Goal: Task Accomplishment & Management: Use online tool/utility

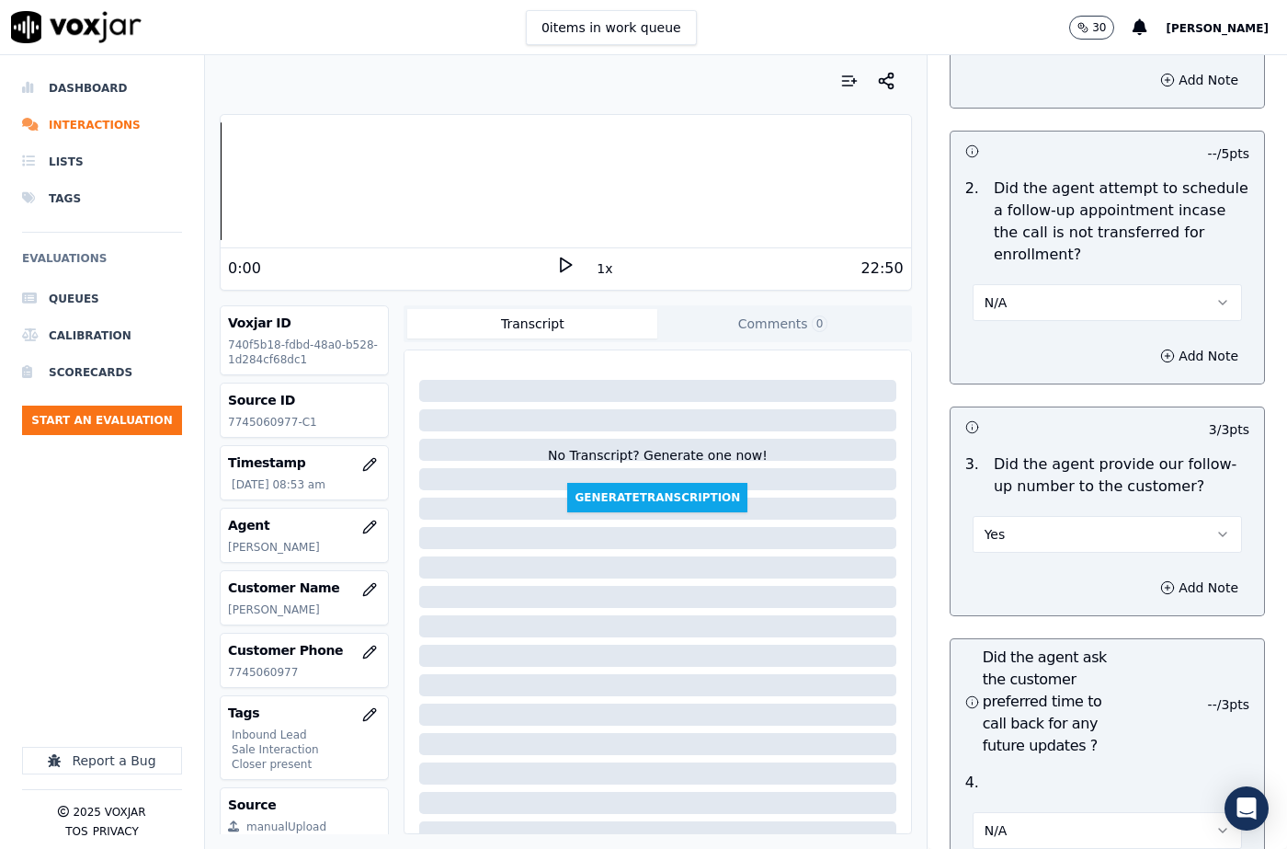
scroll to position [3556, 0]
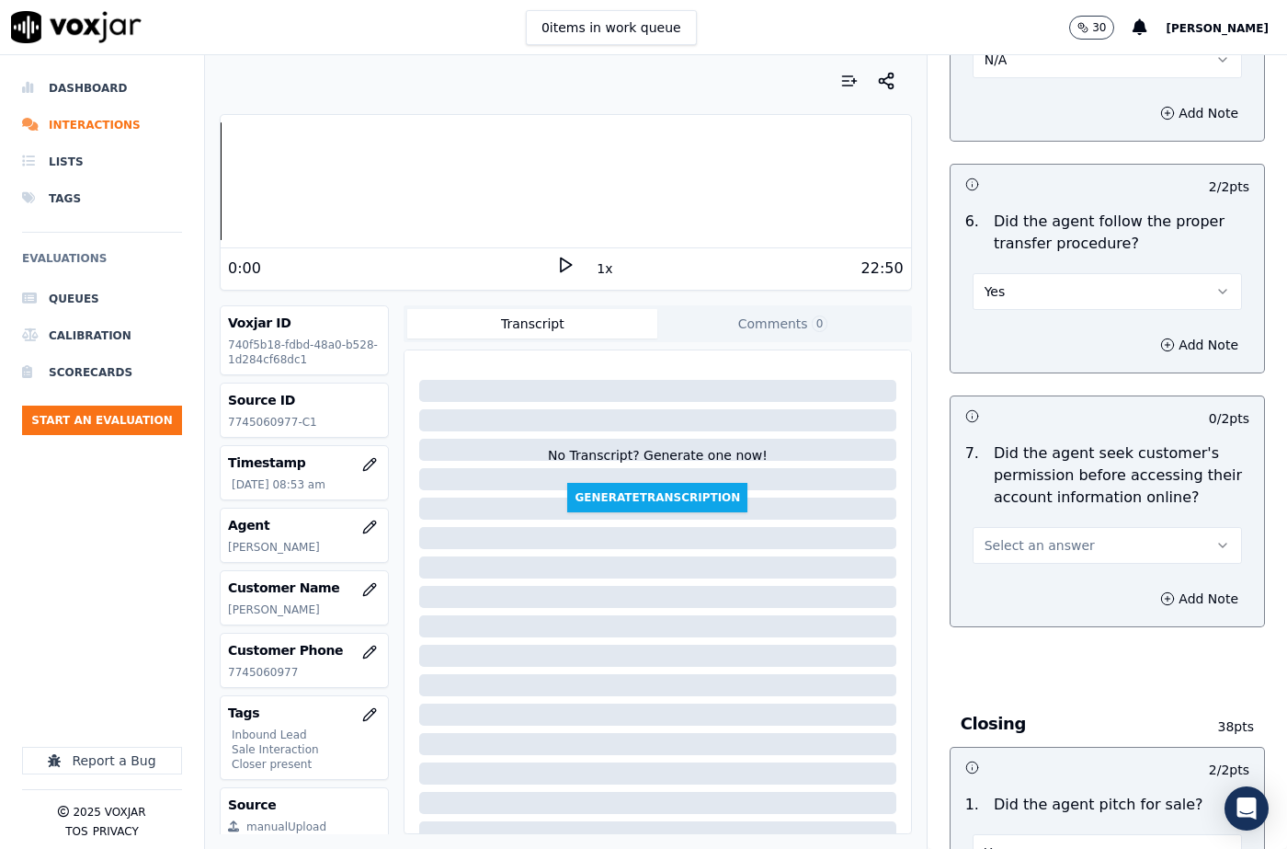
click at [1003, 527] on button "Select an answer" at bounding box center [1107, 545] width 269 height 37
click at [1004, 572] on div "No" at bounding box center [1077, 571] width 237 height 29
click at [1159, 586] on button "Add Note" at bounding box center [1199, 599] width 100 height 26
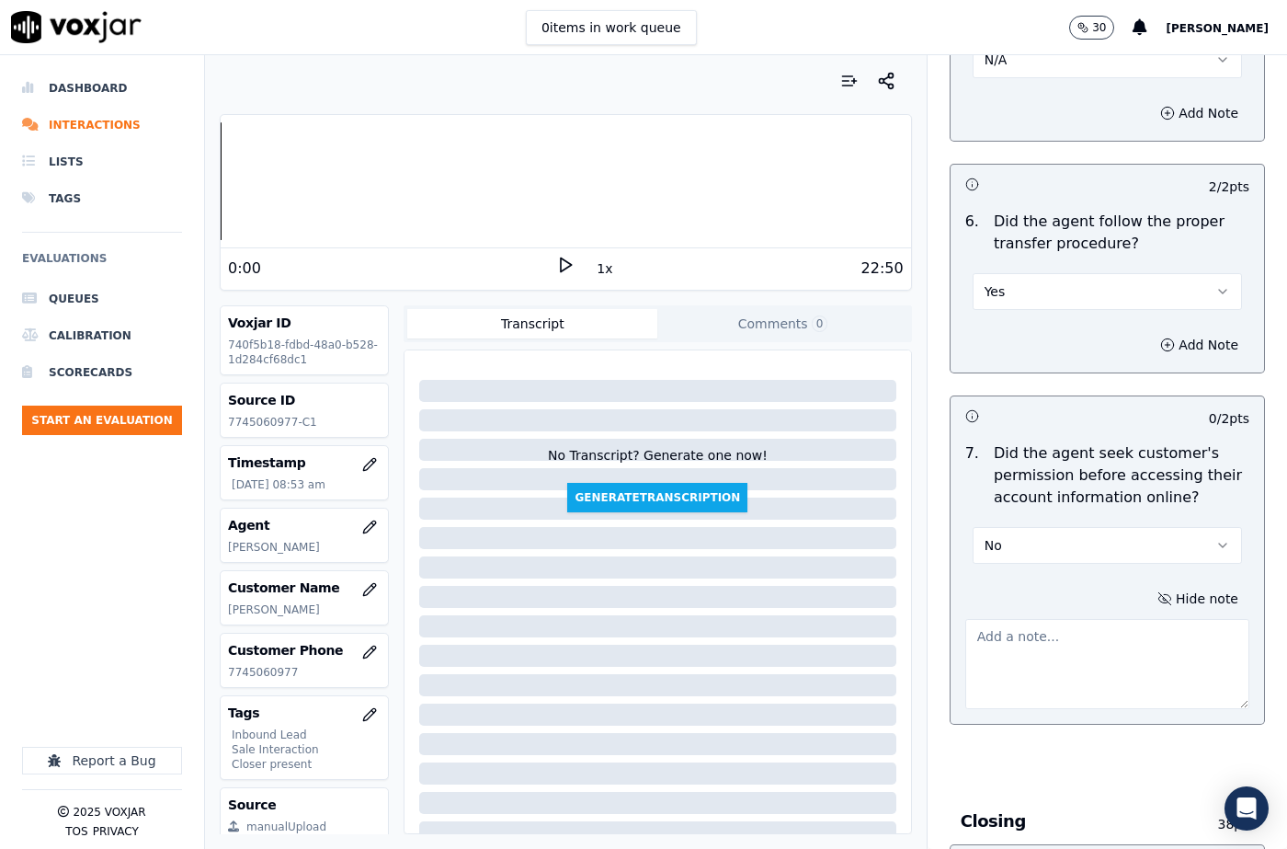
click at [1039, 619] on textarea at bounding box center [1107, 664] width 284 height 90
paste textarea "@11:03 [PERSON_NAME] "Last month the bill was generated of around $195." [The p…"
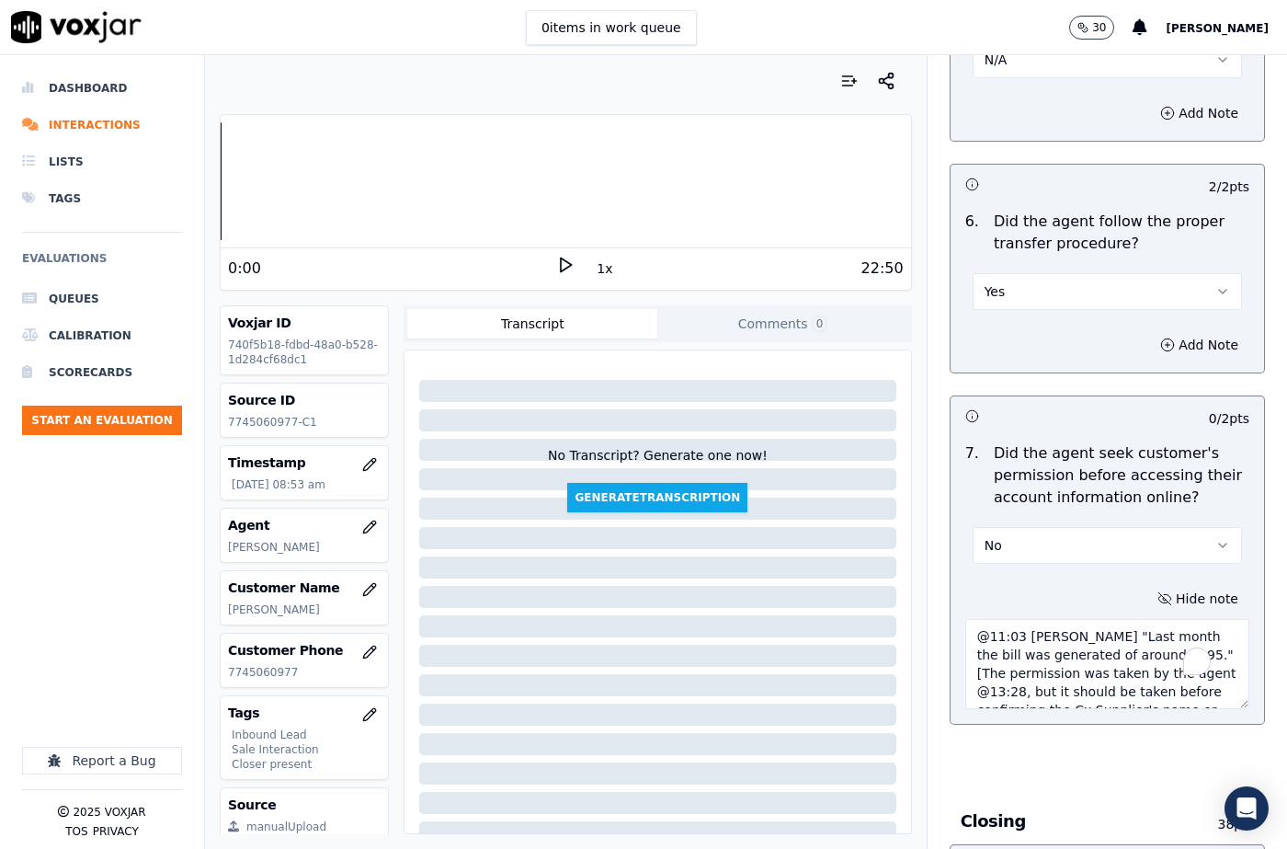
scroll to position [65, 0]
type textarea "@11:03 [PERSON_NAME] "Last month the bill was generated of around $195." [The p…"
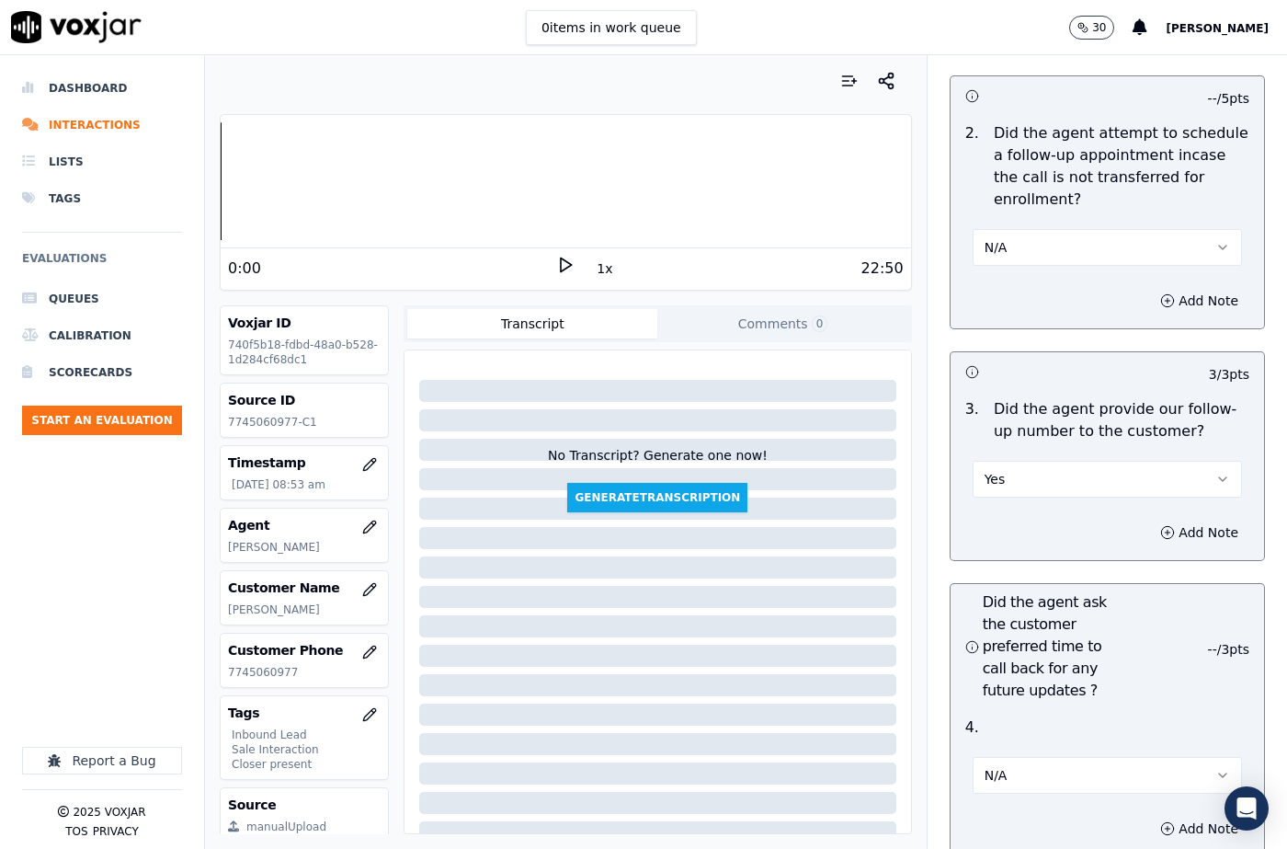
scroll to position [5674, 0]
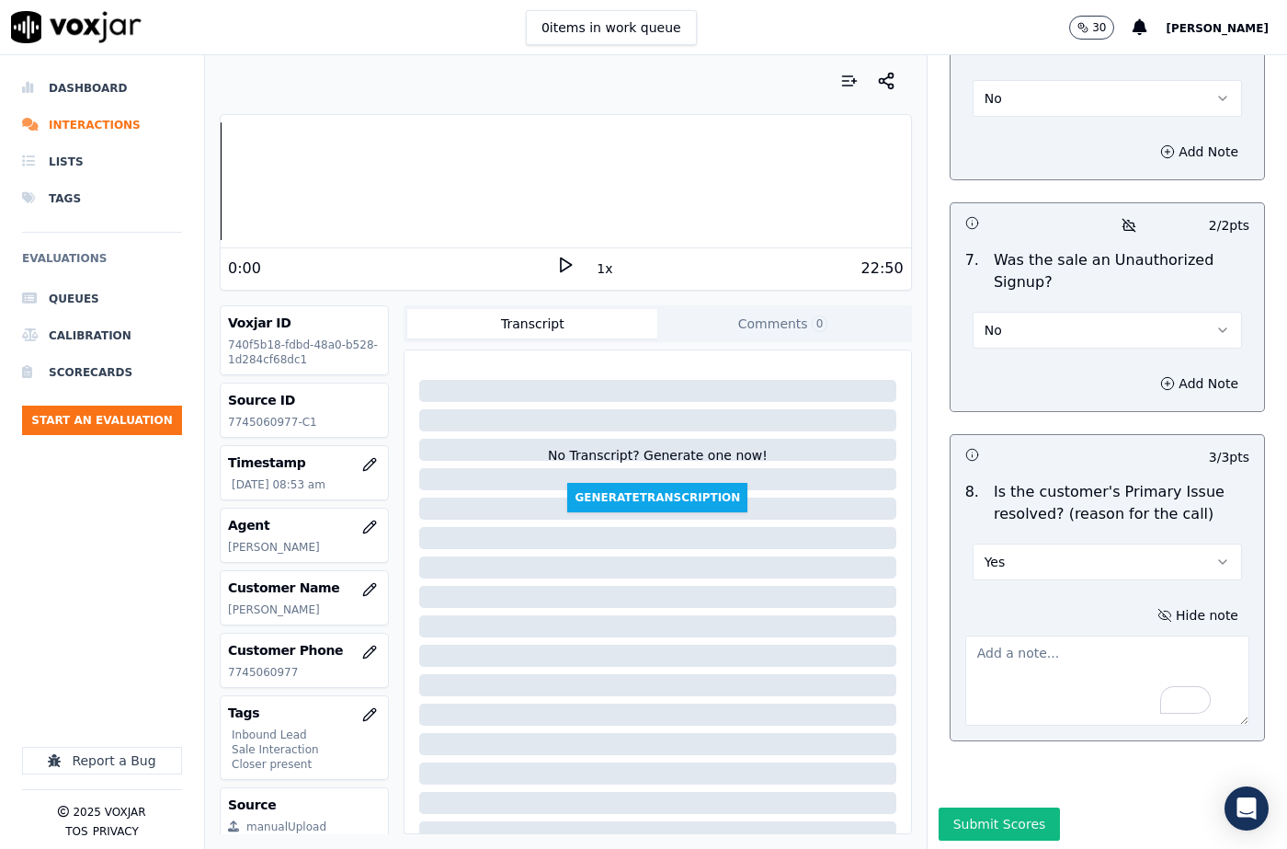
click at [1049, 650] on textarea "To enrich screen reader interactions, please activate Accessibility in Grammarl…" at bounding box center [1107, 680] width 284 height 90
click at [1022, 636] on textarea "To enrich screen reader interactions, please activate Accessibility in Grammarl…" at bounding box center [1107, 680] width 284 height 90
paste textarea "THE CX CALLED TO START THE SERVICE FOR GAS AND ELECTRIC FOR BUSINESS. [PERSON_N…"
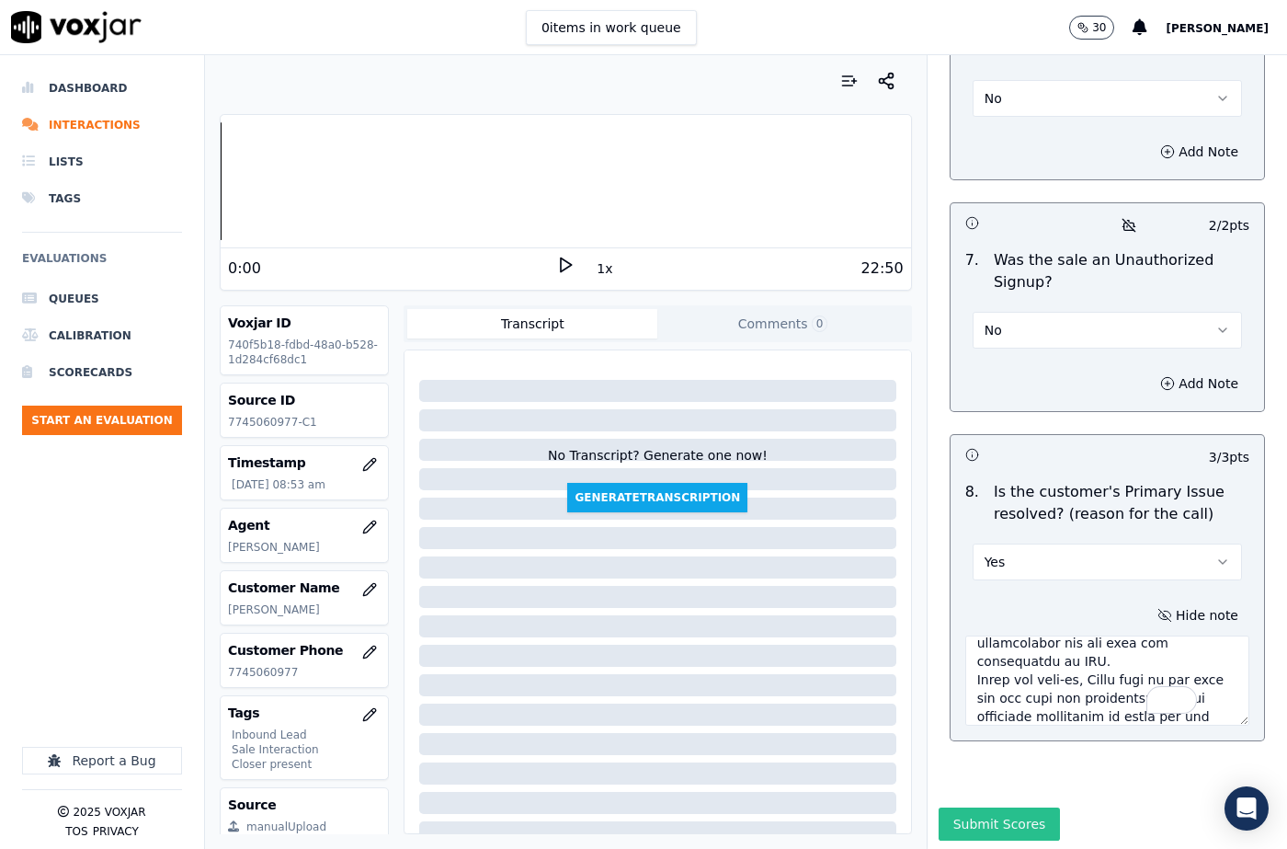
type textarea "THE CX CALLED TO START THE SERVICE FOR GAS AND ELECTRIC FOR BUSINESS. [PERSON_N…"
click at [986, 807] on button "Submit Scores" at bounding box center [1000, 823] width 122 height 33
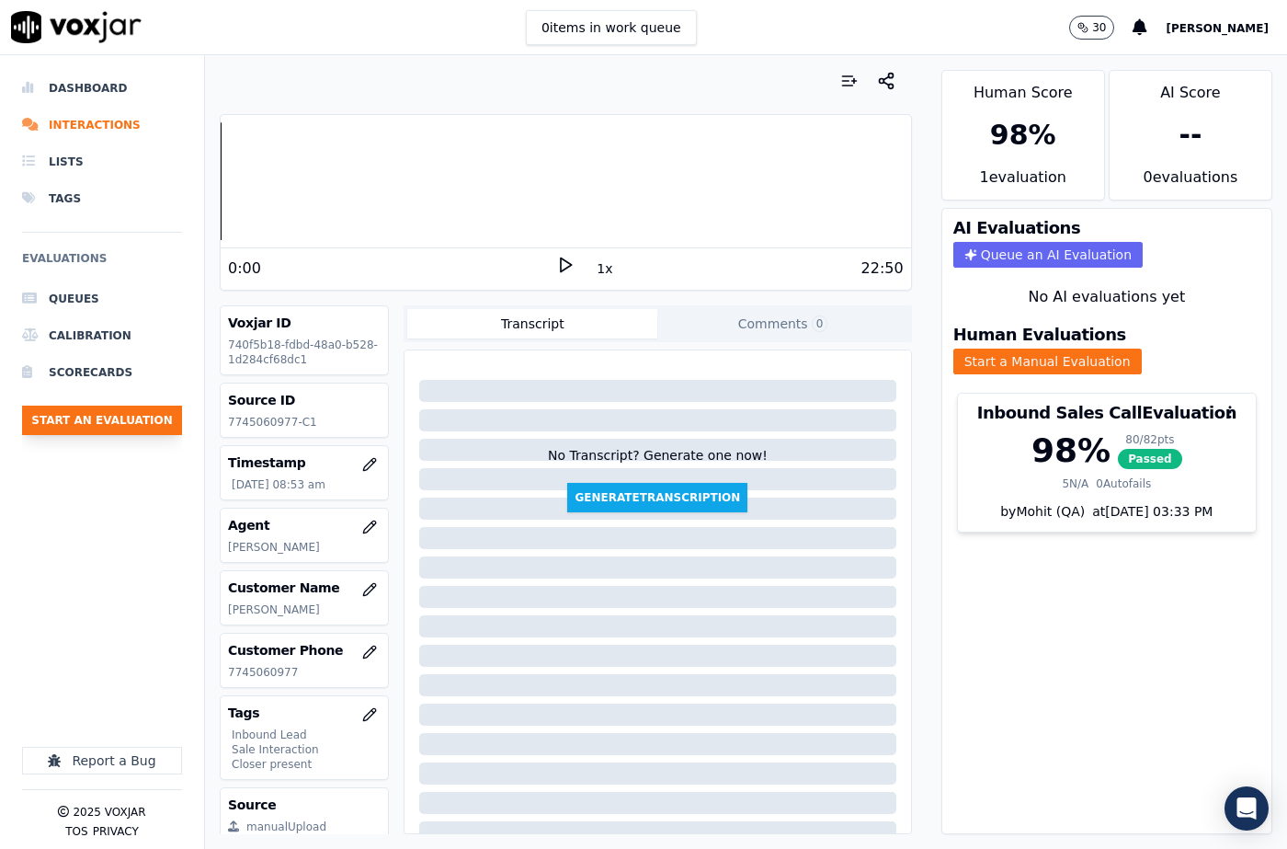
click at [140, 420] on button "Start an Evaluation" at bounding box center [102, 419] width 160 height 29
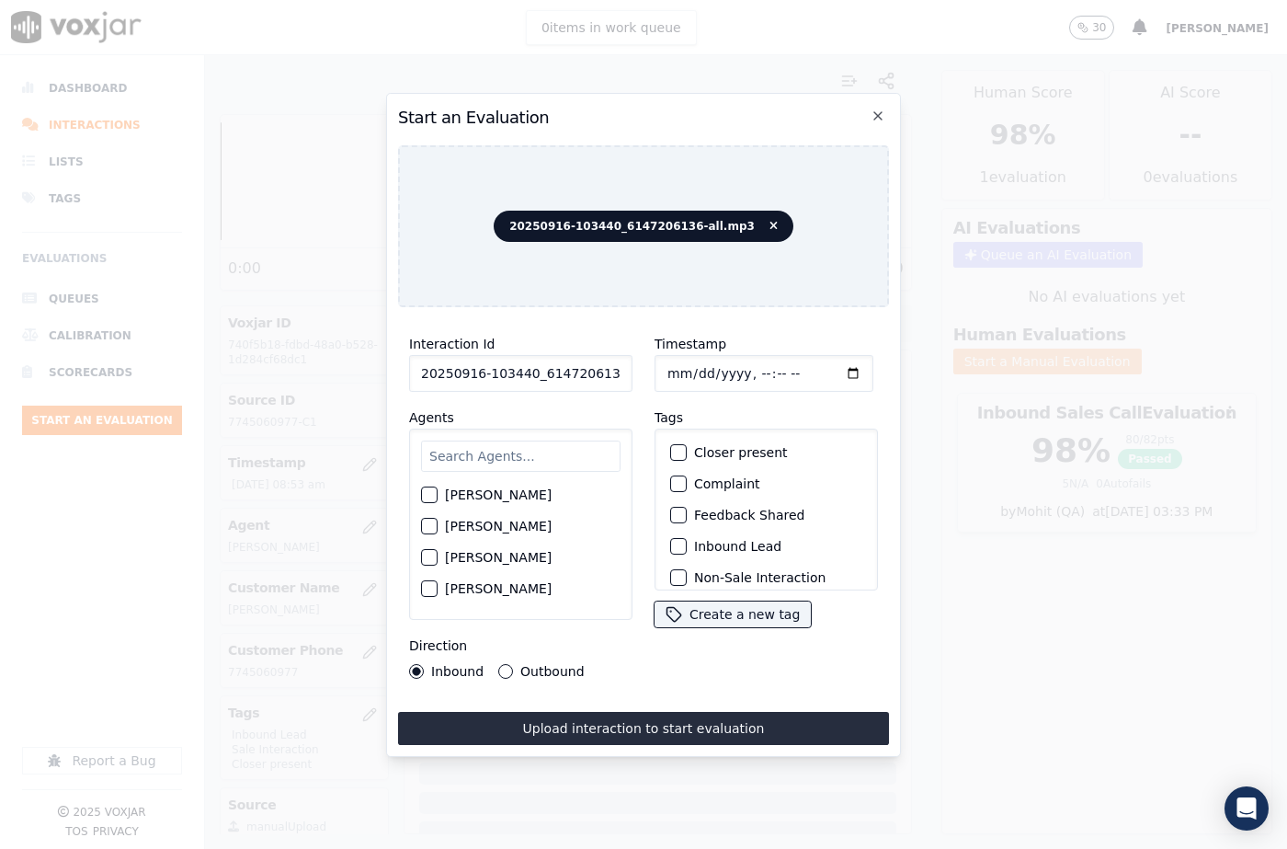
scroll to position [0, 30]
drag, startPoint x: 603, startPoint y: 370, endPoint x: 637, endPoint y: 372, distance: 34.1
click at [637, 372] on div "Interaction Id 20250916-103440_6147206136-all.mp3 Agents [PERSON_NAME] [PERSON_…" at bounding box center [643, 506] width 491 height 368
type input "20250916-103440_6147206136-C1"
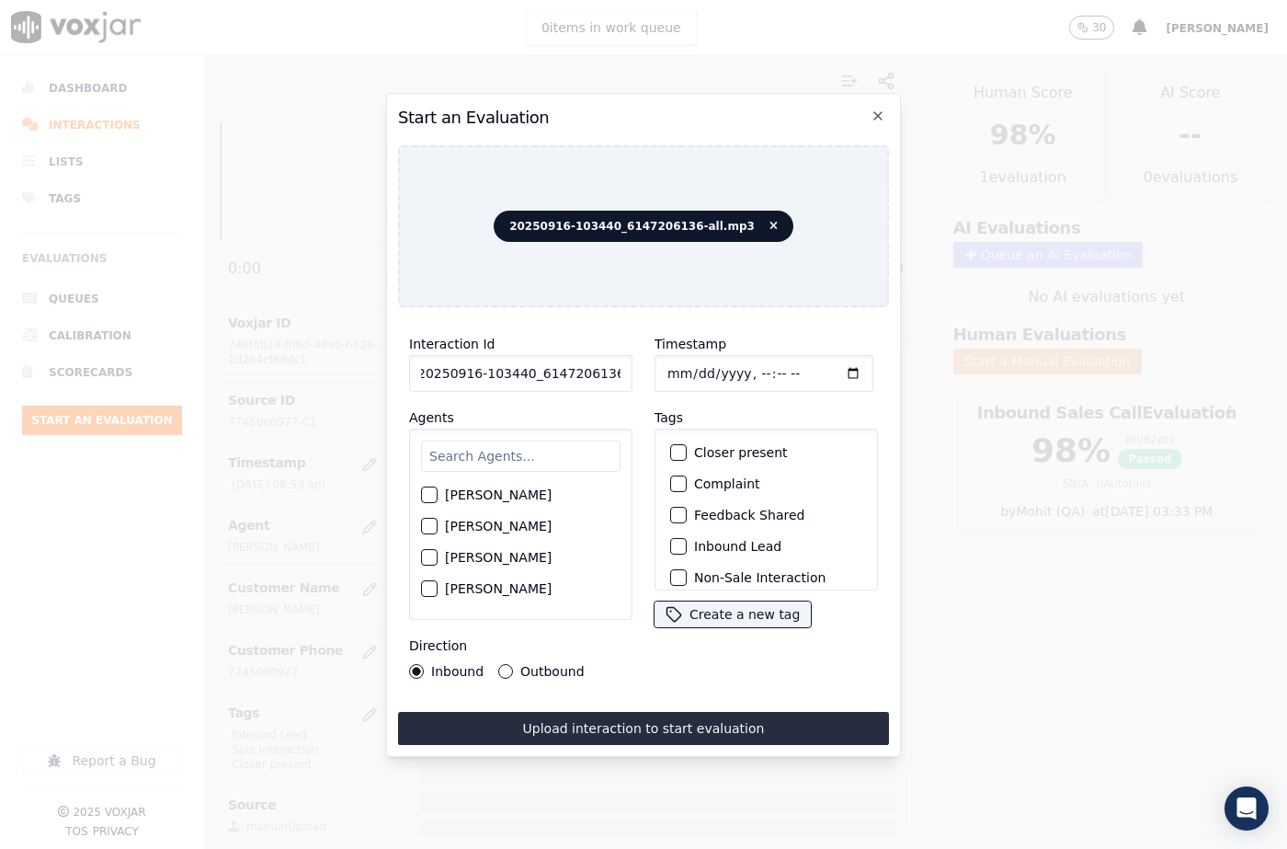
click at [686, 364] on input "Timestamp" at bounding box center [764, 373] width 219 height 37
type input "[DATE]T10:05"
click at [484, 440] on input "text" at bounding box center [520, 455] width 199 height 31
click at [490, 454] on input "text" at bounding box center [520, 455] width 199 height 31
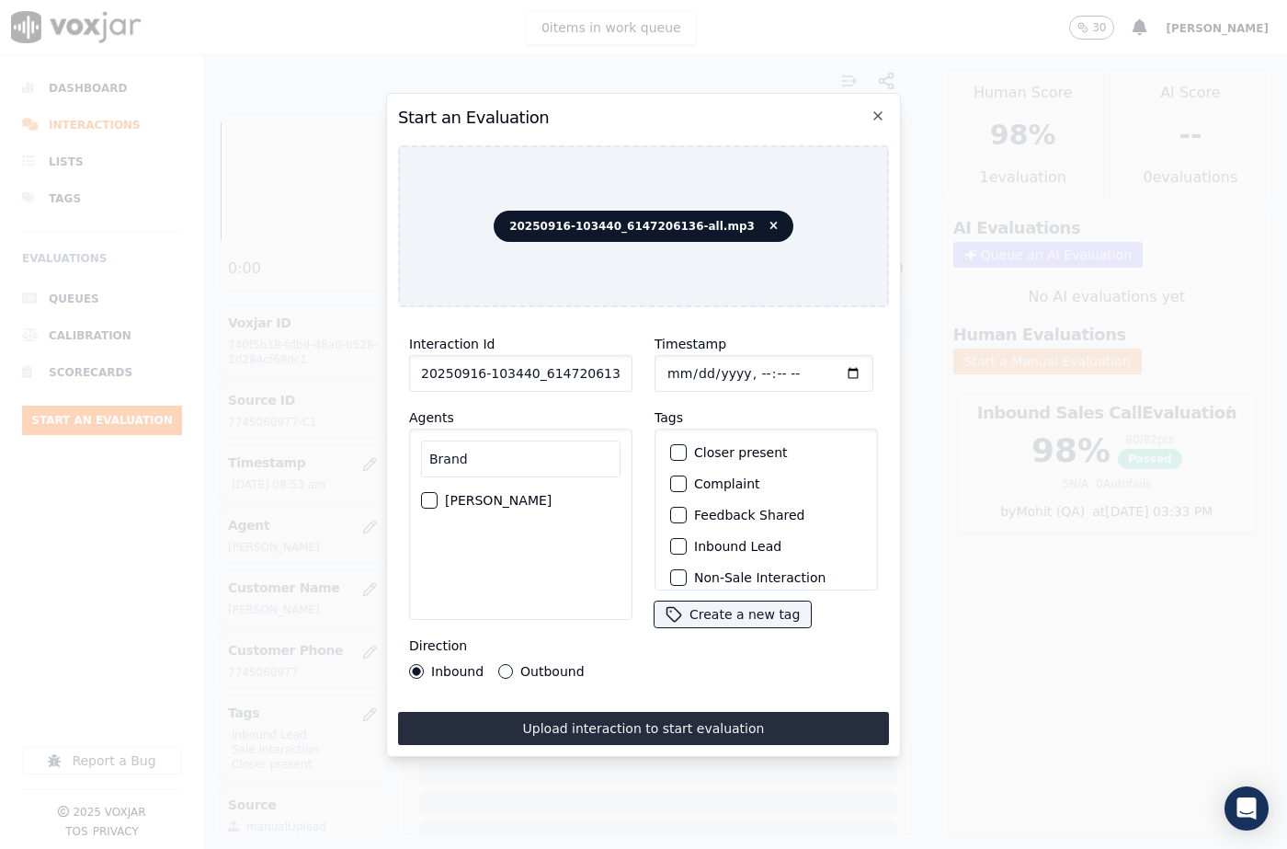
type input "Brand"
click at [435, 493] on button "[PERSON_NAME]" at bounding box center [429, 500] width 17 height 17
click at [671, 541] on div "button" at bounding box center [677, 546] width 13 height 13
drag, startPoint x: 469, startPoint y: 441, endPoint x: 393, endPoint y: 446, distance: 75.5
click at [393, 446] on div "Start an Evaluation 20250916-103440_6147206136-all.mp3 Interaction Id 20250916-…" at bounding box center [643, 425] width 515 height 664
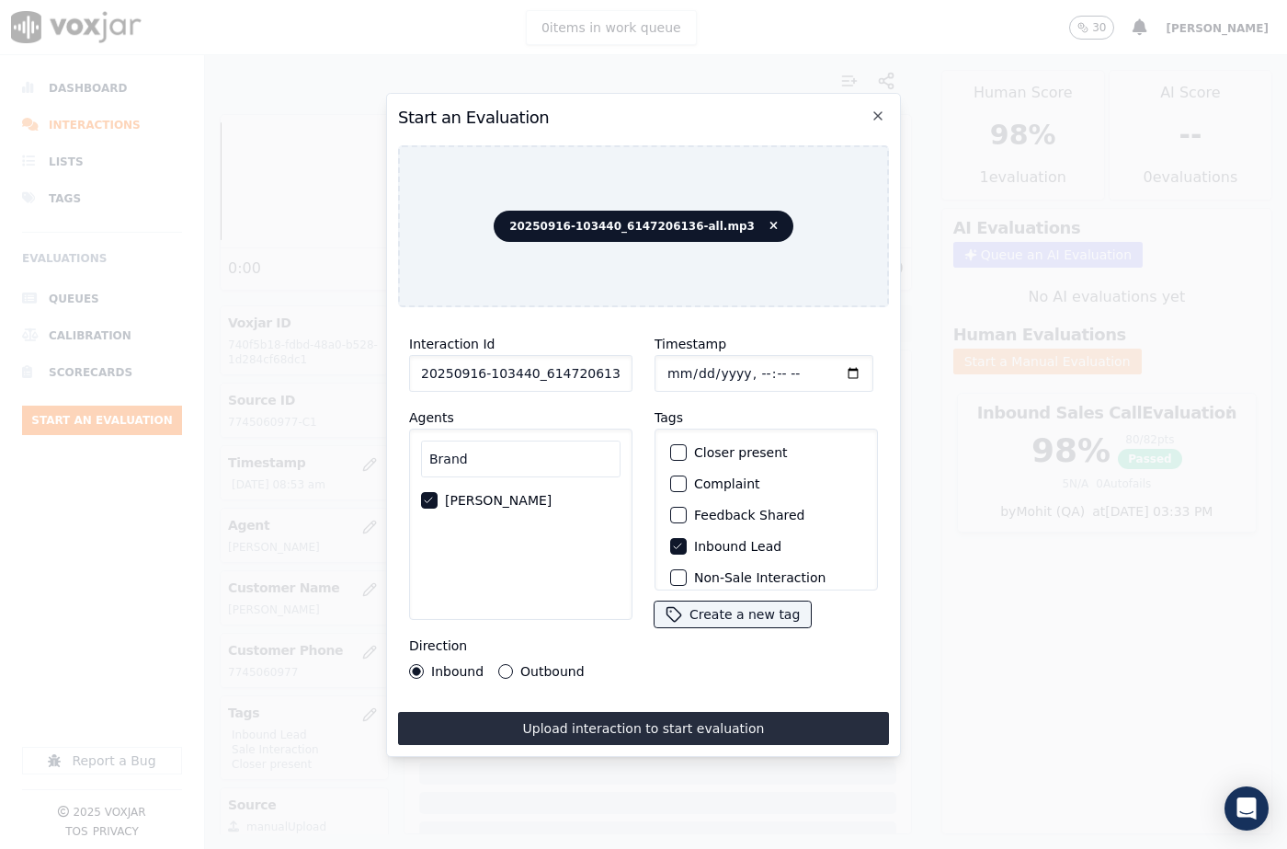
click at [427, 495] on icon "button" at bounding box center [428, 500] width 11 height 11
type input "will"
click at [428, 494] on div "button" at bounding box center [428, 500] width 13 height 13
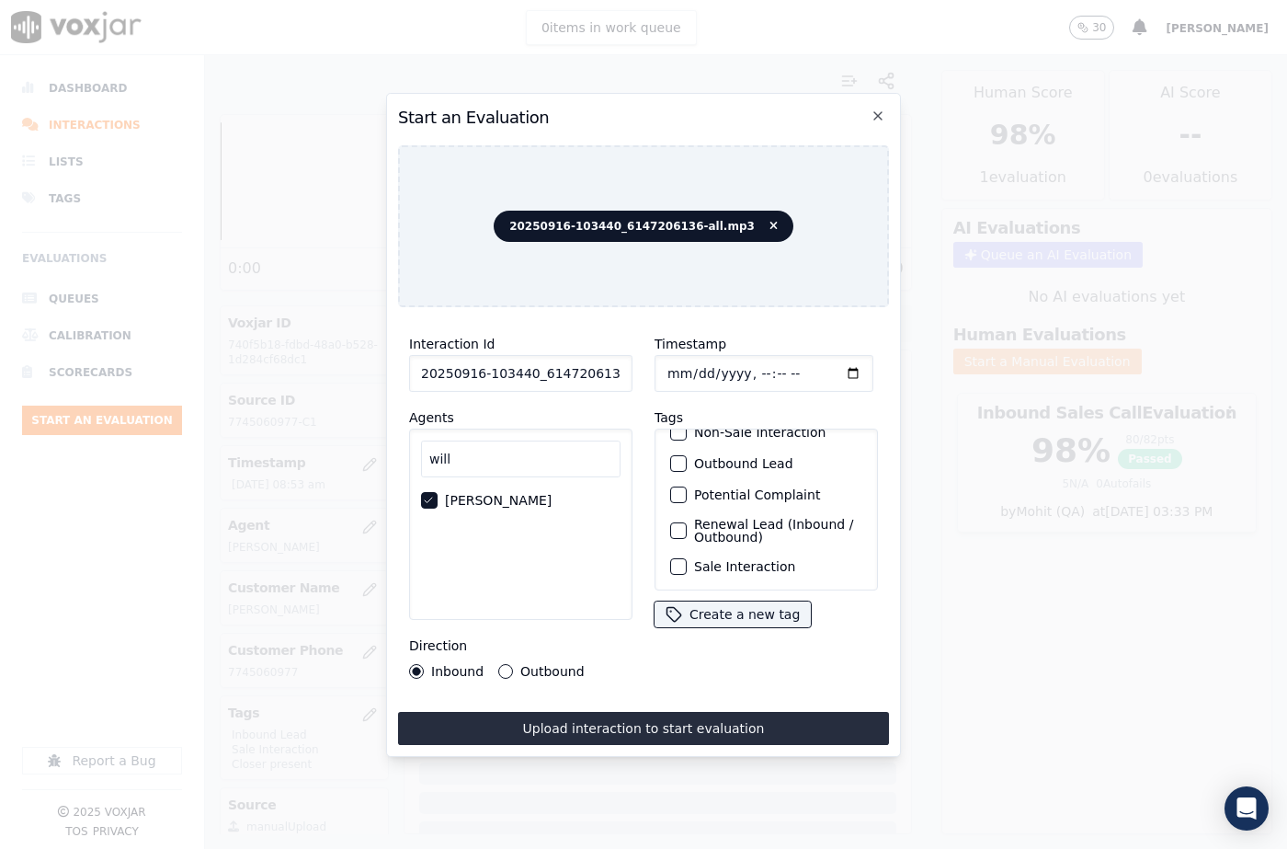
click at [672, 560] on div "button" at bounding box center [677, 566] width 13 height 13
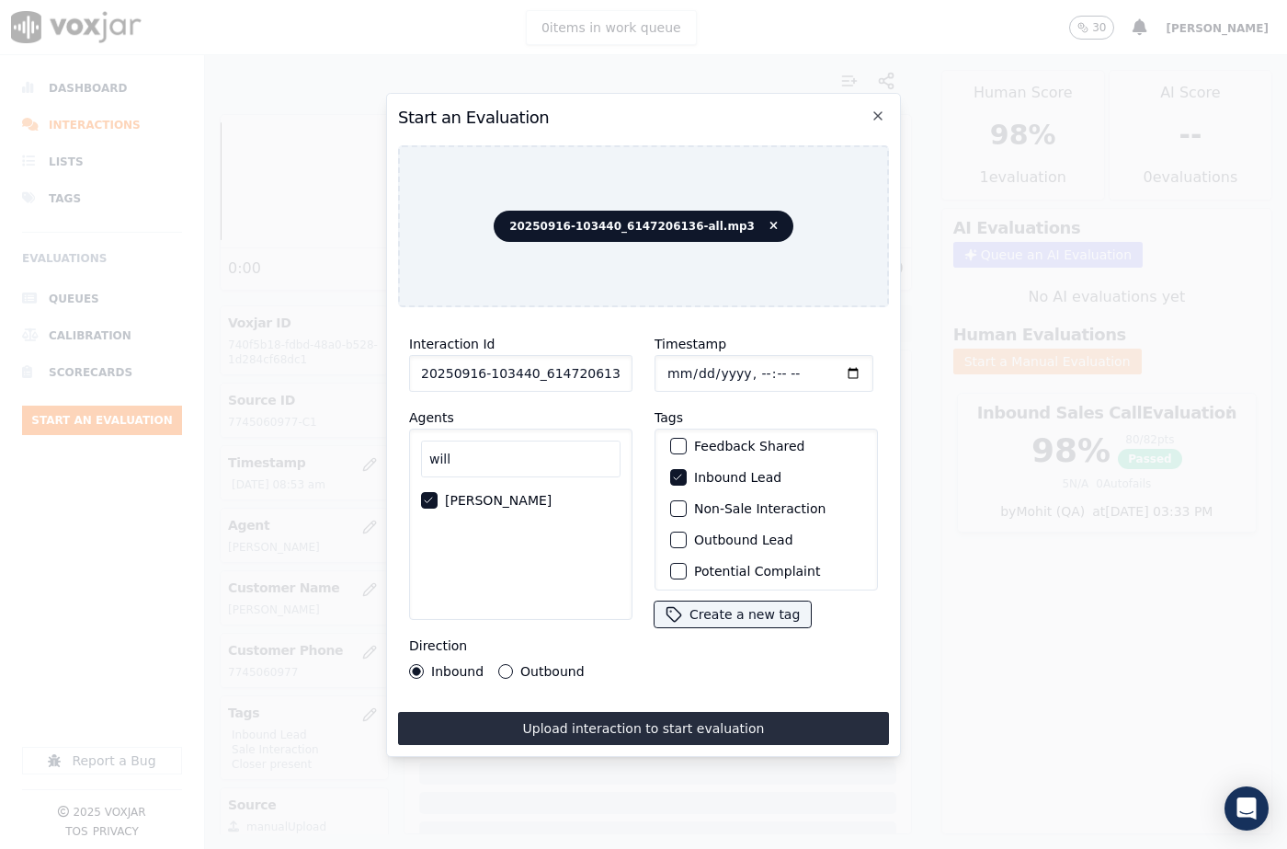
scroll to position [0, 0]
click at [675, 446] on div "button" at bounding box center [677, 452] width 13 height 13
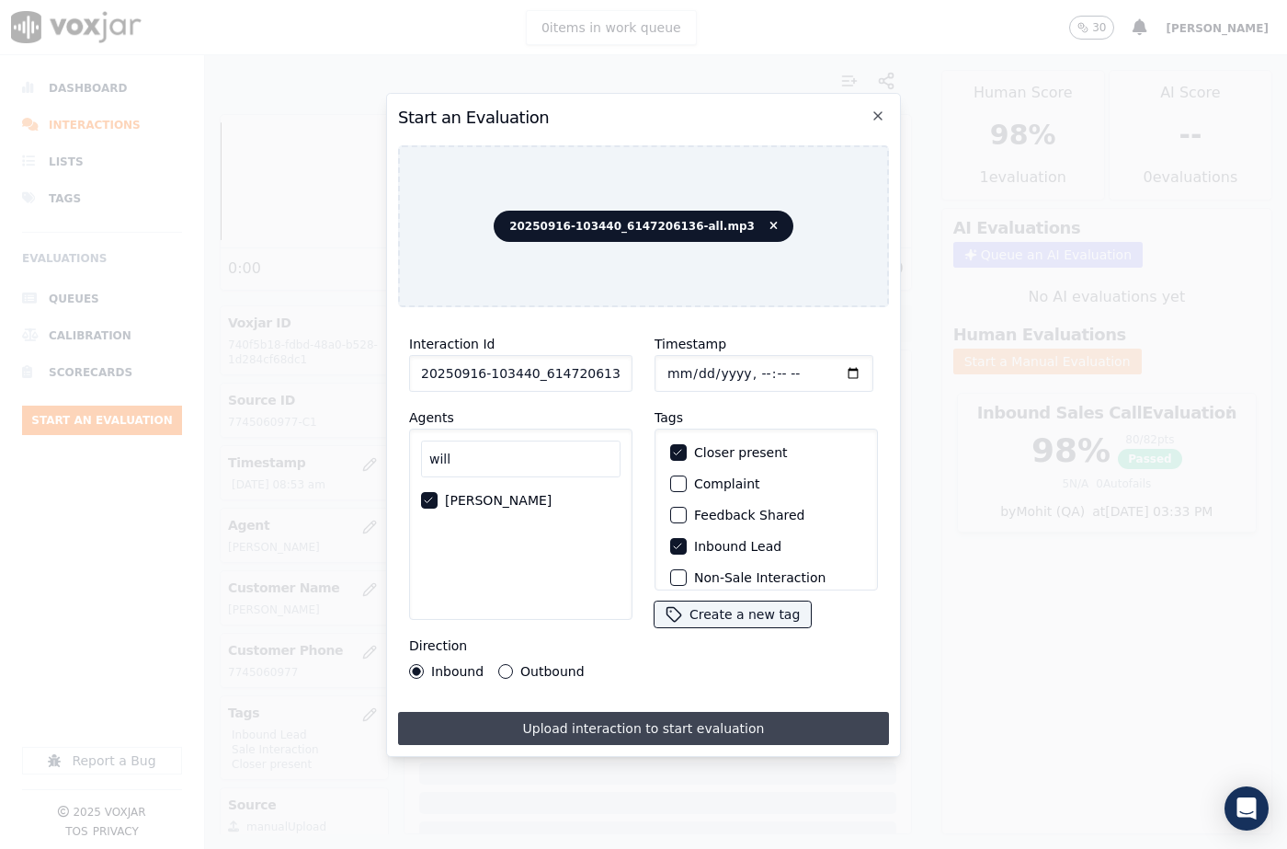
click at [671, 727] on button "Upload interaction to start evaluation" at bounding box center [643, 728] width 491 height 33
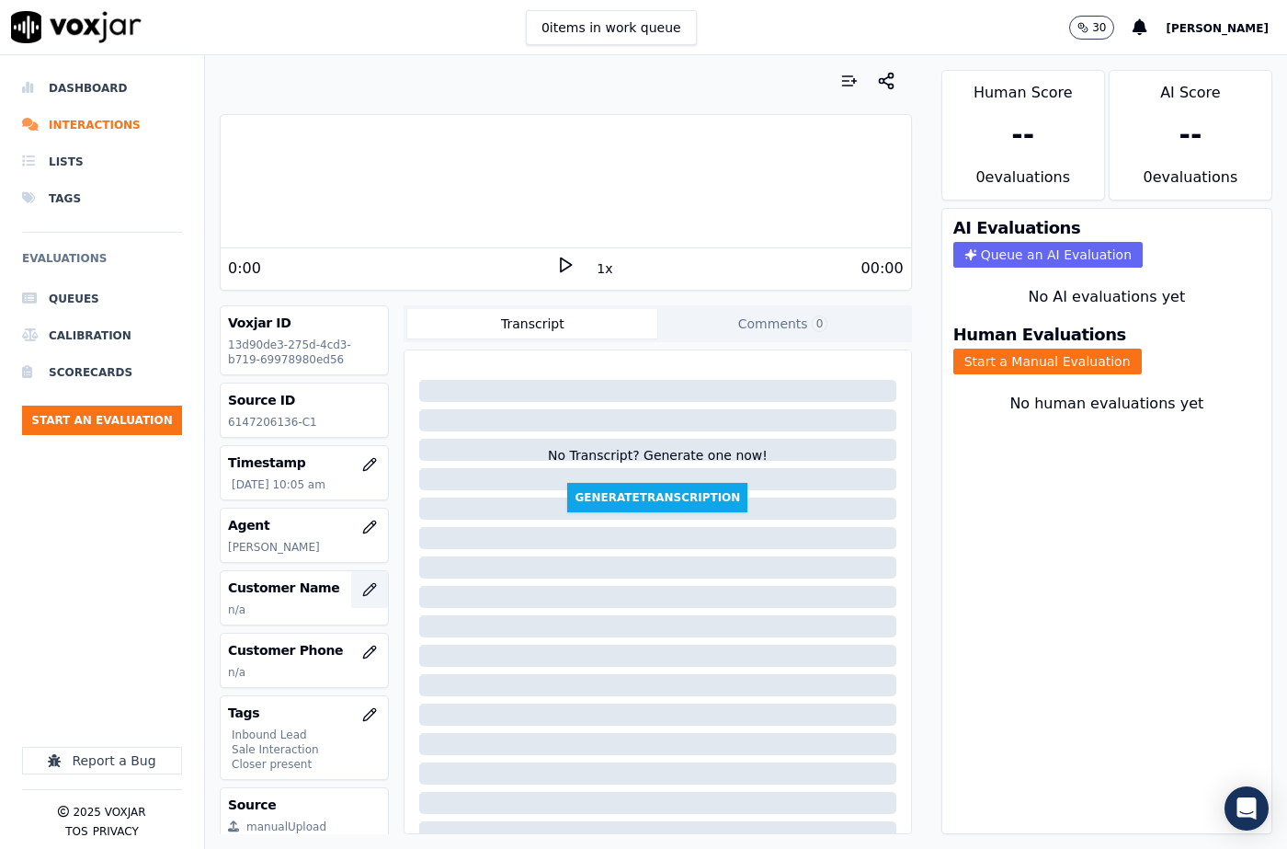
click at [364, 588] on icon "button" at bounding box center [370, 589] width 12 height 12
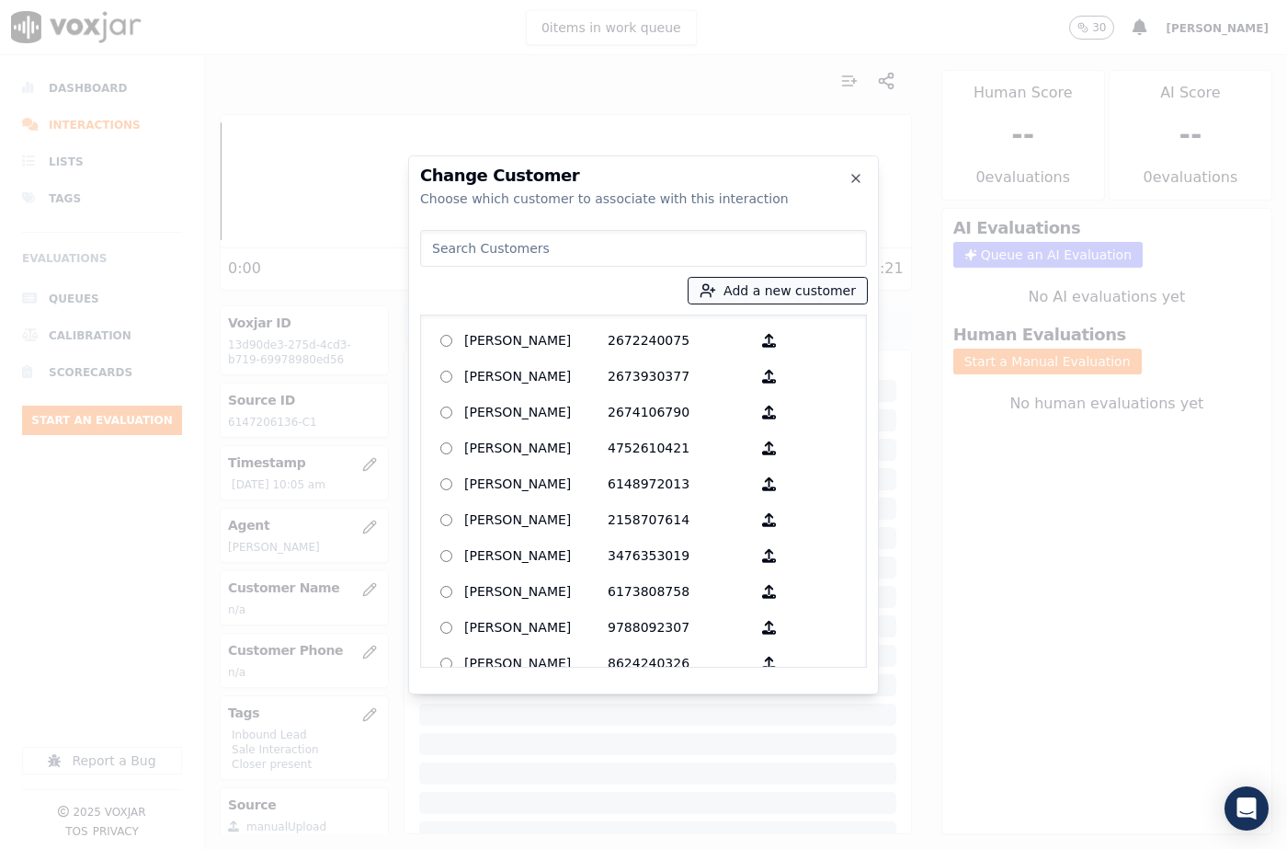
click at [744, 291] on button "Add a new customer" at bounding box center [778, 291] width 178 height 26
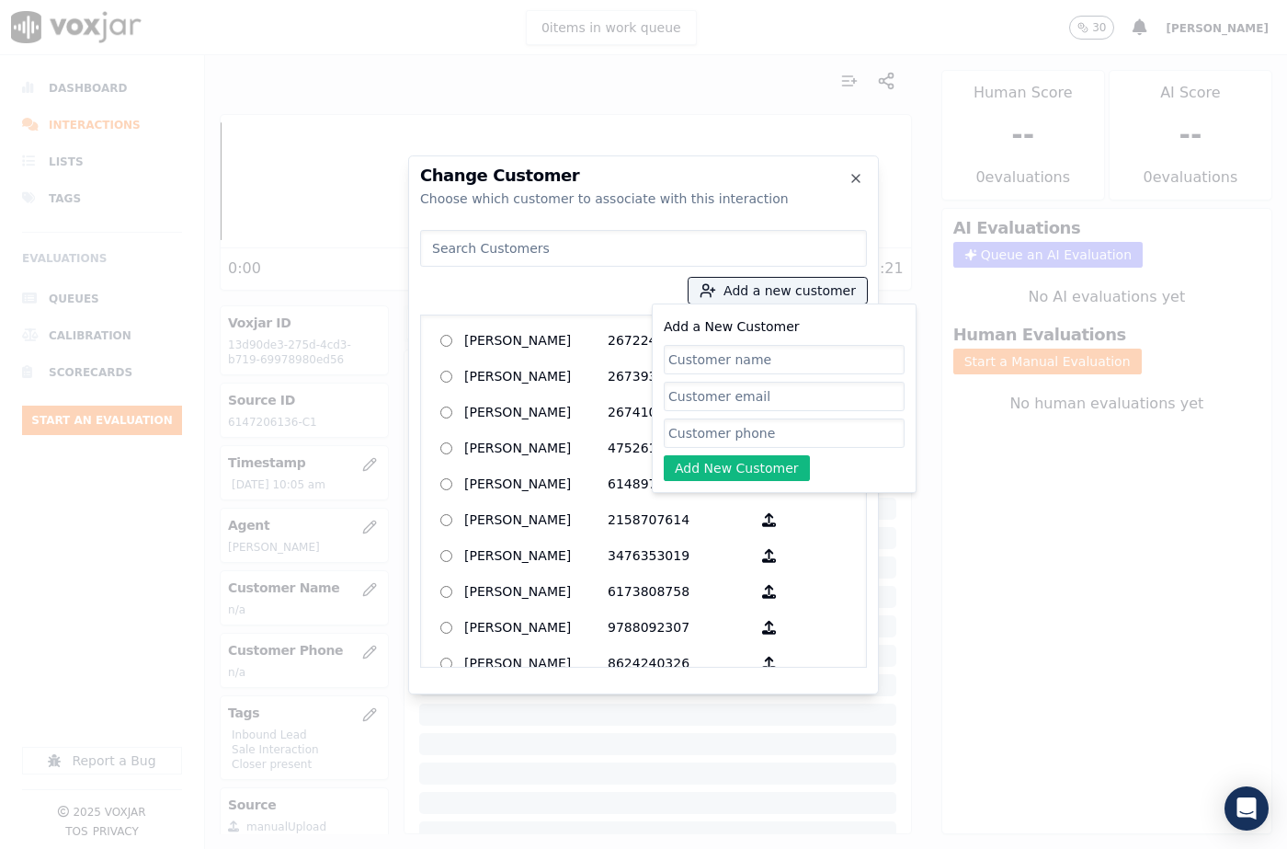
drag, startPoint x: 718, startPoint y: 351, endPoint x: 715, endPoint y: 363, distance: 12.3
click at [718, 351] on input "Add a New Customer" at bounding box center [784, 359] width 241 height 29
type input "Sephora Exana"
click at [720, 439] on input "Add a New Customer" at bounding box center [784, 432] width 241 height 29
paste input "6147206136"
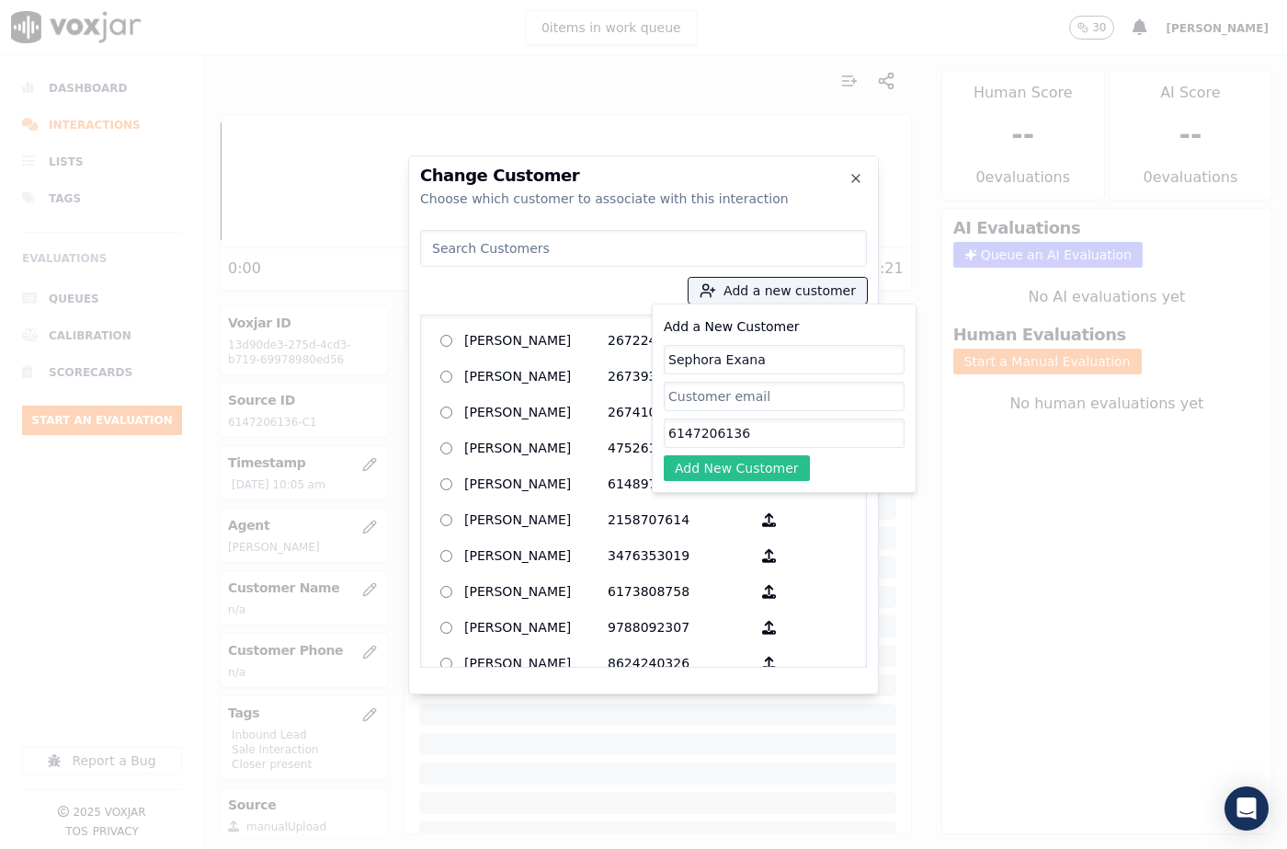
type input "6147206136"
click at [732, 467] on button "Add New Customer" at bounding box center [737, 468] width 146 height 26
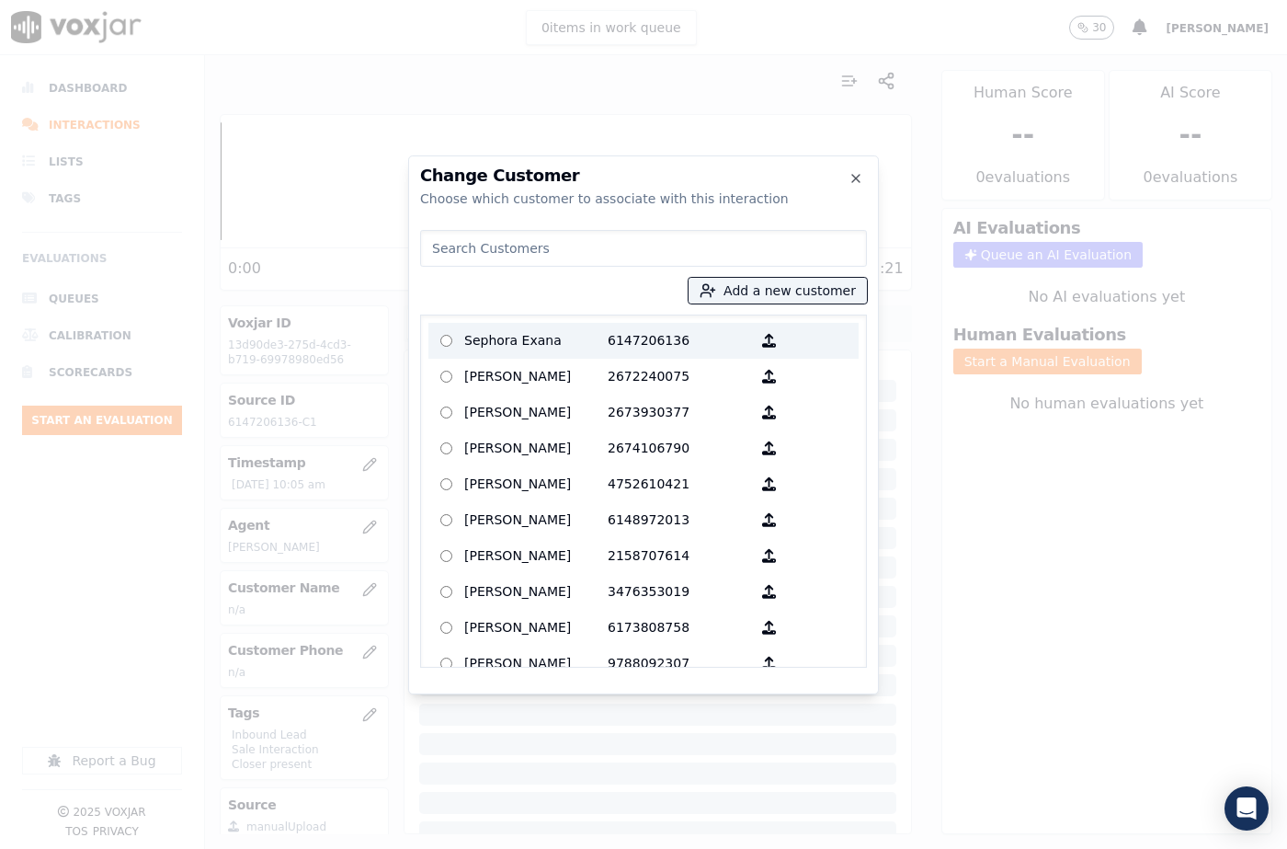
click at [563, 351] on p "Sephora Exana" at bounding box center [535, 340] width 143 height 28
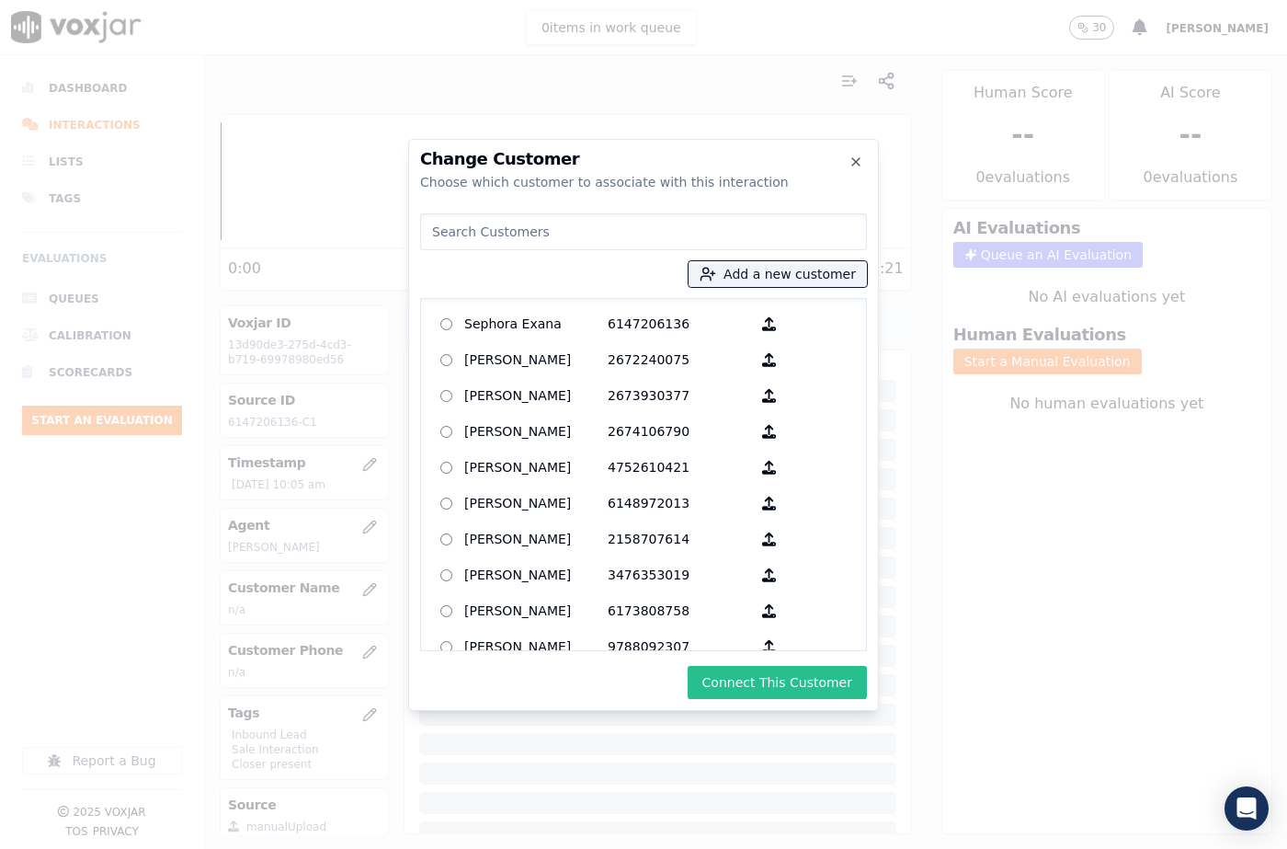
click at [758, 686] on button "Connect This Customer" at bounding box center [777, 682] width 179 height 33
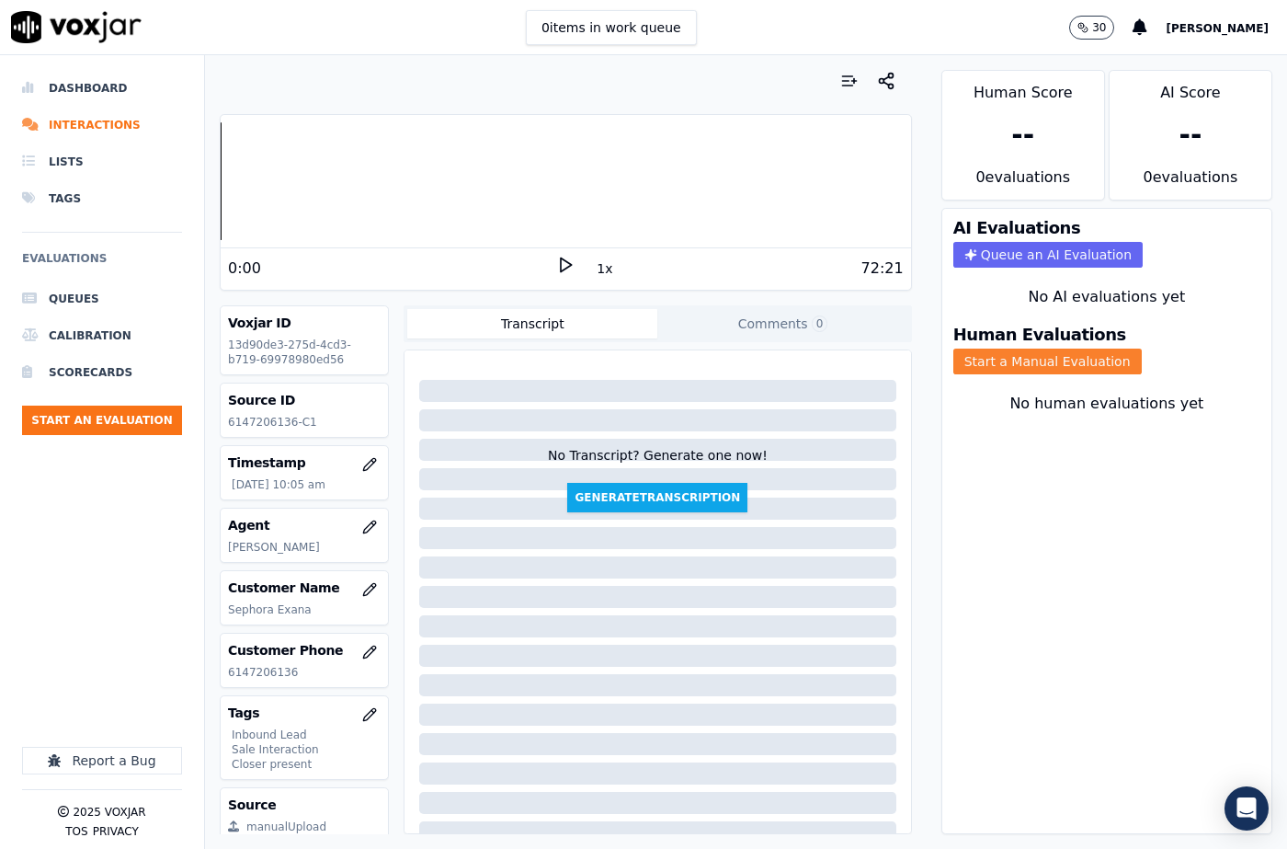
click at [997, 348] on button "Start a Manual Evaluation" at bounding box center [1047, 361] width 188 height 26
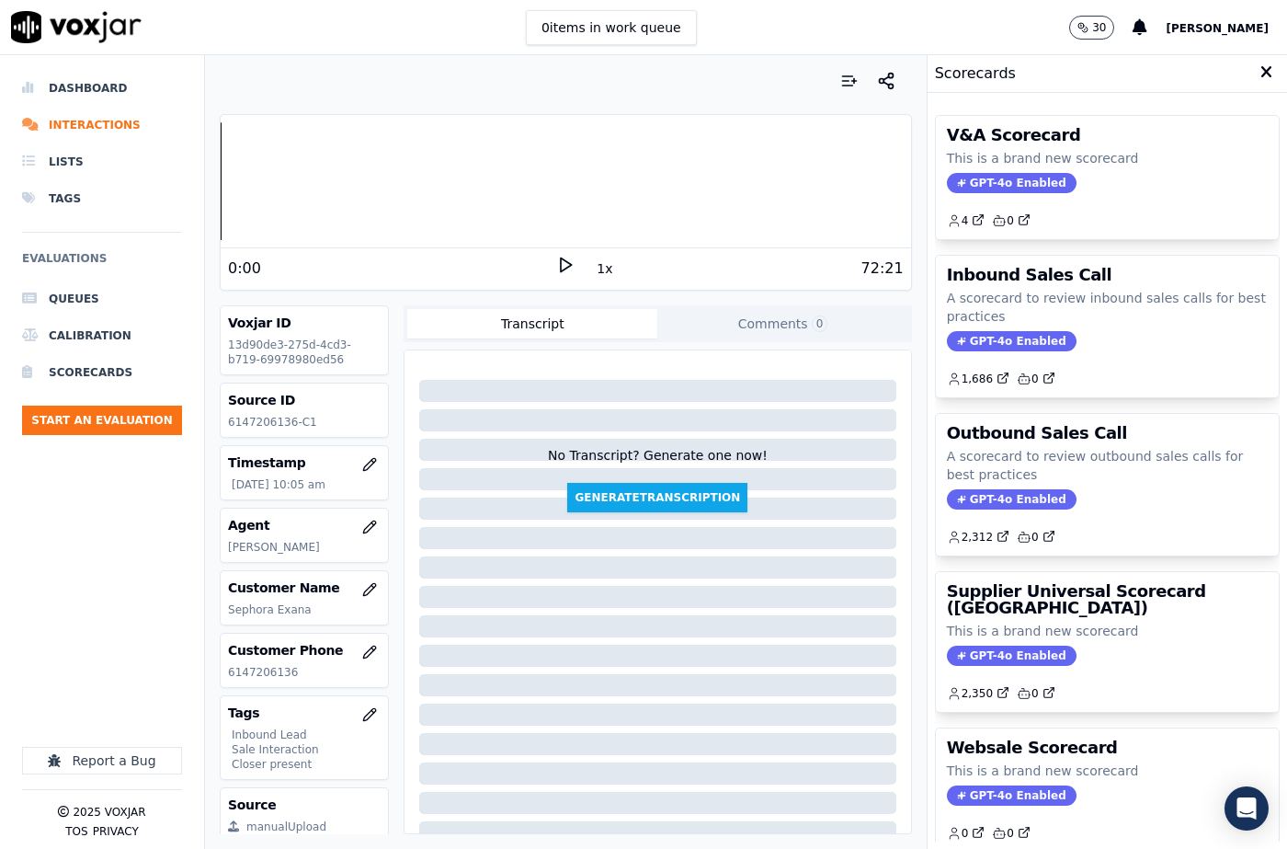
click at [1014, 313] on p "A scorecard to review inbound sales calls for best practices" at bounding box center [1107, 307] width 321 height 37
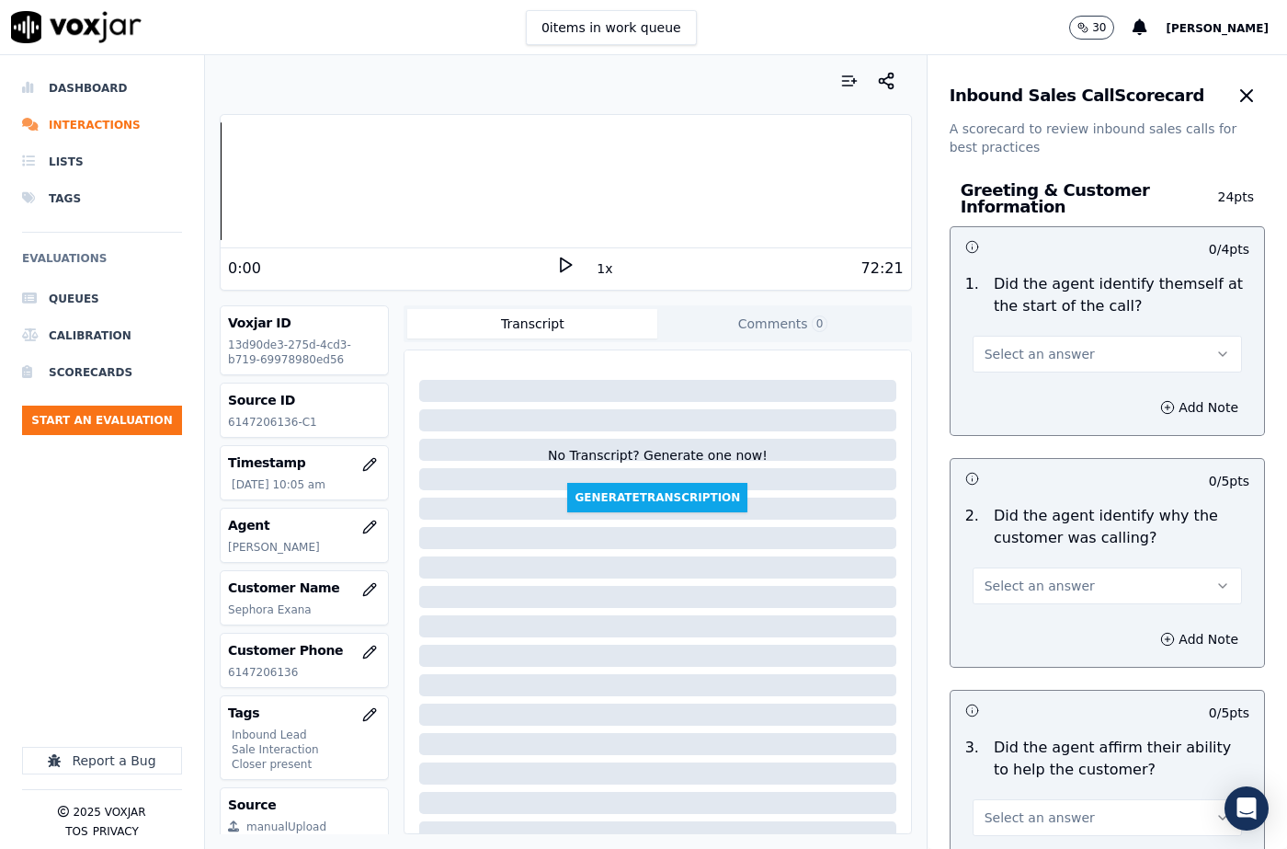
click at [996, 359] on span "Select an answer" at bounding box center [1040, 354] width 110 height 18
click at [1005, 382] on div "Yes" at bounding box center [1077, 395] width 237 height 29
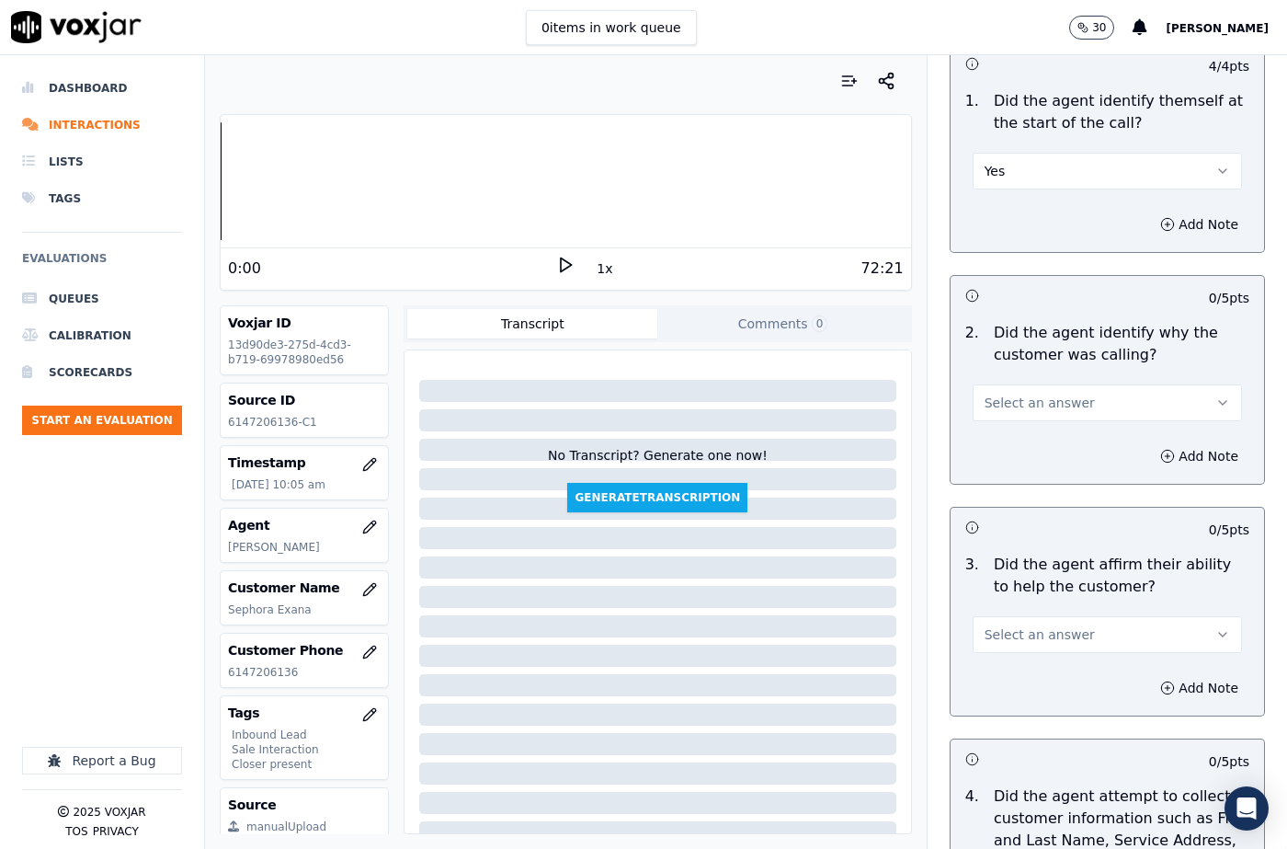
scroll to position [184, 0]
click at [1006, 384] on button "Select an answer" at bounding box center [1107, 401] width 269 height 37
click at [1007, 435] on div "Yes" at bounding box center [1077, 442] width 237 height 29
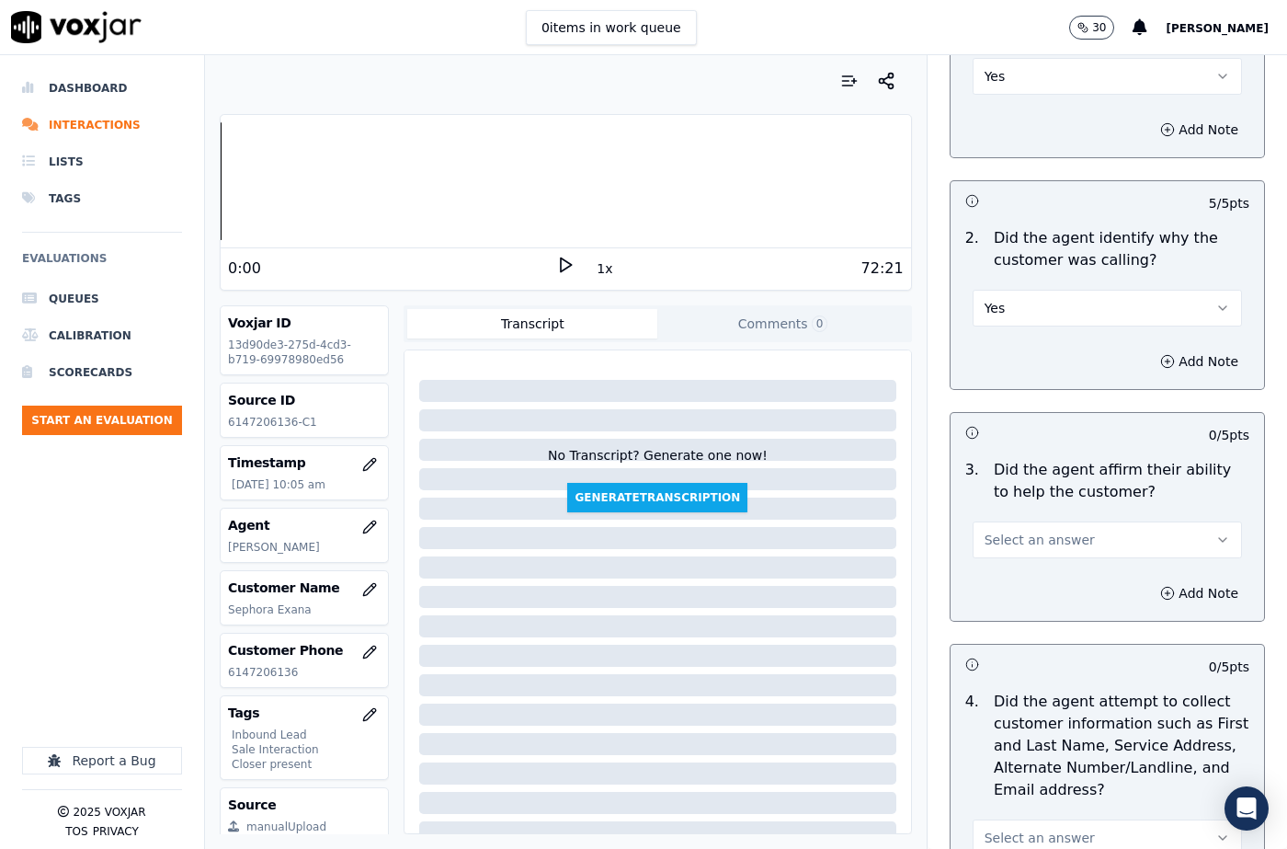
scroll to position [368, 0]
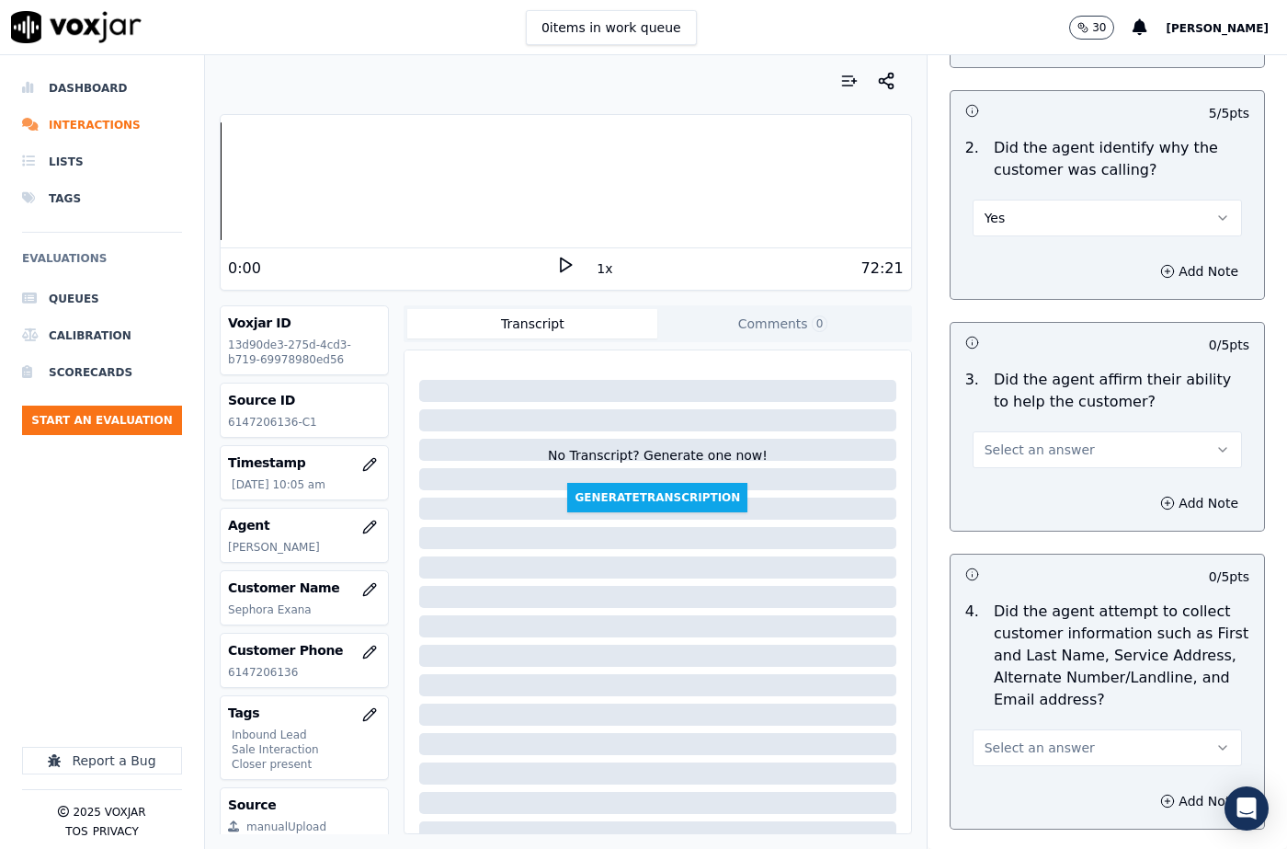
drag, startPoint x: 1005, startPoint y: 455, endPoint x: 1007, endPoint y: 464, distance: 9.4
click at [1006, 455] on span "Select an answer" at bounding box center [1040, 449] width 110 height 18
click at [1008, 480] on div "Yes" at bounding box center [1077, 490] width 237 height 29
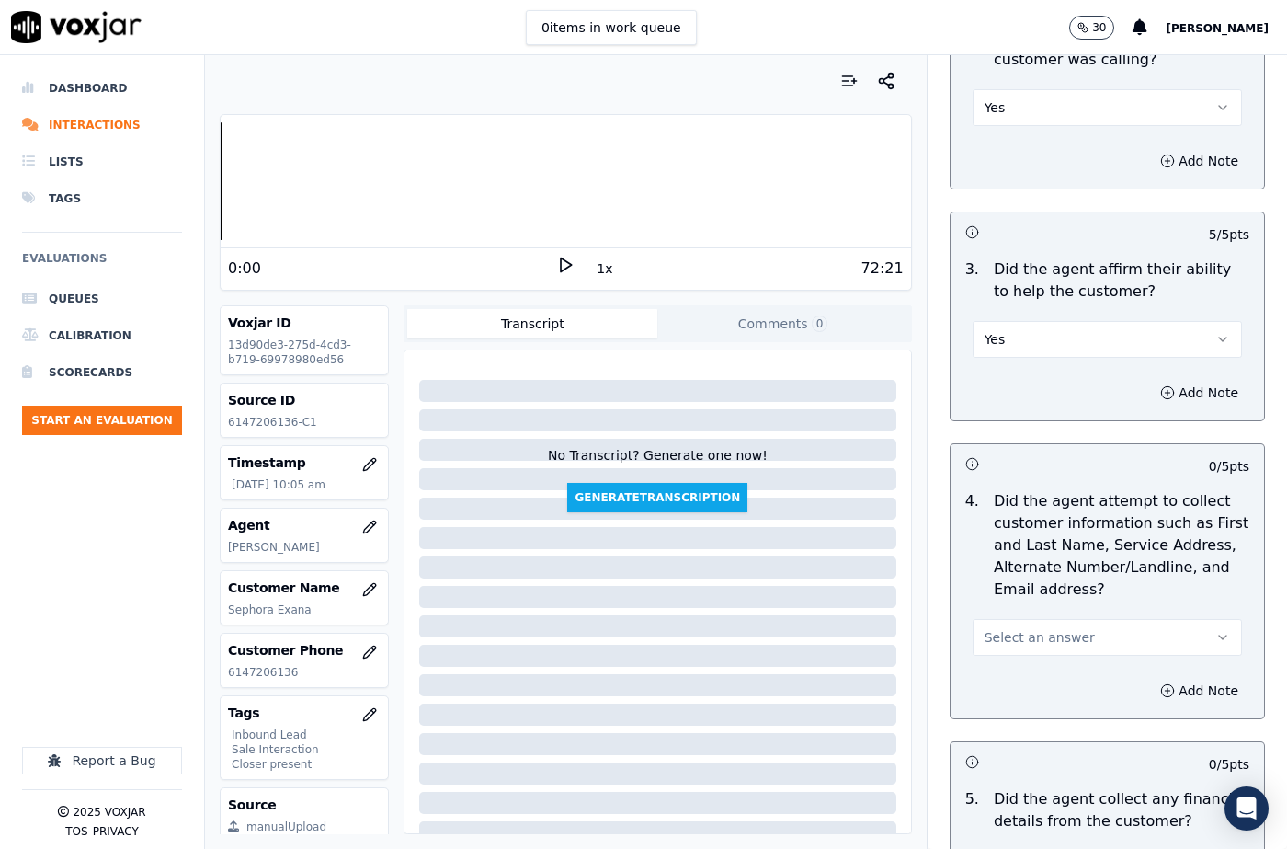
scroll to position [735, 0]
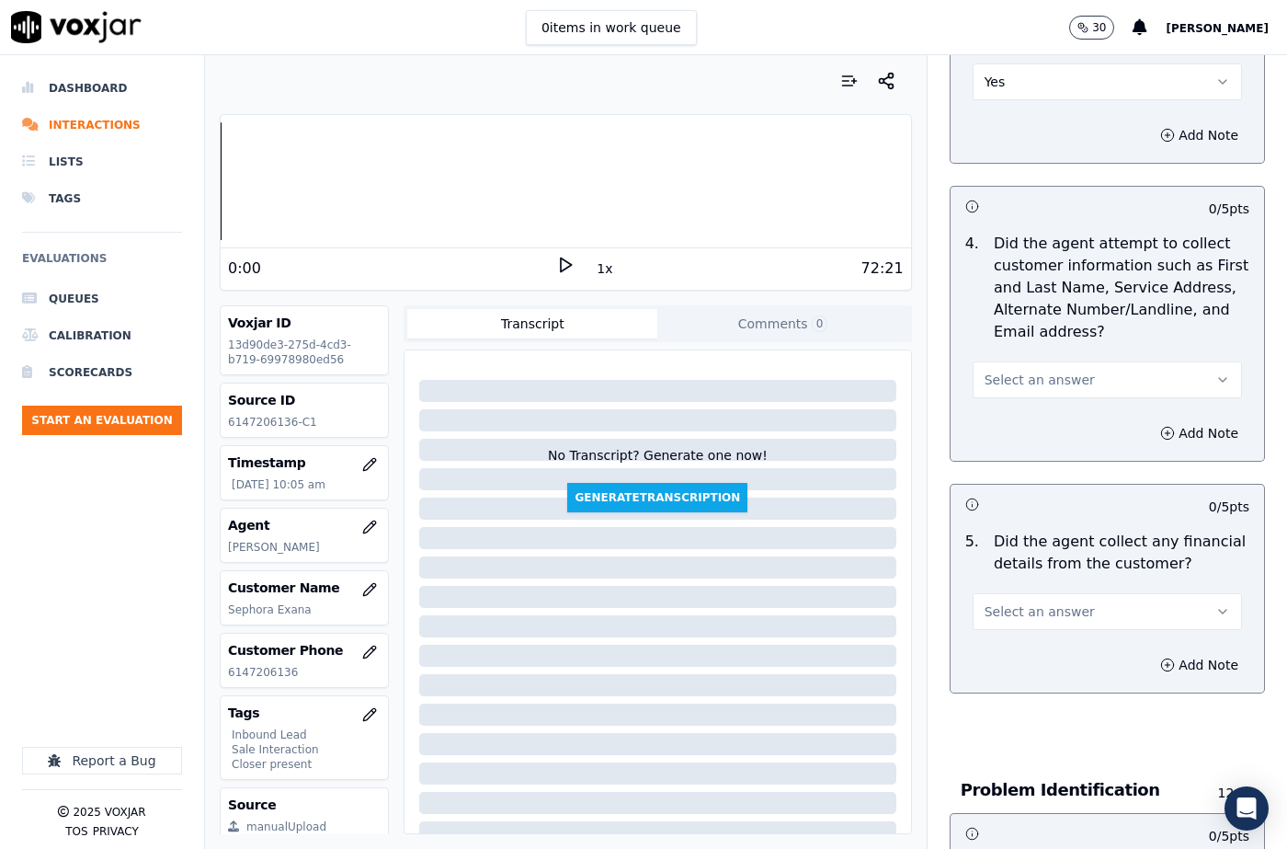
click at [1007, 382] on span "Select an answer" at bounding box center [1040, 379] width 110 height 18
click at [1007, 422] on div "Yes" at bounding box center [1077, 420] width 237 height 29
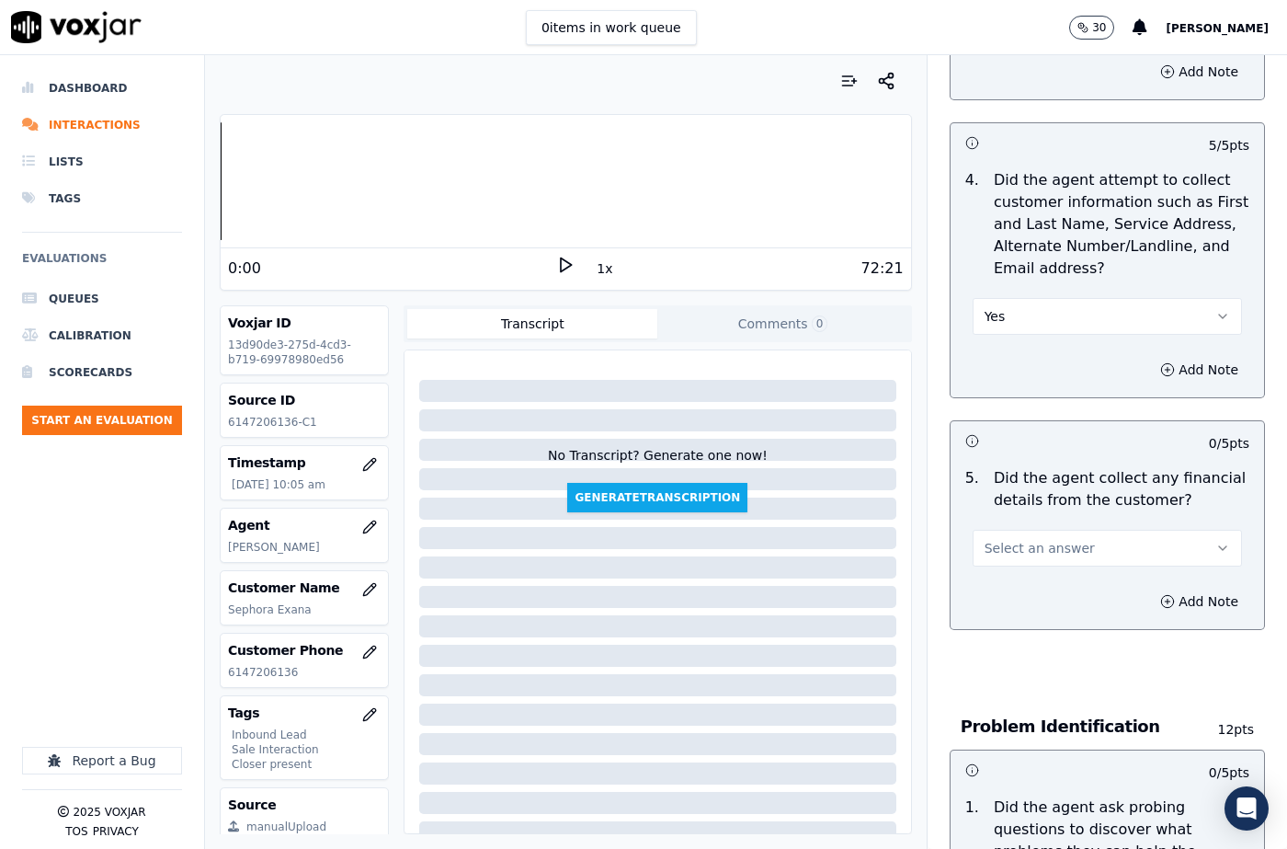
scroll to position [919, 0]
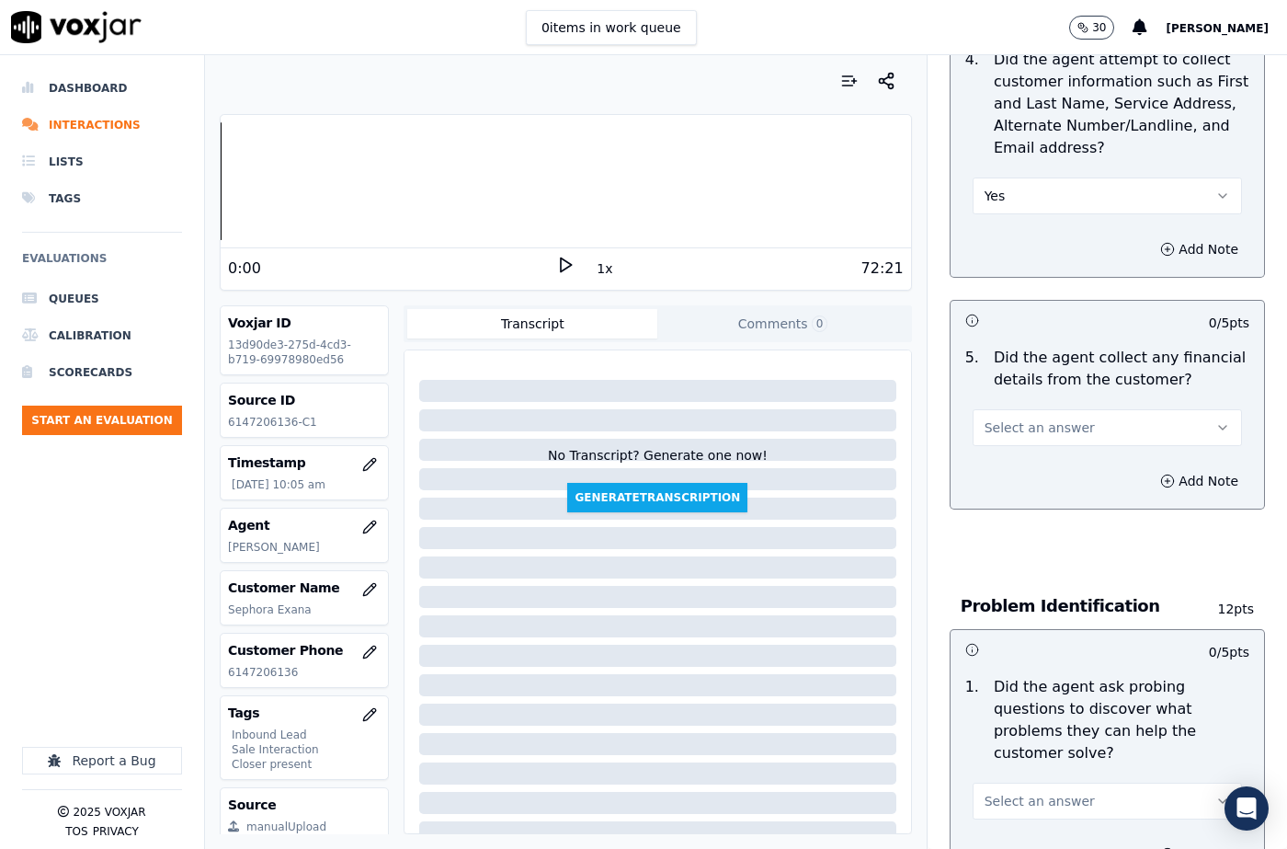
click at [1028, 428] on span "Select an answer" at bounding box center [1040, 427] width 110 height 18
click at [1018, 485] on div "No" at bounding box center [1077, 498] width 237 height 29
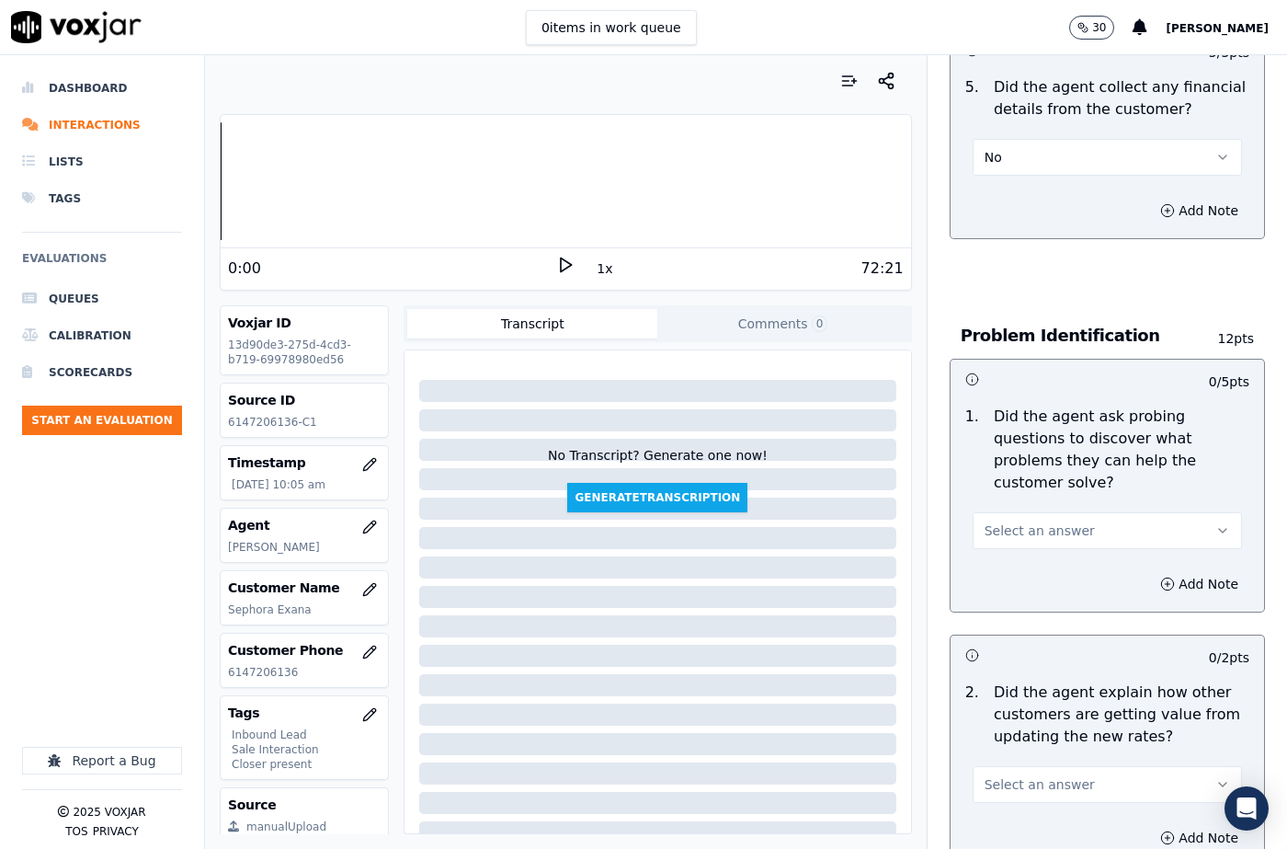
scroll to position [1195, 0]
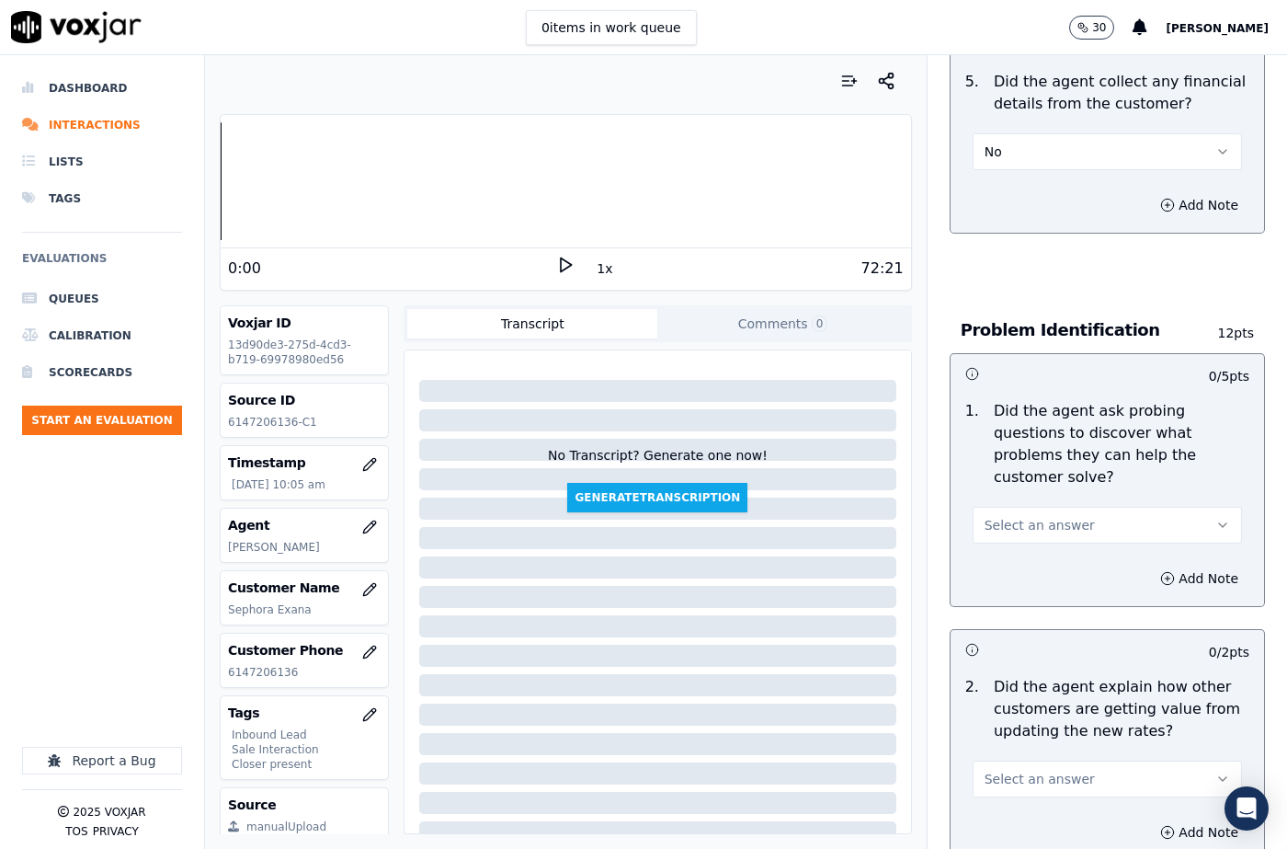
click at [1031, 533] on span "Select an answer" at bounding box center [1040, 525] width 110 height 18
click at [1018, 573] on div "Yes" at bounding box center [1077, 566] width 237 height 29
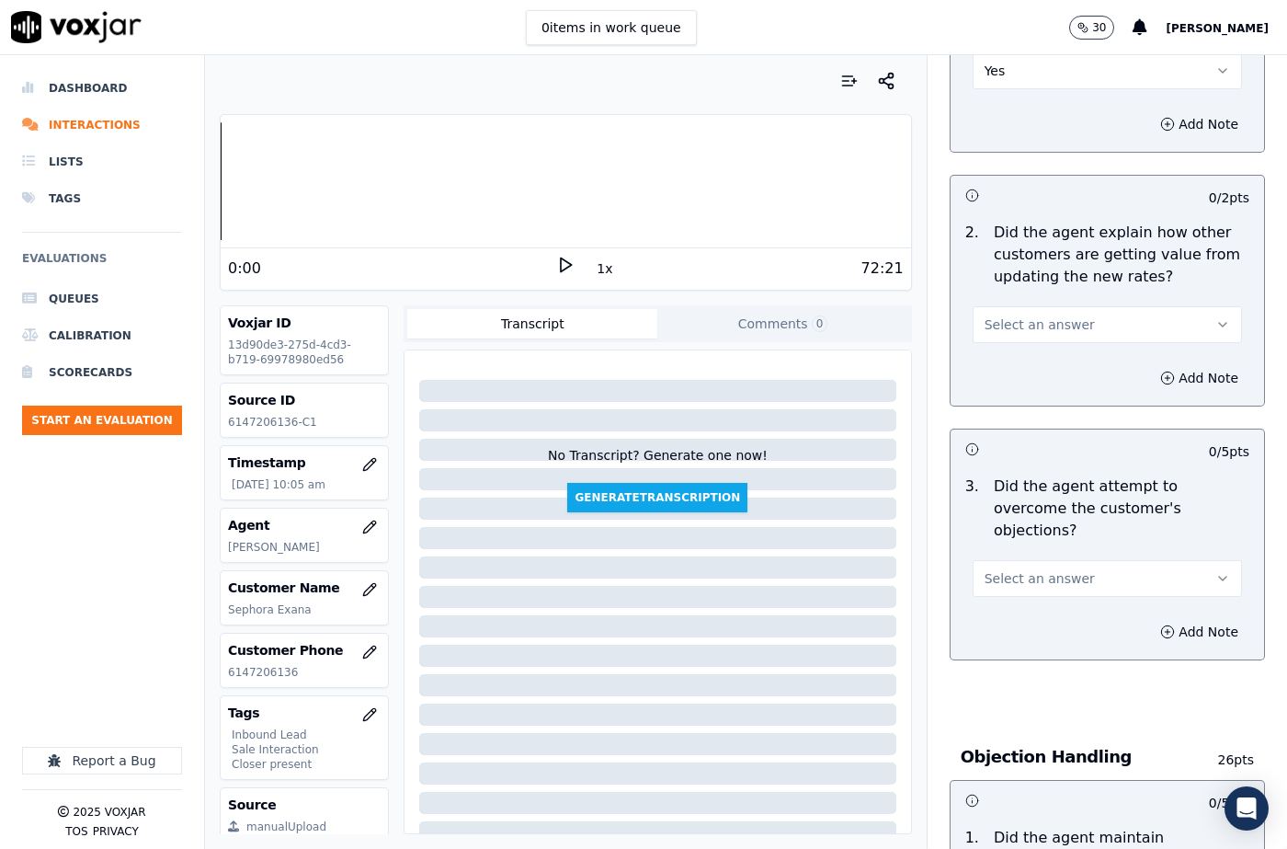
scroll to position [1655, 0]
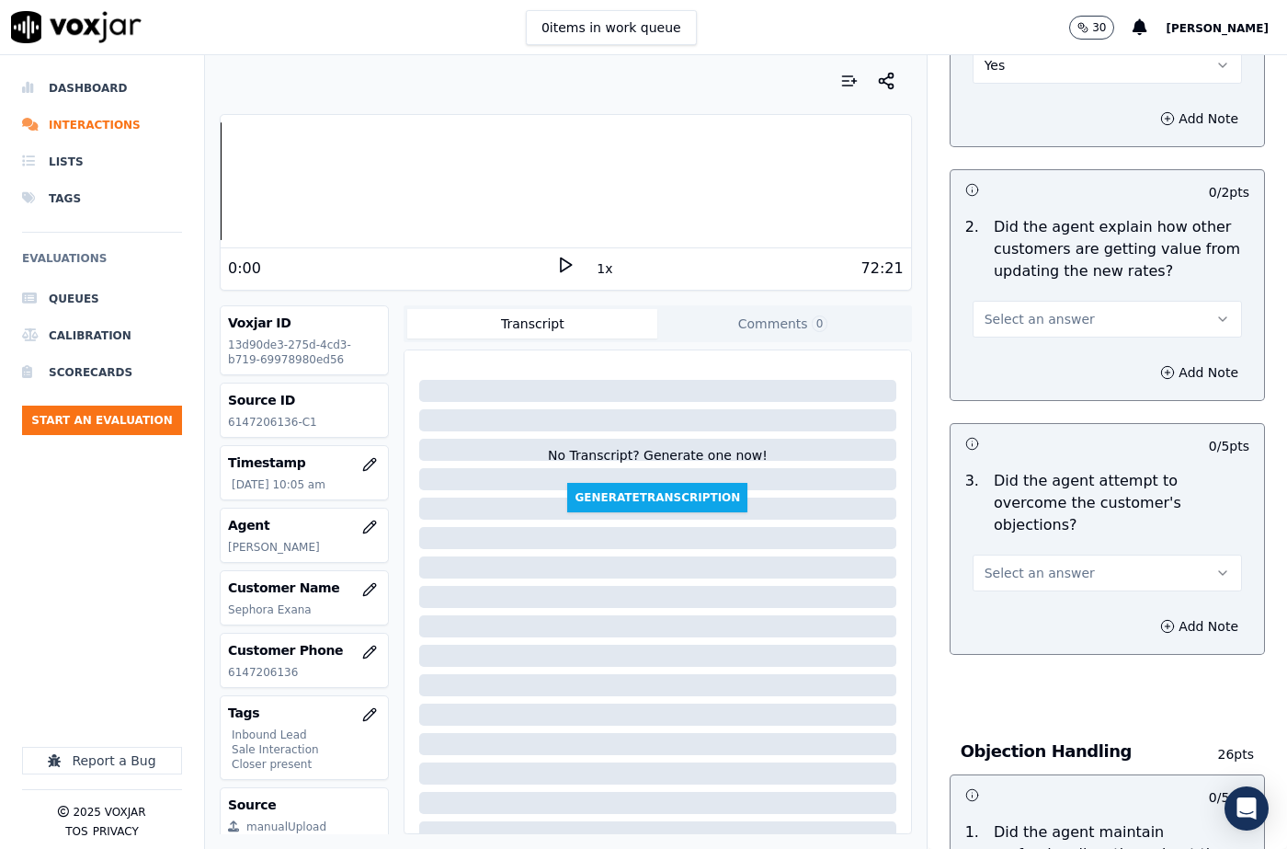
click at [1015, 332] on button "Select an answer" at bounding box center [1107, 319] width 269 height 37
click at [1017, 408] on div "N/A" at bounding box center [1077, 419] width 237 height 29
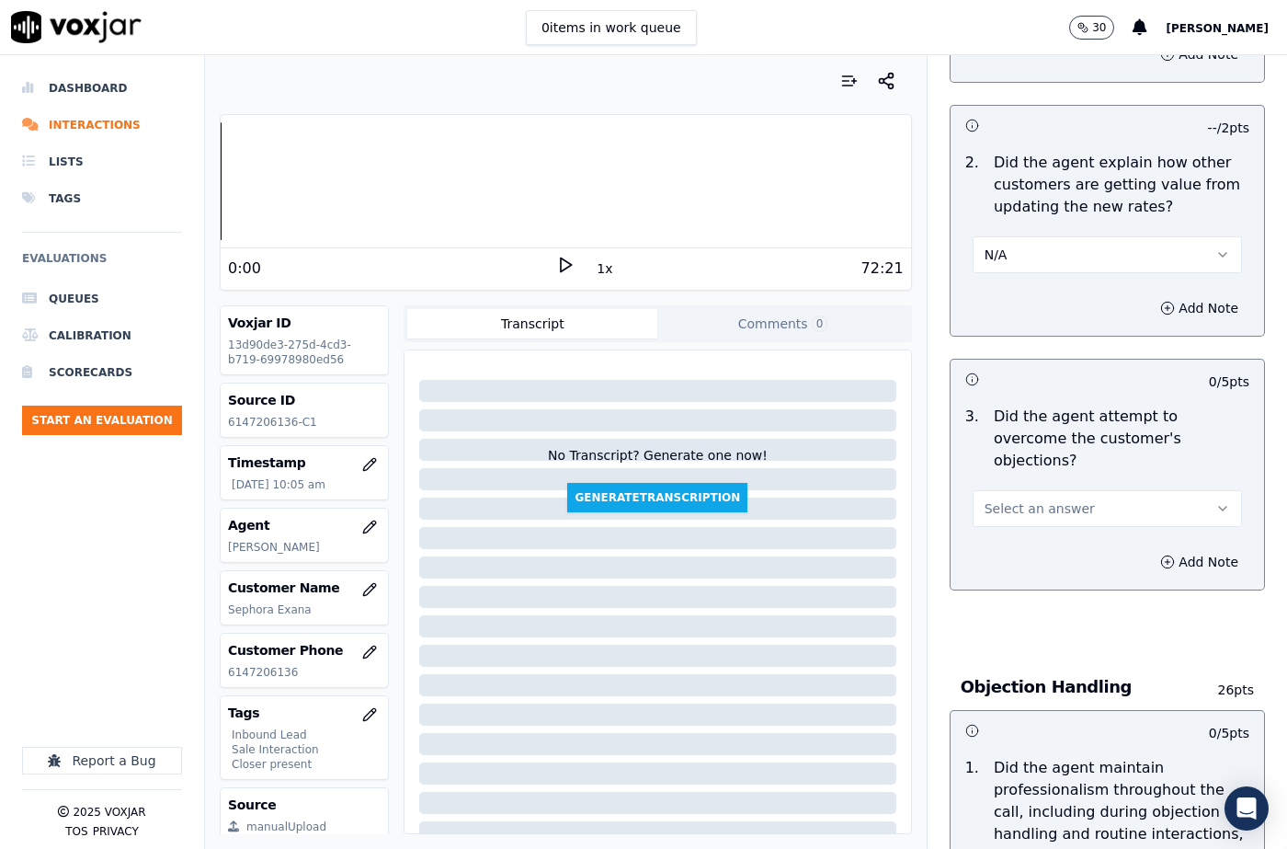
scroll to position [1747, 0]
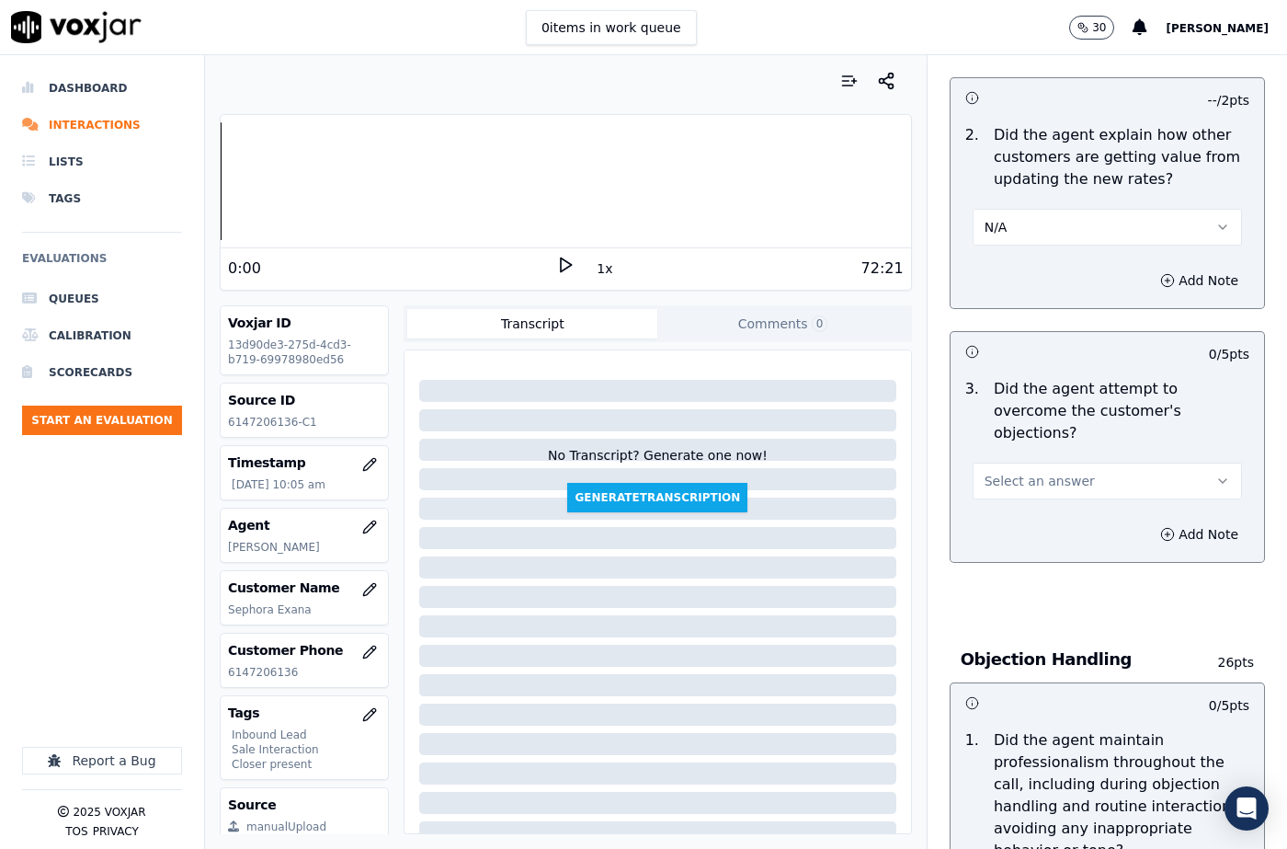
click at [1036, 472] on button "Select an answer" at bounding box center [1107, 480] width 269 height 37
click at [1024, 564] on div "N/A" at bounding box center [1077, 558] width 237 height 29
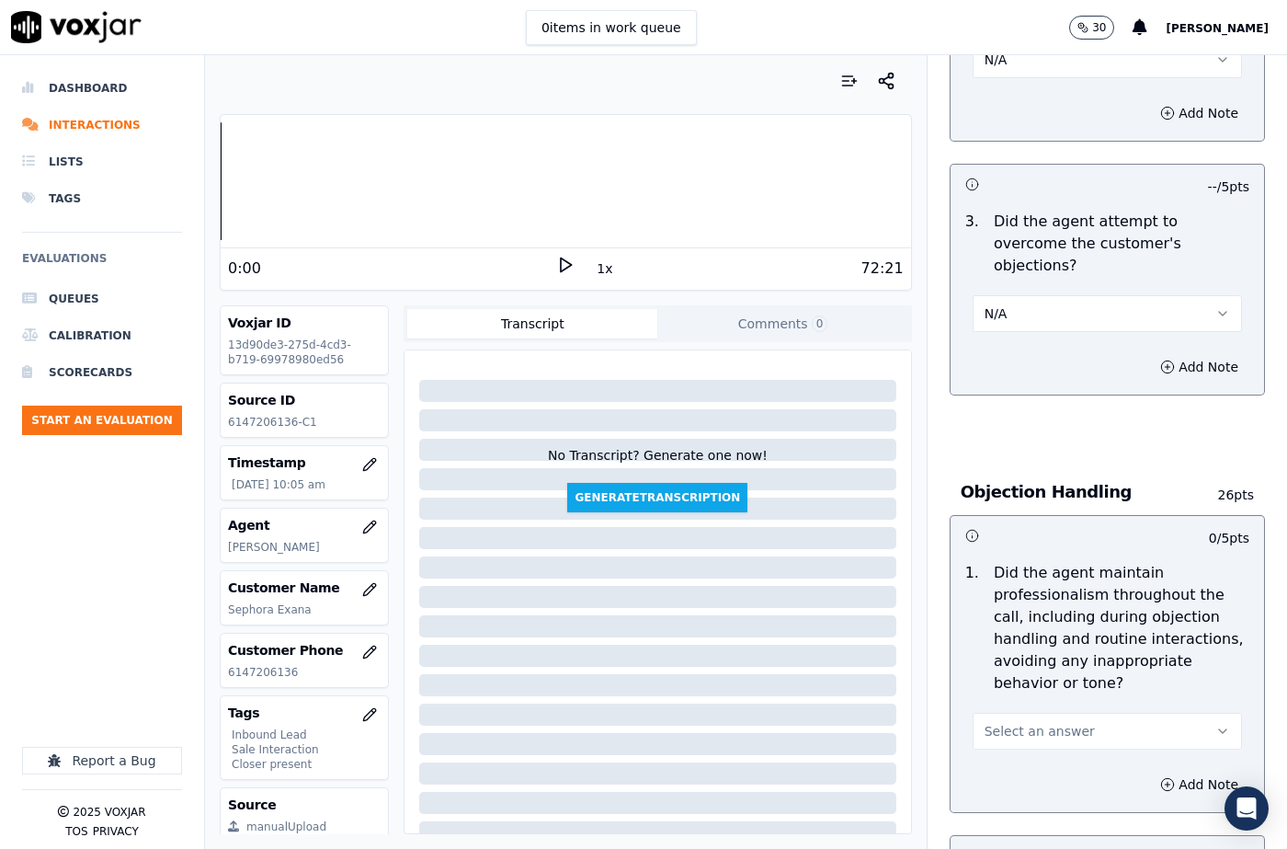
scroll to position [2114, 0]
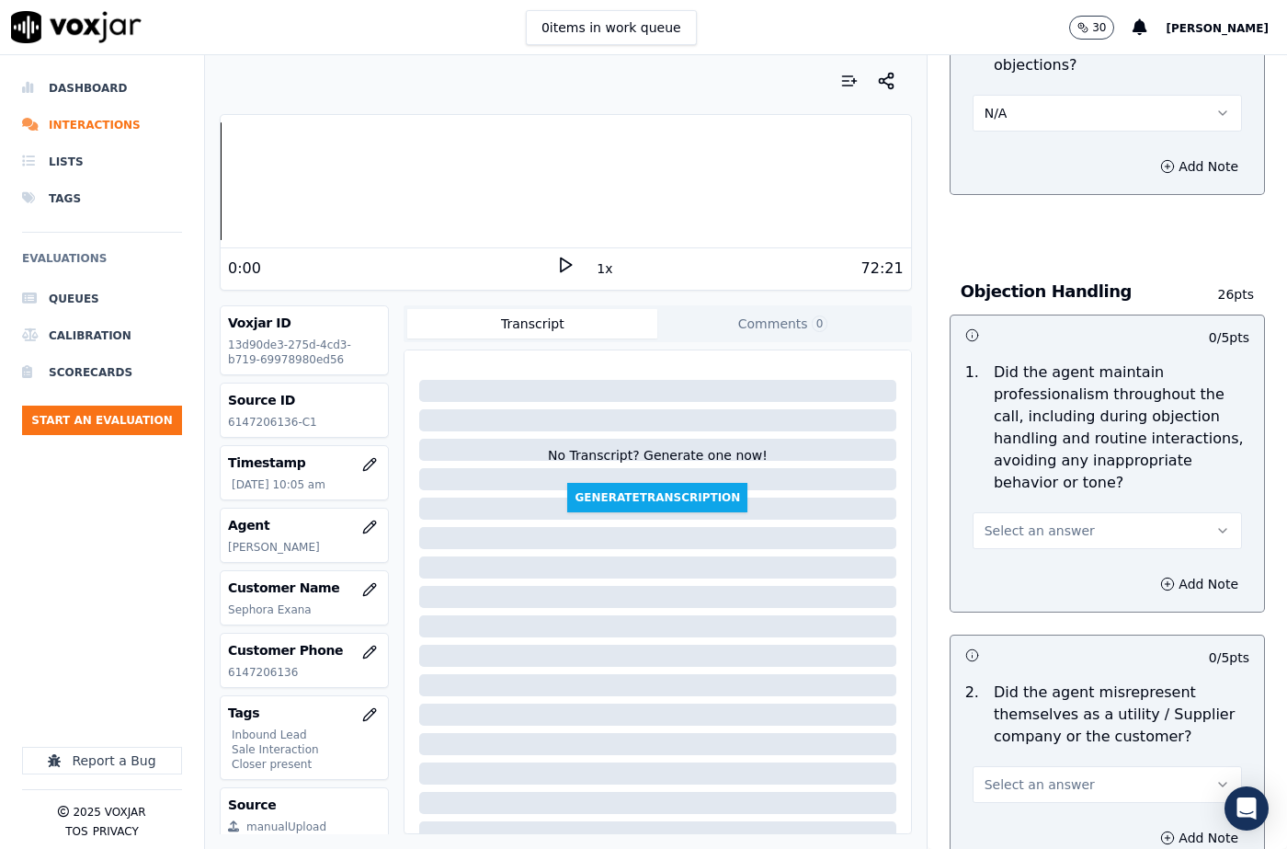
click at [1020, 521] on span "Select an answer" at bounding box center [1040, 530] width 110 height 18
click at [1015, 529] on div "Yes" at bounding box center [1077, 527] width 237 height 29
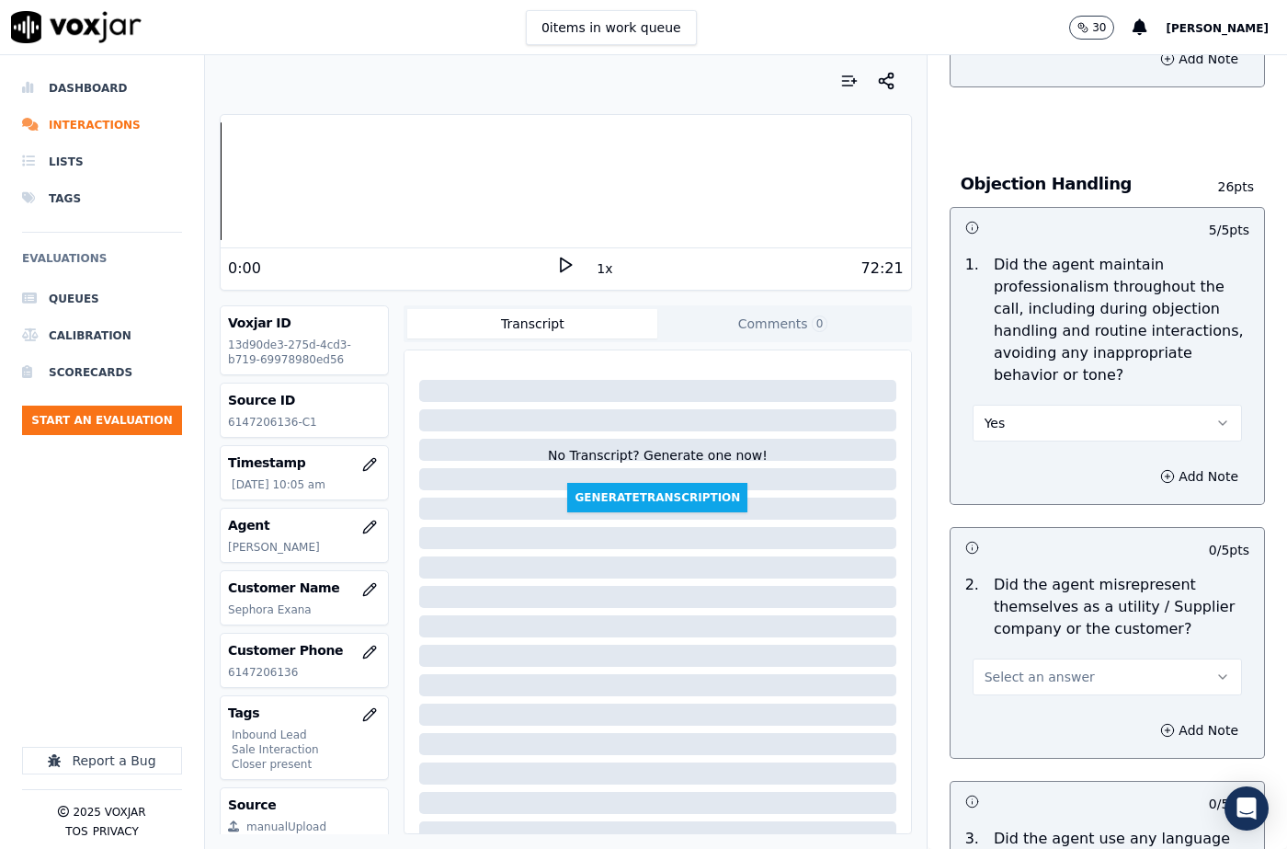
scroll to position [2390, 0]
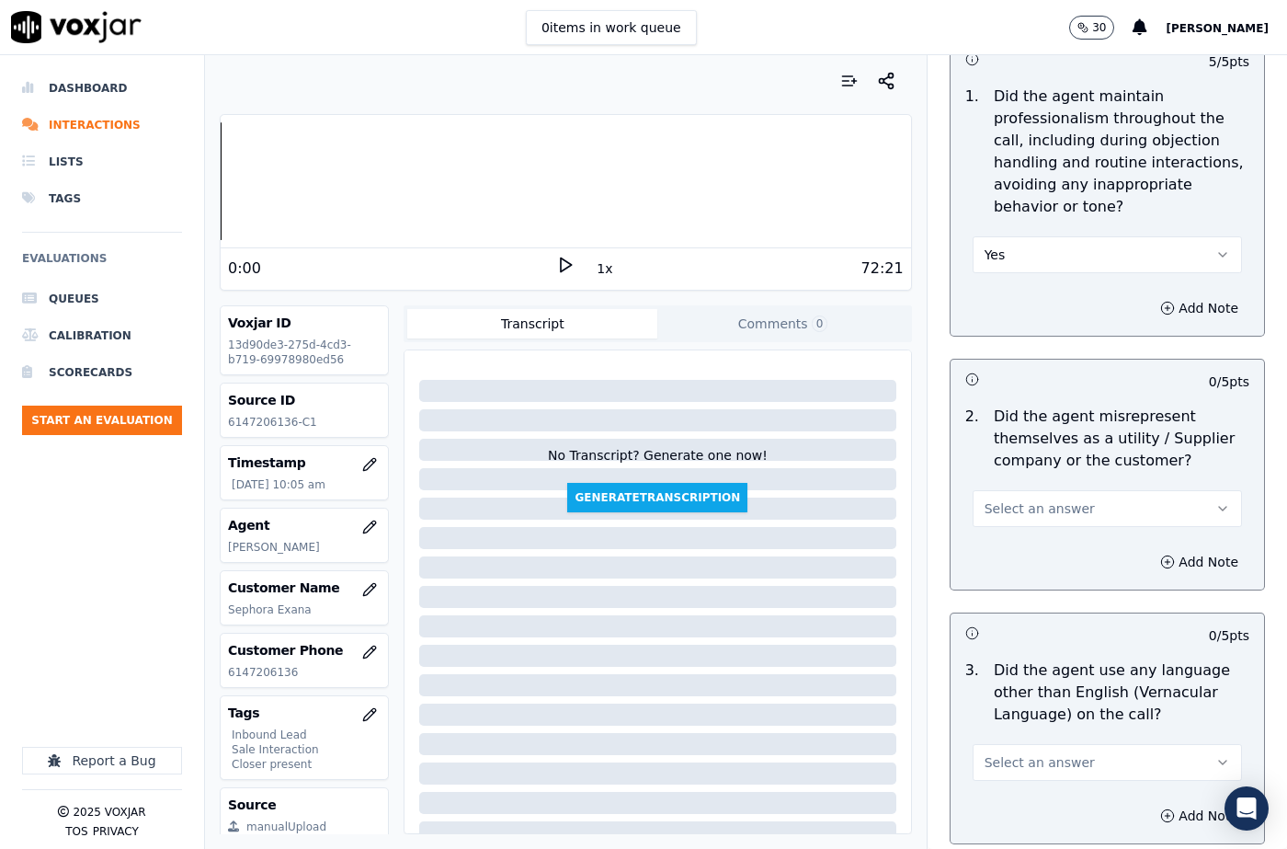
click at [1004, 490] on button "Select an answer" at bounding box center [1107, 508] width 269 height 37
click at [1001, 537] on div "No" at bounding box center [1077, 534] width 237 height 29
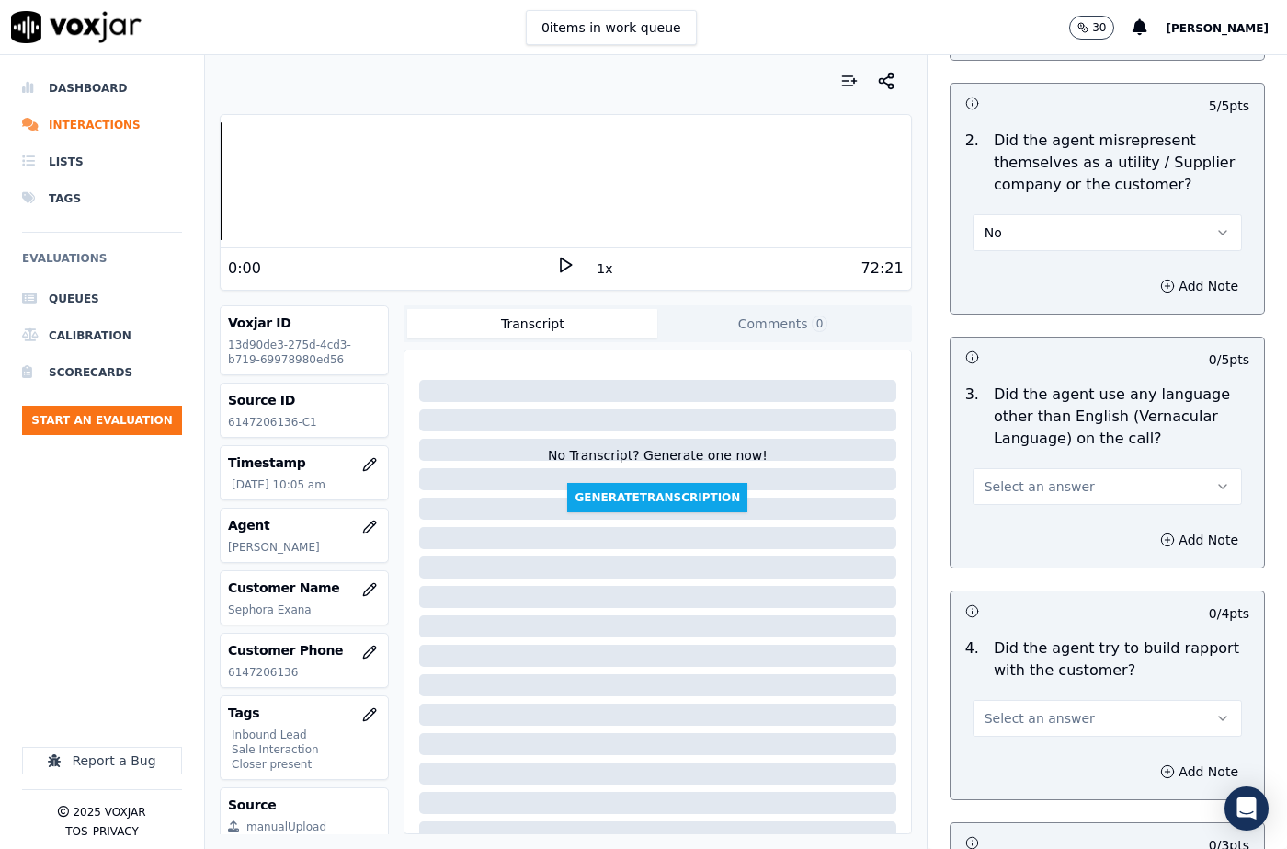
click at [1007, 477] on span "Select an answer" at bounding box center [1040, 486] width 110 height 18
click at [996, 504] on div "No" at bounding box center [1077, 512] width 237 height 29
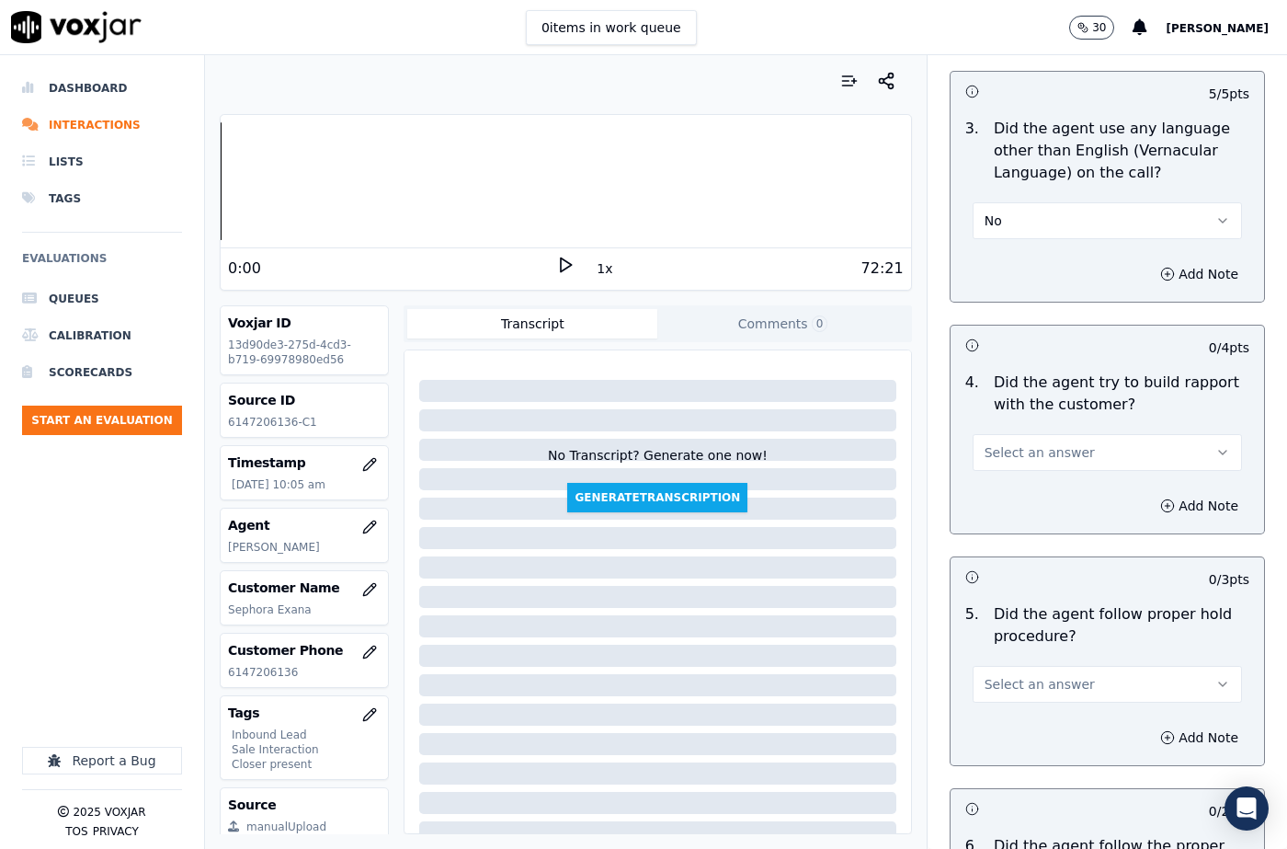
scroll to position [2942, 0]
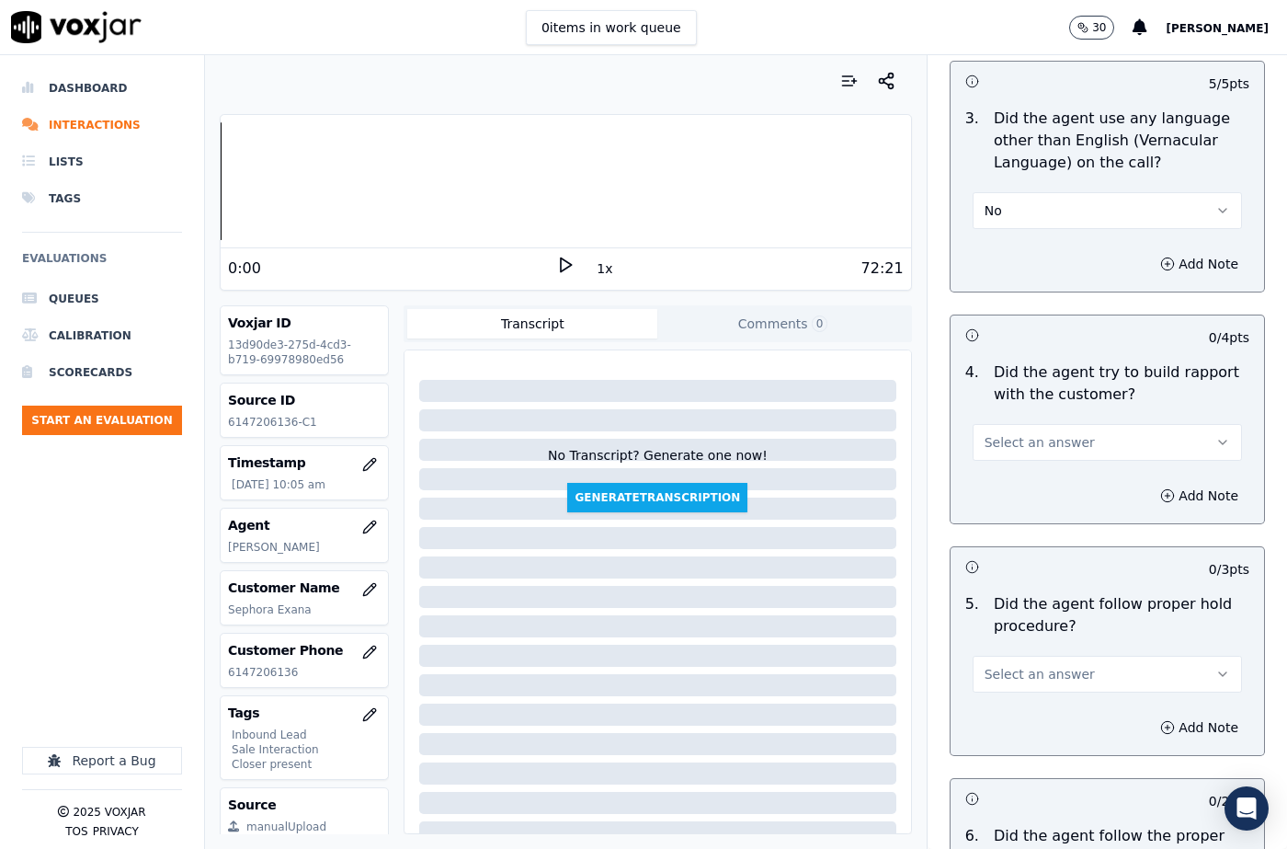
drag, startPoint x: 998, startPoint y: 389, endPoint x: 999, endPoint y: 413, distance: 23.9
click at [998, 433] on span "Select an answer" at bounding box center [1040, 442] width 110 height 18
click at [1000, 443] on div "Yes" at bounding box center [1077, 439] width 237 height 29
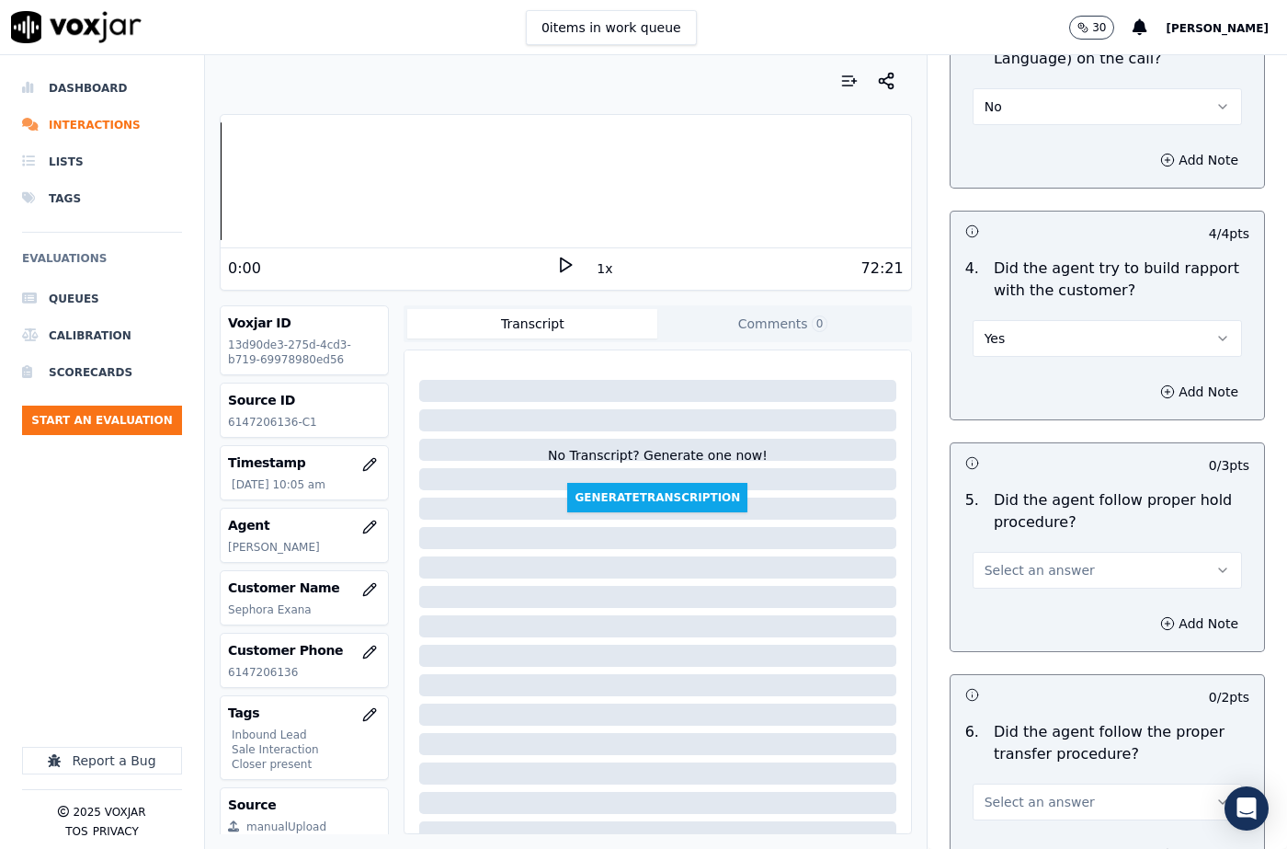
scroll to position [3126, 0]
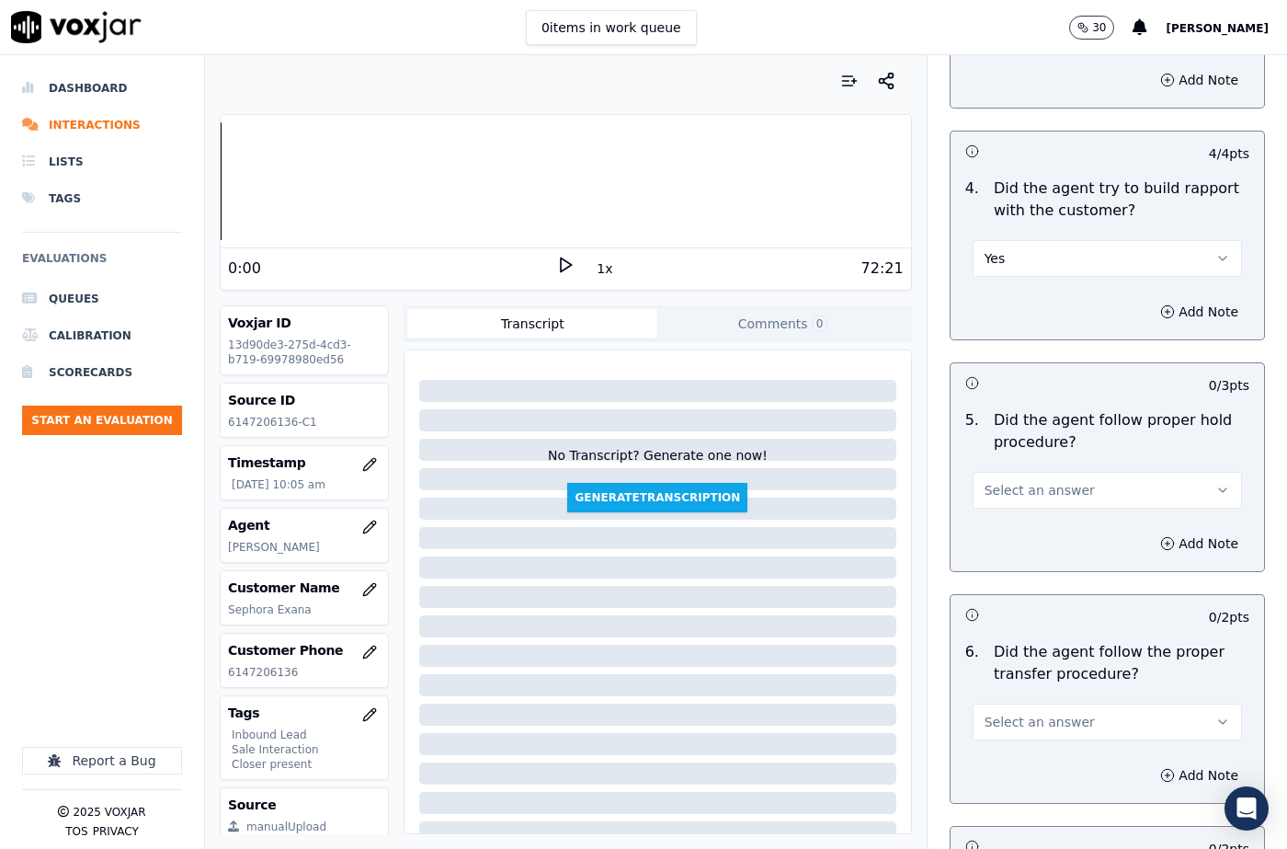
click at [1004, 481] on span "Select an answer" at bounding box center [1040, 490] width 110 height 18
click at [1004, 513] on div "No" at bounding box center [1077, 516] width 237 height 29
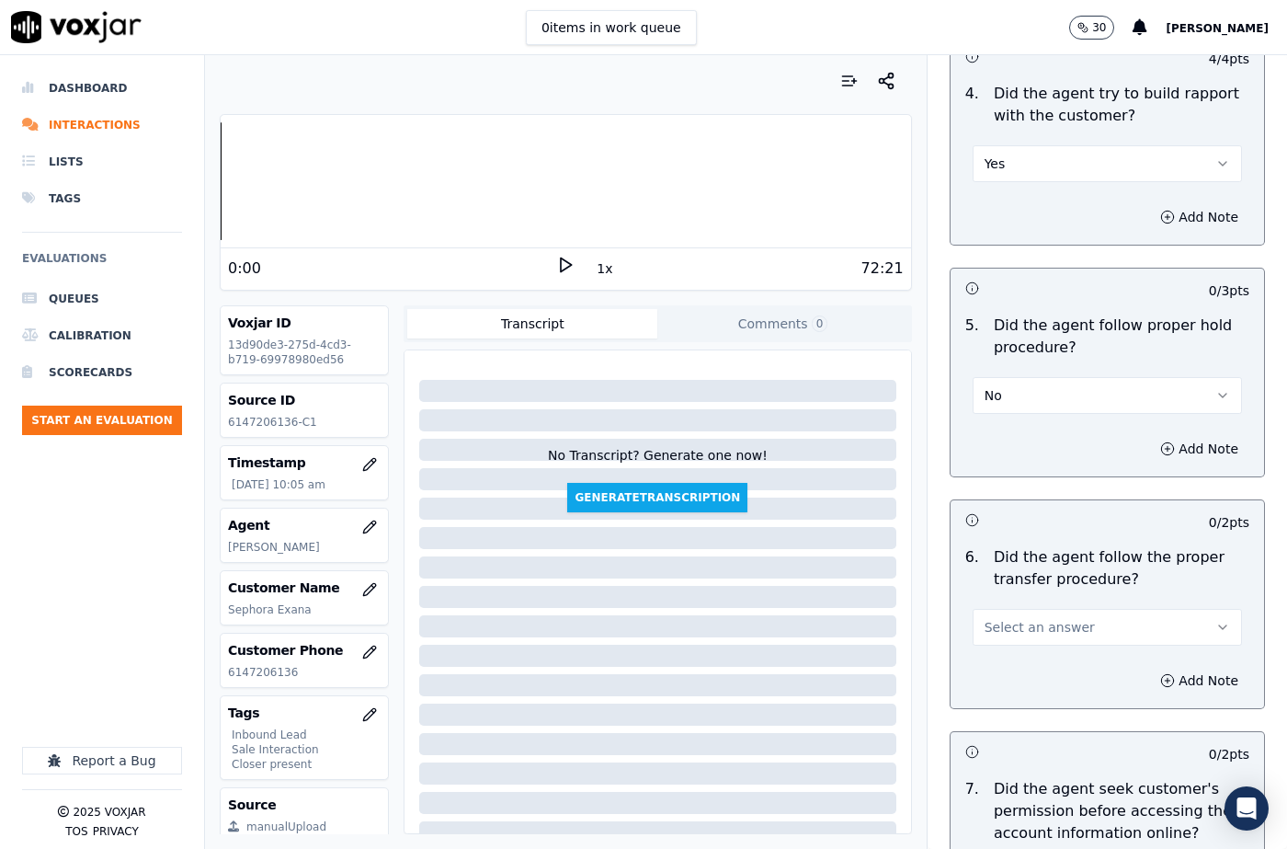
scroll to position [3310, 0]
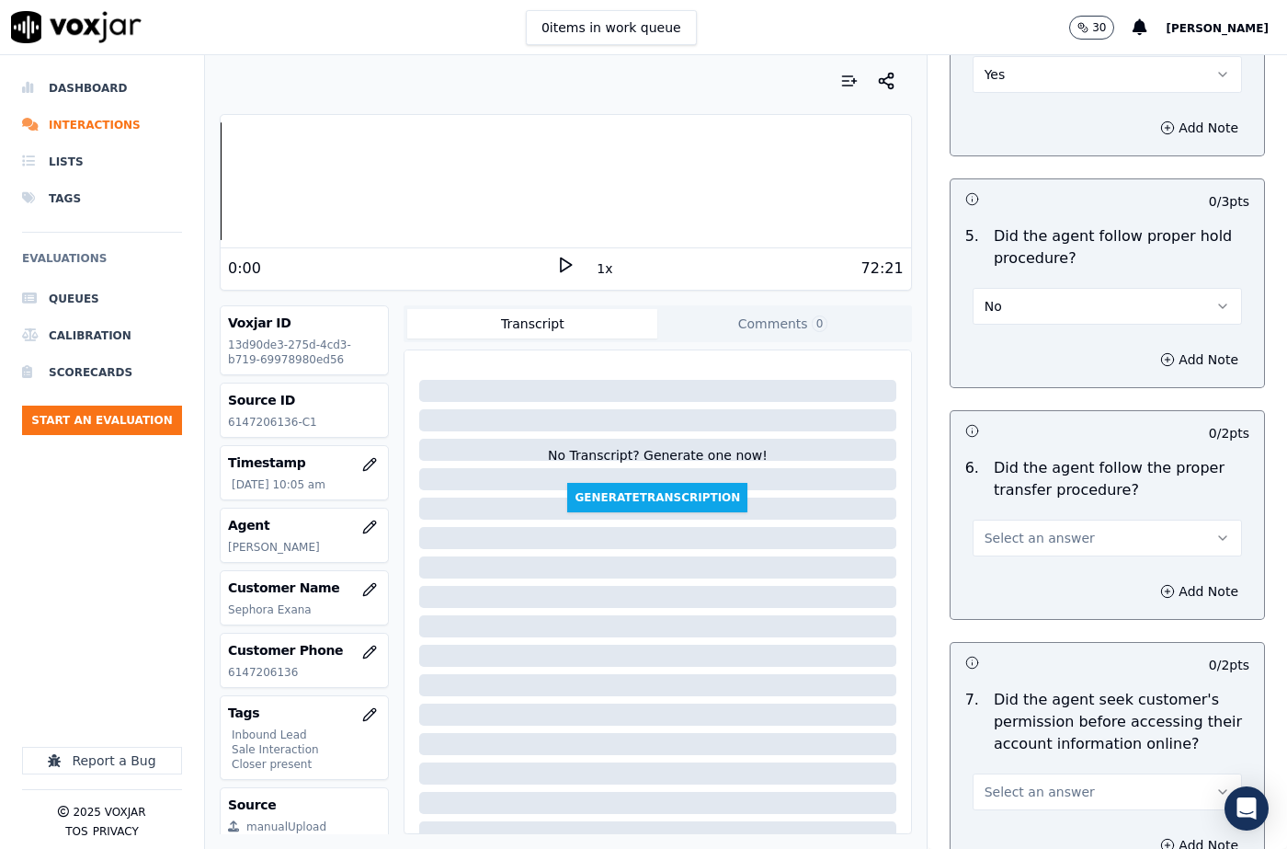
click at [992, 288] on button "No" at bounding box center [1107, 306] width 269 height 37
drag, startPoint x: 991, startPoint y: 362, endPoint x: 991, endPoint y: 405, distance: 42.3
click at [991, 361] on div "N/A" at bounding box center [1077, 362] width 237 height 29
click at [985, 529] on span "Select an answer" at bounding box center [1040, 538] width 110 height 18
click at [992, 546] on div "Yes" at bounding box center [1077, 534] width 237 height 29
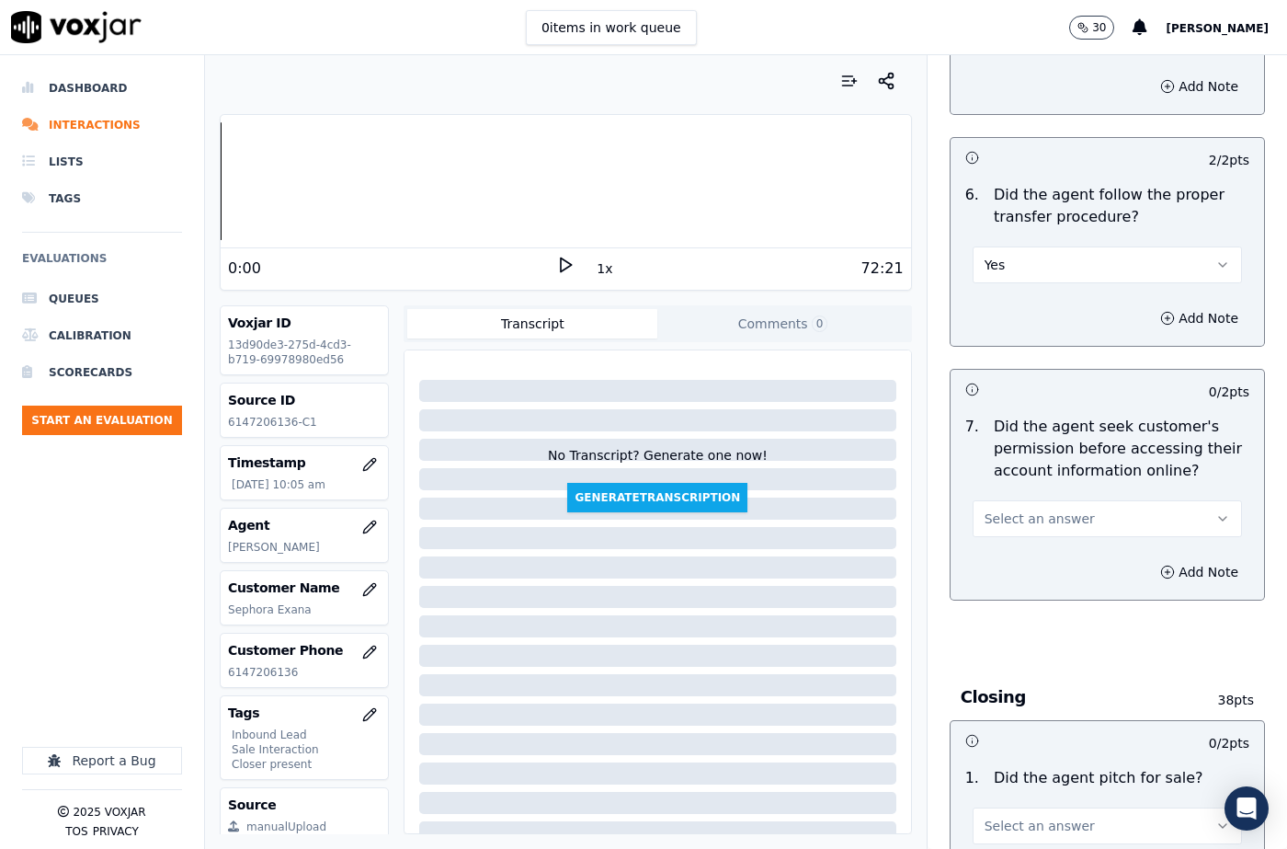
scroll to position [3585, 0]
click at [1004, 494] on div "7 . Did the agent seek customer's permission before accessing their account inf…" at bounding box center [1107, 473] width 313 height 136
click at [1005, 496] on div "0 / 2 pts 7 . Did the agent seek customer's permission before accessing their a…" at bounding box center [1107, 482] width 315 height 232
click at [1003, 552] on div "Add Note" at bounding box center [1107, 568] width 313 height 55
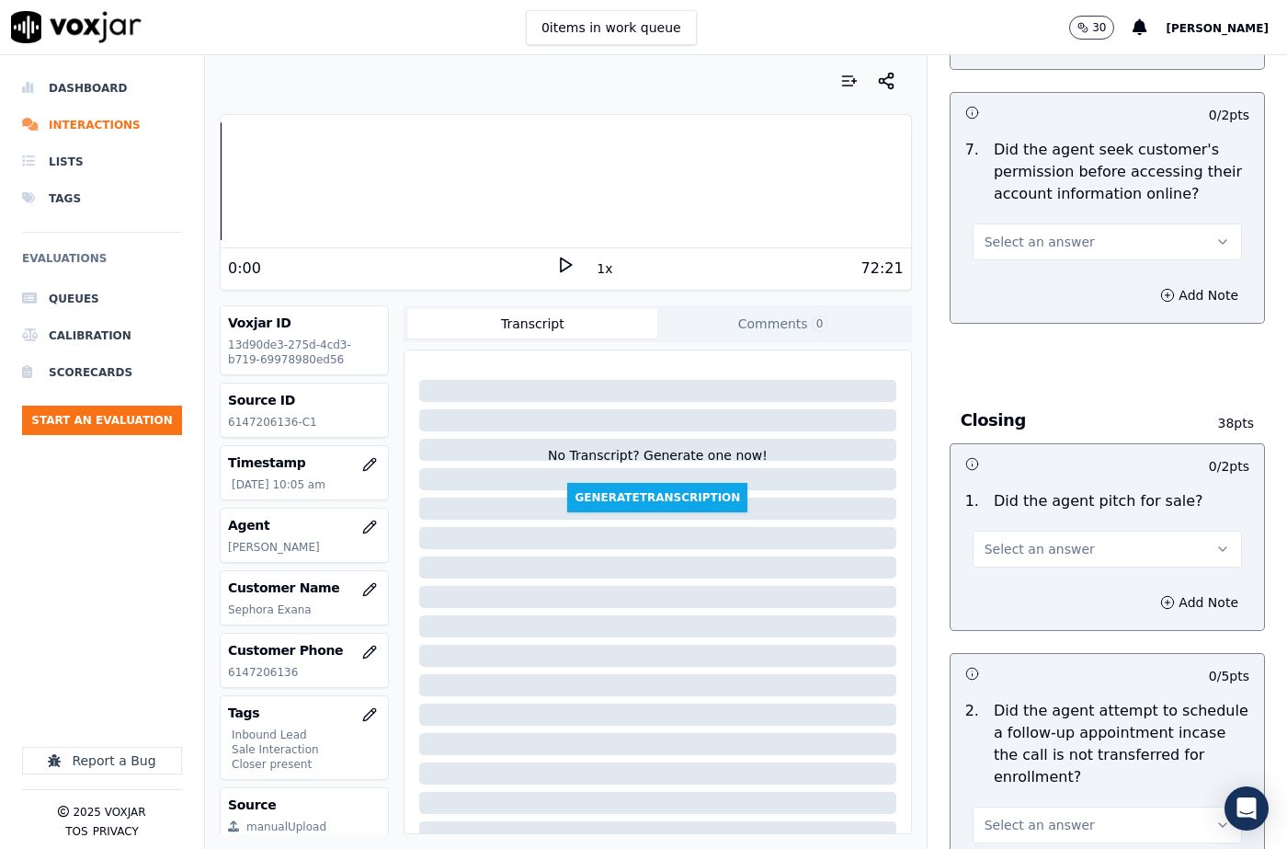
scroll to position [3861, 0]
click at [1002, 538] on span "Select an answer" at bounding box center [1040, 547] width 110 height 18
click at [1005, 544] on div "Yes" at bounding box center [1077, 544] width 237 height 29
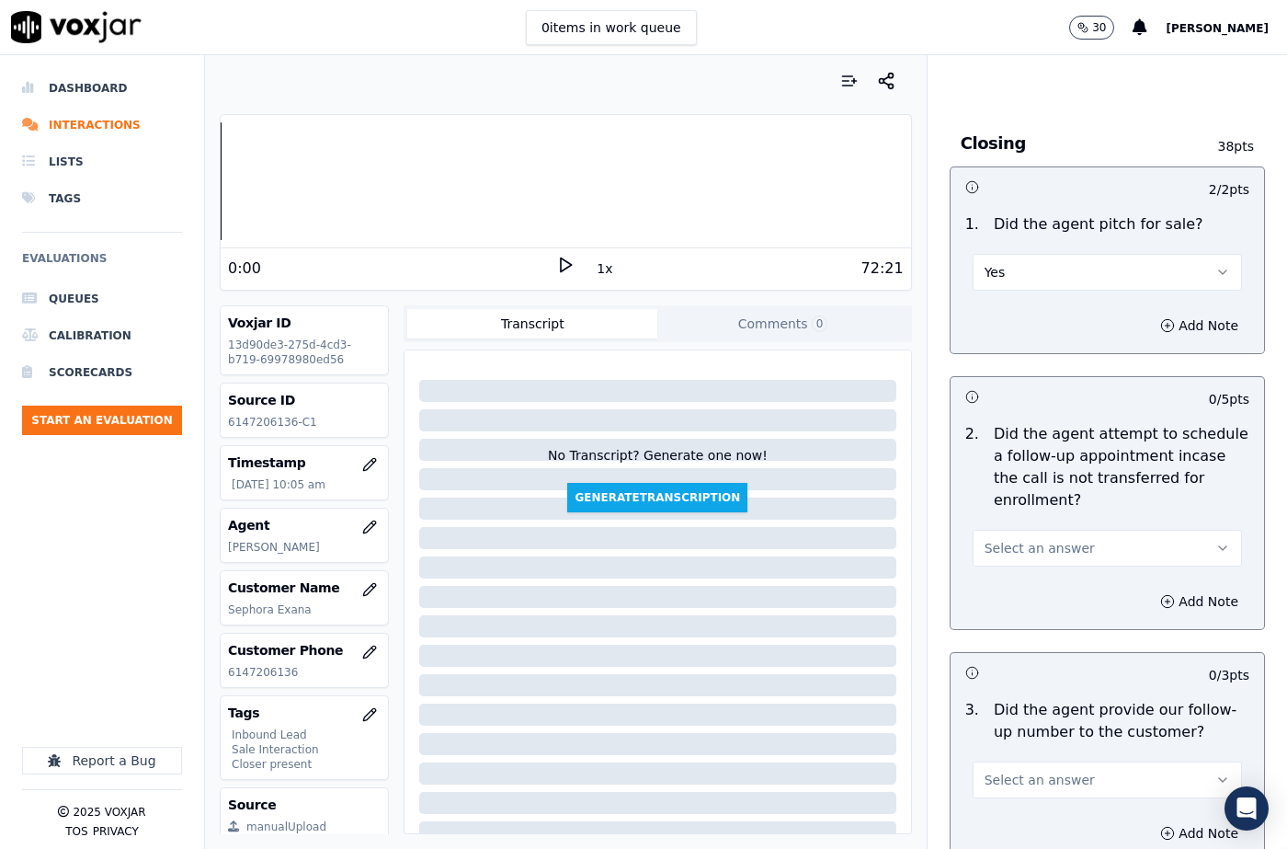
scroll to position [4137, 0]
click at [1022, 538] on span "Select an answer" at bounding box center [1040, 547] width 110 height 18
click at [1010, 598] on div "N/A" at bounding box center [1077, 602] width 237 height 29
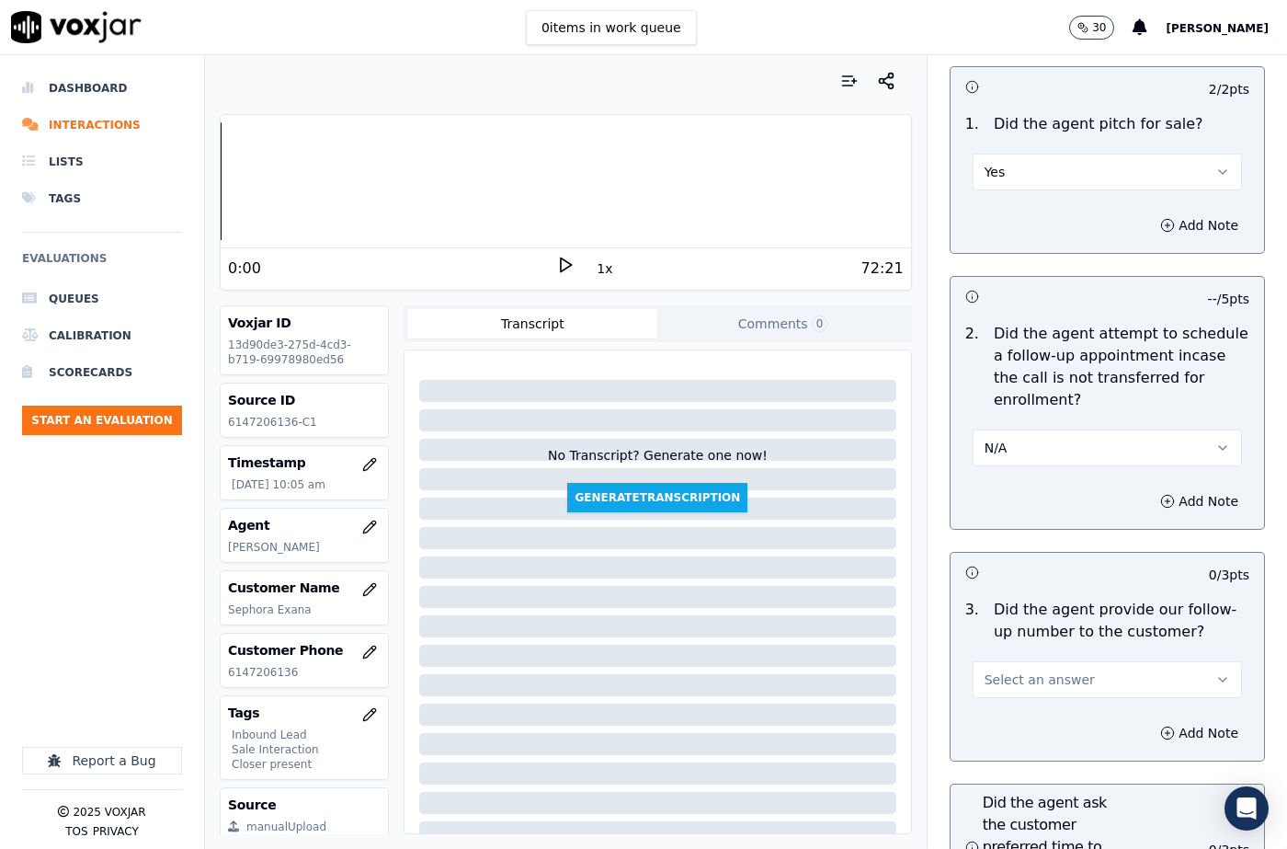
scroll to position [4413, 0]
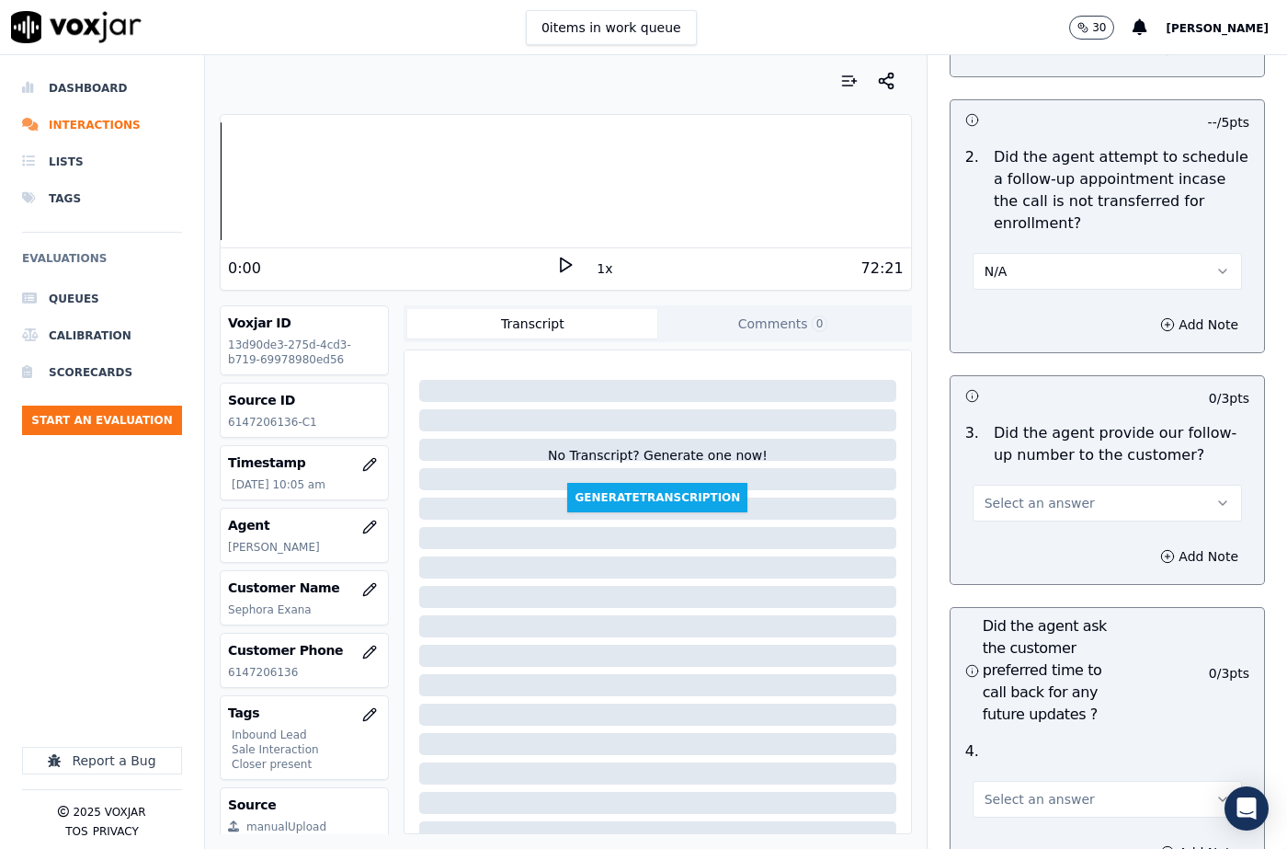
click at [1025, 484] on button "Select an answer" at bounding box center [1107, 502] width 269 height 37
click at [1016, 501] on div "Yes" at bounding box center [1077, 499] width 237 height 29
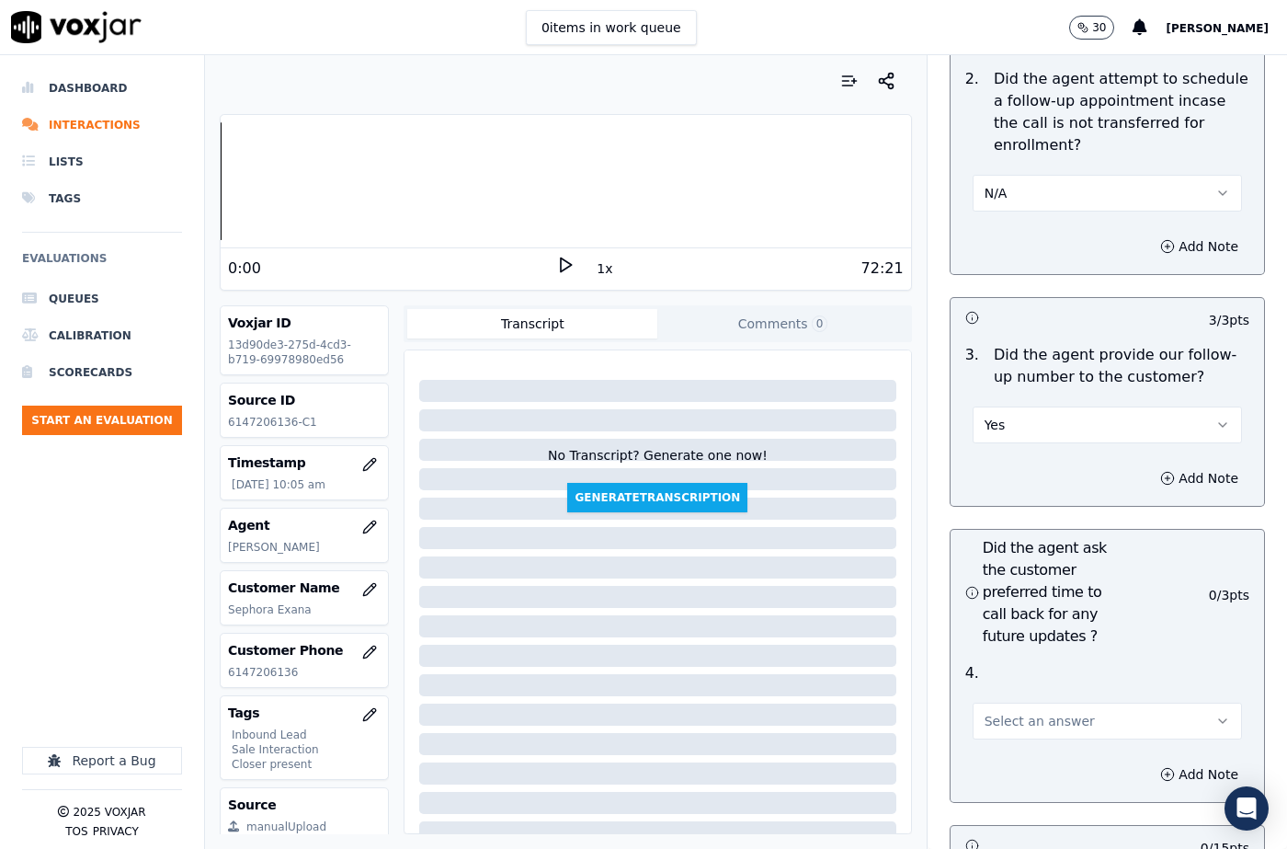
scroll to position [4597, 0]
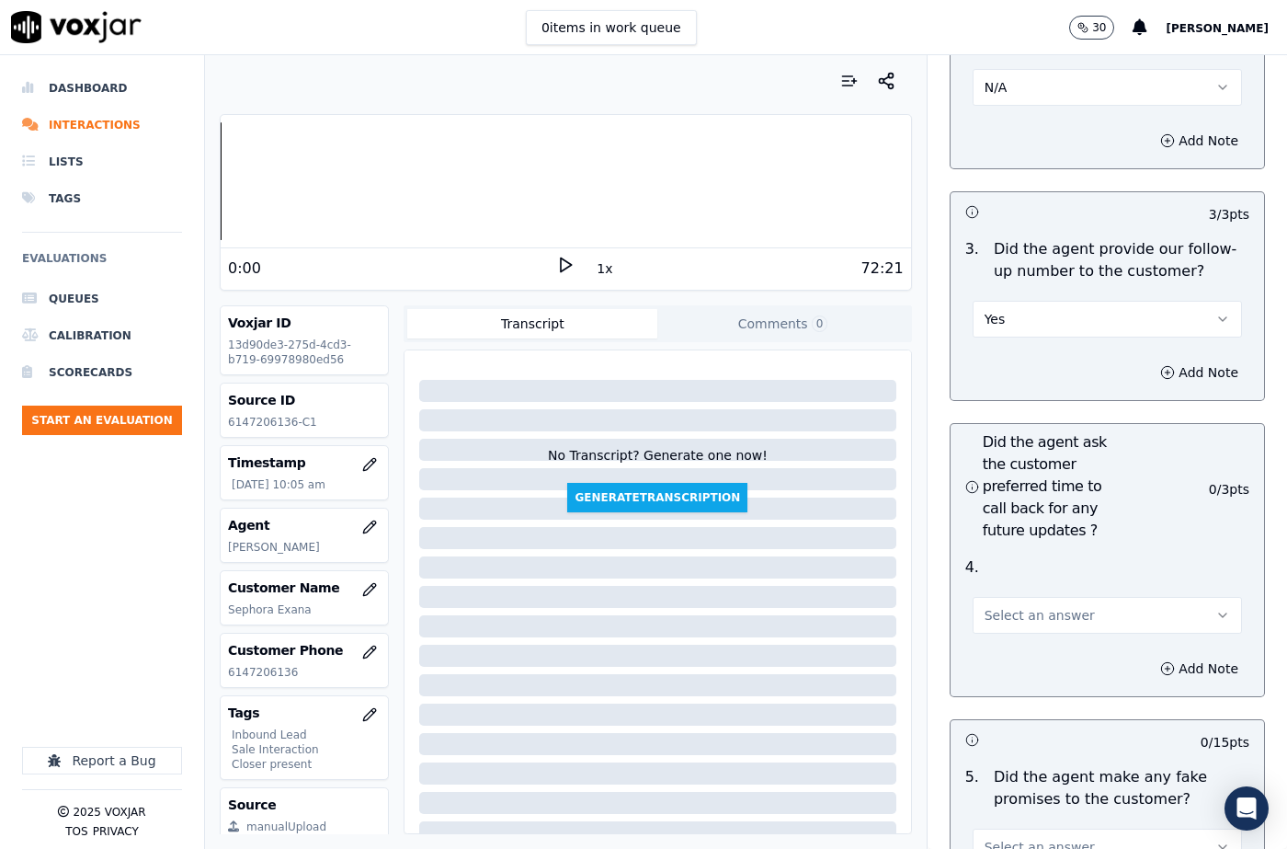
click at [1010, 606] on span "Select an answer" at bounding box center [1040, 615] width 110 height 18
click at [1010, 672] on div "N/A" at bounding box center [1077, 670] width 237 height 29
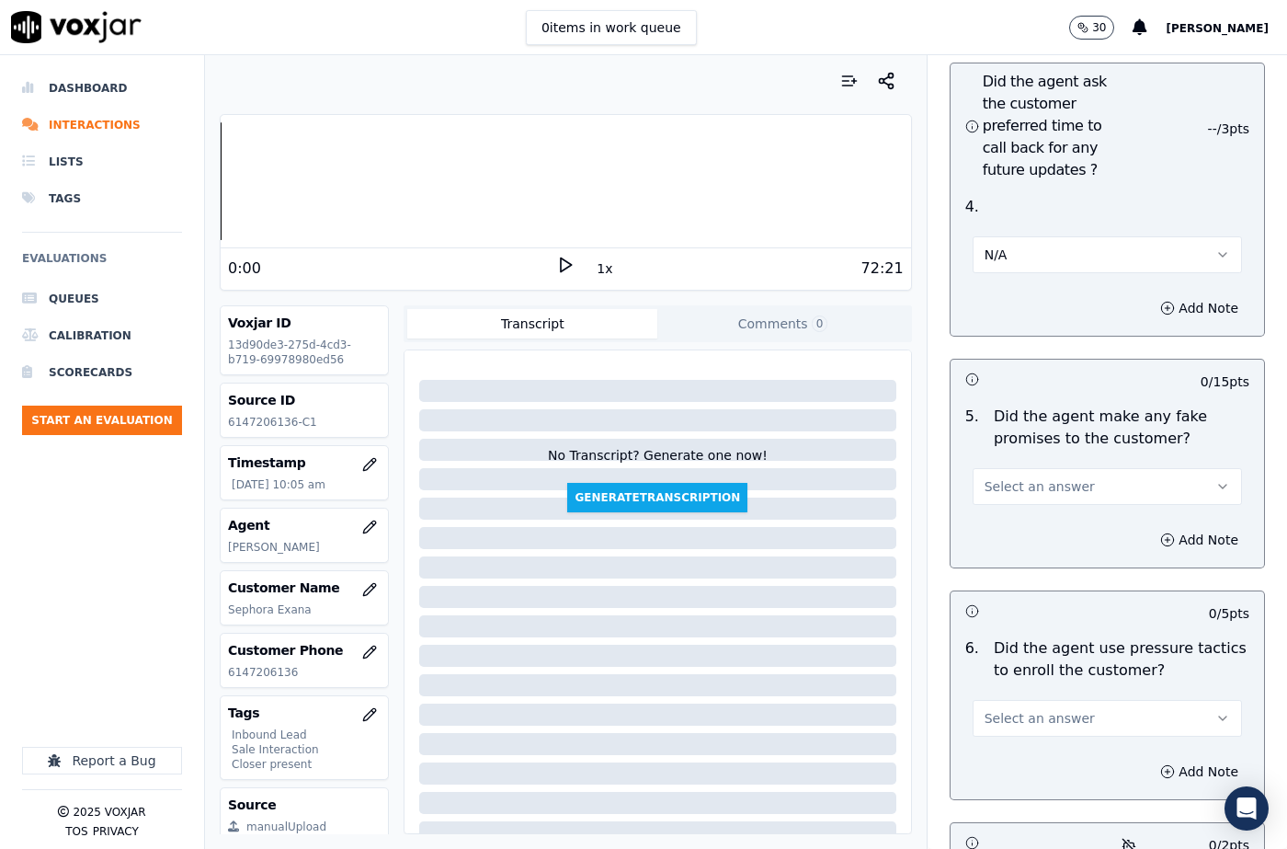
scroll to position [4964, 0]
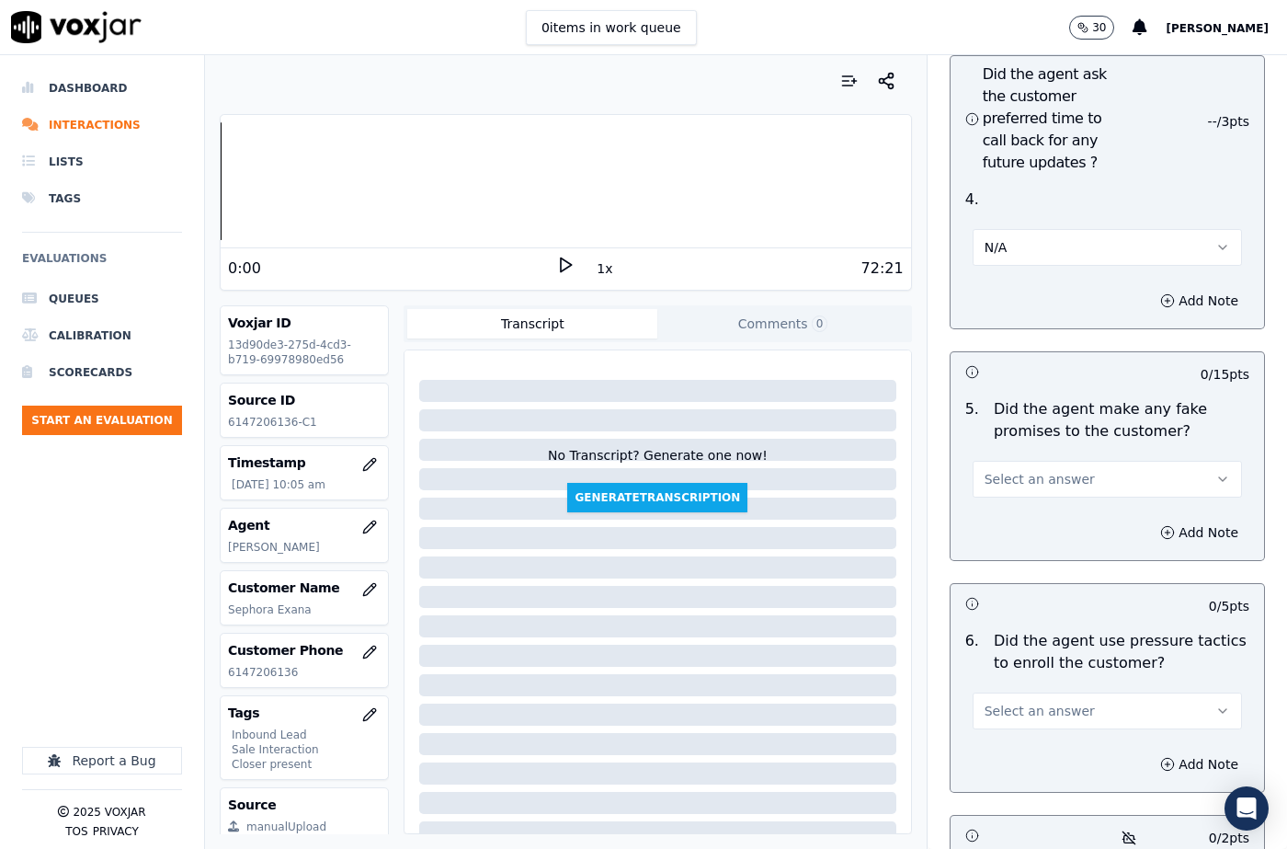
click at [1031, 461] on button "Select an answer" at bounding box center [1107, 479] width 269 height 37
click at [996, 523] on div "N/A" at bounding box center [1077, 534] width 237 height 29
click at [998, 461] on button "N/A" at bounding box center [1107, 479] width 269 height 37
click at [997, 505] on div "No" at bounding box center [1077, 505] width 237 height 29
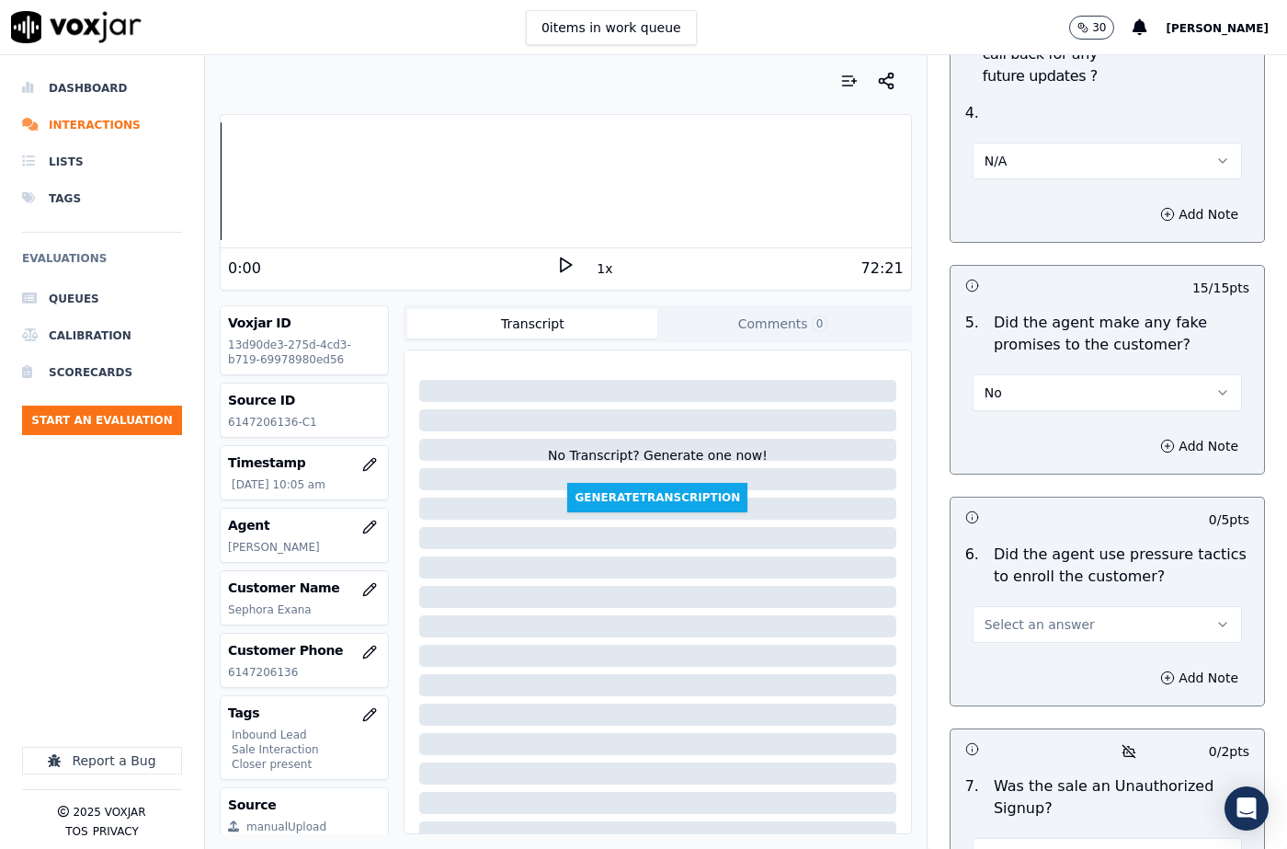
scroll to position [5148, 0]
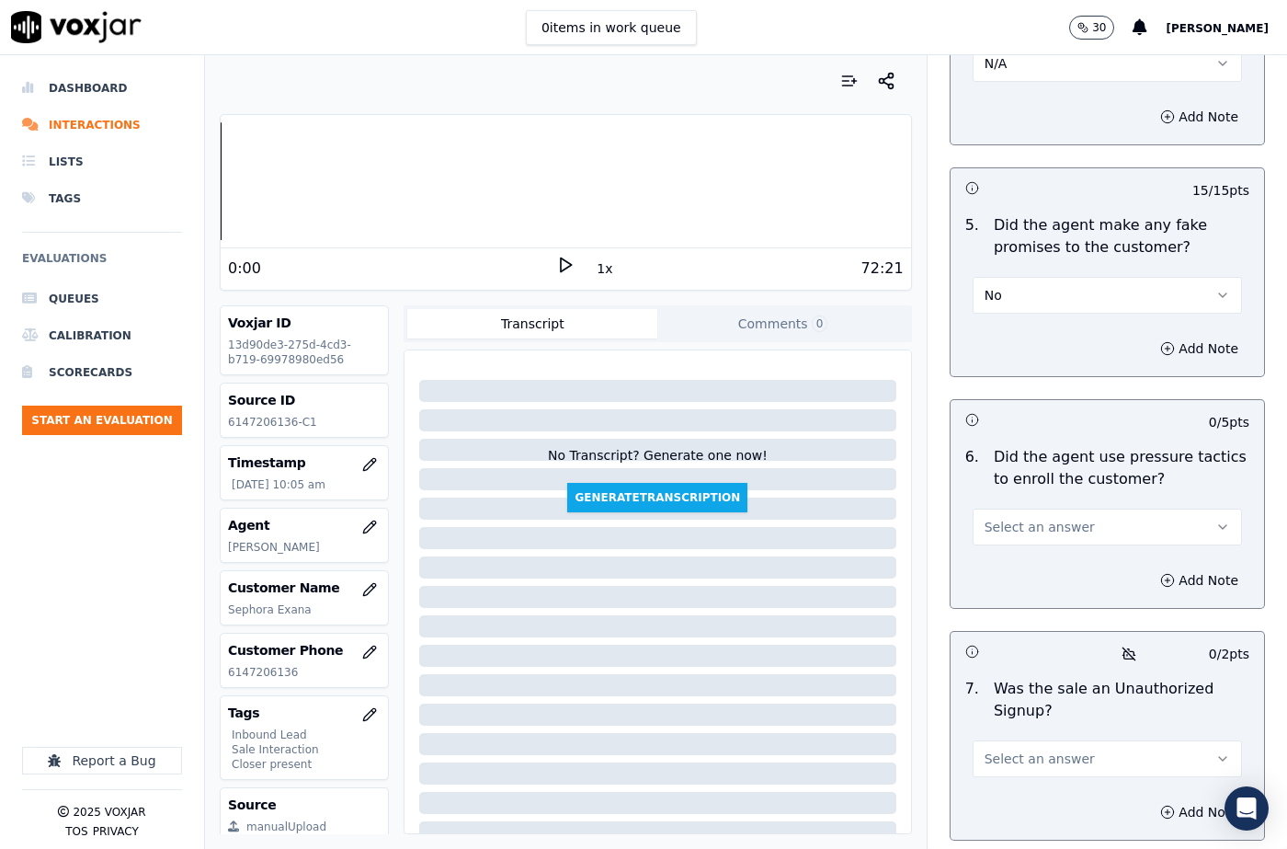
click at [998, 518] on span "Select an answer" at bounding box center [1040, 527] width 110 height 18
click at [1000, 546] on div "No" at bounding box center [1077, 553] width 237 height 29
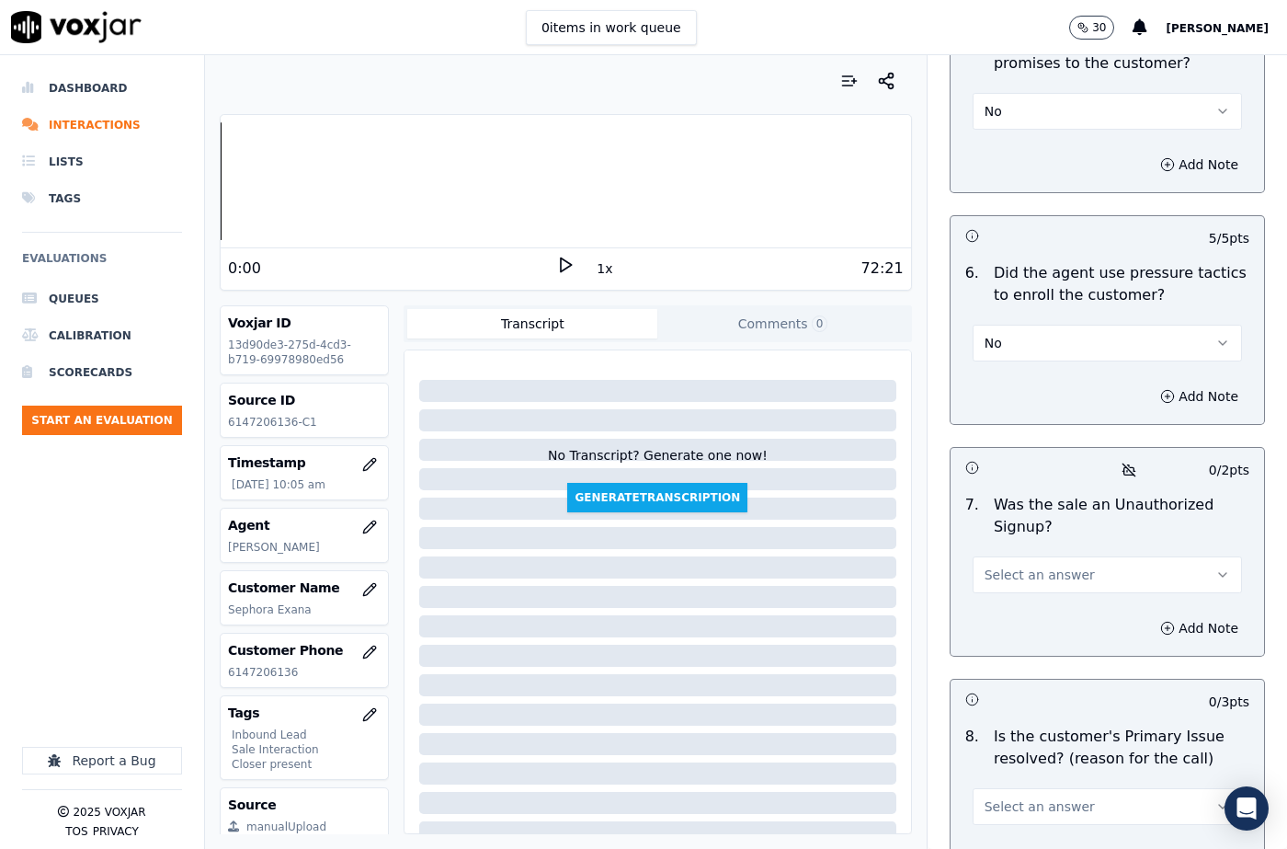
click at [1008, 565] on span "Select an answer" at bounding box center [1040, 574] width 110 height 18
click at [1005, 597] on div "No" at bounding box center [1077, 601] width 237 height 29
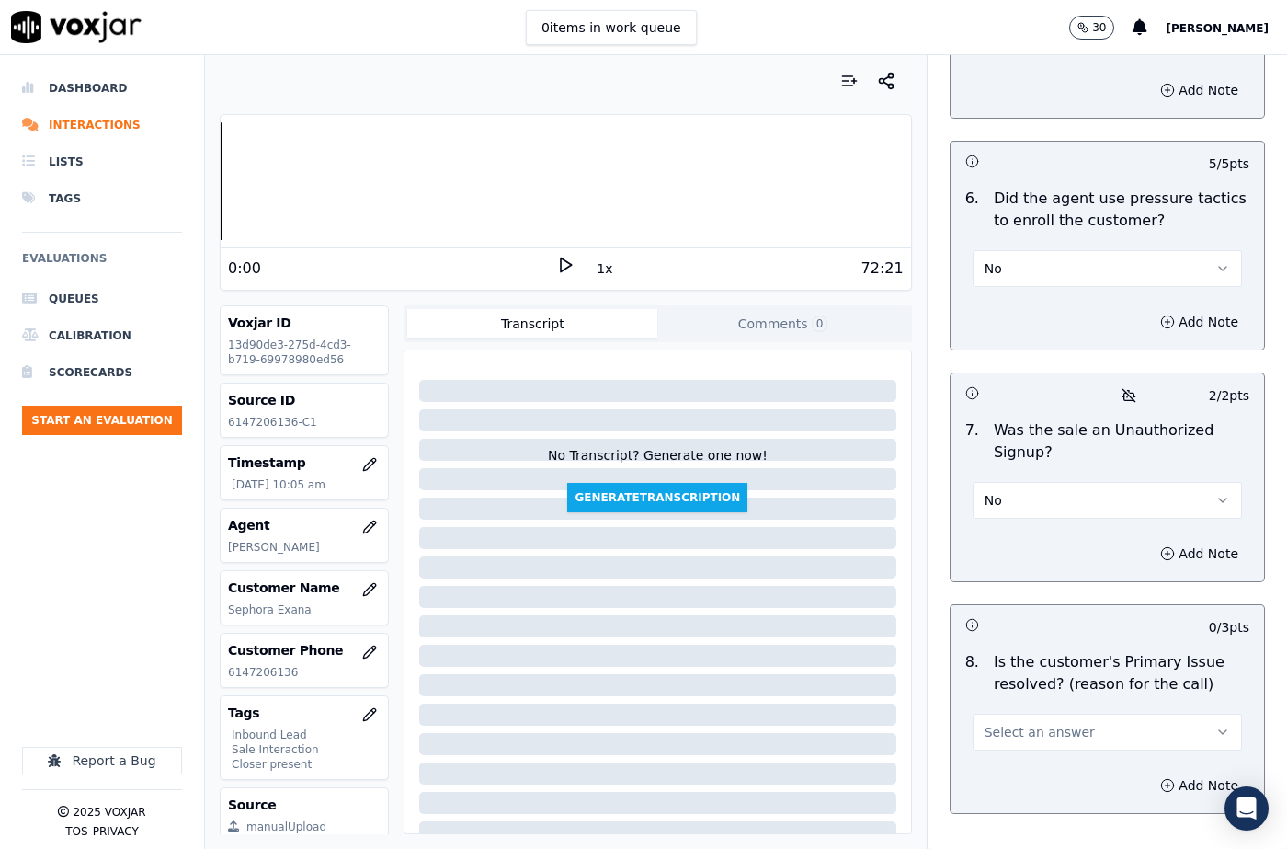
scroll to position [5479, 0]
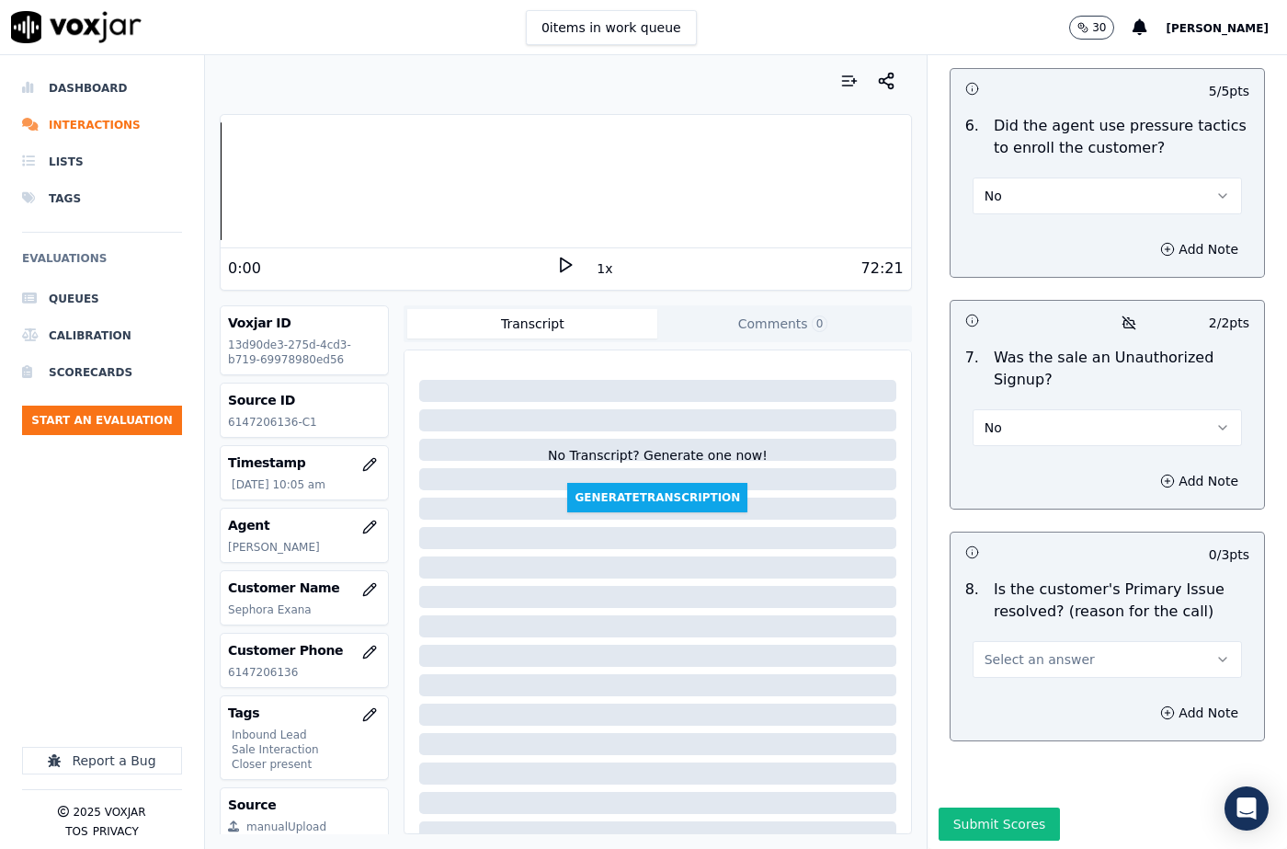
click at [1013, 650] on span "Select an answer" at bounding box center [1040, 659] width 110 height 18
click at [1007, 680] on div "No" at bounding box center [1077, 685] width 237 height 29
click at [985, 650] on span "No" at bounding box center [993, 659] width 17 height 18
click at [1002, 645] on div "Yes" at bounding box center [1077, 656] width 237 height 29
click at [1154, 700] on button "Add Note" at bounding box center [1199, 713] width 100 height 26
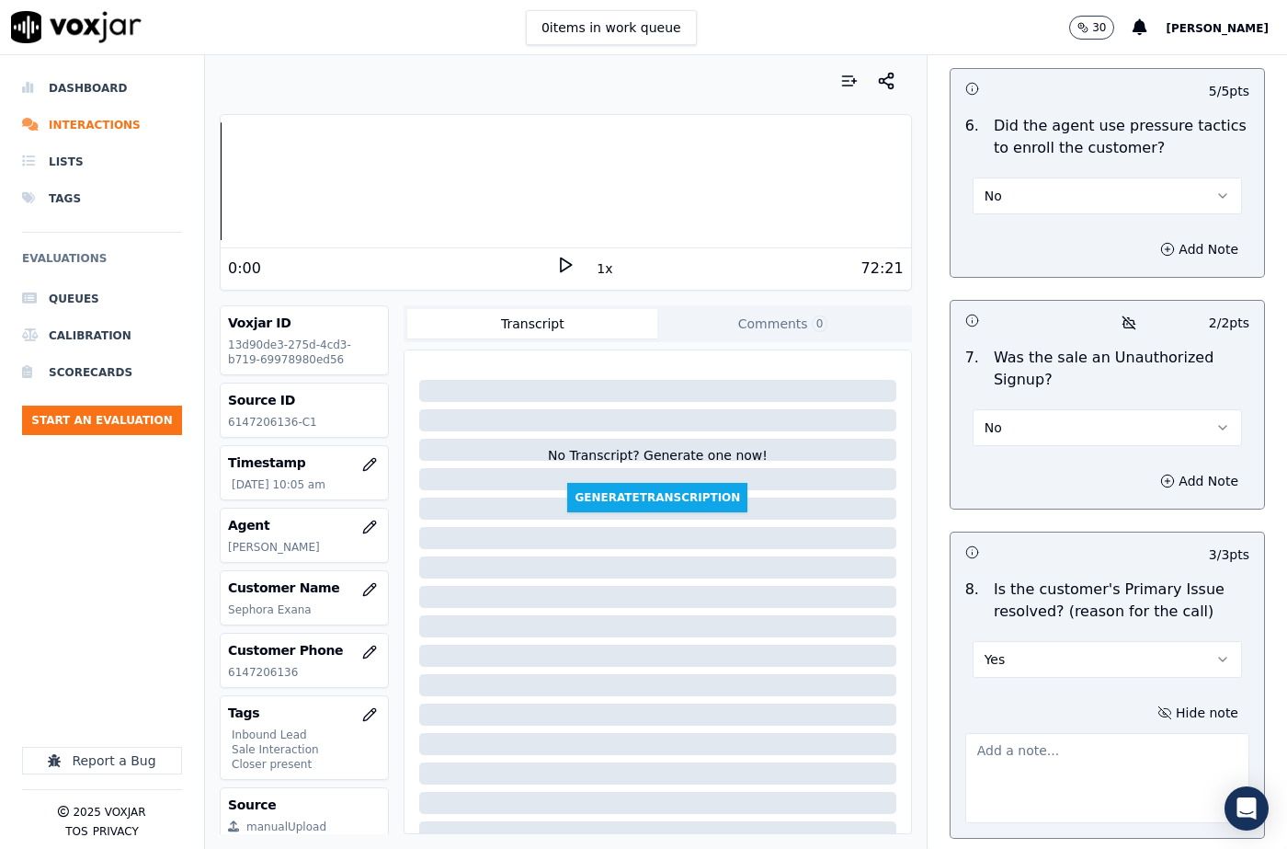
click at [1043, 733] on textarea at bounding box center [1107, 778] width 284 height 90
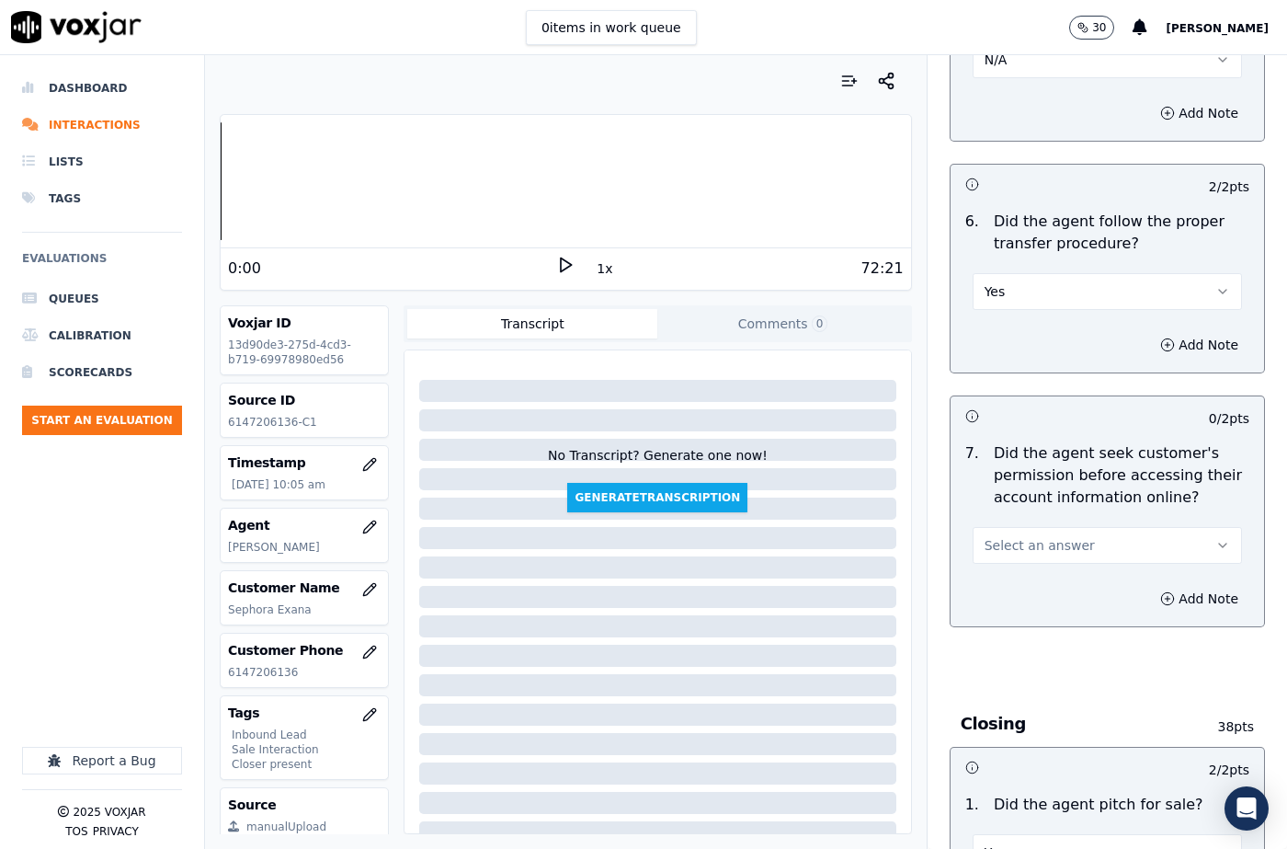
click at [1054, 536] on span "Select an answer" at bounding box center [1040, 545] width 110 height 18
click at [1011, 549] on div "Yes" at bounding box center [1077, 542] width 237 height 29
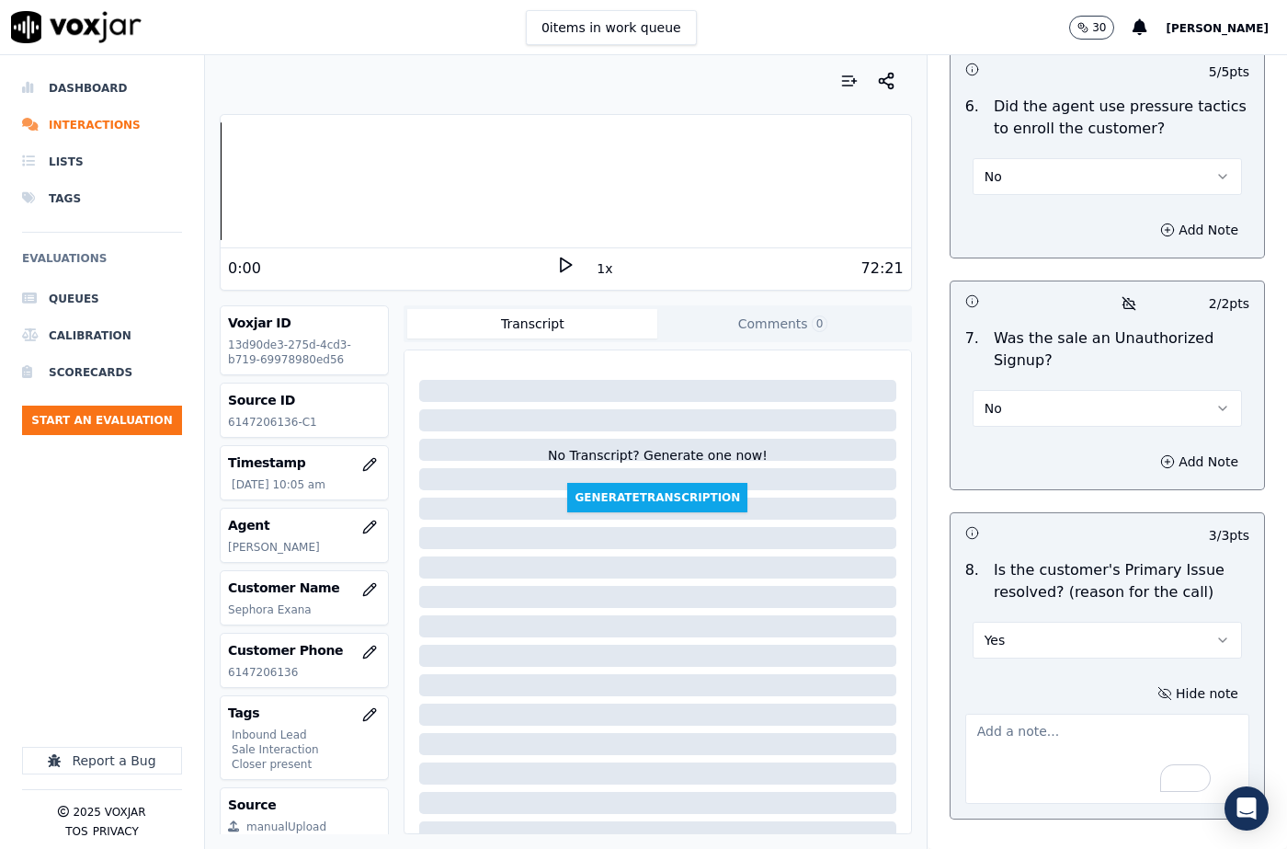
scroll to position [5577, 0]
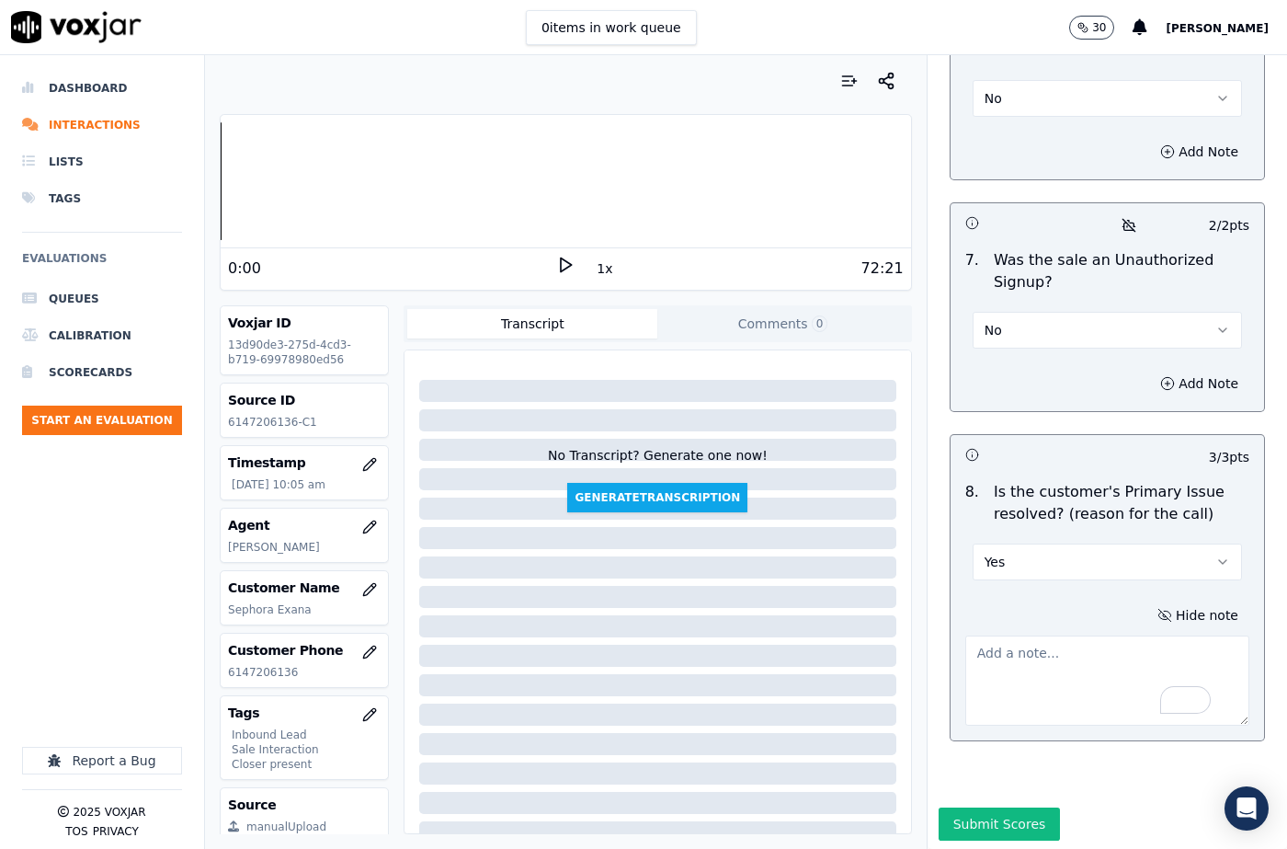
click at [1042, 635] on textarea "To enrich screen reader interactions, please activate Accessibility in Grammarl…" at bounding box center [1107, 680] width 284 height 90
paste textarea "THE CX CALLED TO START THE SERVICE. [PERSON_NAME] confirmed the details. and to…"
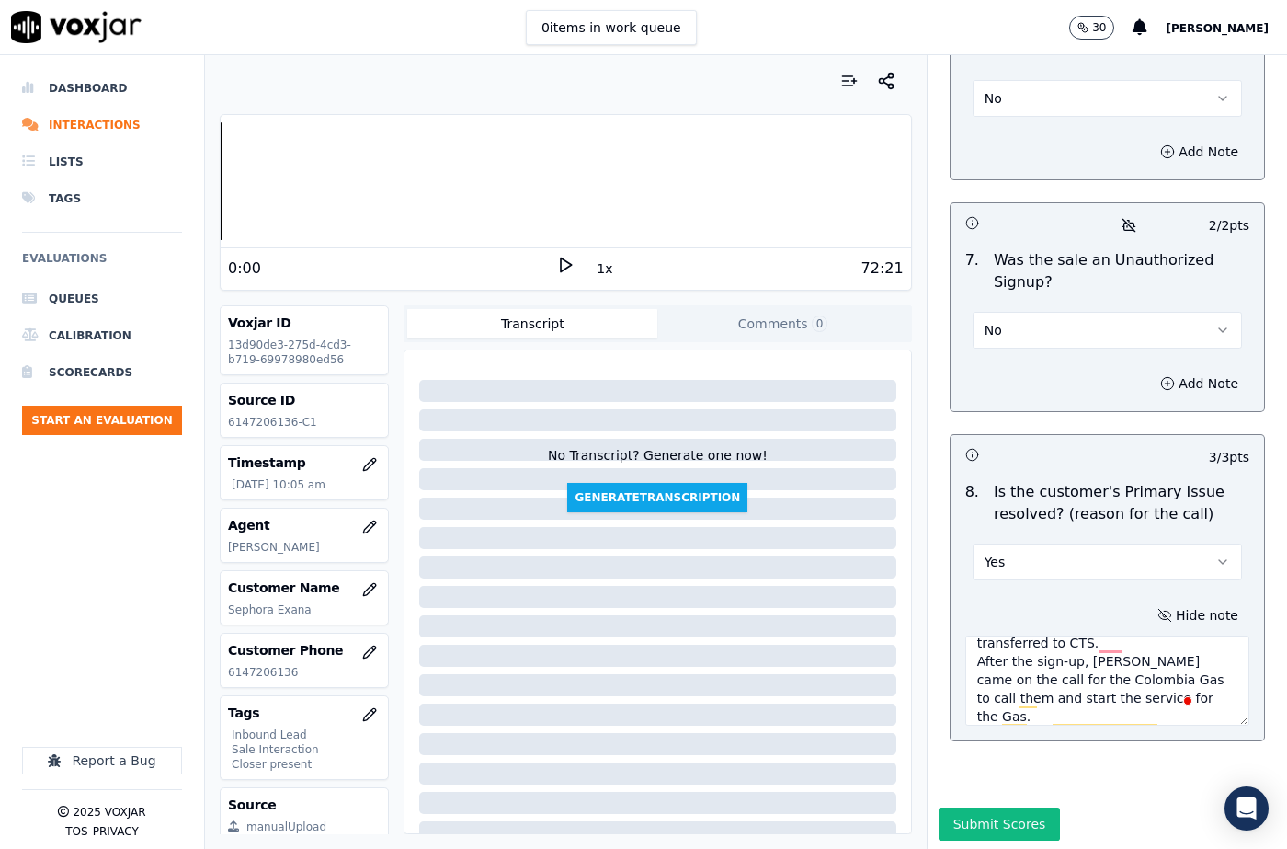
type textarea "THE CX CALLED TO START THE SERVICE. [PERSON_NAME] confirmed the details. and to…"
click at [976, 807] on button "Submit Scores" at bounding box center [1000, 823] width 122 height 33
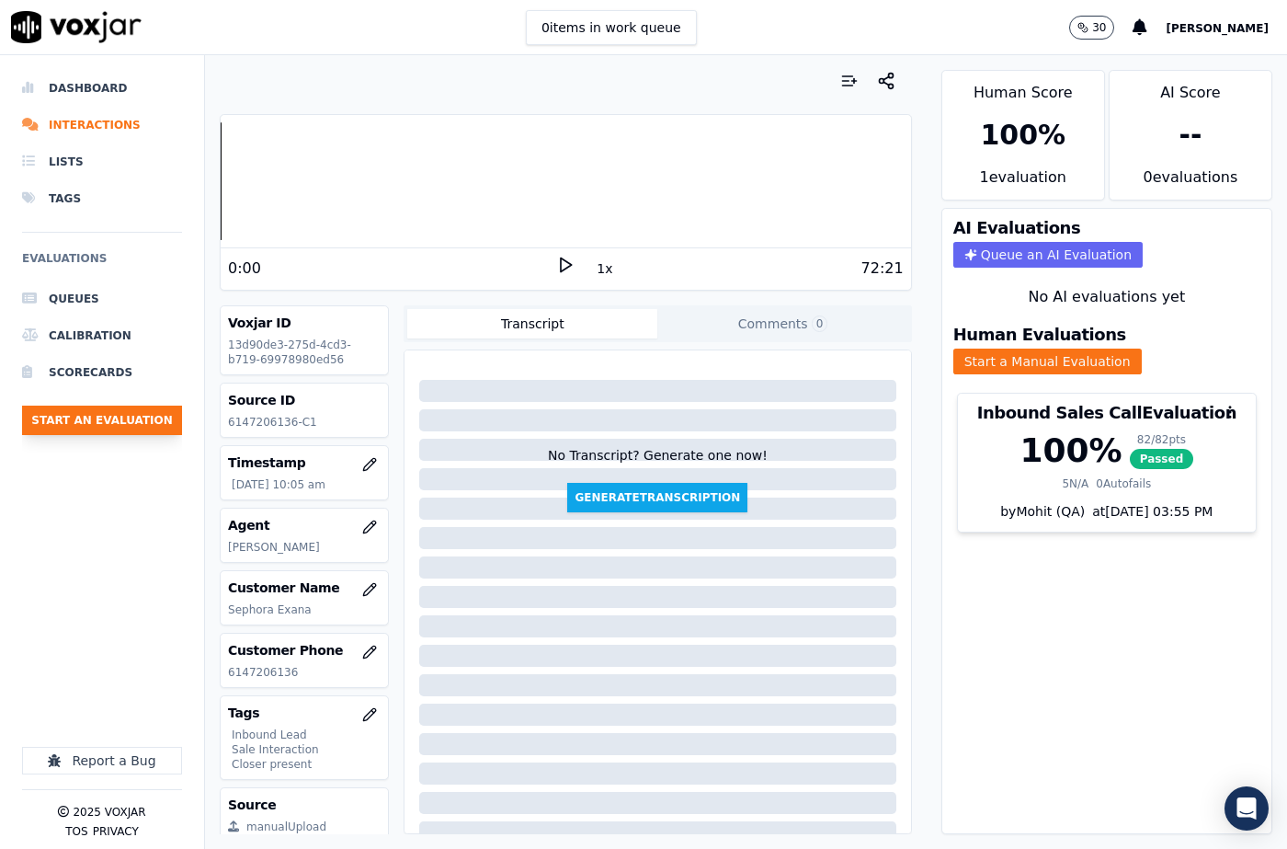
click at [112, 424] on button "Start an Evaluation" at bounding box center [102, 419] width 160 height 29
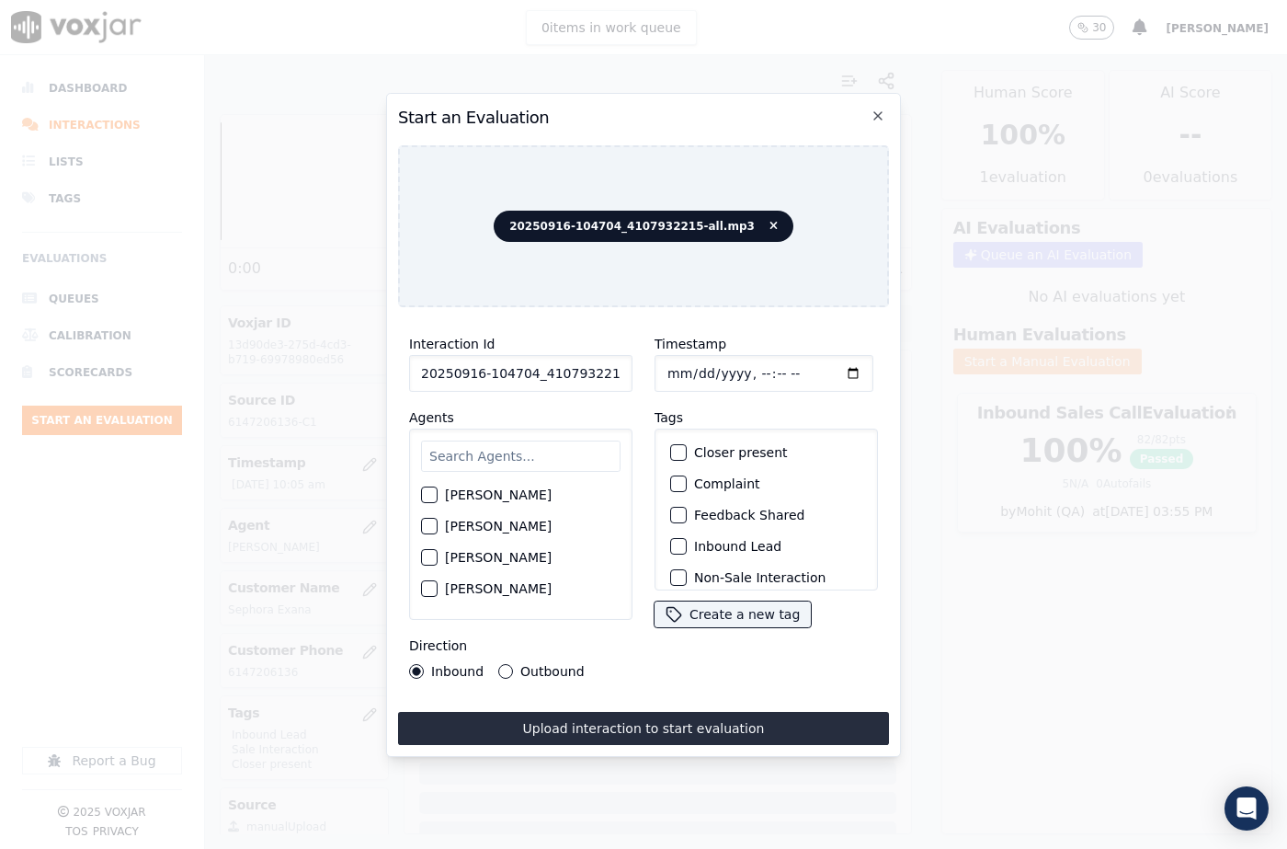
scroll to position [0, 30]
drag, startPoint x: 605, startPoint y: 370, endPoint x: 645, endPoint y: 372, distance: 40.5
click at [645, 372] on div "Interaction Id 20250916-104704_4107932215-all.mp3 Agents [PERSON_NAME] [PERSON_…" at bounding box center [643, 506] width 491 height 368
type input "20250916-104704_4107932215-C1"
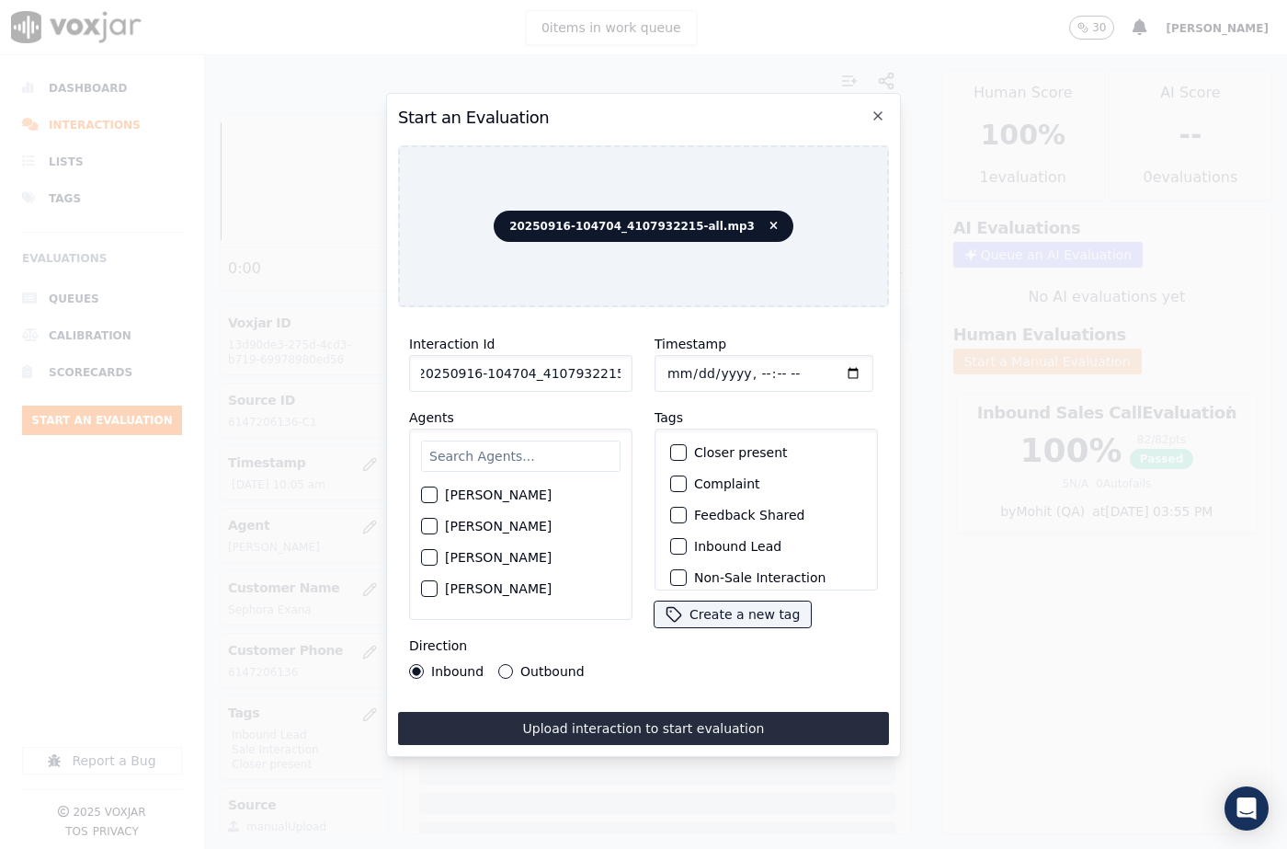
click at [690, 368] on input "Timestamp" at bounding box center [764, 373] width 219 height 37
type input "[DATE]T10:29"
click at [501, 447] on input "text" at bounding box center [520, 455] width 199 height 31
type input "brand"
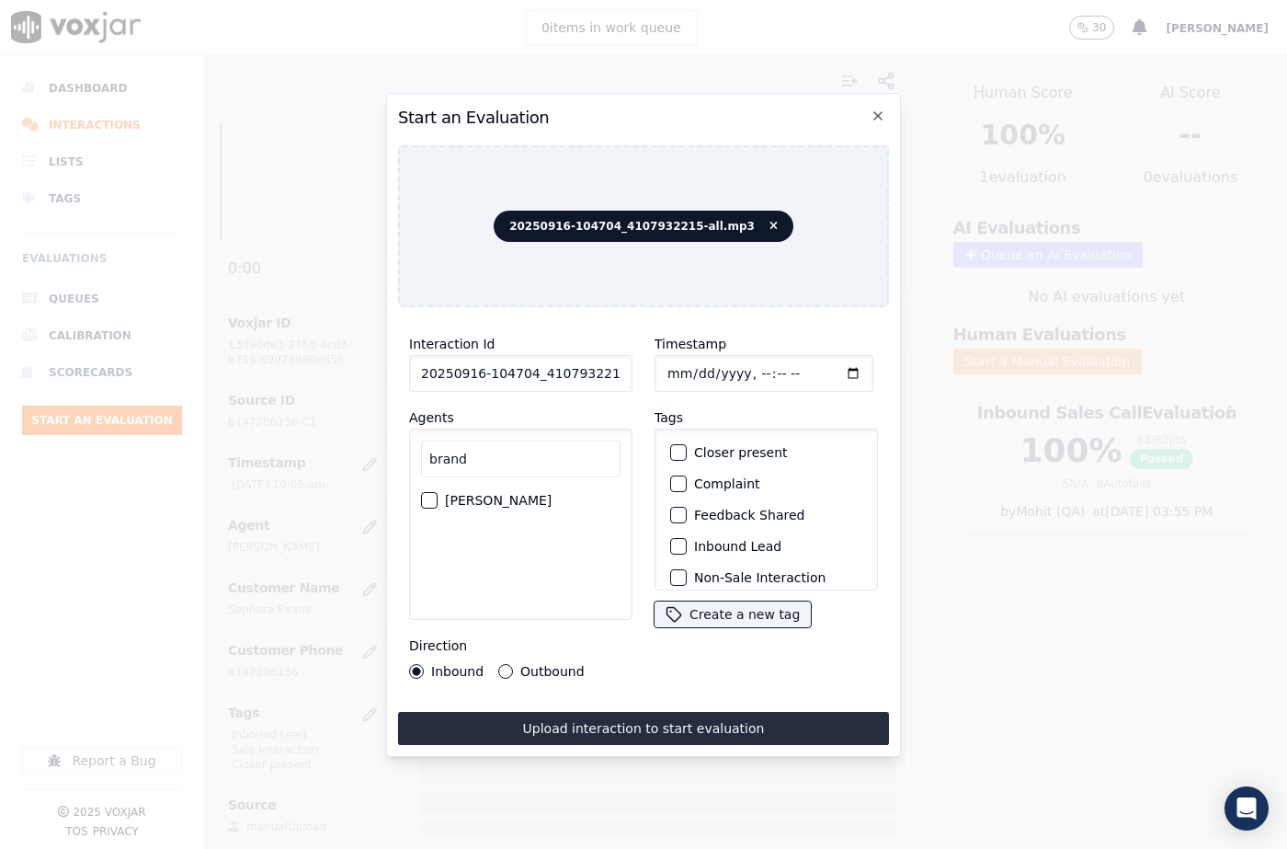
click at [427, 498] on button "[PERSON_NAME]" at bounding box center [429, 500] width 17 height 17
click at [671, 540] on div "button" at bounding box center [677, 546] width 13 height 13
click at [671, 446] on div "button" at bounding box center [677, 452] width 13 height 13
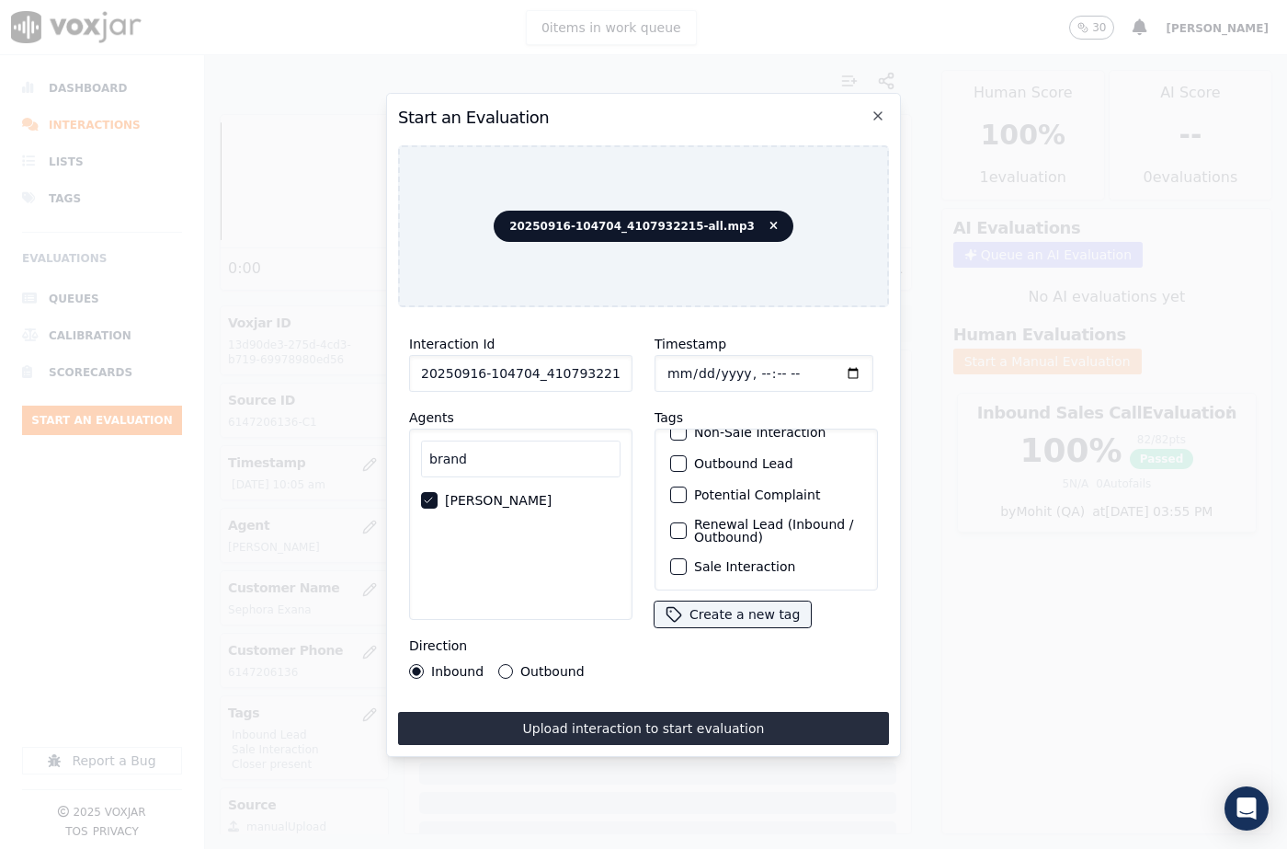
click at [675, 560] on div "button" at bounding box center [677, 566] width 13 height 13
click at [707, 726] on button "Upload interaction to start evaluation" at bounding box center [643, 728] width 491 height 33
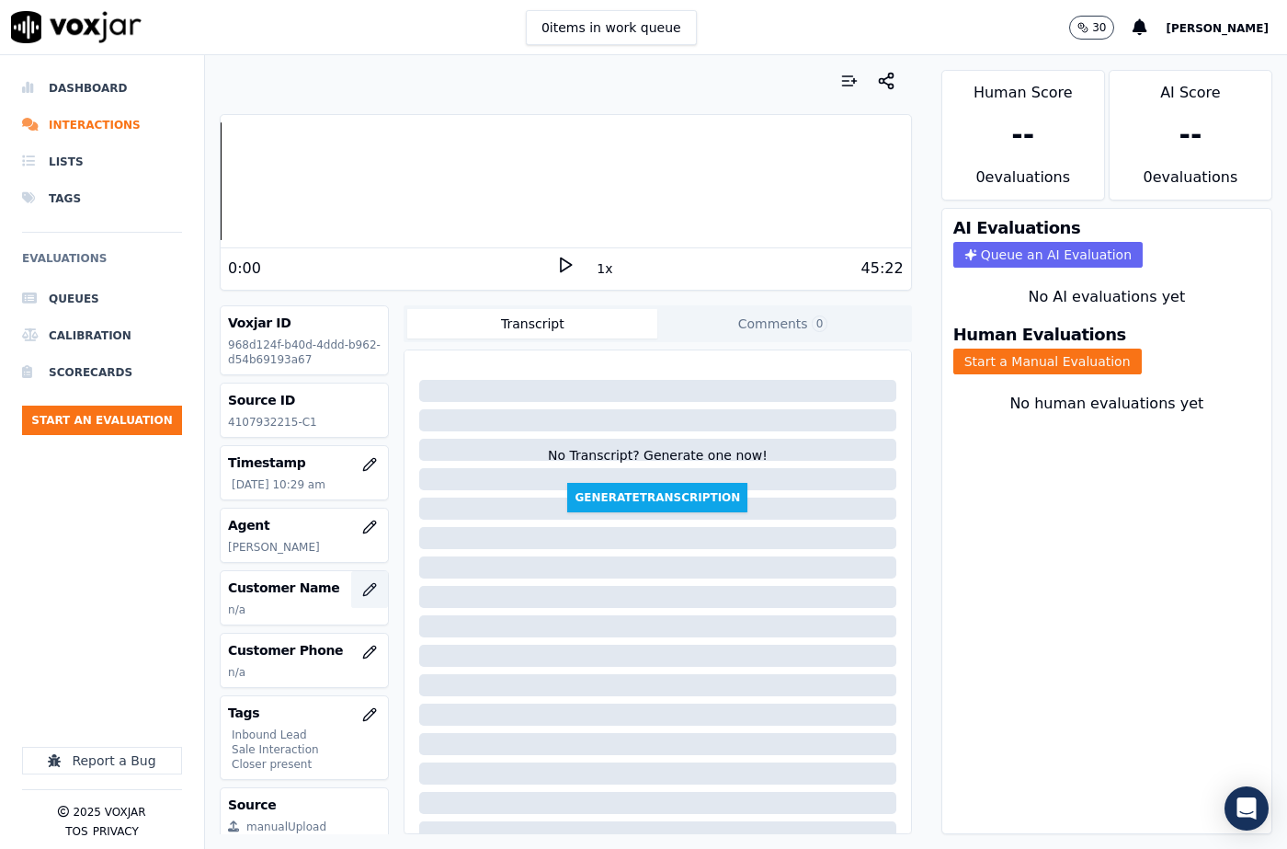
click at [351, 597] on button "button" at bounding box center [369, 589] width 37 height 37
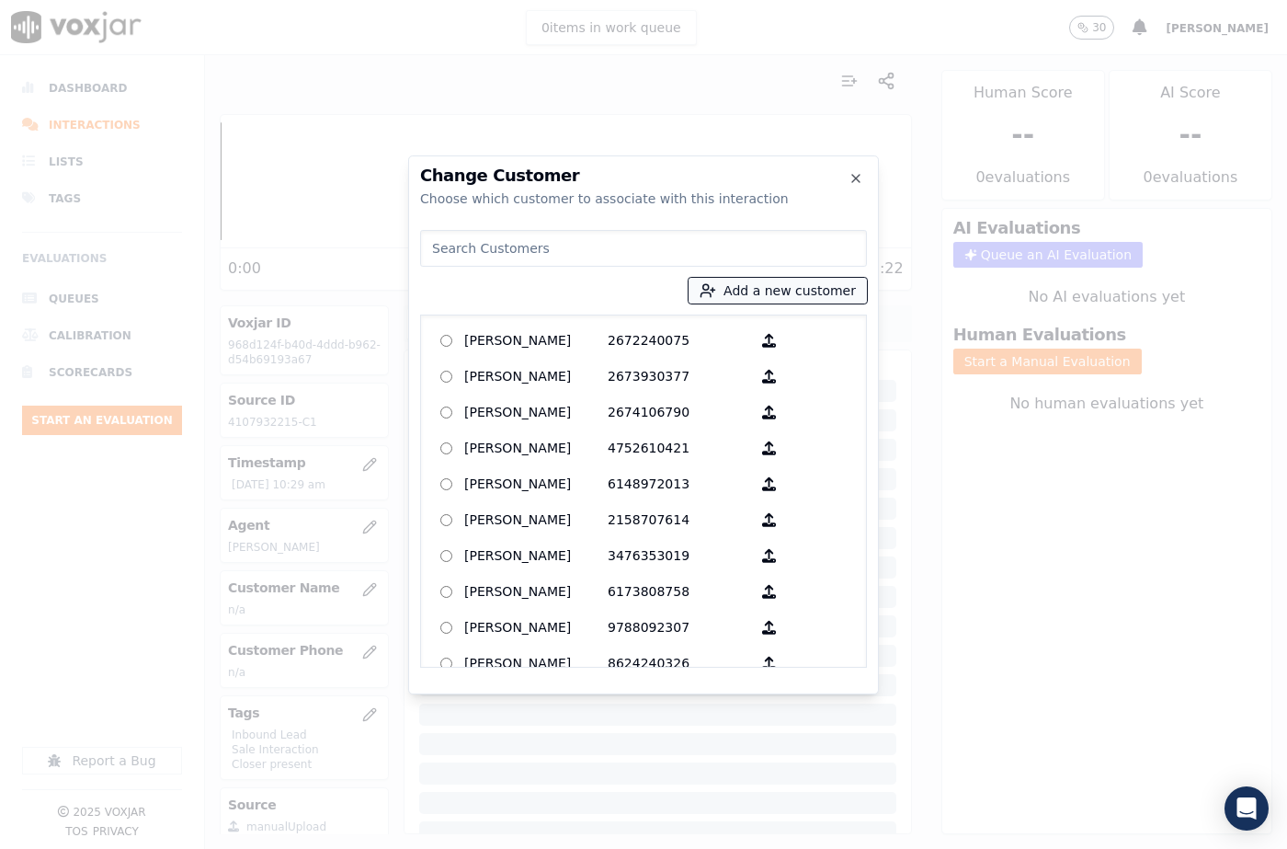
click at [775, 291] on button "Add a new customer" at bounding box center [778, 291] width 178 height 26
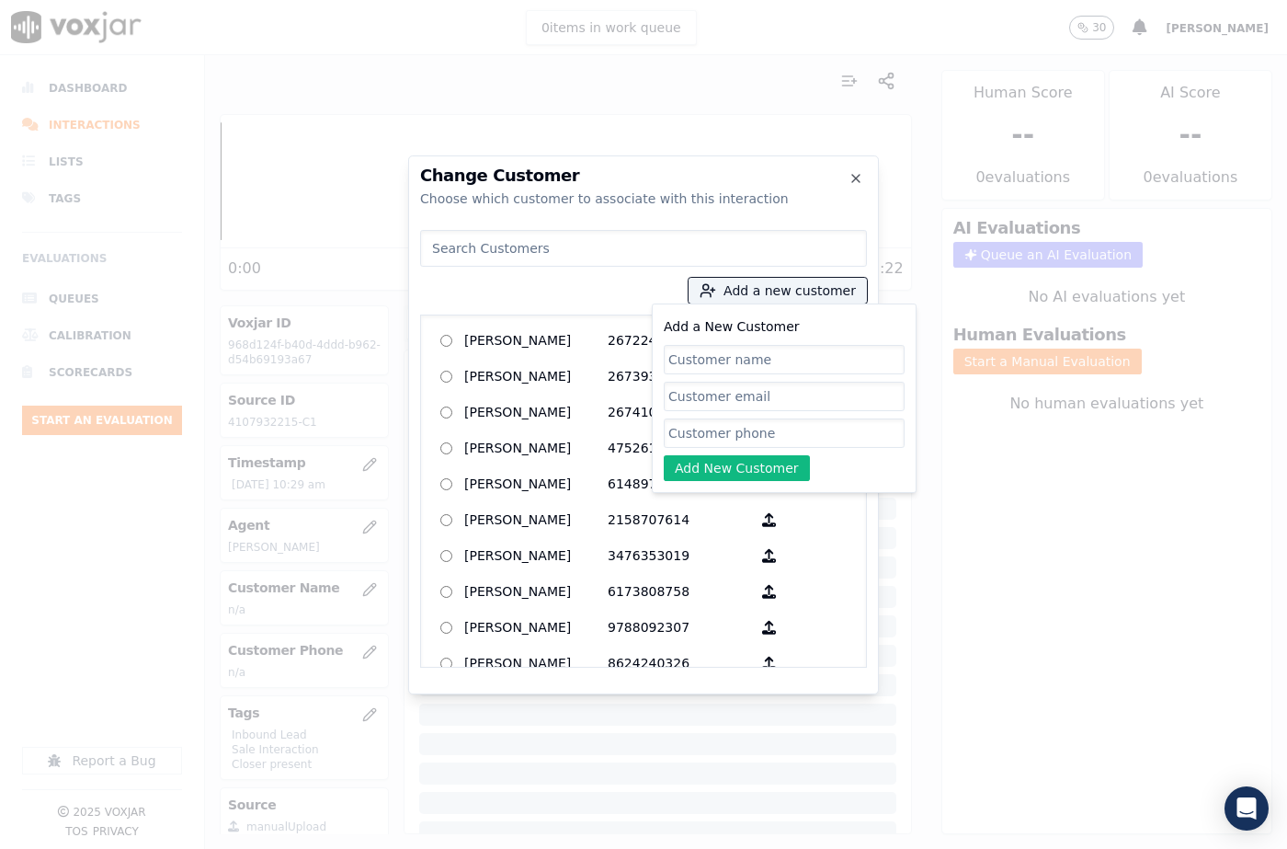
click at [755, 364] on input "Add a New Customer" at bounding box center [784, 359] width 241 height 29
type input "[PERSON_NAME]"
drag, startPoint x: 717, startPoint y: 432, endPoint x: 714, endPoint y: 382, distance: 49.7
click at [717, 432] on input "Add a New Customer" at bounding box center [784, 432] width 241 height 29
paste input "4107932215"
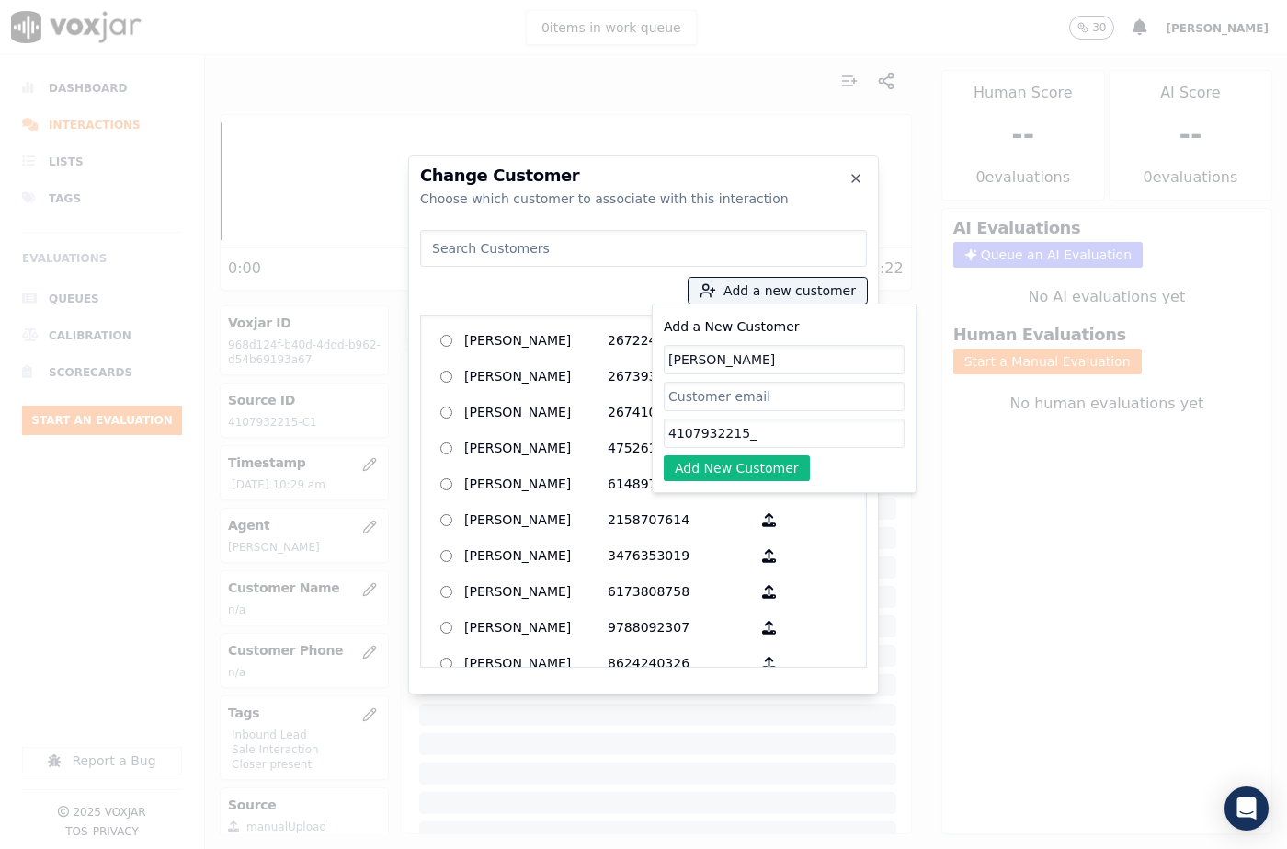
paste input "4107932215"
type input "4107932215_4107932215"
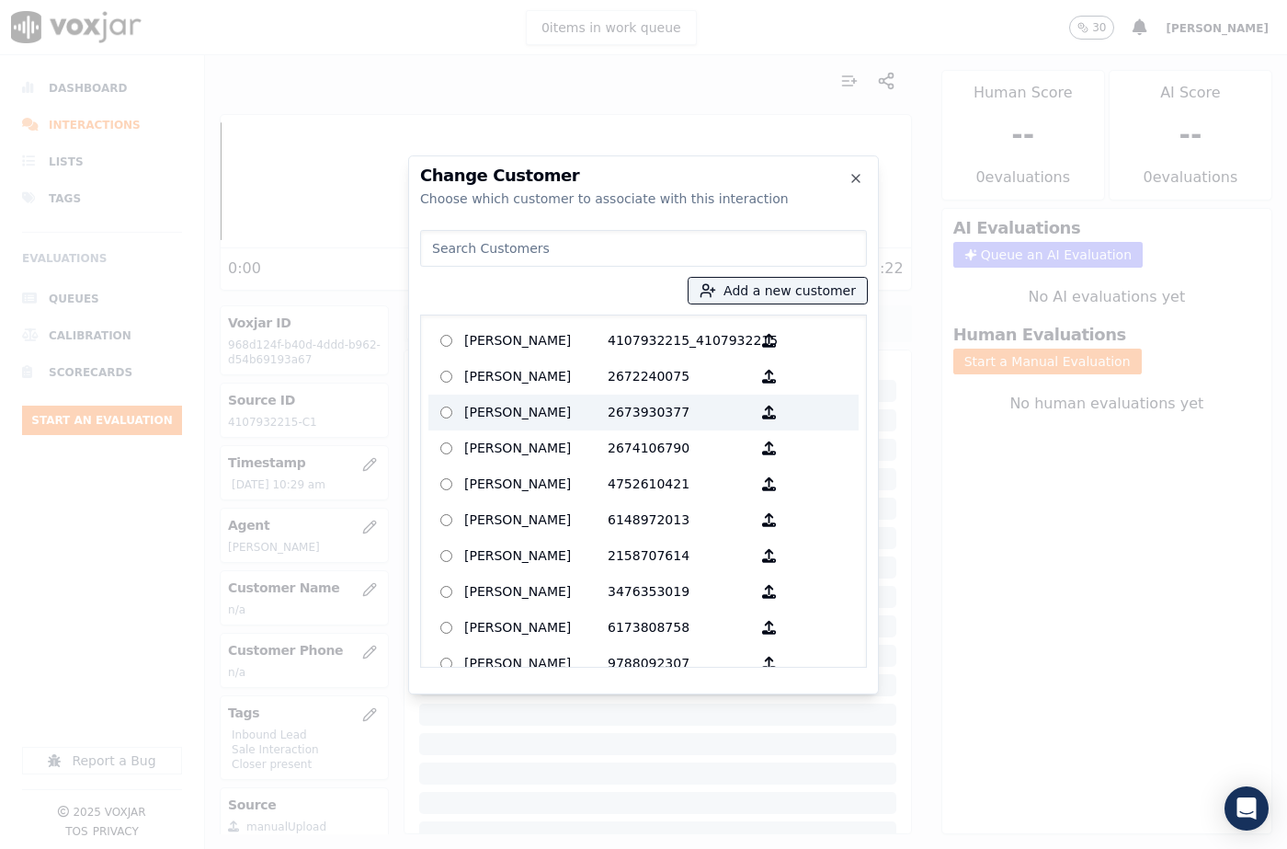
drag, startPoint x: 592, startPoint y: 355, endPoint x: 611, endPoint y: 409, distance: 57.6
click at [592, 354] on label "[PERSON_NAME] 4107932215_4107932215" at bounding box center [643, 341] width 430 height 36
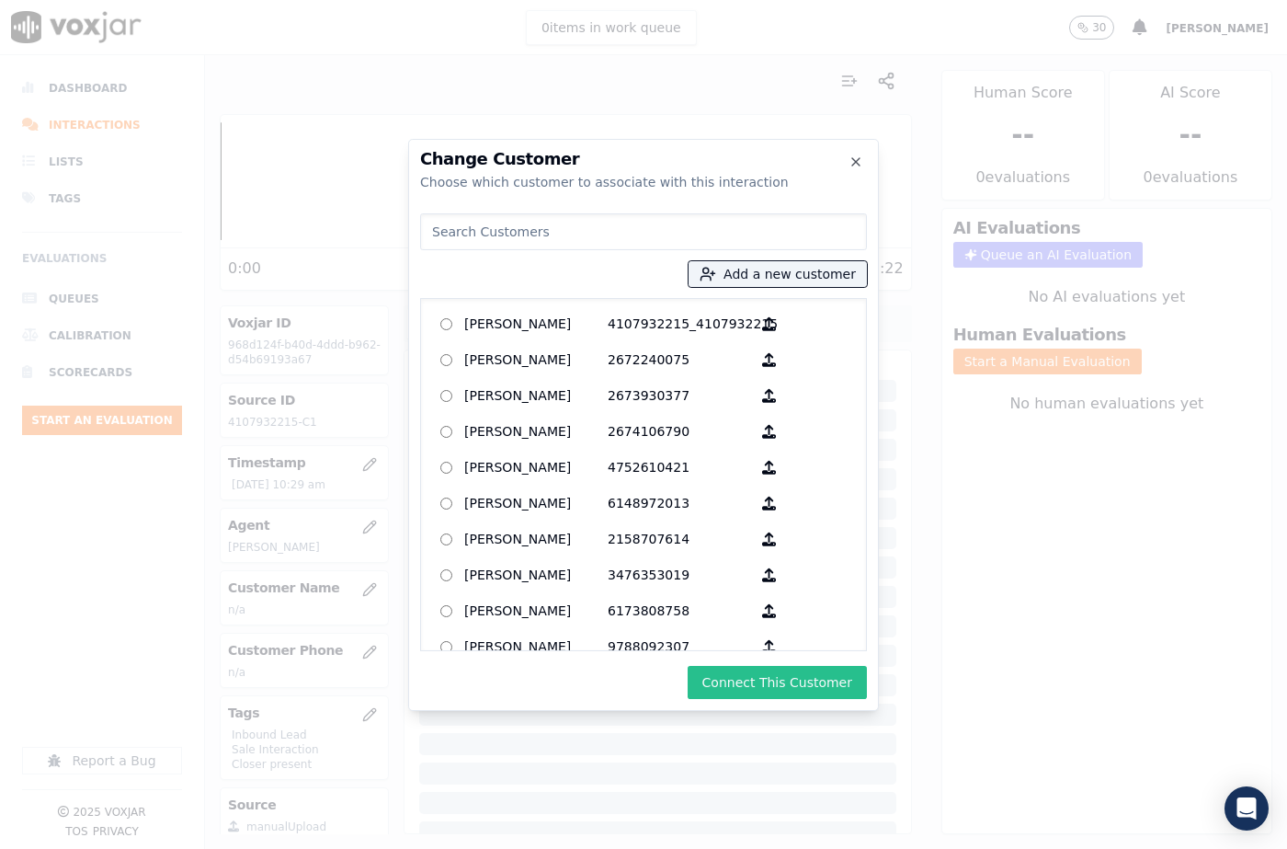
click at [735, 698] on button "Connect This Customer" at bounding box center [777, 682] width 179 height 33
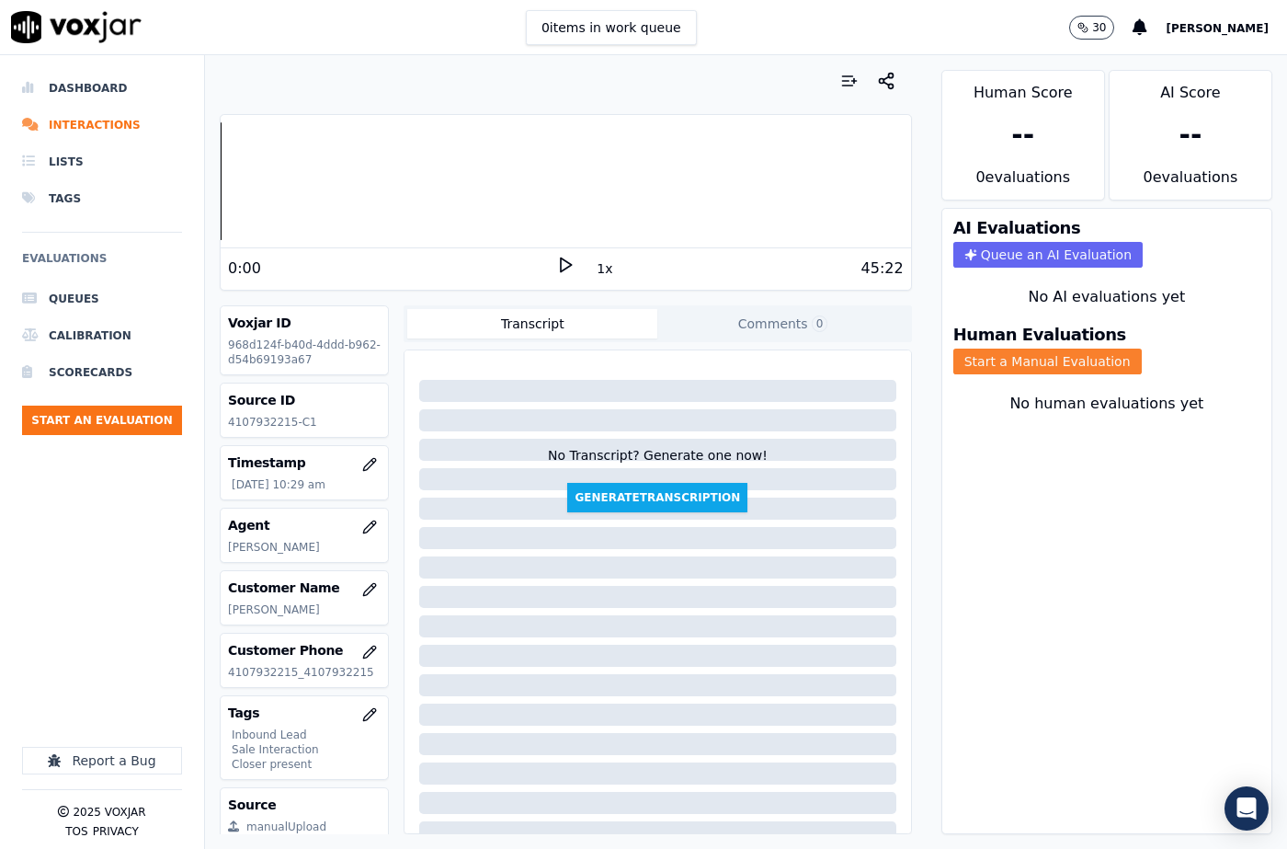
click at [1031, 350] on button "Start a Manual Evaluation" at bounding box center [1047, 361] width 188 height 26
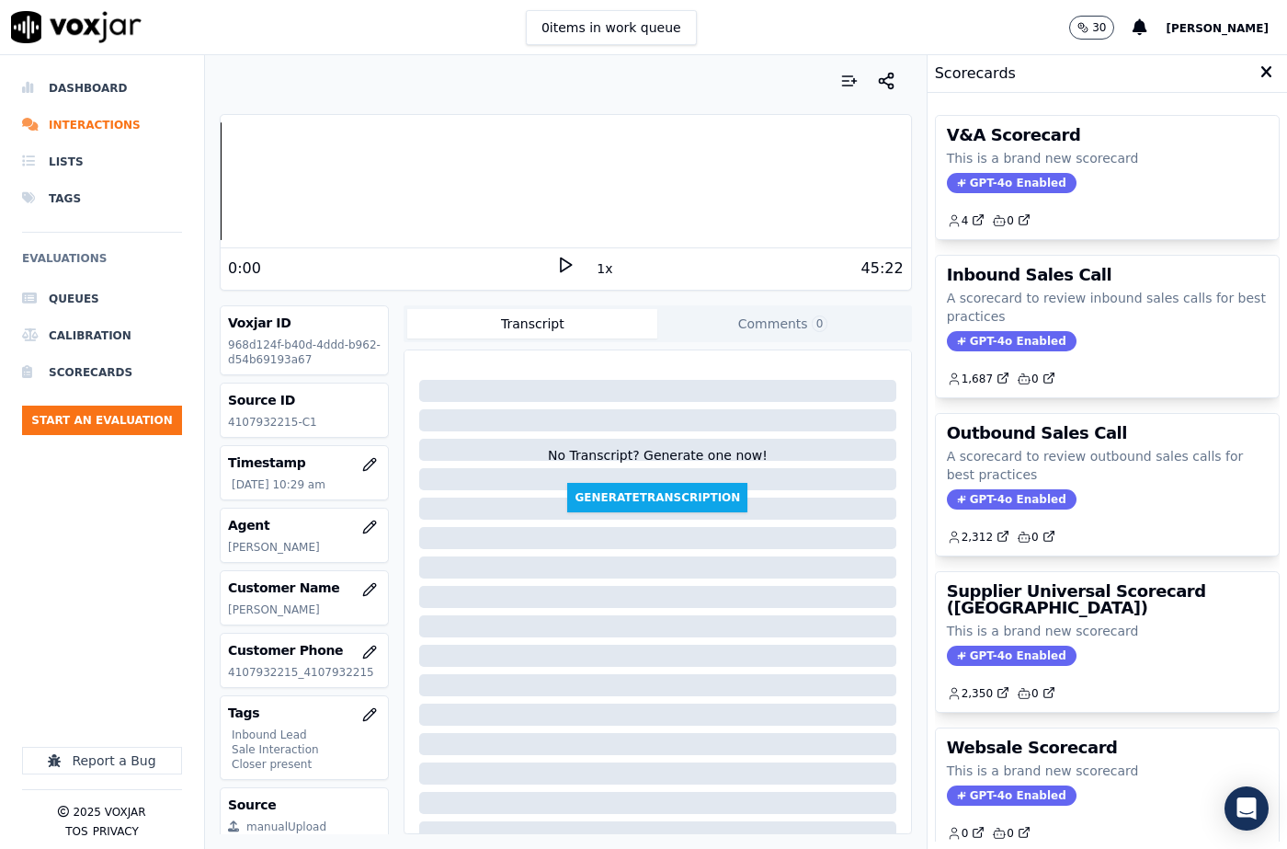
click at [1045, 342] on div "GPT-4o Enabled" at bounding box center [1107, 341] width 321 height 20
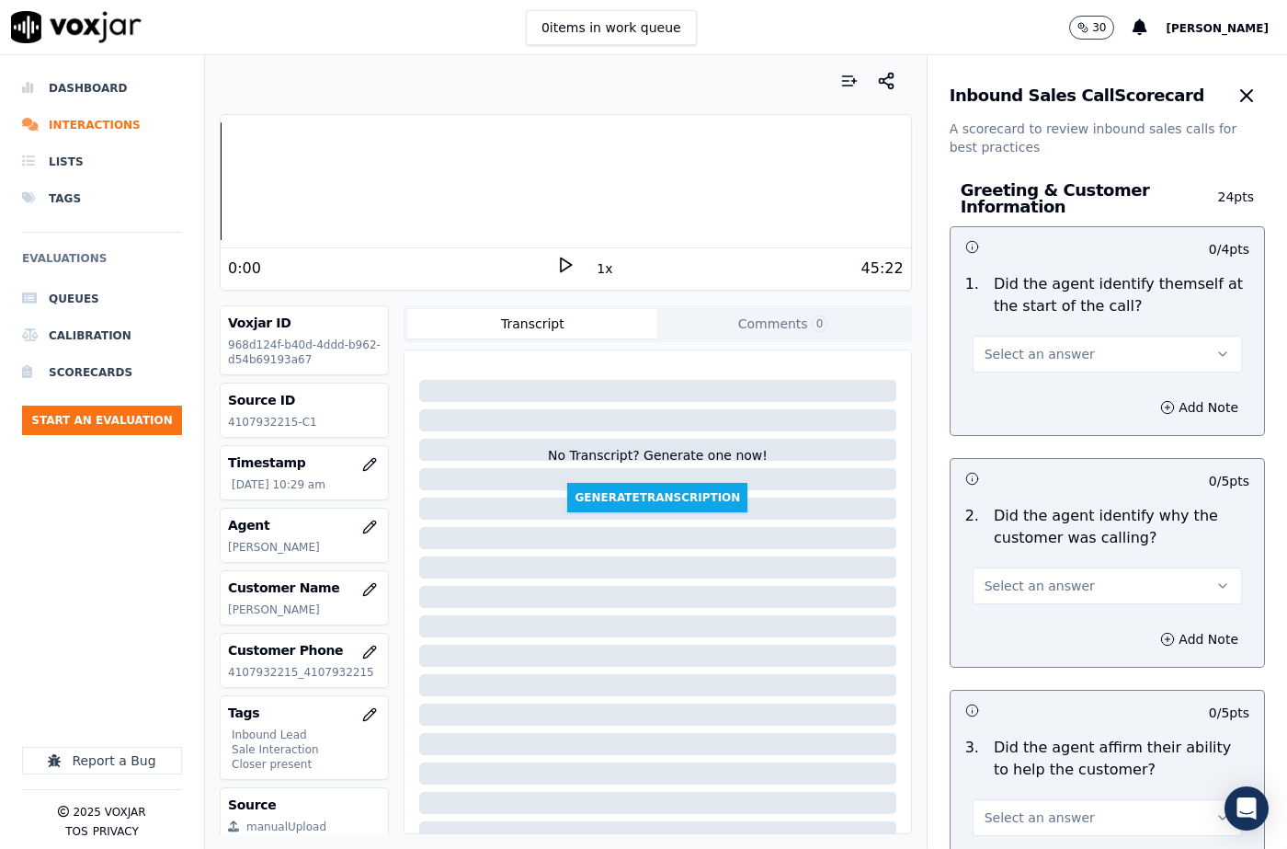
click at [990, 357] on span "Select an answer" at bounding box center [1040, 354] width 110 height 18
click at [989, 393] on div "Yes" at bounding box center [1077, 395] width 237 height 29
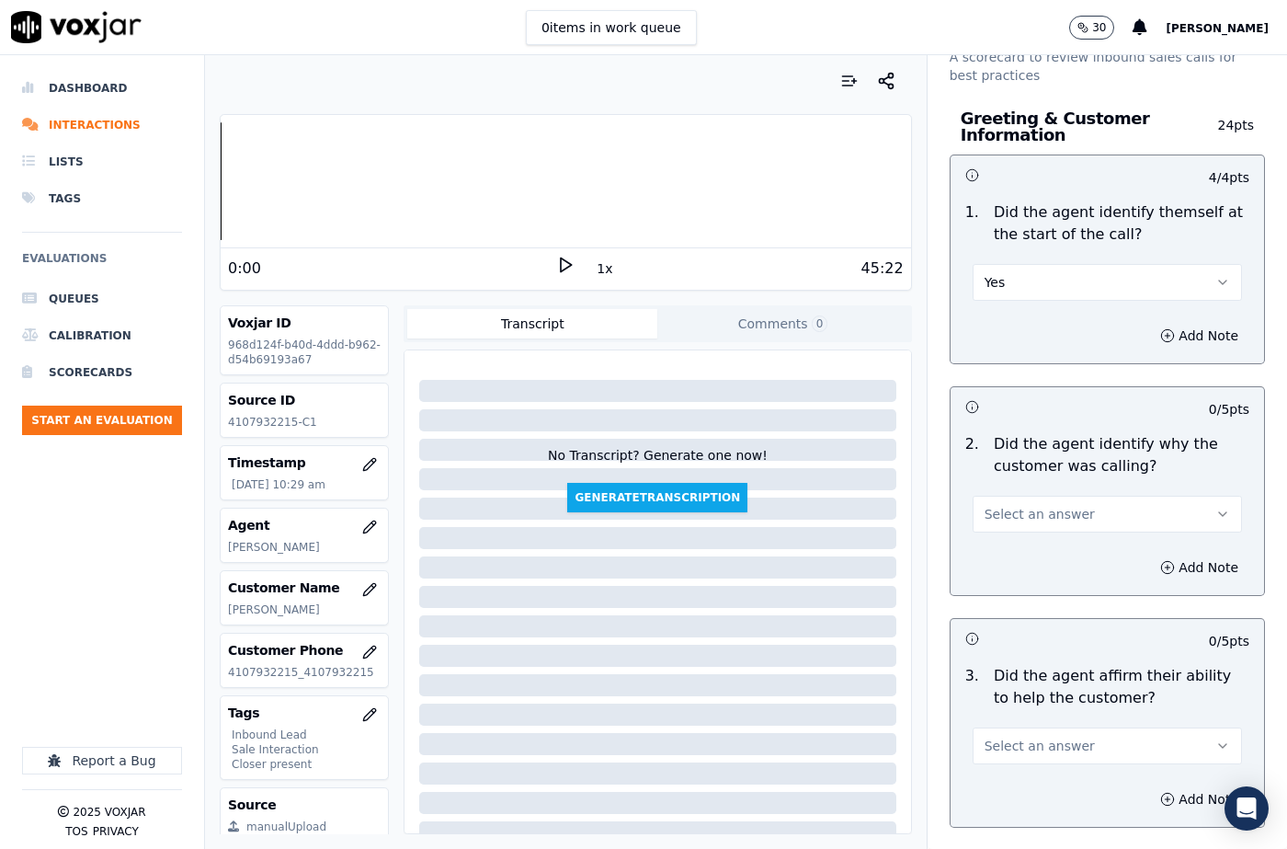
scroll to position [184, 0]
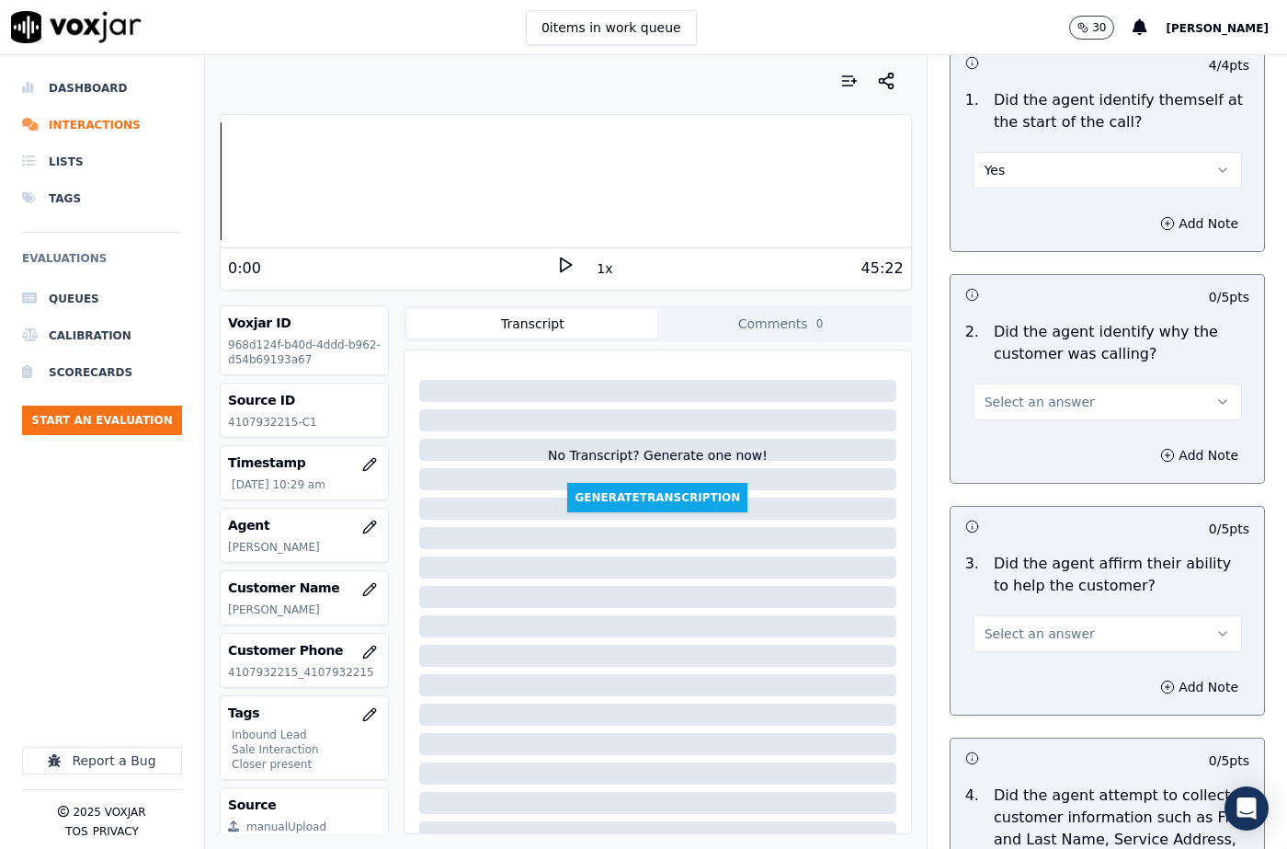
click at [1012, 415] on button "Select an answer" at bounding box center [1107, 401] width 269 height 37
click at [1012, 436] on div "Yes" at bounding box center [1077, 442] width 237 height 29
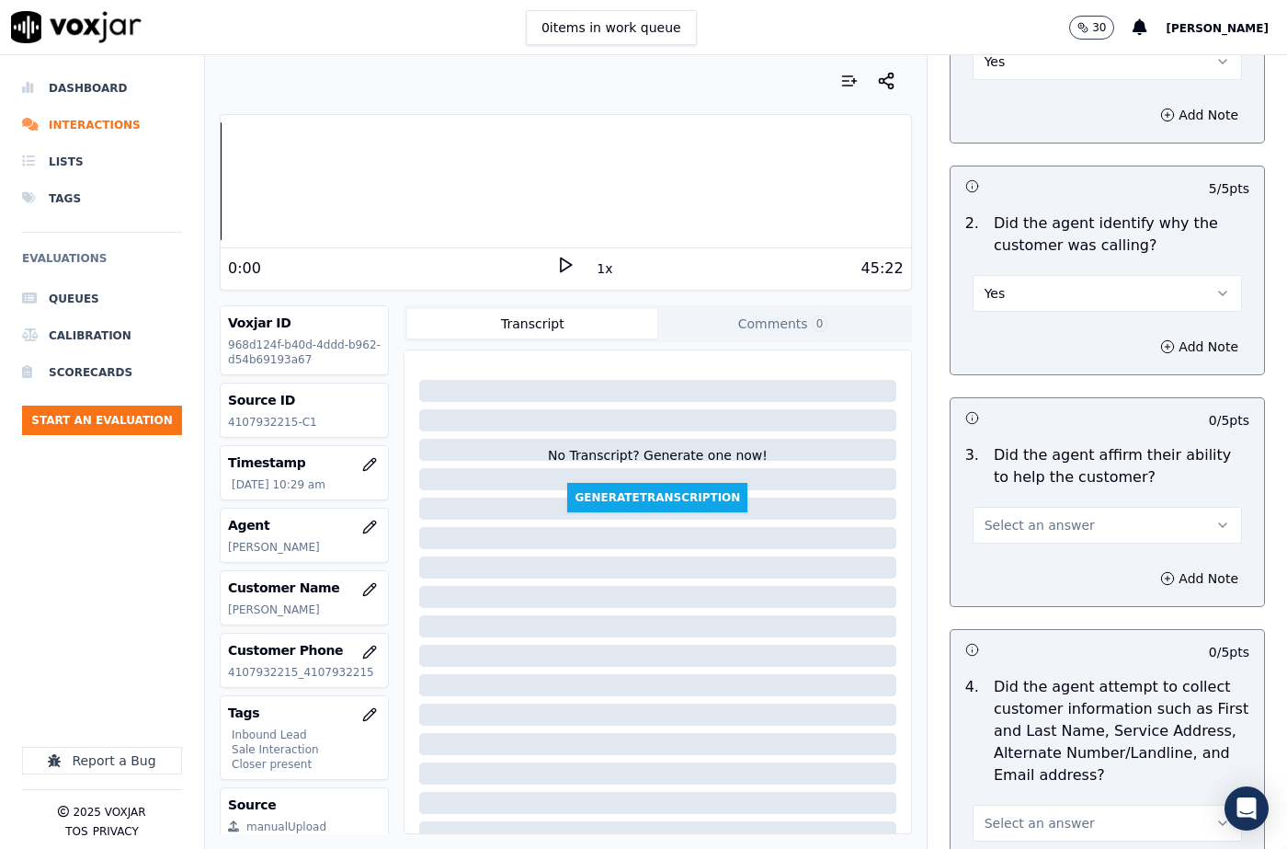
scroll to position [460, 0]
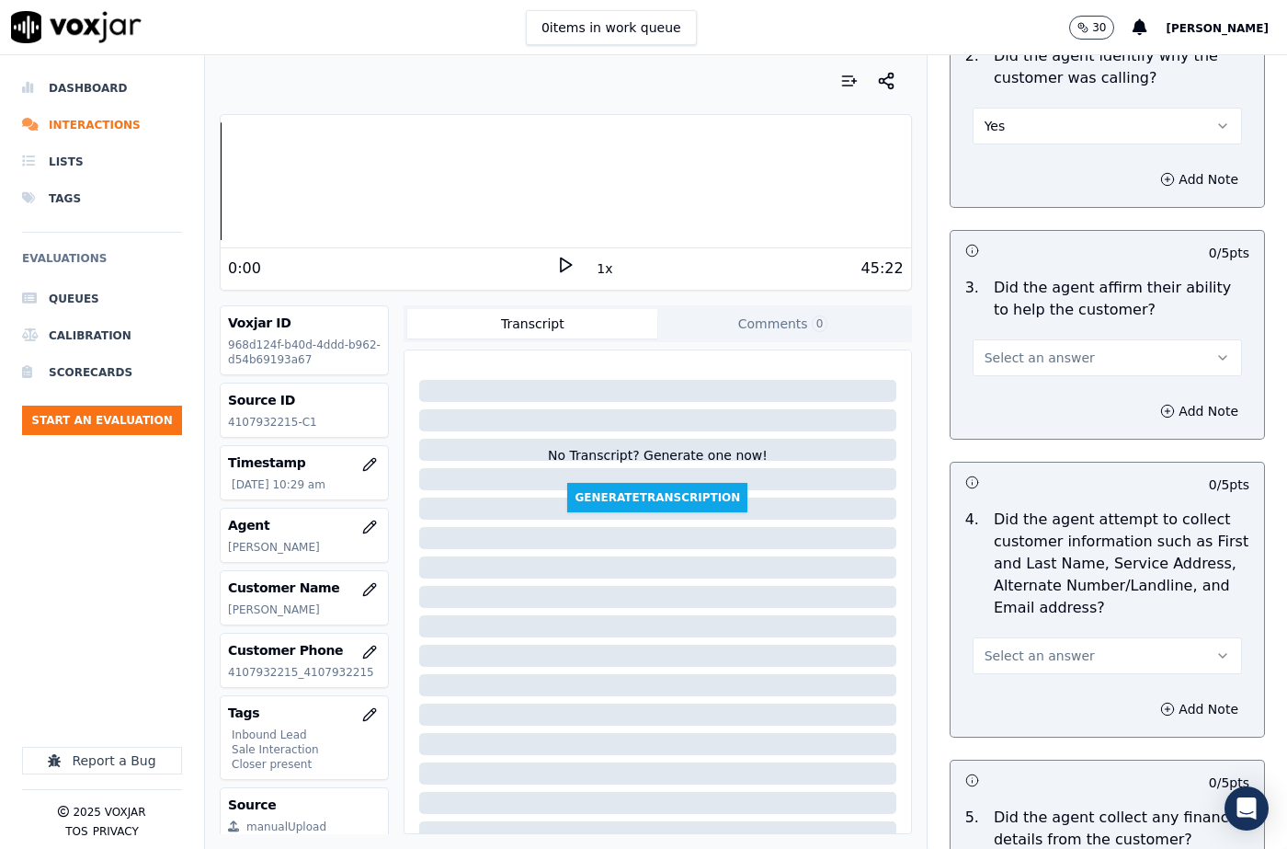
click at [1022, 365] on span "Select an answer" at bounding box center [1040, 357] width 110 height 18
click at [1022, 399] on div "Yes" at bounding box center [1077, 398] width 237 height 29
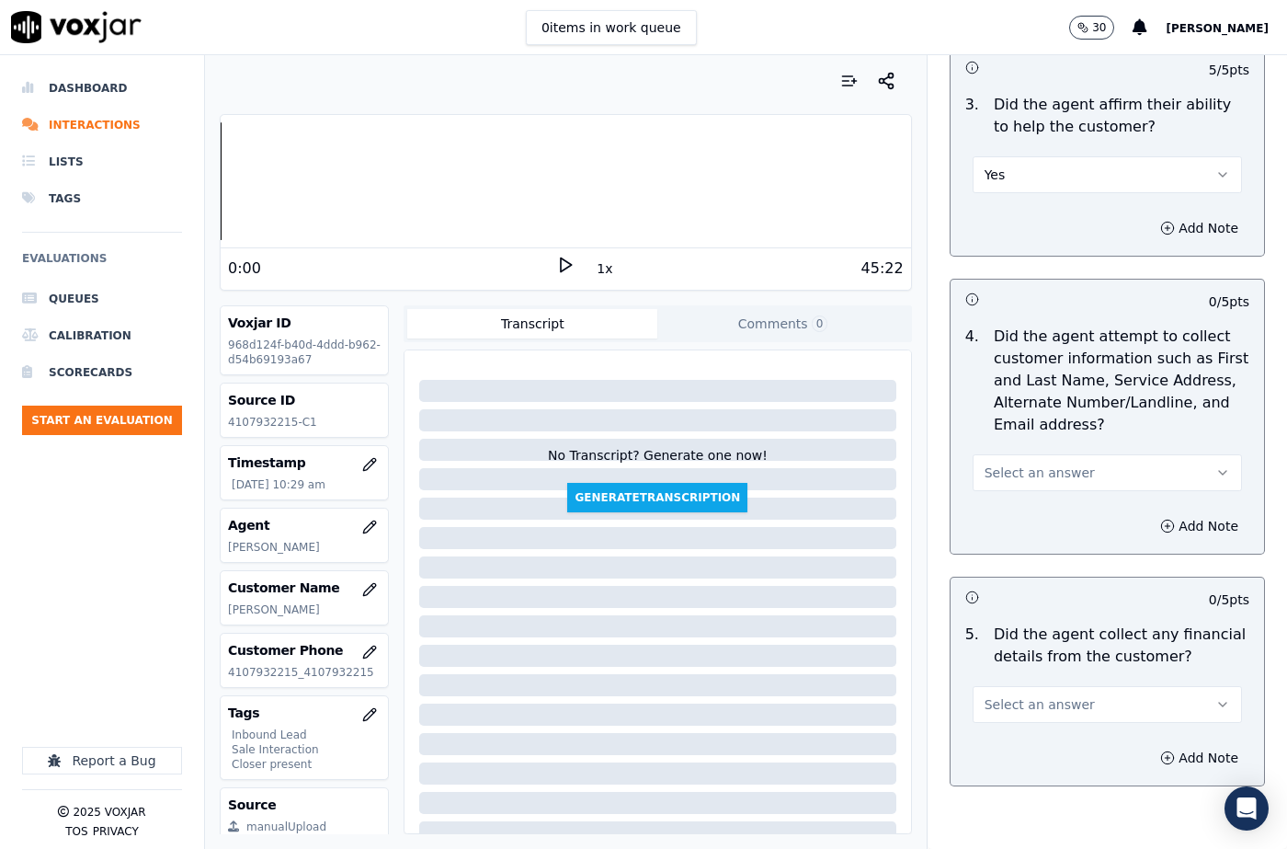
scroll to position [644, 0]
click at [1043, 475] on span "Select an answer" at bounding box center [1040, 471] width 110 height 18
click at [1022, 514] on div "Yes" at bounding box center [1077, 512] width 237 height 29
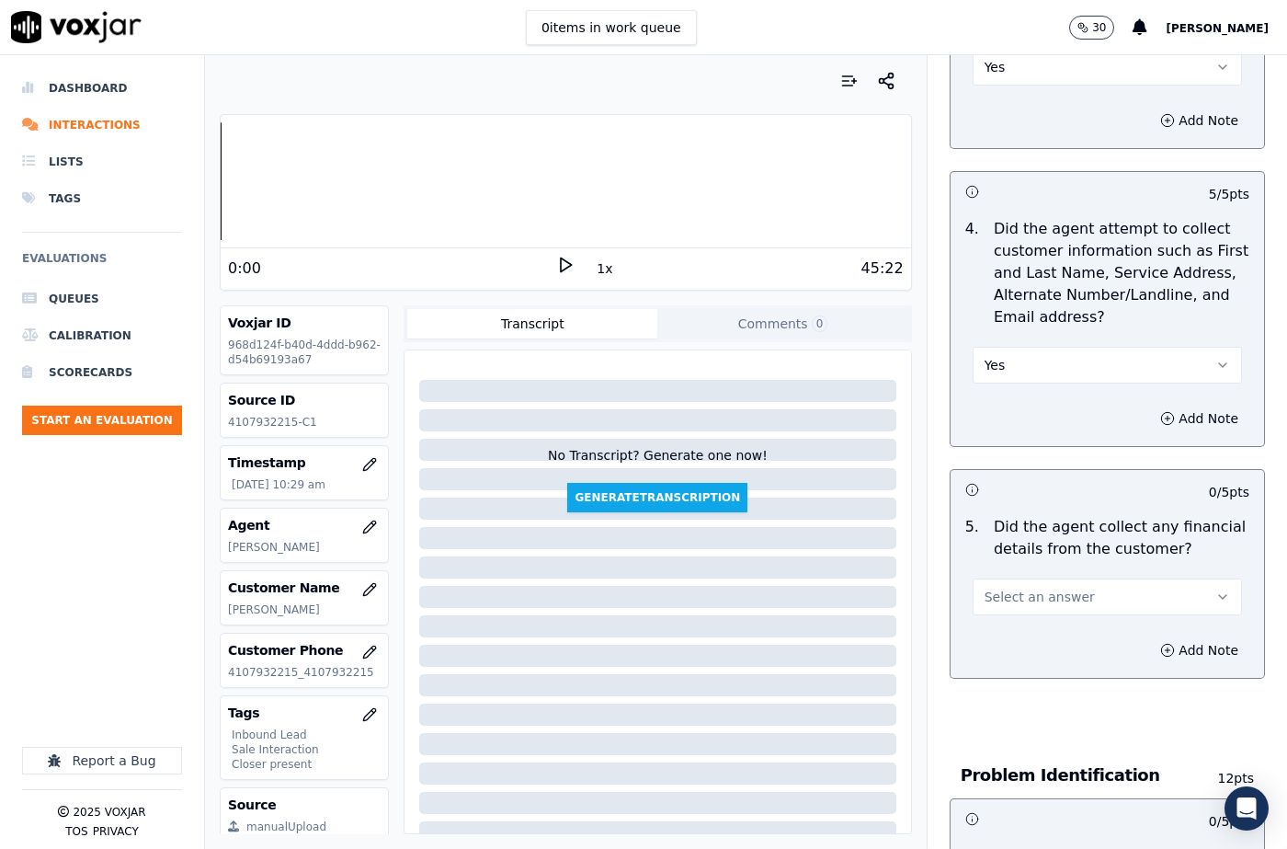
scroll to position [919, 0]
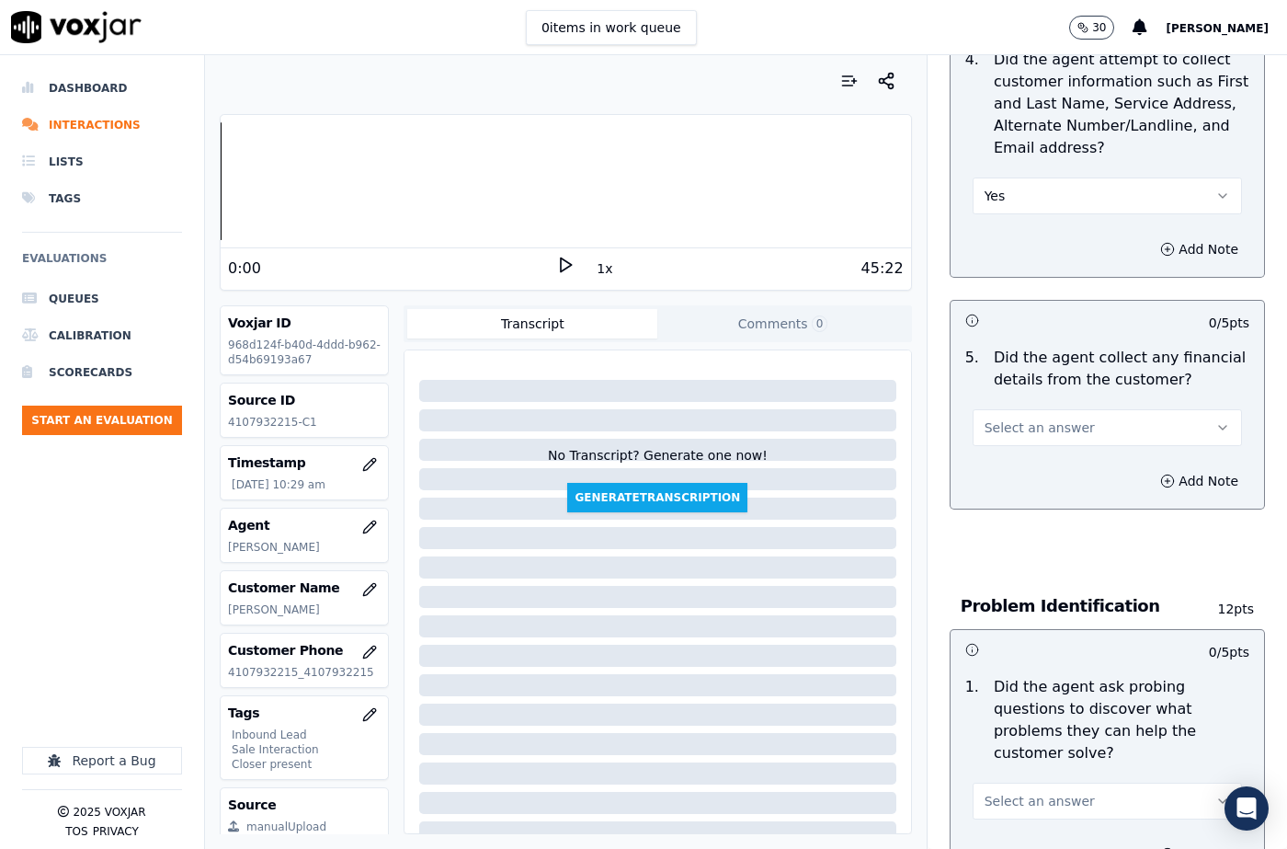
click at [1010, 416] on button "Select an answer" at bounding box center [1107, 427] width 269 height 37
click at [1009, 497] on div "No" at bounding box center [1077, 498] width 237 height 29
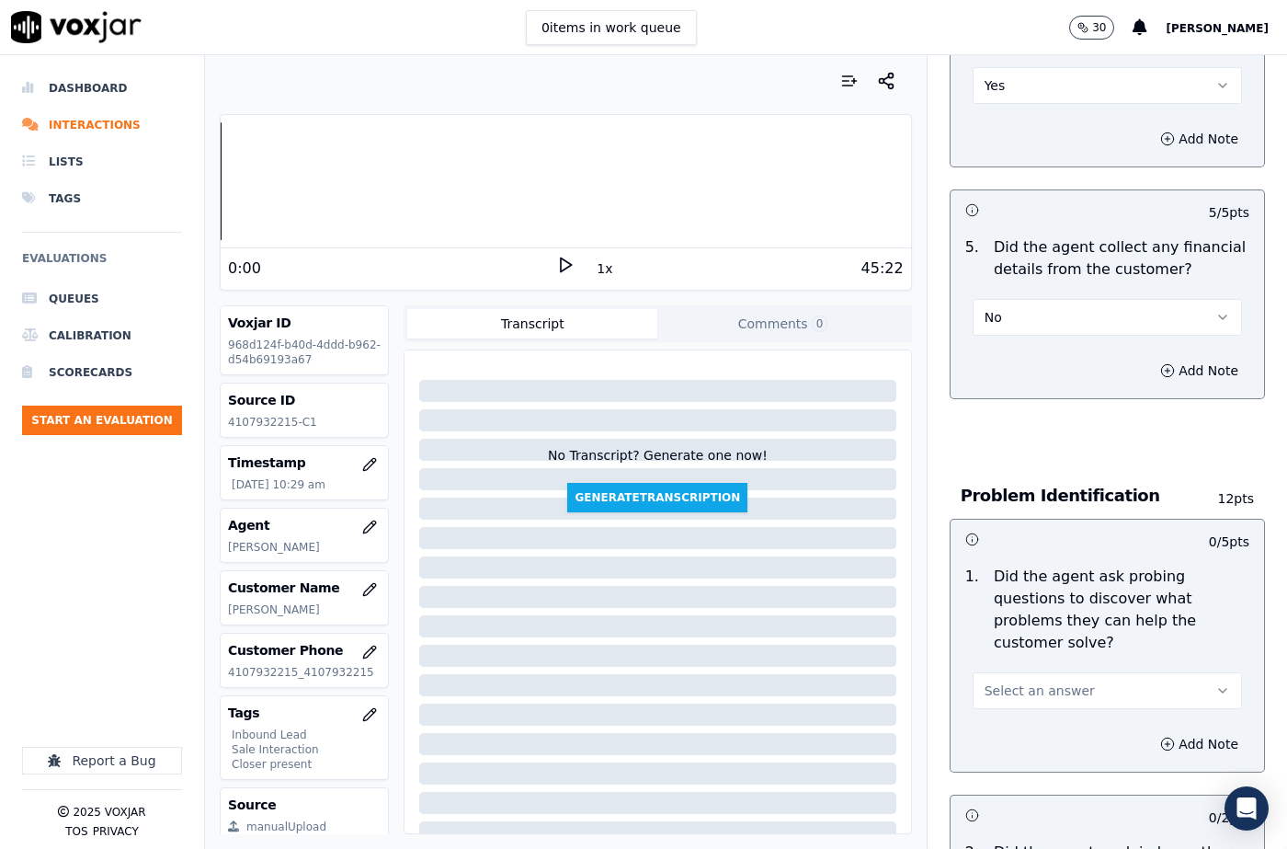
scroll to position [1195, 0]
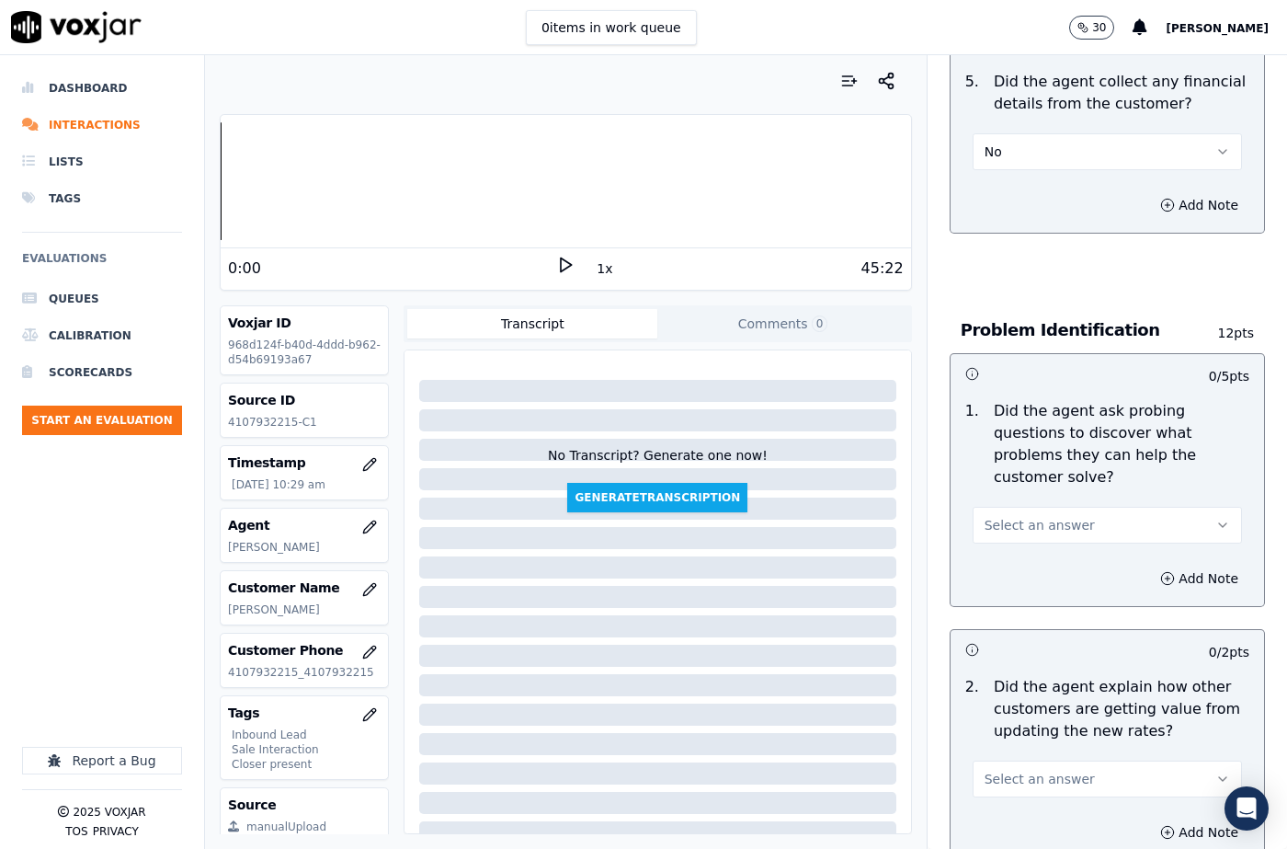
click at [1005, 516] on span "Select an answer" at bounding box center [1040, 525] width 110 height 18
click at [1008, 564] on div "Yes" at bounding box center [1077, 566] width 237 height 29
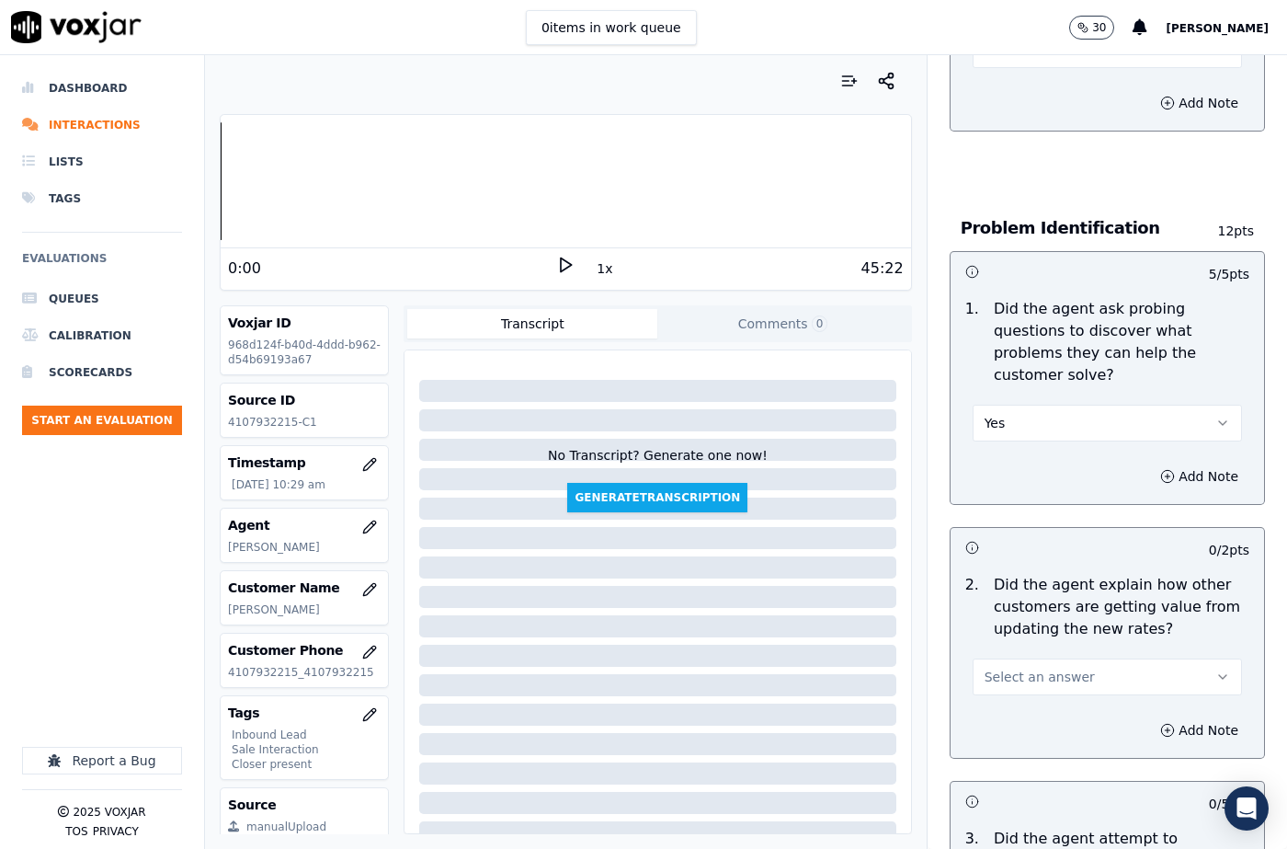
scroll to position [1471, 0]
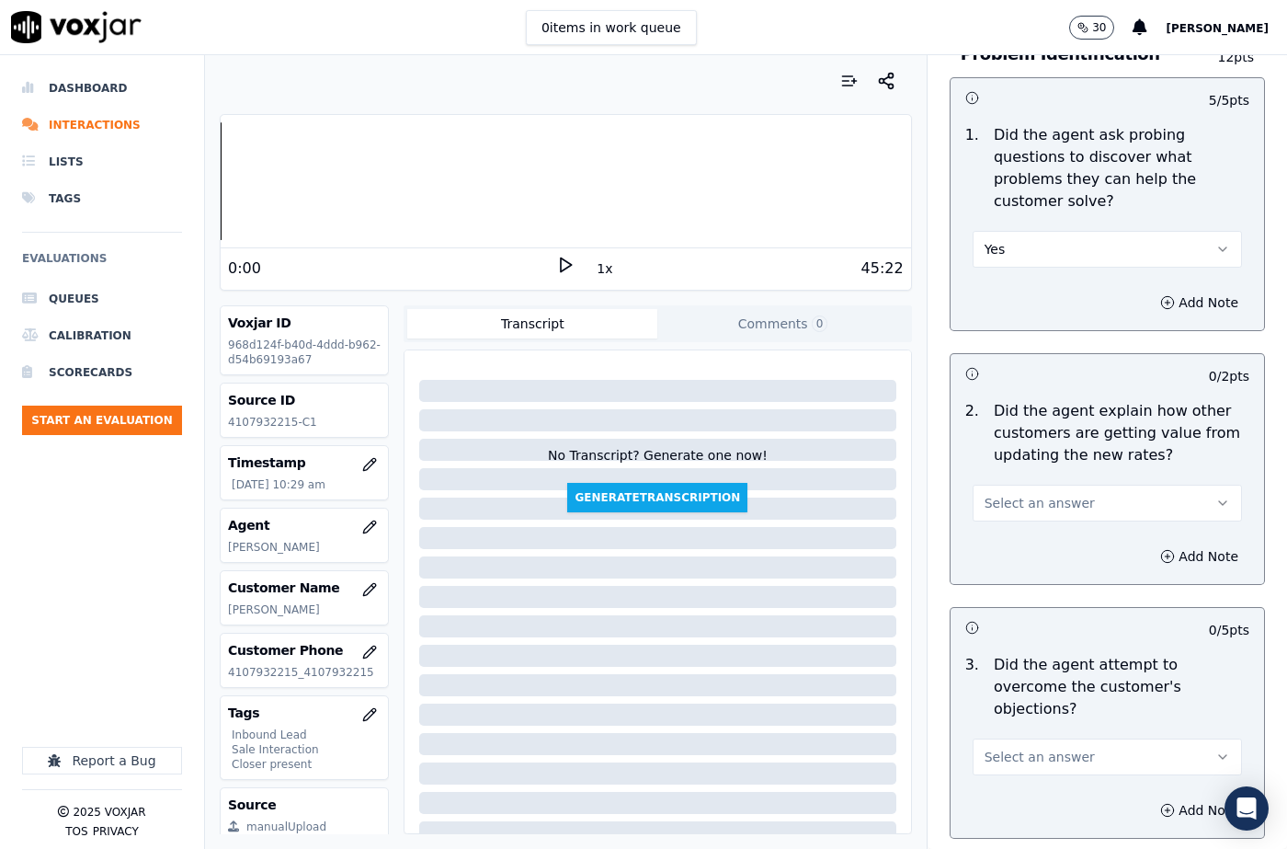
click at [1024, 510] on span "Select an answer" at bounding box center [1040, 503] width 110 height 18
click at [1023, 602] on div "N/A" at bounding box center [1077, 602] width 237 height 29
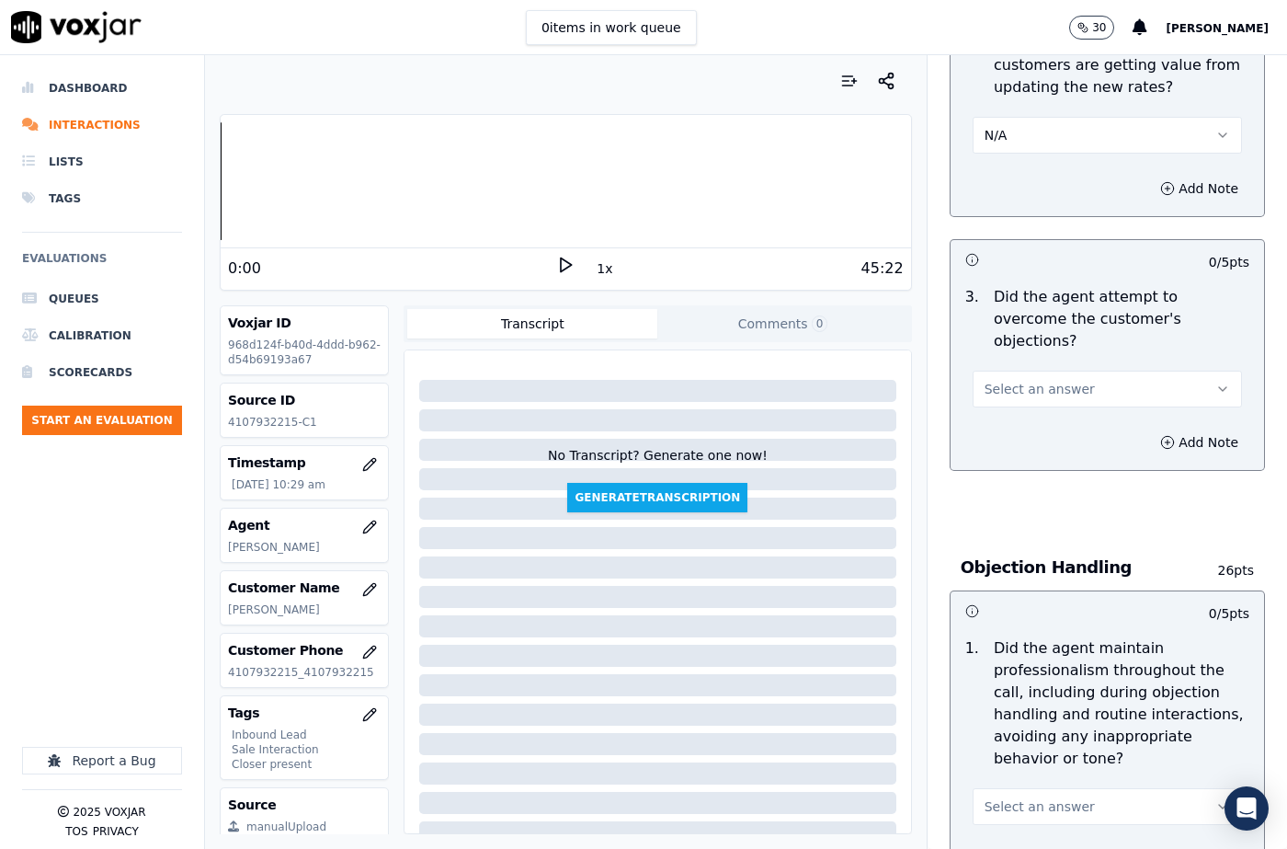
click at [1013, 370] on button "Select an answer" at bounding box center [1107, 388] width 269 height 37
click at [1011, 457] on div "N/A" at bounding box center [1077, 466] width 237 height 29
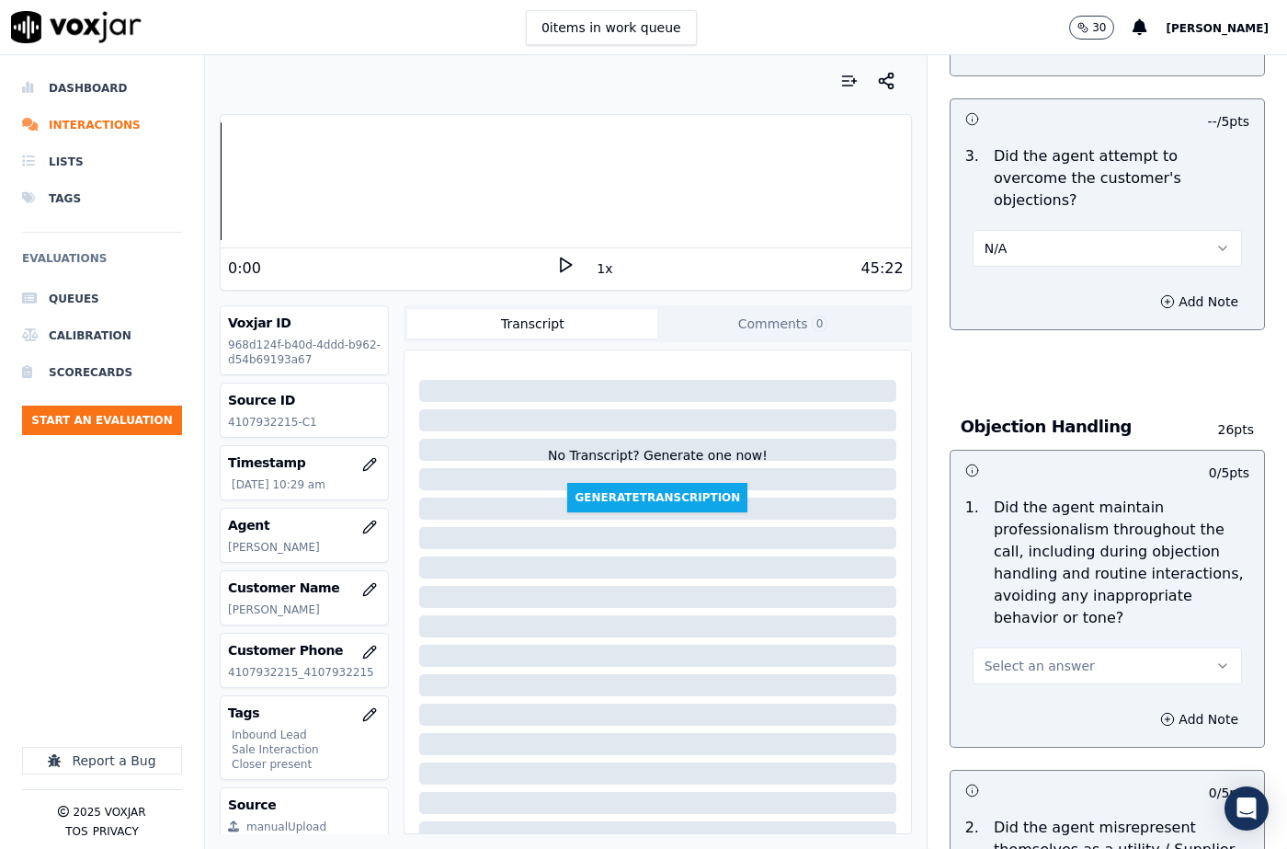
scroll to position [2114, 0]
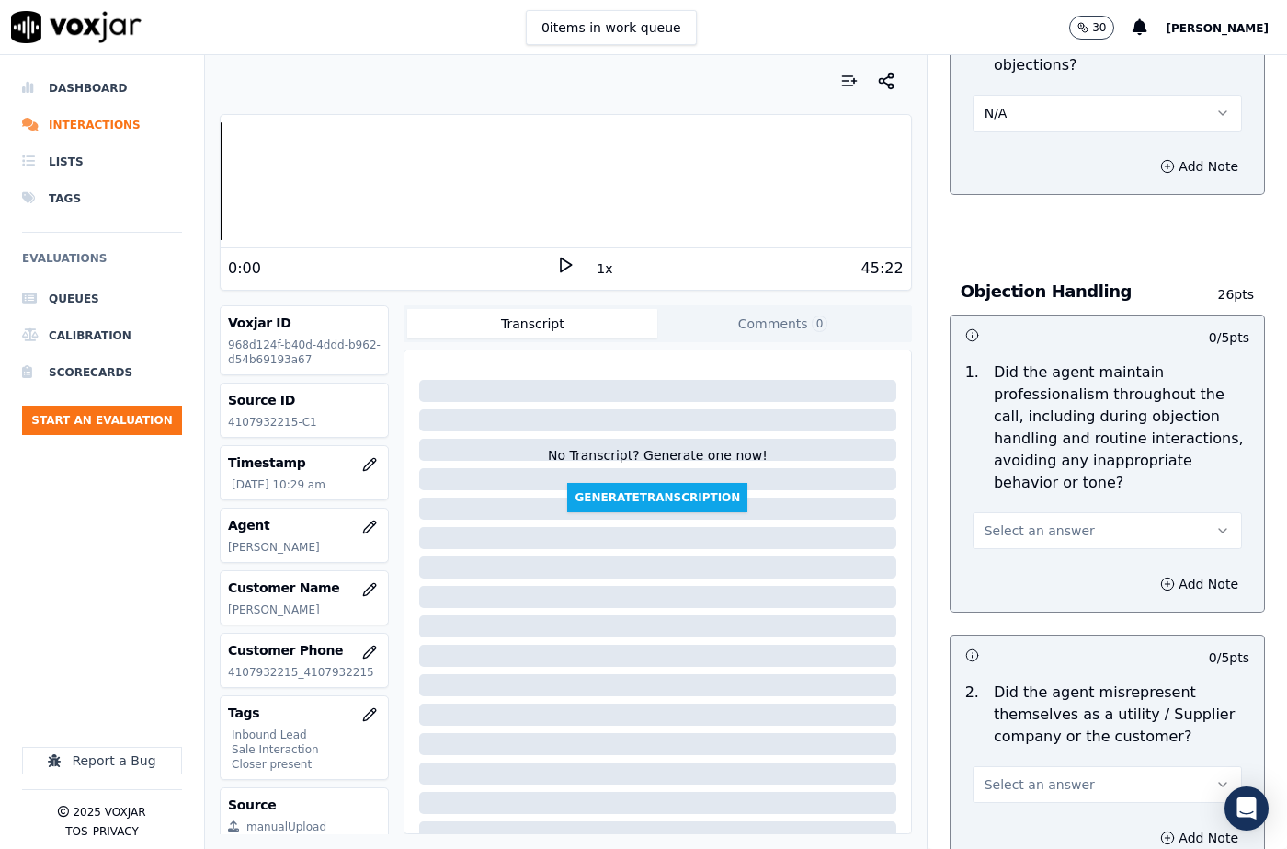
click at [1007, 512] on button "Select an answer" at bounding box center [1107, 530] width 269 height 37
click at [1007, 539] on div "Yes" at bounding box center [1077, 527] width 237 height 29
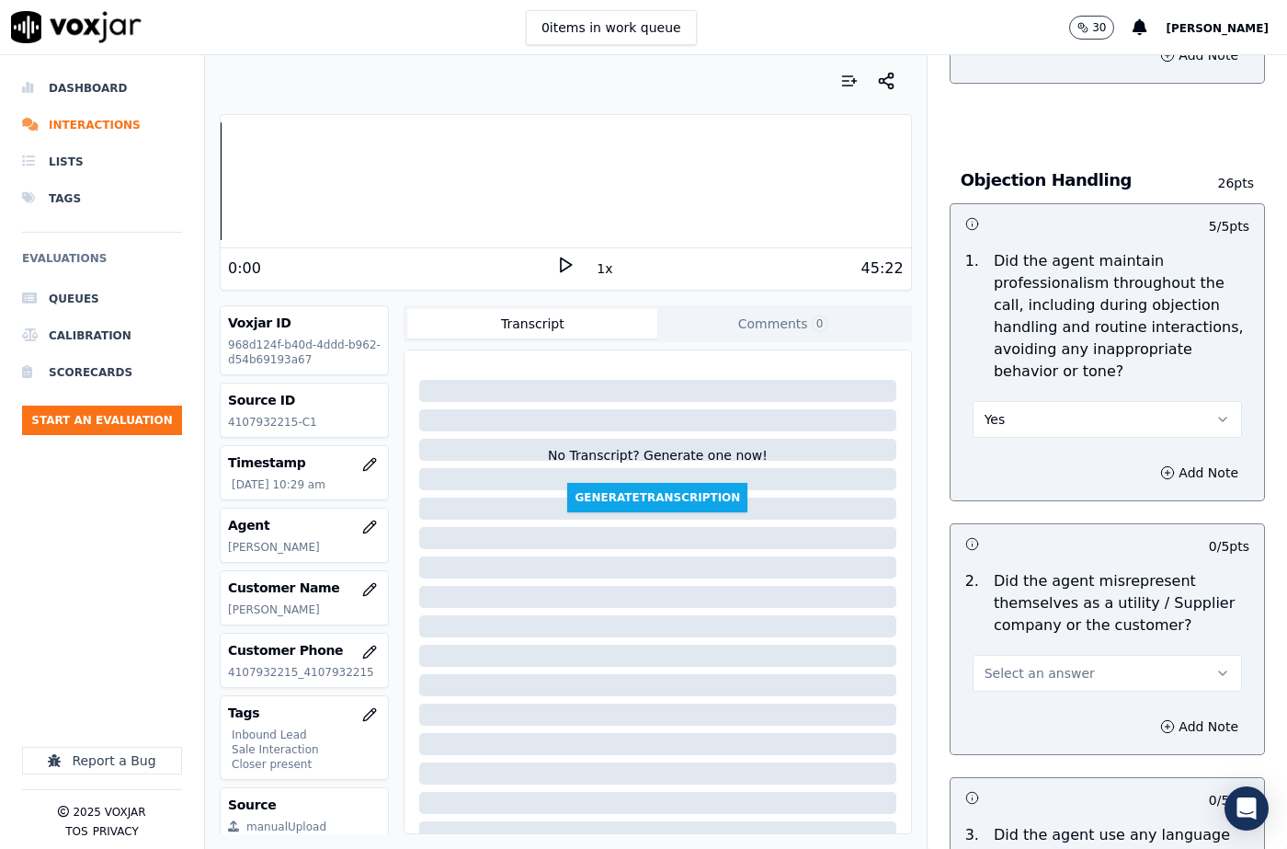
scroll to position [2482, 0]
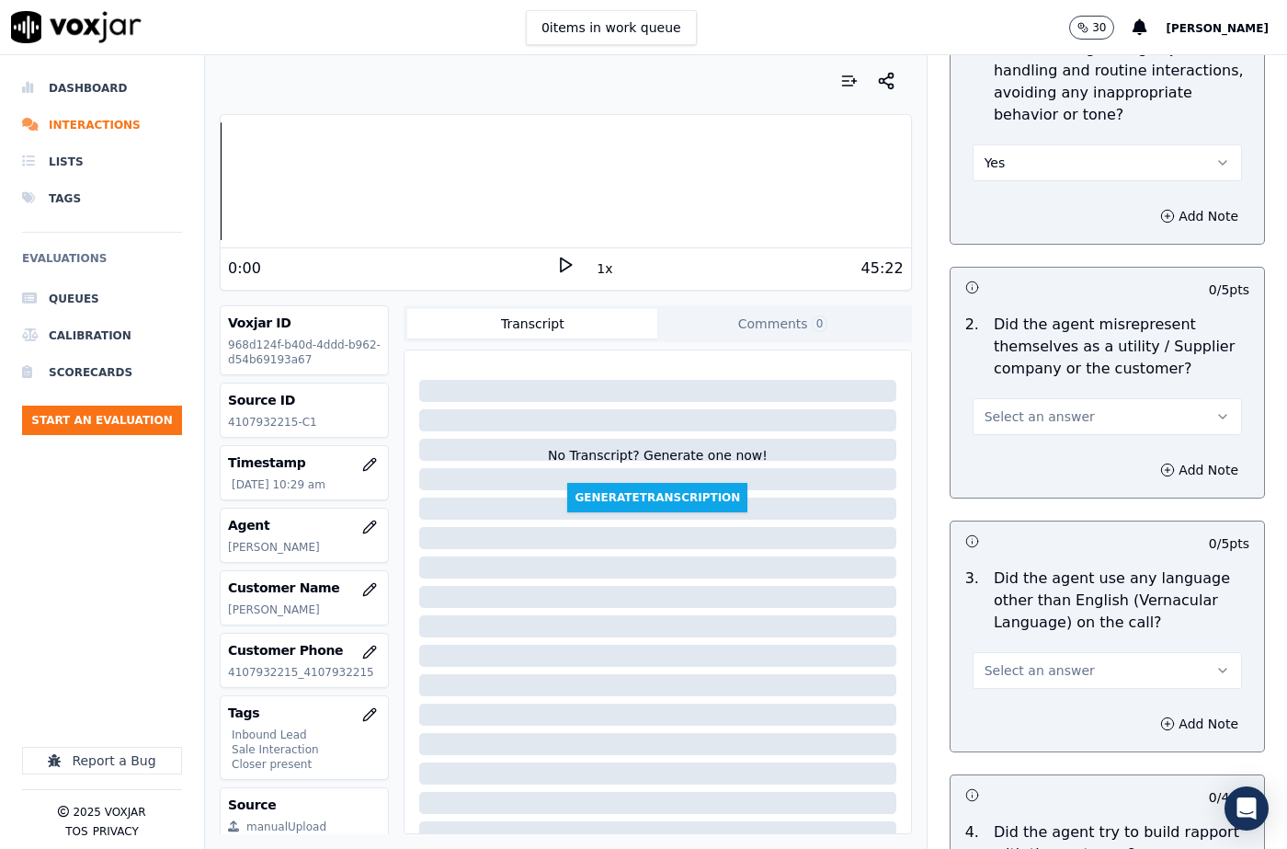
click at [1006, 407] on span "Select an answer" at bounding box center [1040, 416] width 110 height 18
click at [1003, 436] on div "No" at bounding box center [1077, 442] width 237 height 29
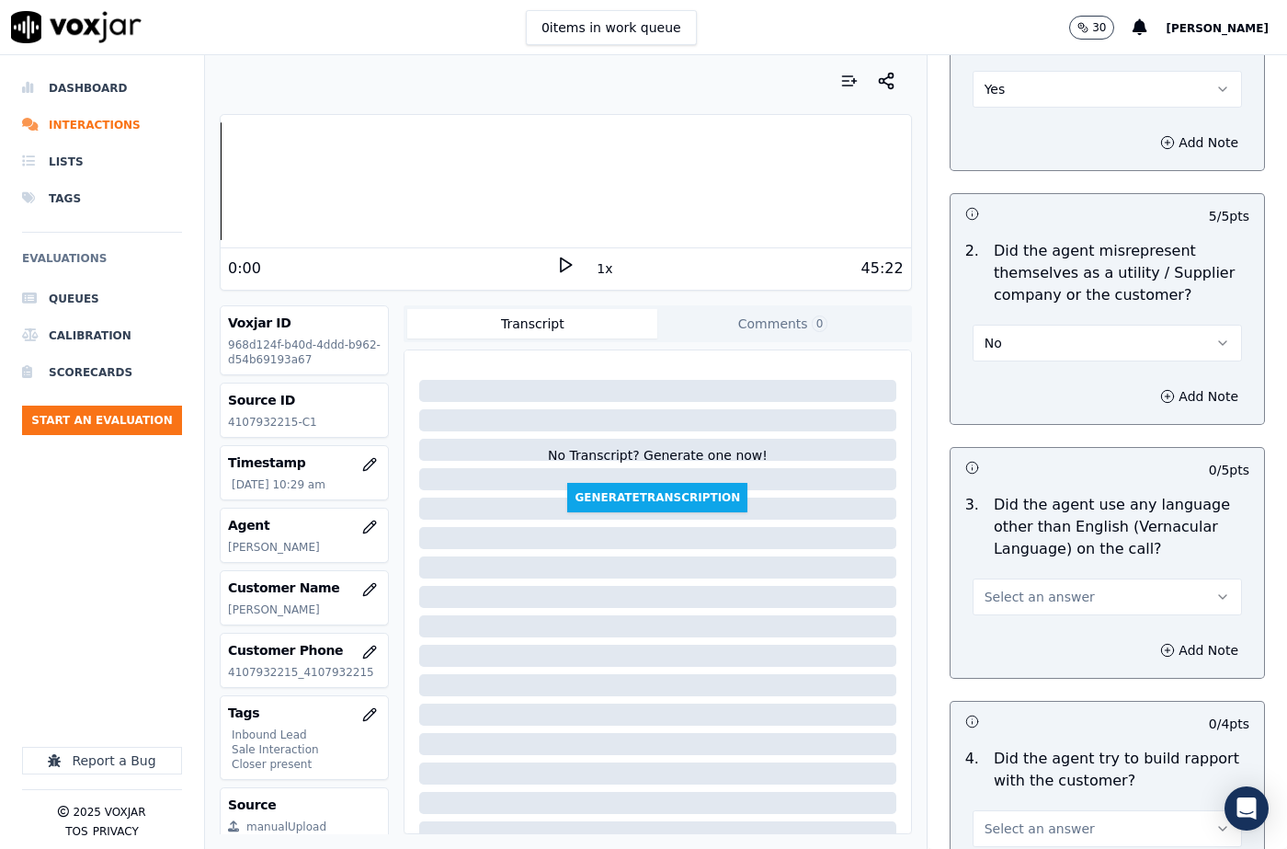
scroll to position [2666, 0]
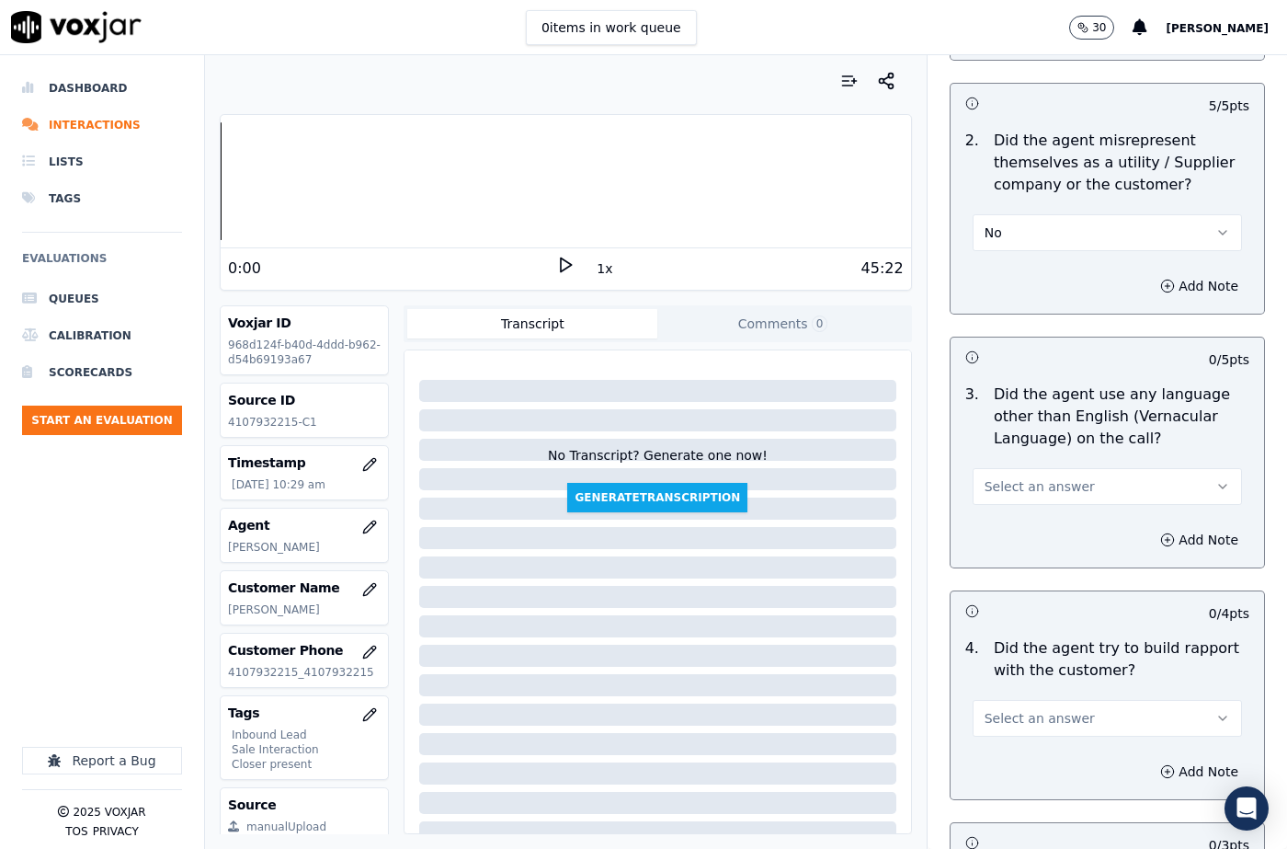
click at [1014, 477] on span "Select an answer" at bounding box center [1040, 486] width 110 height 18
click at [1010, 505] on div "No" at bounding box center [1077, 512] width 237 height 29
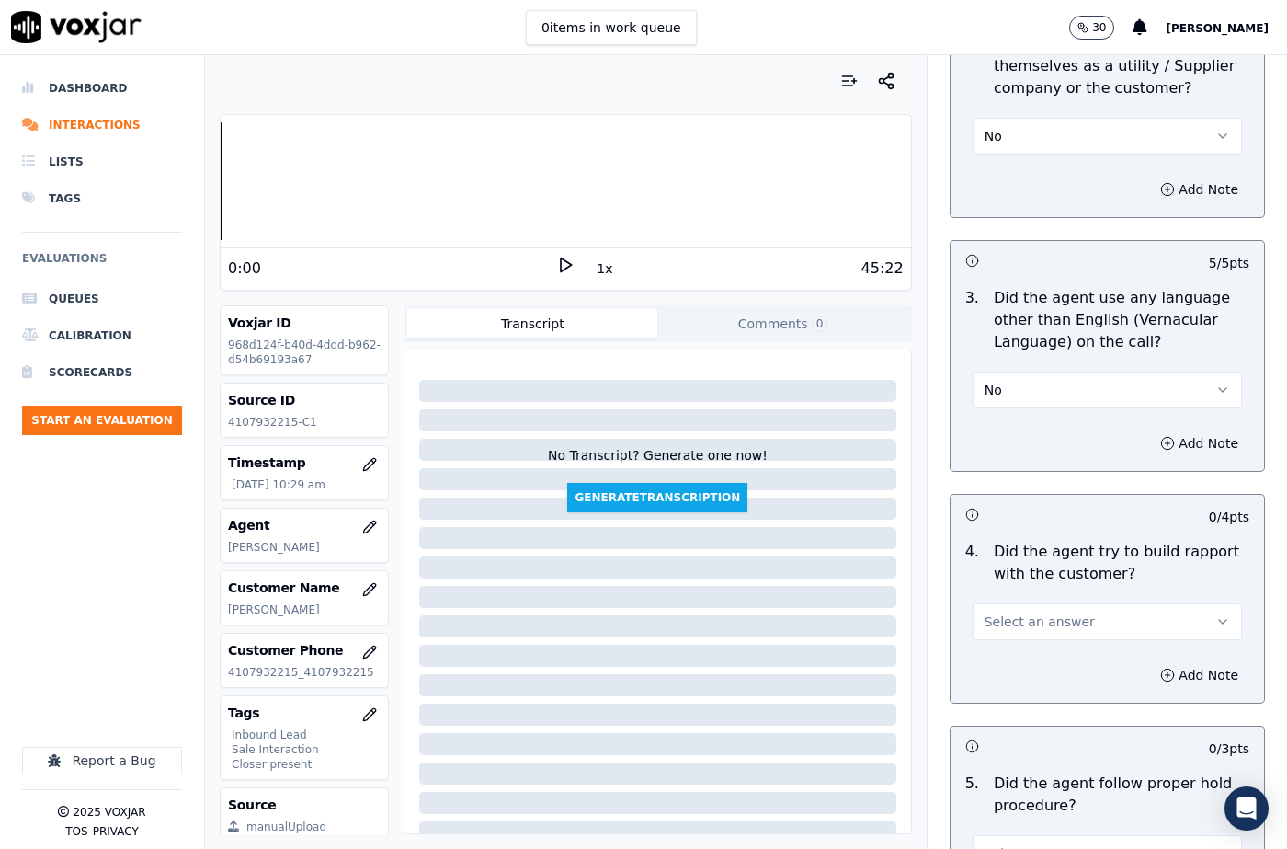
scroll to position [2850, 0]
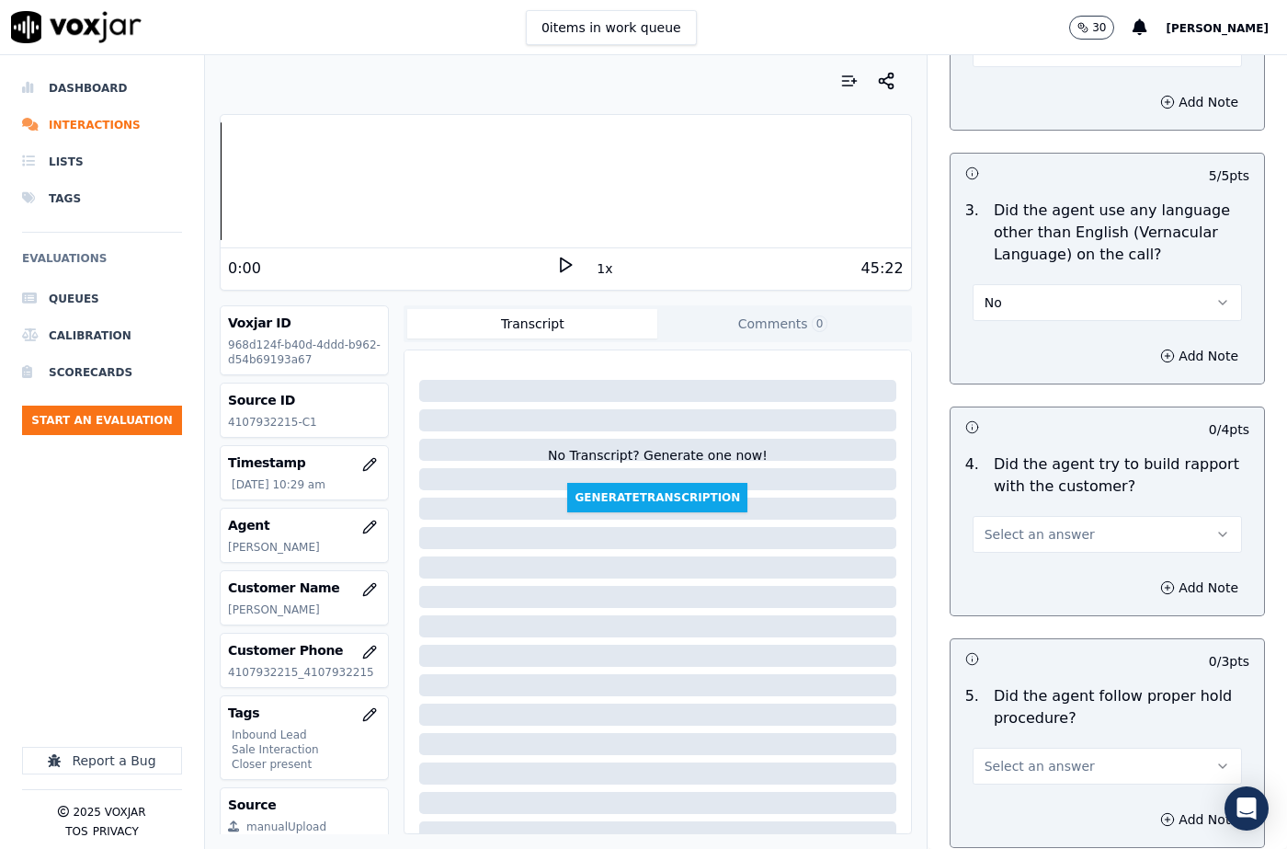
click at [1013, 525] on span "Select an answer" at bounding box center [1040, 534] width 110 height 18
click at [1011, 530] on div "Yes" at bounding box center [1077, 531] width 237 height 29
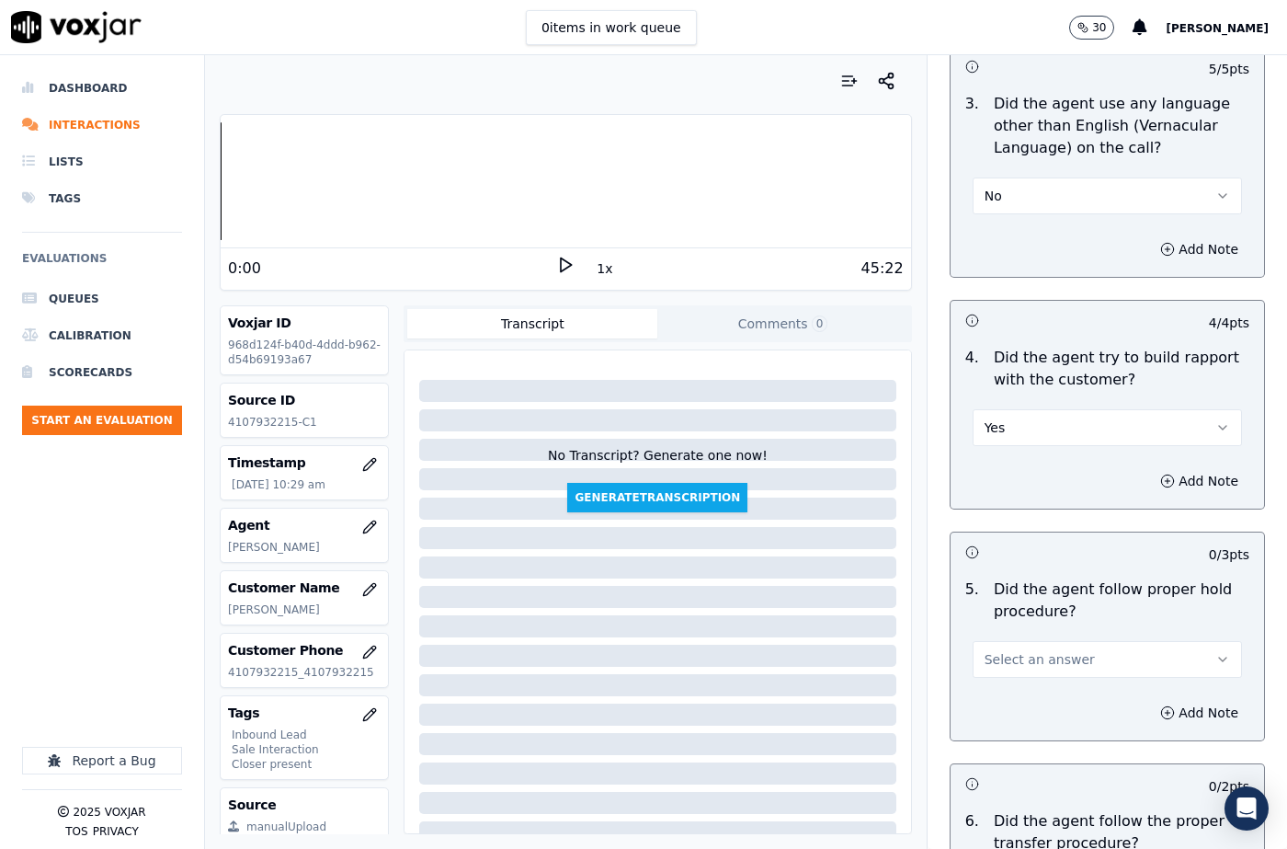
scroll to position [3126, 0]
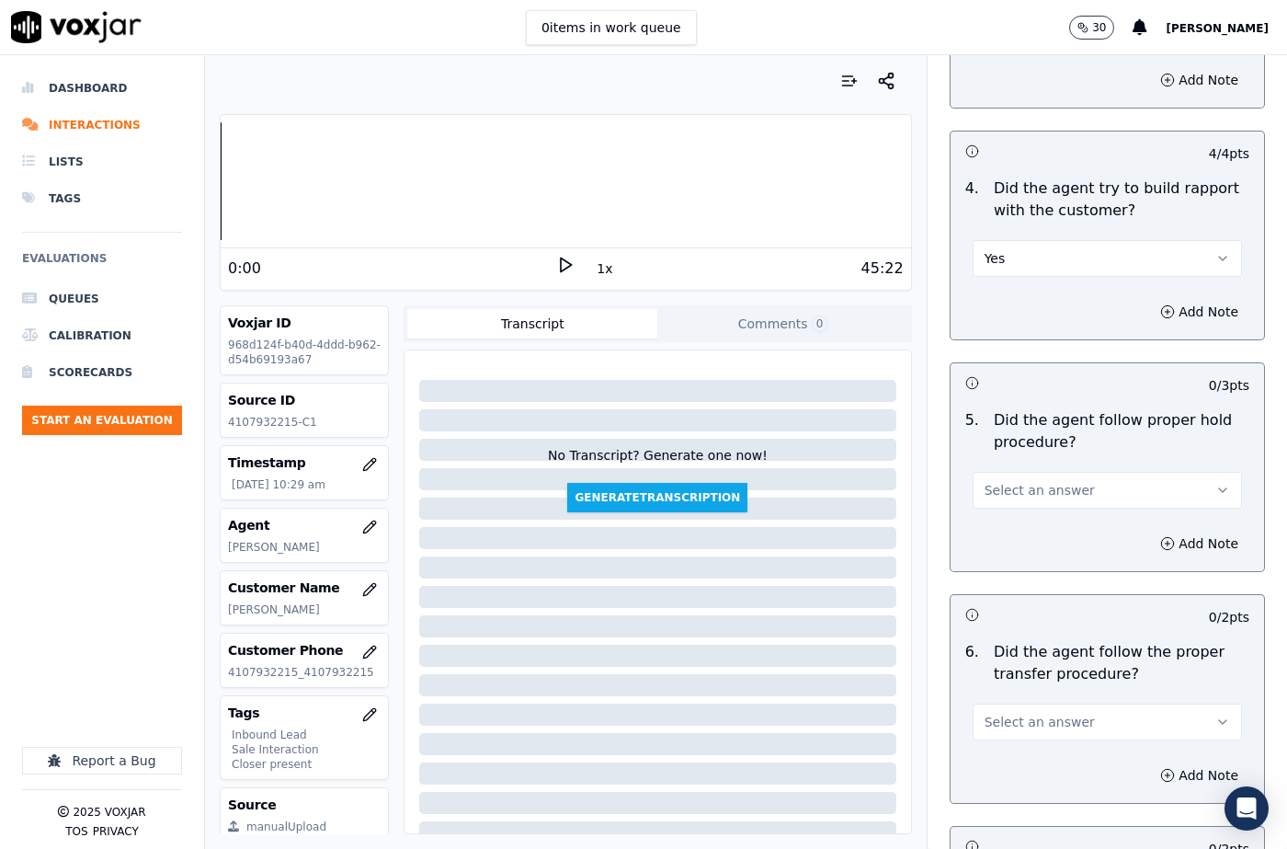
click at [1010, 481] on span "Select an answer" at bounding box center [1040, 490] width 110 height 18
drag, startPoint x: 1005, startPoint y: 547, endPoint x: 1010, endPoint y: 523, distance: 24.5
click at [1006, 547] on div "N/A" at bounding box center [1077, 545] width 237 height 29
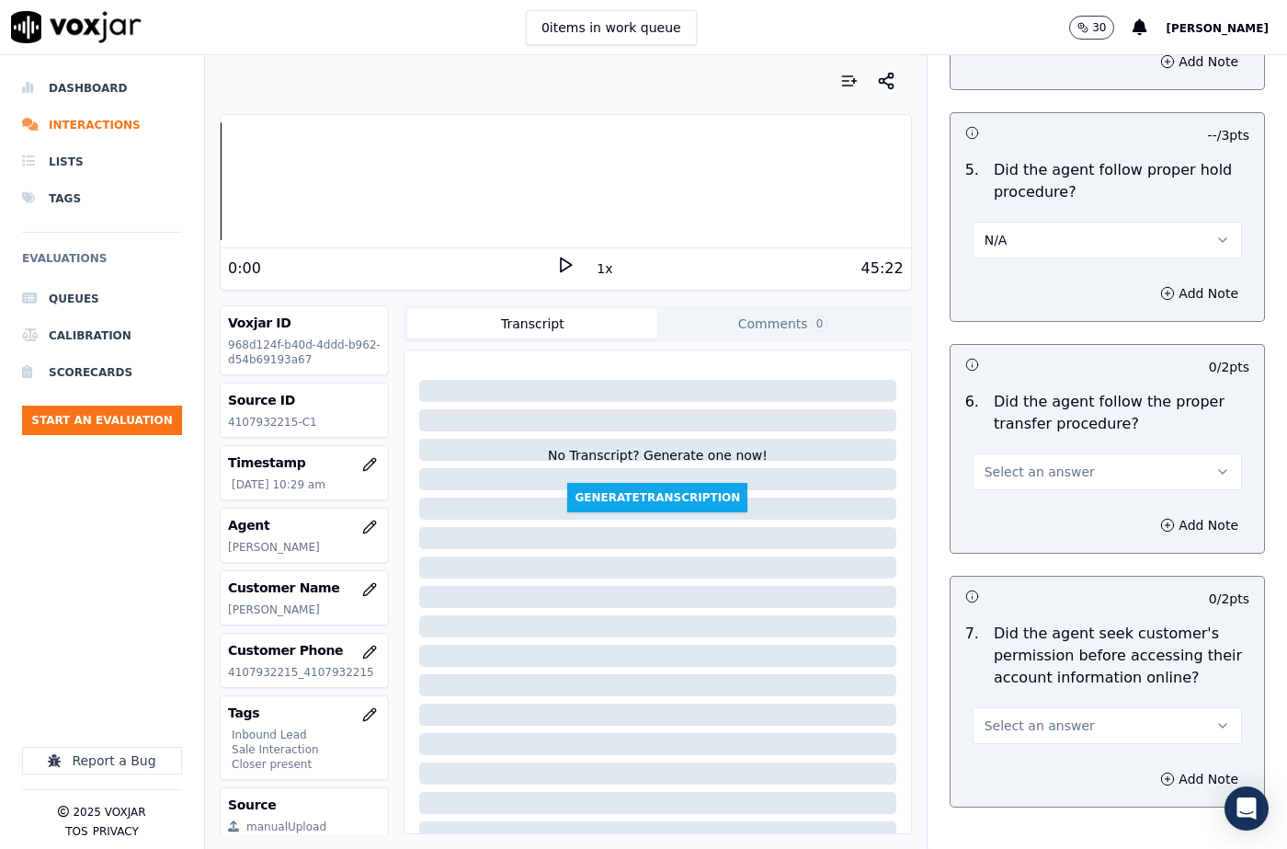
scroll to position [3401, 0]
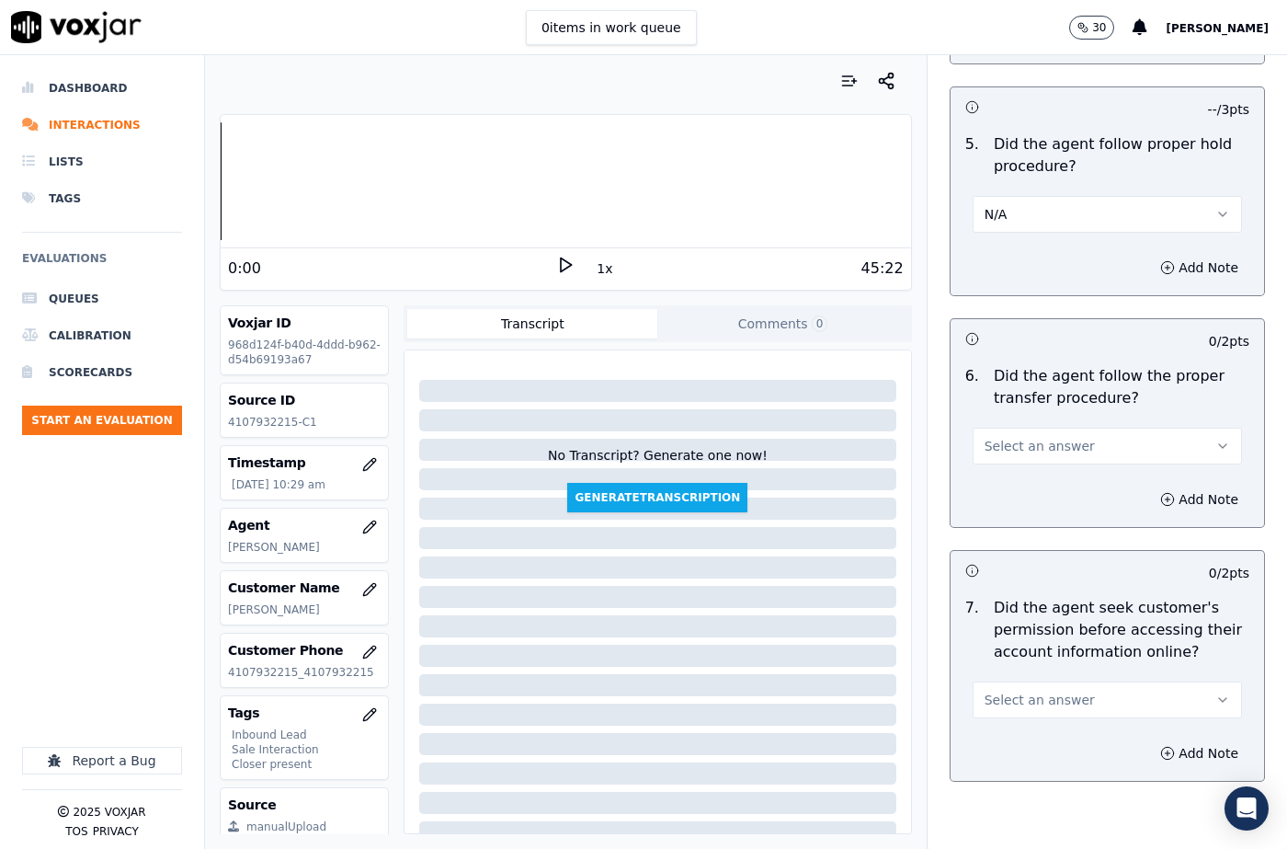
click at [1008, 427] on button "Select an answer" at bounding box center [1107, 445] width 269 height 37
click at [1007, 479] on div "No" at bounding box center [1077, 472] width 237 height 29
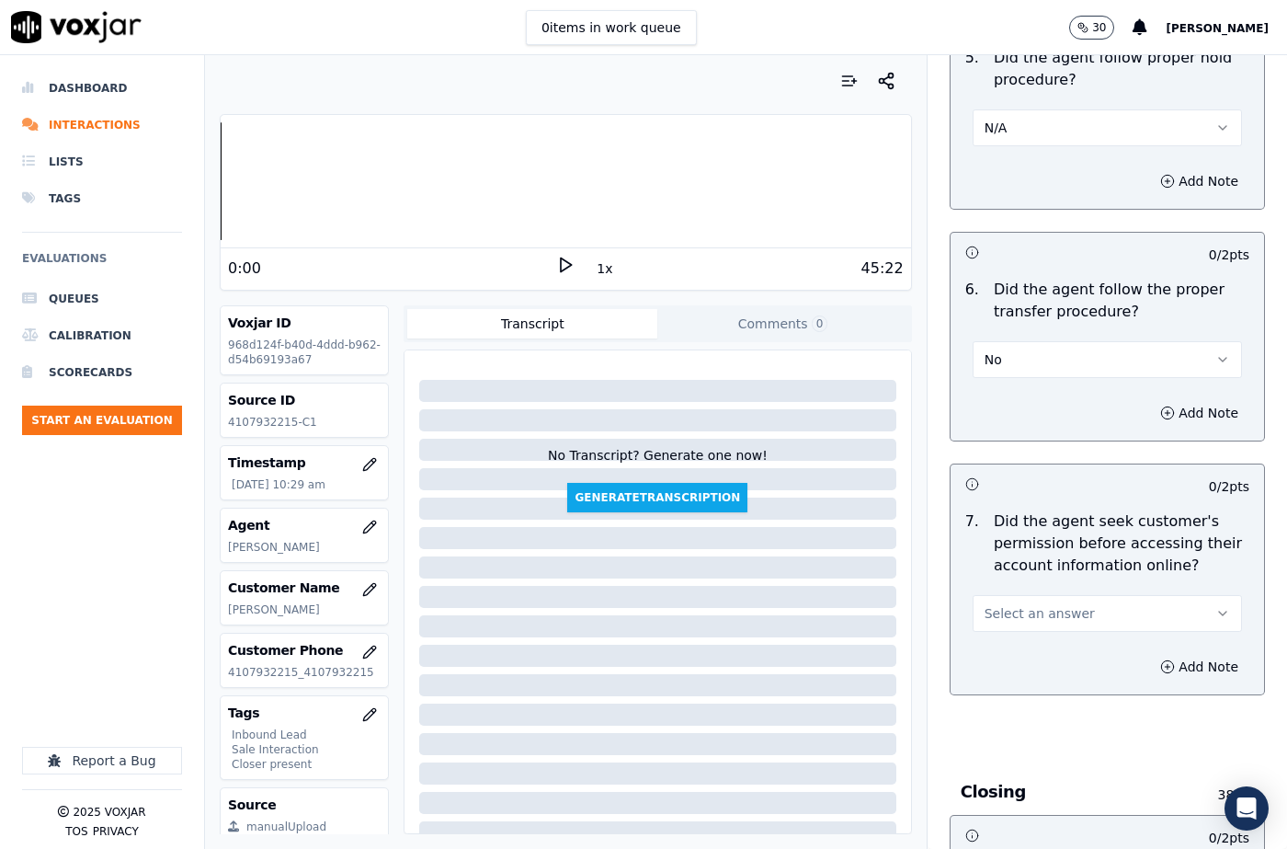
scroll to position [3585, 0]
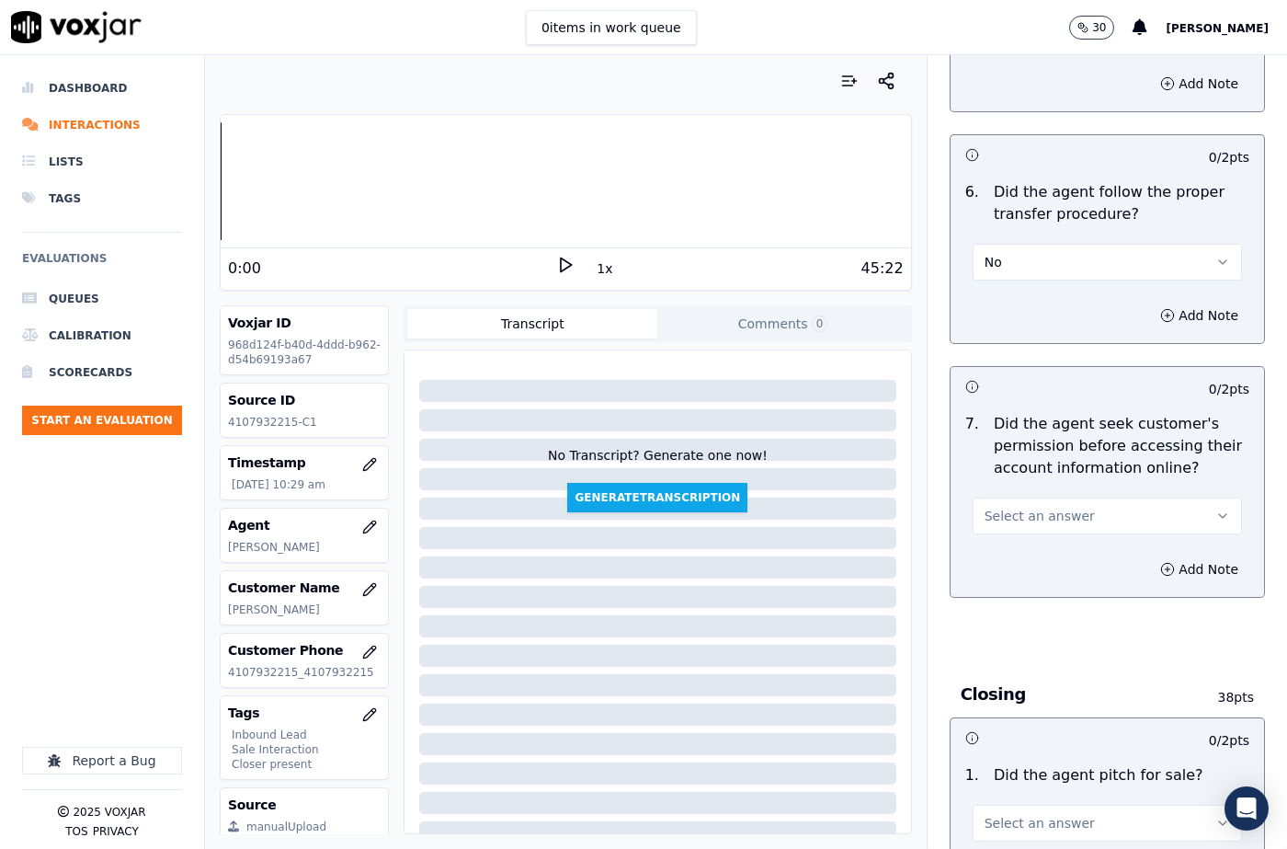
click at [1003, 244] on button "No" at bounding box center [1107, 262] width 269 height 37
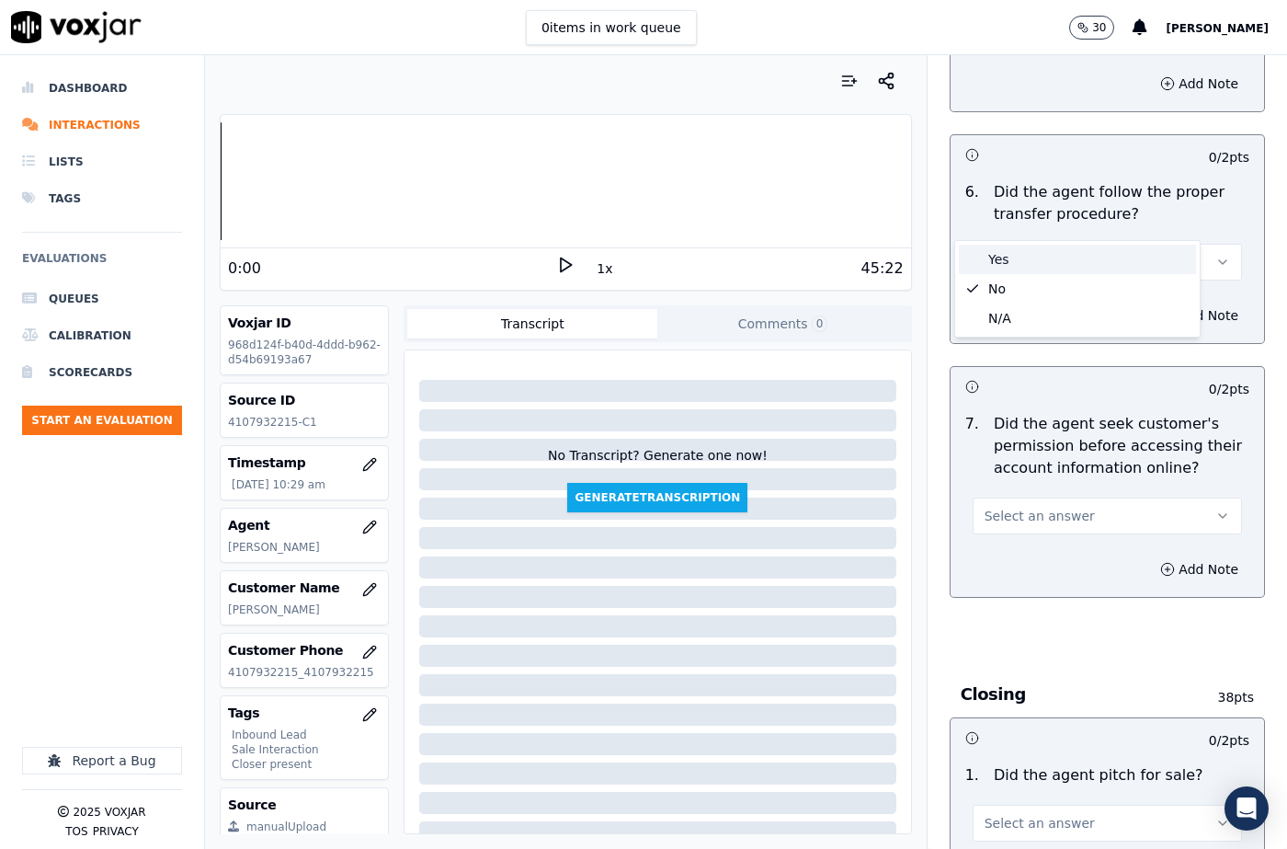
click at [1001, 263] on div "Yes" at bounding box center [1077, 259] width 237 height 29
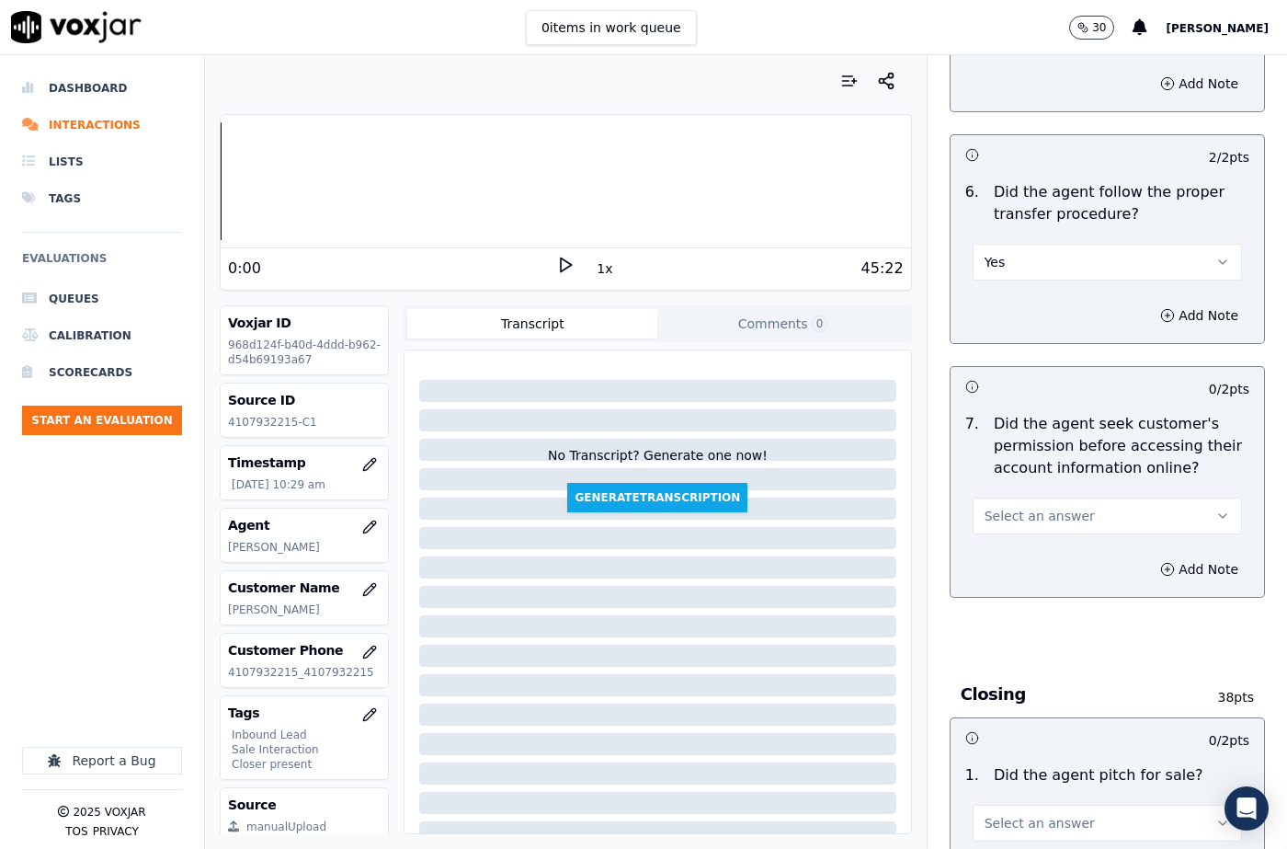
click at [1001, 507] on span "Select an answer" at bounding box center [1040, 516] width 110 height 18
click at [999, 511] on div "Yes" at bounding box center [1077, 512] width 237 height 29
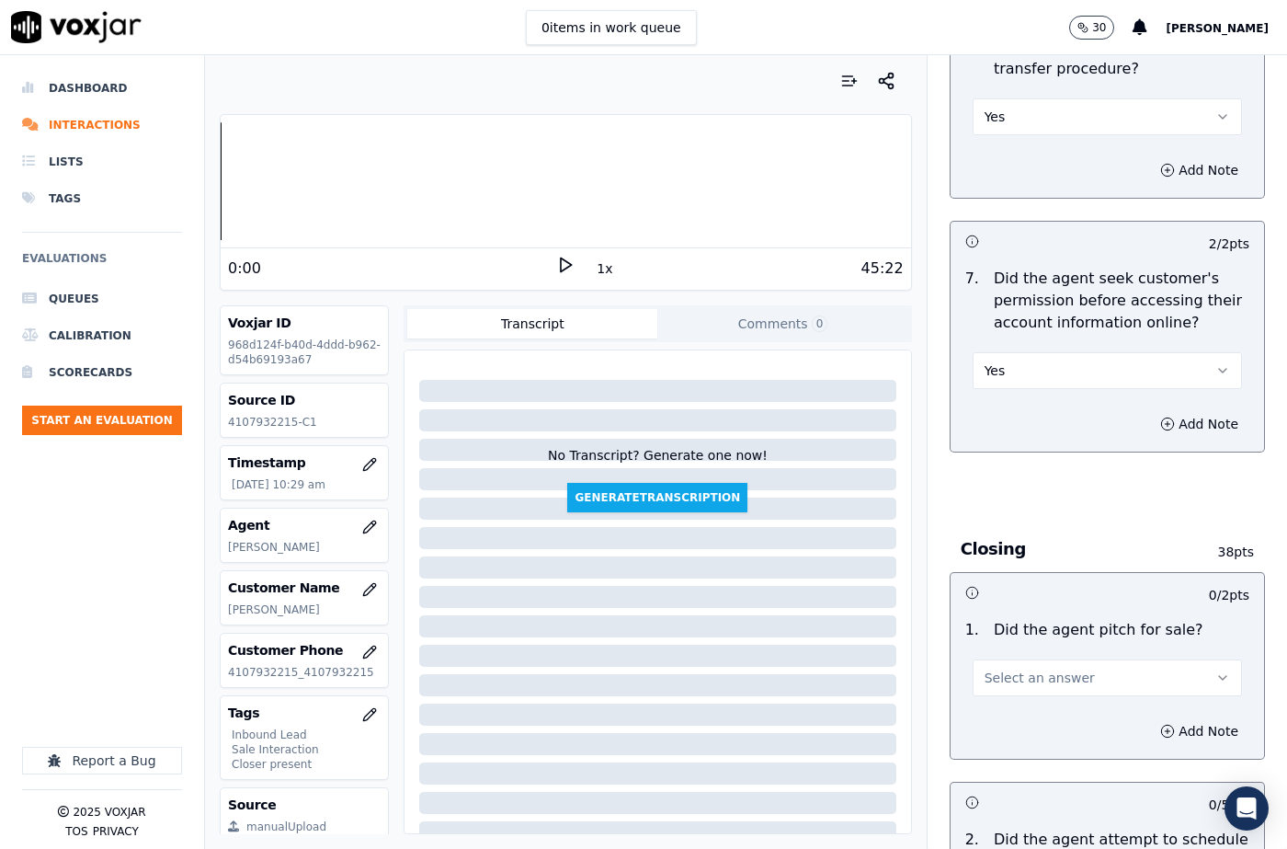
scroll to position [3861, 0]
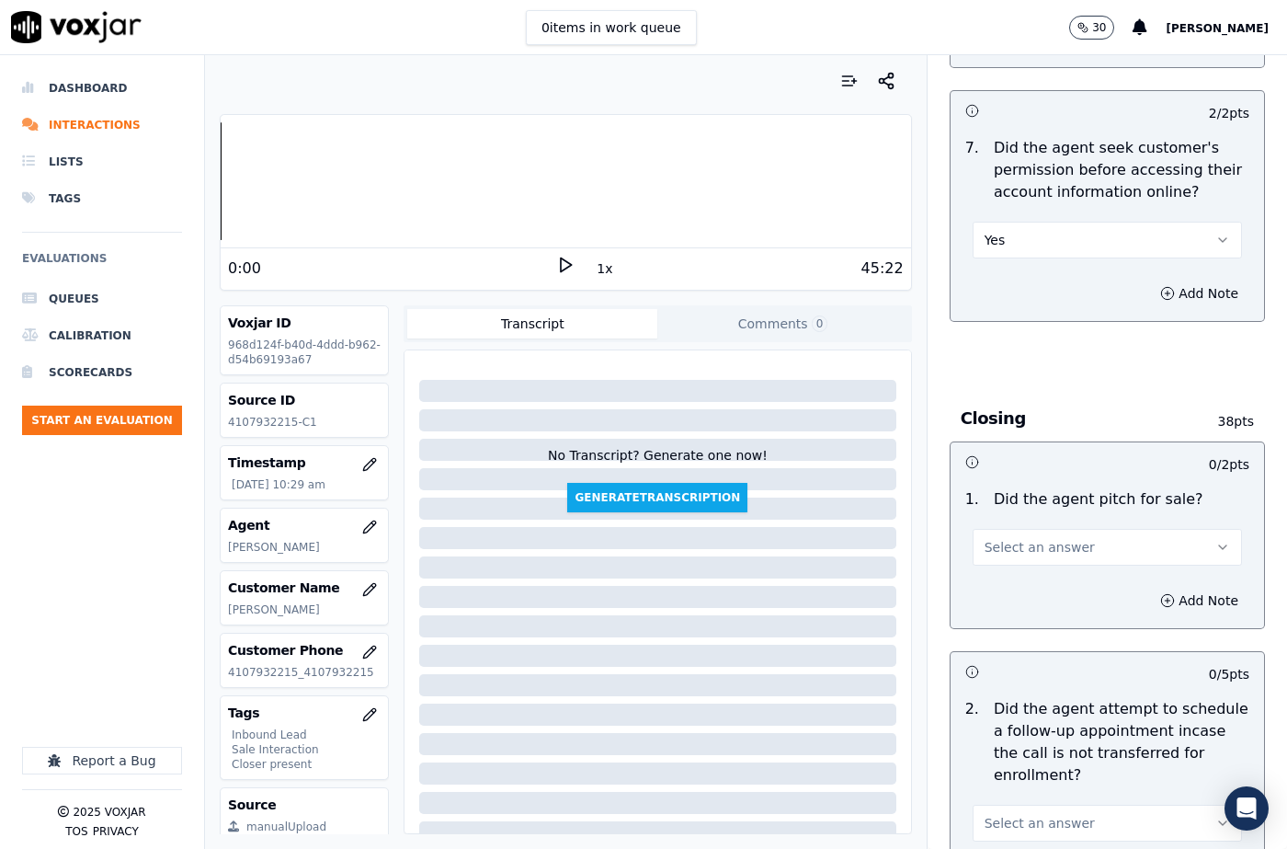
click at [1034, 538] on span "Select an answer" at bounding box center [1040, 547] width 110 height 18
click at [1029, 540] on div "Yes" at bounding box center [1077, 544] width 237 height 29
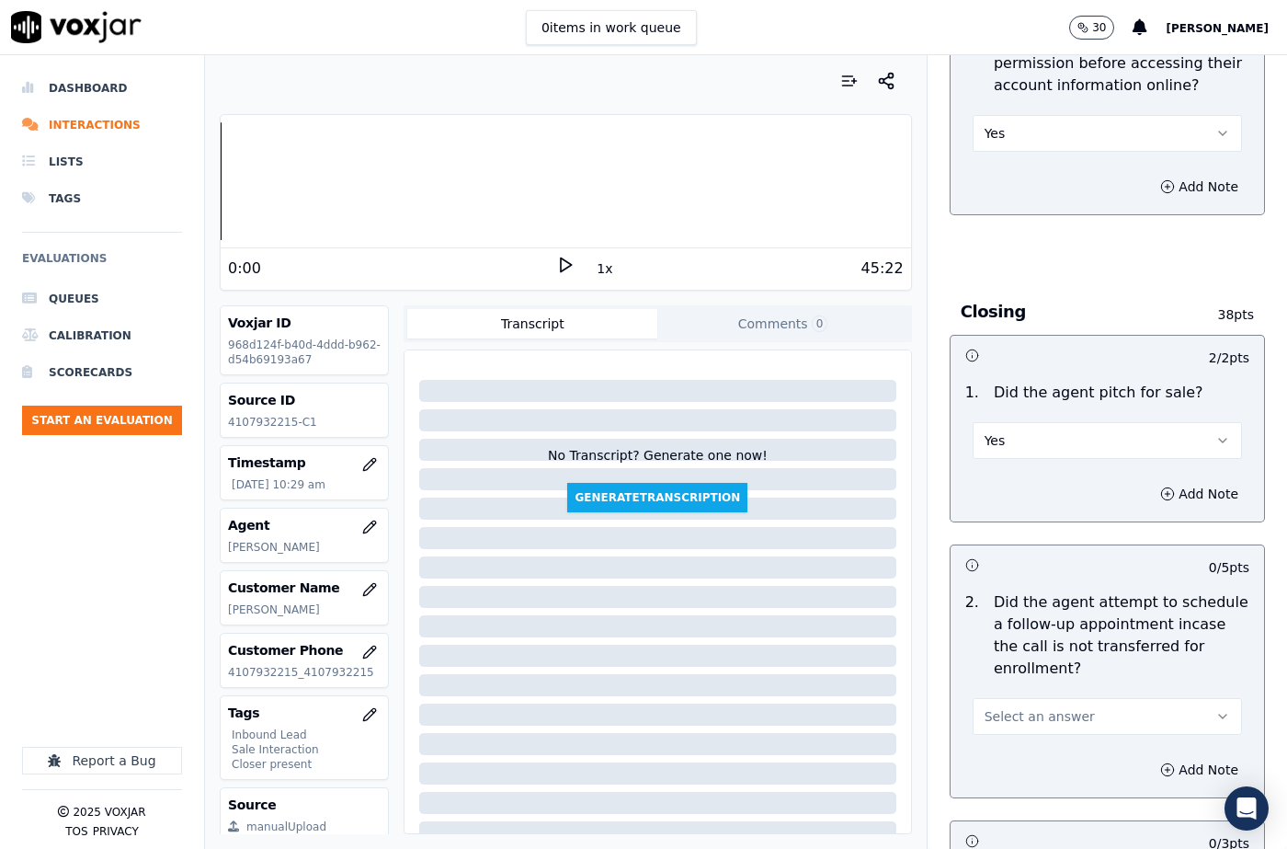
scroll to position [4137, 0]
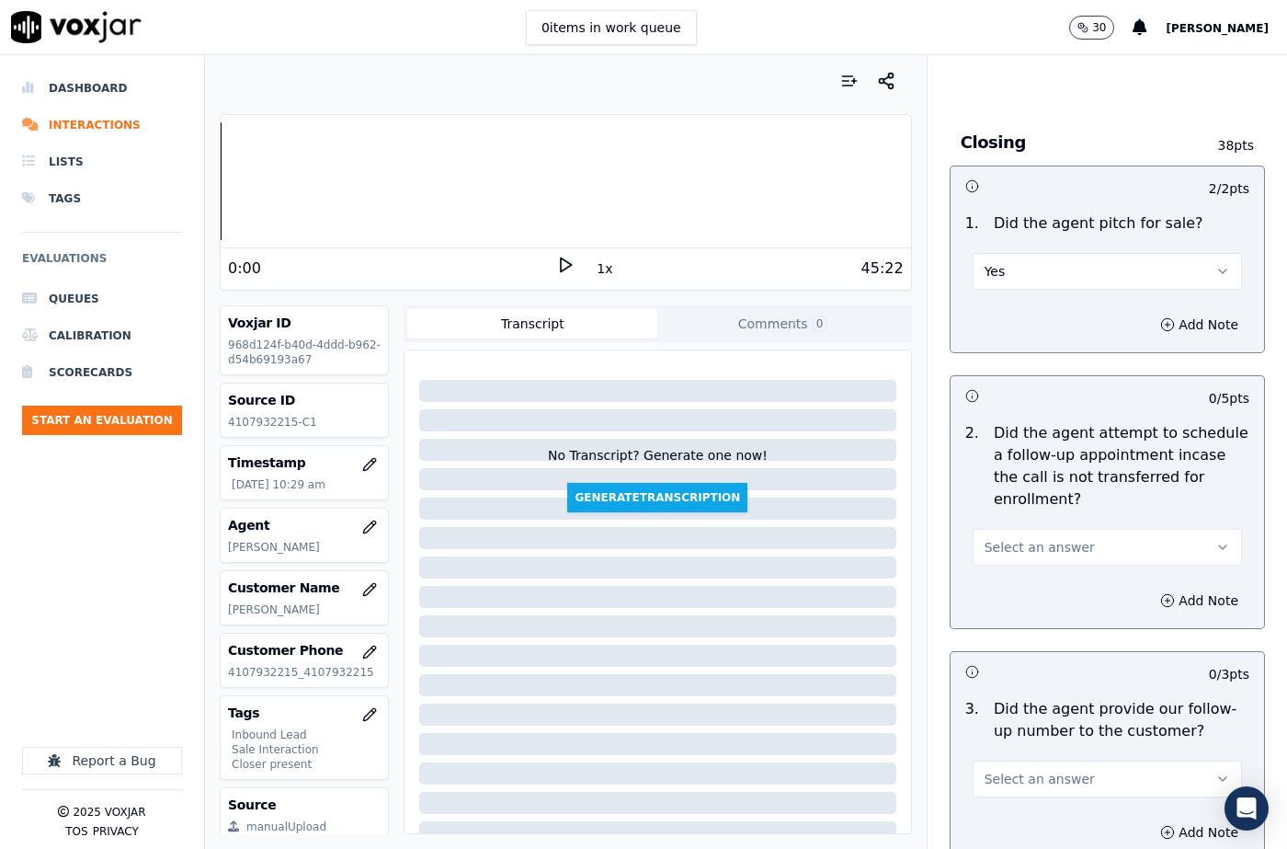
drag, startPoint x: 1020, startPoint y: 499, endPoint x: 1017, endPoint y: 518, distance: 19.7
click at [1019, 538] on span "Select an answer" at bounding box center [1040, 547] width 110 height 18
click at [1008, 609] on div "N/A" at bounding box center [1077, 602] width 237 height 29
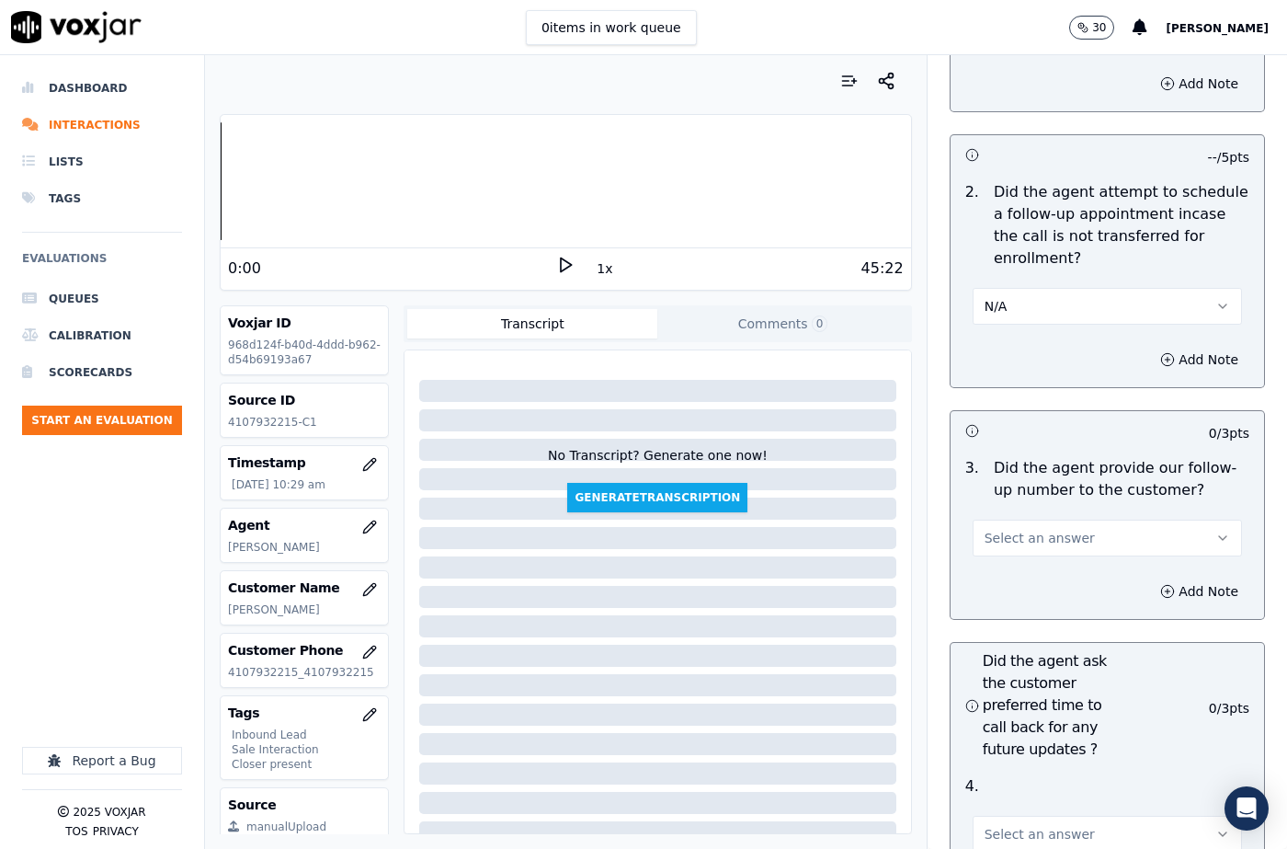
scroll to position [4413, 0]
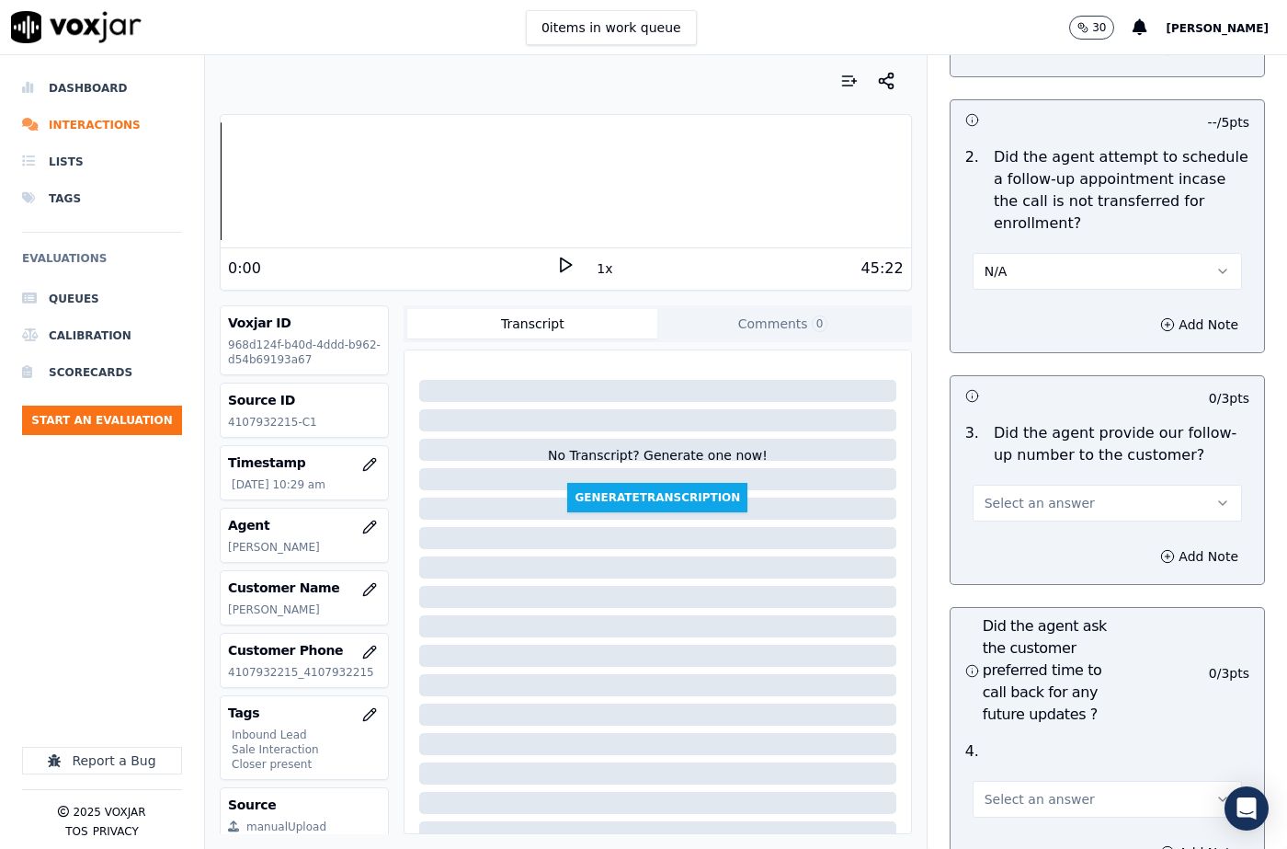
click at [1003, 484] on button "Select an answer" at bounding box center [1107, 502] width 269 height 37
click at [1004, 501] on div "Yes" at bounding box center [1077, 499] width 237 height 29
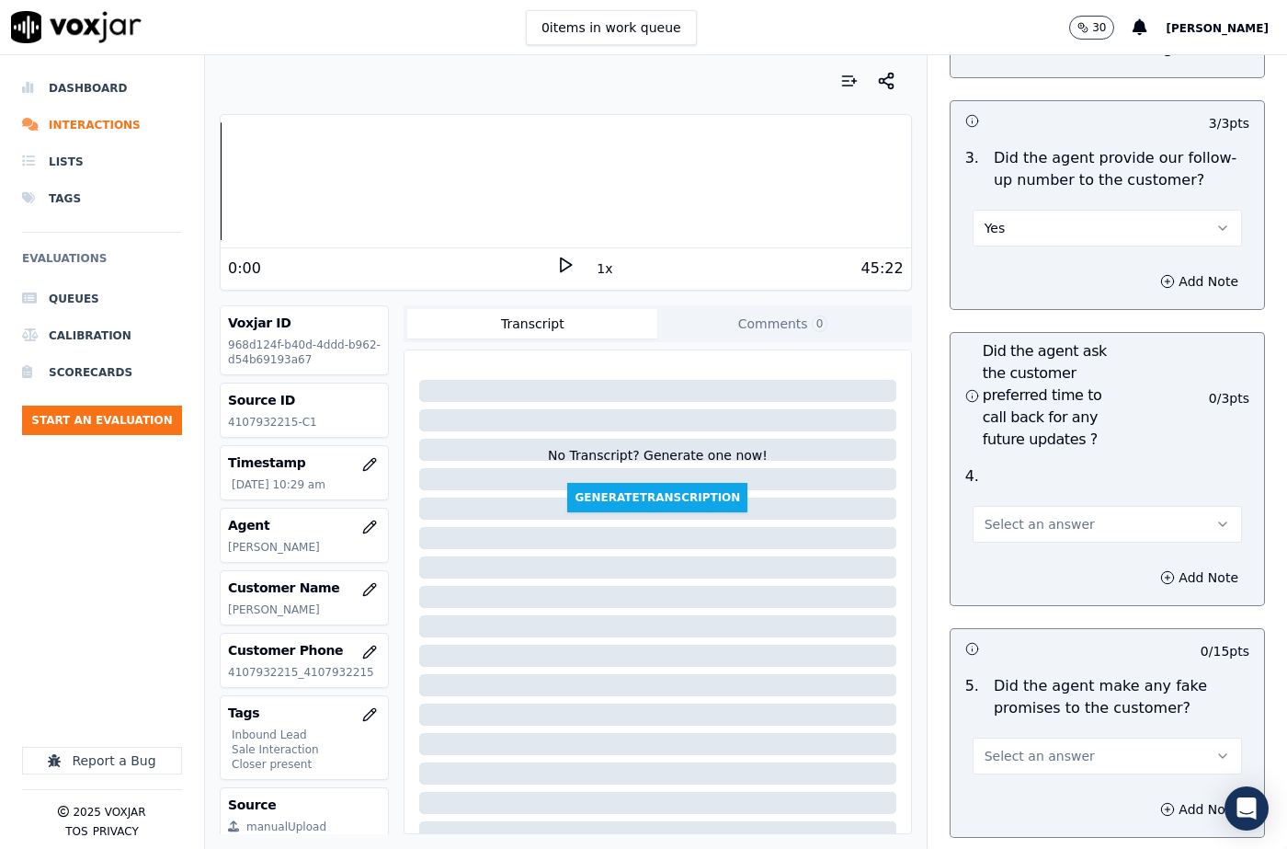
scroll to position [4689, 0]
drag, startPoint x: 992, startPoint y: 471, endPoint x: 992, endPoint y: 486, distance: 15.6
click at [992, 514] on span "Select an answer" at bounding box center [1040, 523] width 110 height 18
click at [993, 569] on div "N/A" at bounding box center [1077, 578] width 237 height 29
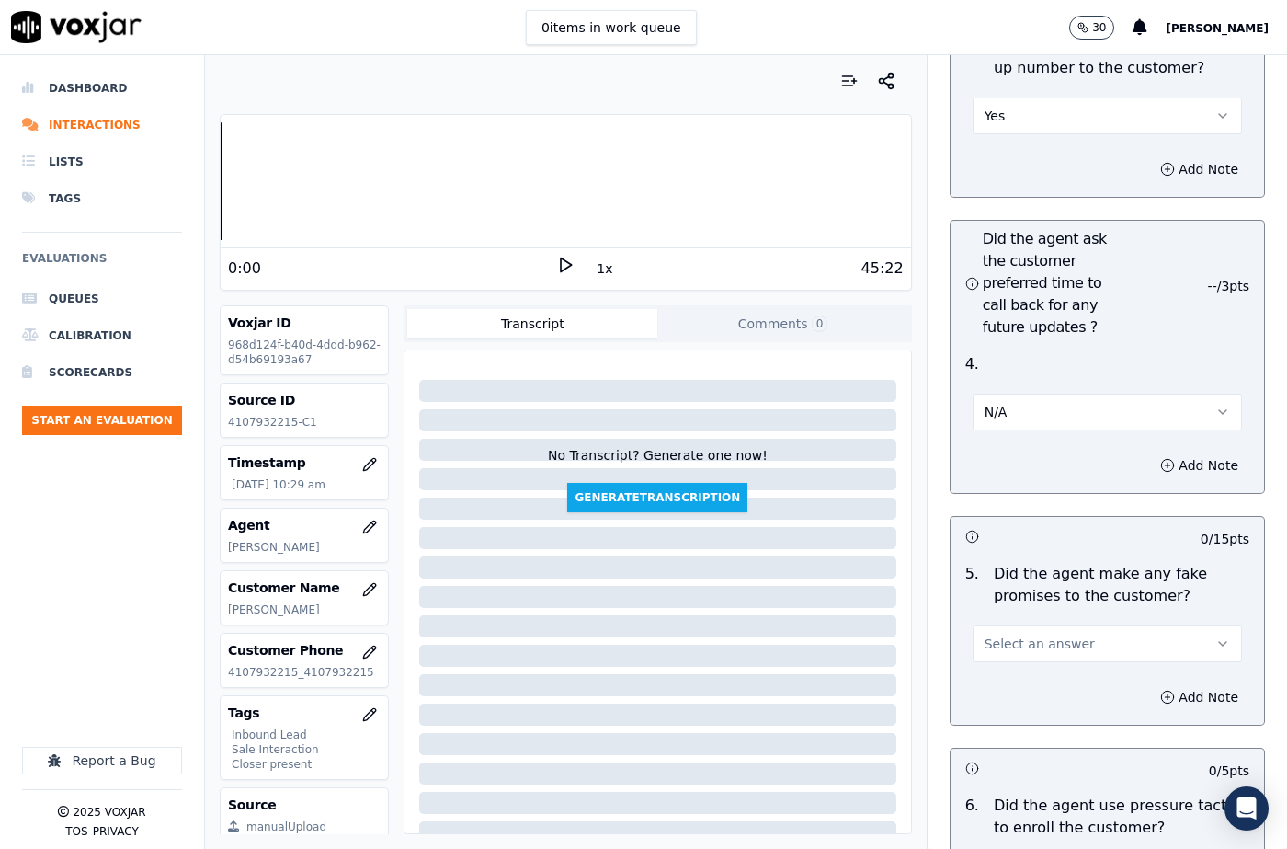
scroll to position [4964, 0]
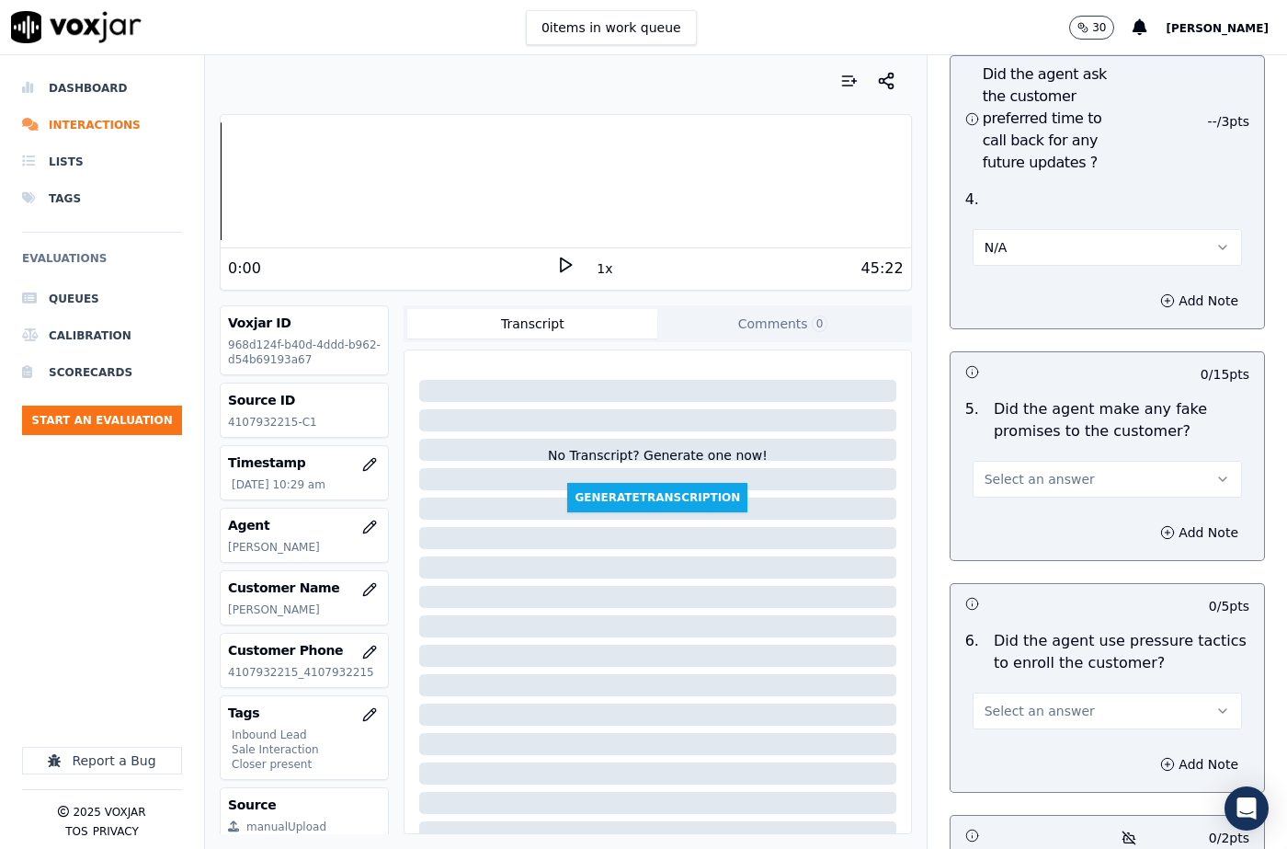
click at [1006, 229] on button "N/A" at bounding box center [1107, 247] width 269 height 37
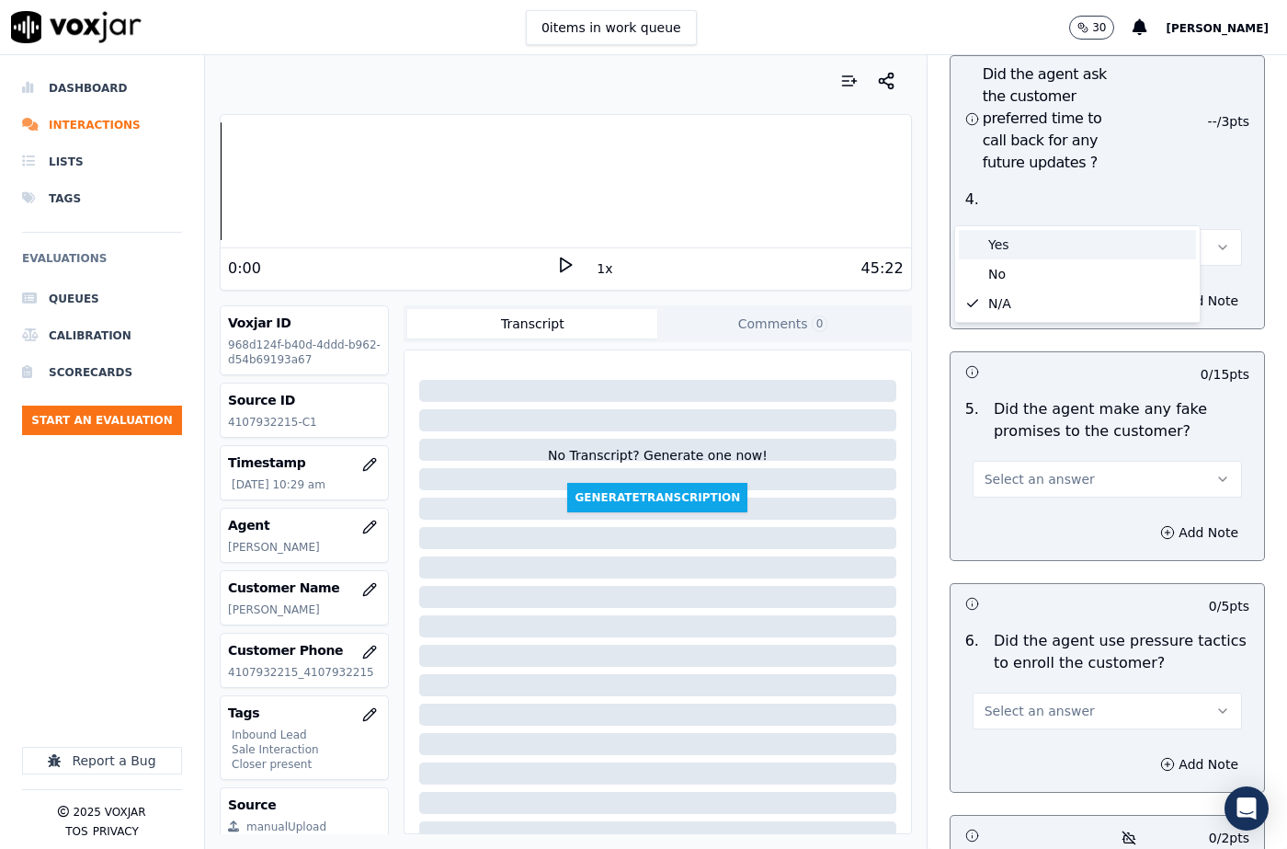
drag, startPoint x: 1006, startPoint y: 221, endPoint x: 1004, endPoint y: 359, distance: 137.9
click at [1006, 256] on div "Yes" at bounding box center [1077, 244] width 237 height 29
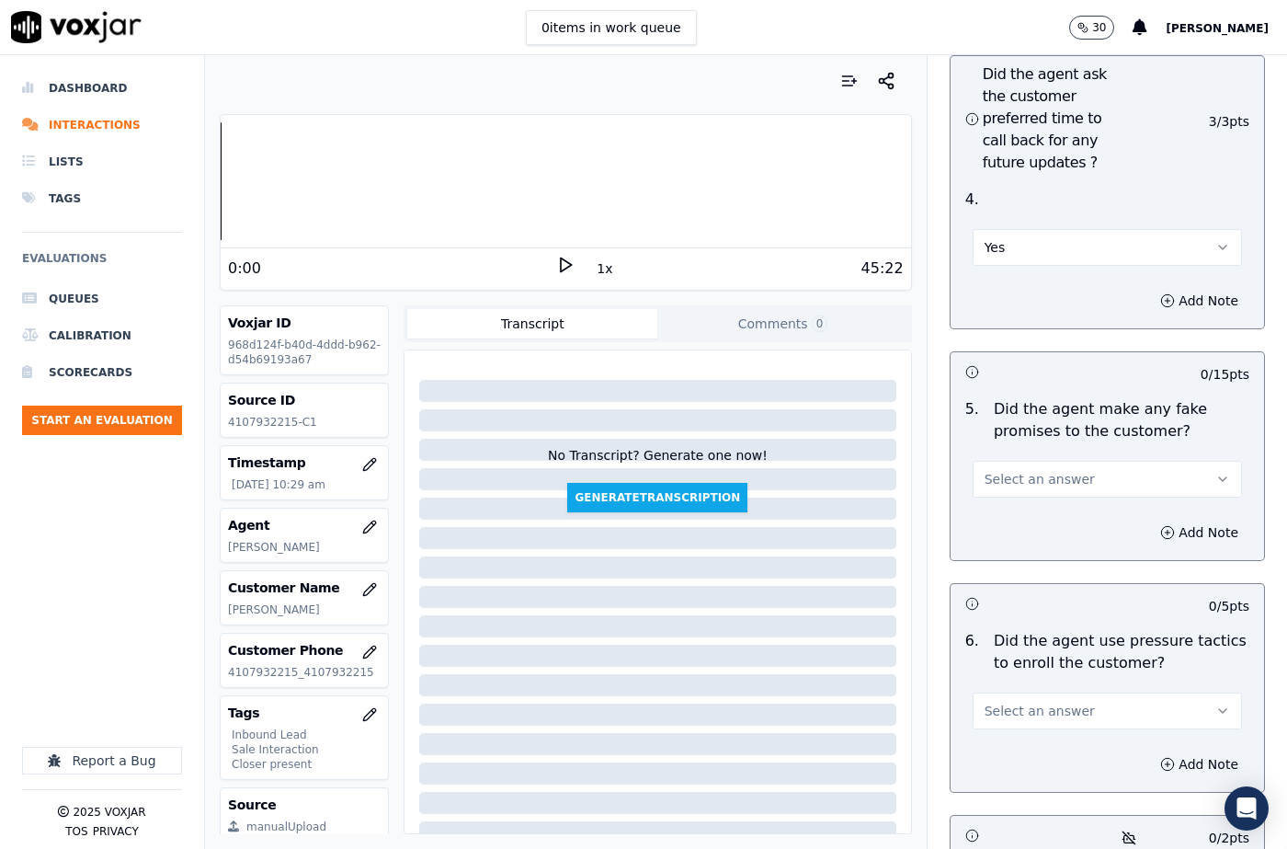
click at [1000, 461] on button "Select an answer" at bounding box center [1107, 479] width 269 height 37
click at [1000, 503] on div "No" at bounding box center [1077, 505] width 237 height 29
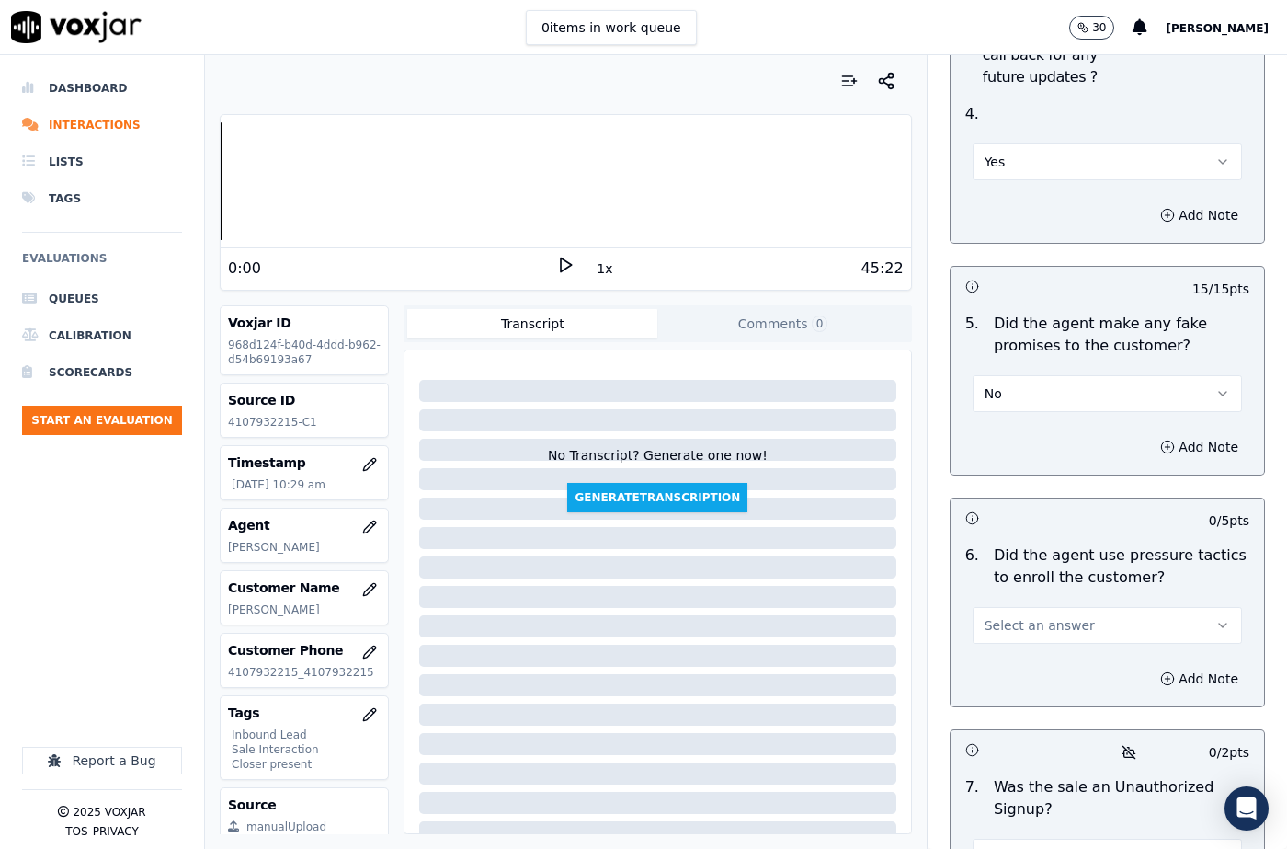
scroll to position [5148, 0]
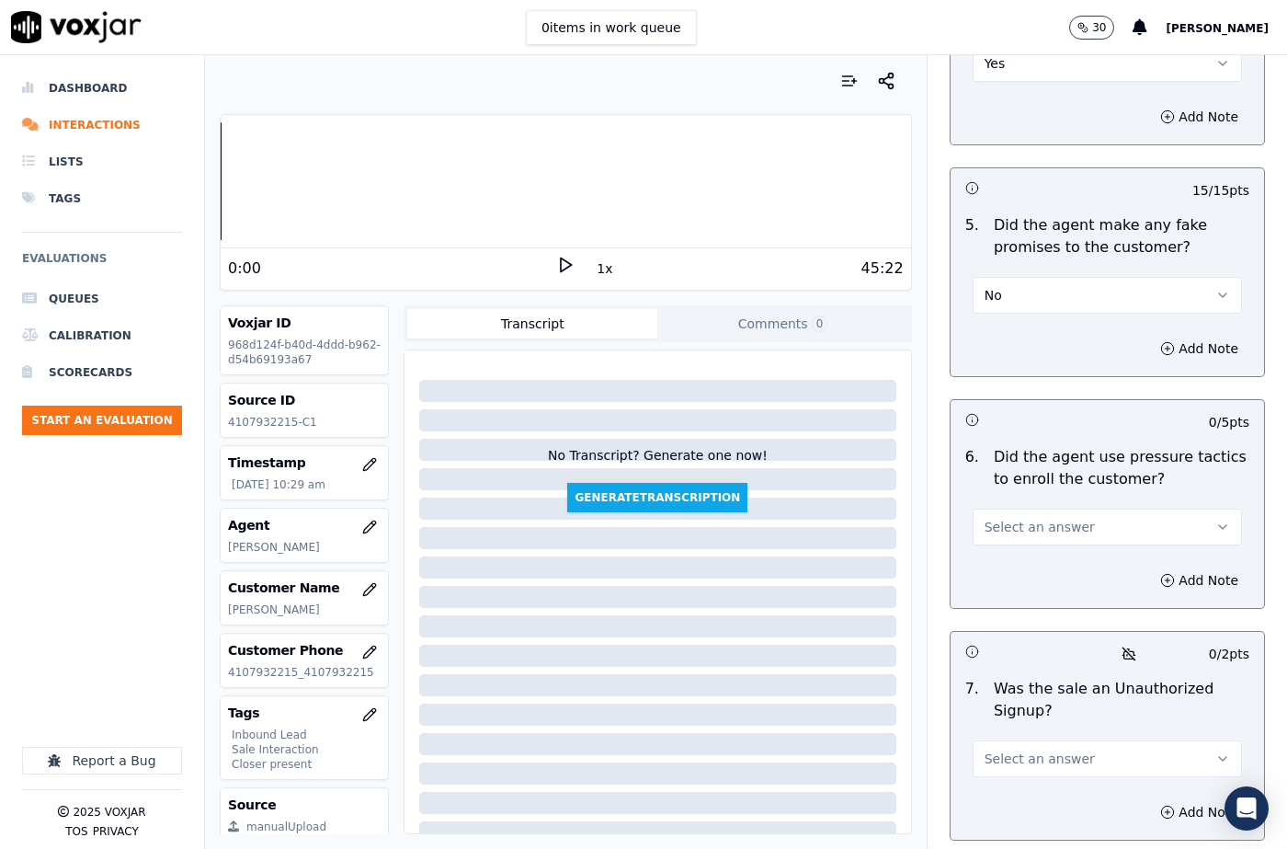
click at [1005, 518] on span "Select an answer" at bounding box center [1040, 527] width 110 height 18
click at [1004, 552] on div "No" at bounding box center [1077, 553] width 237 height 29
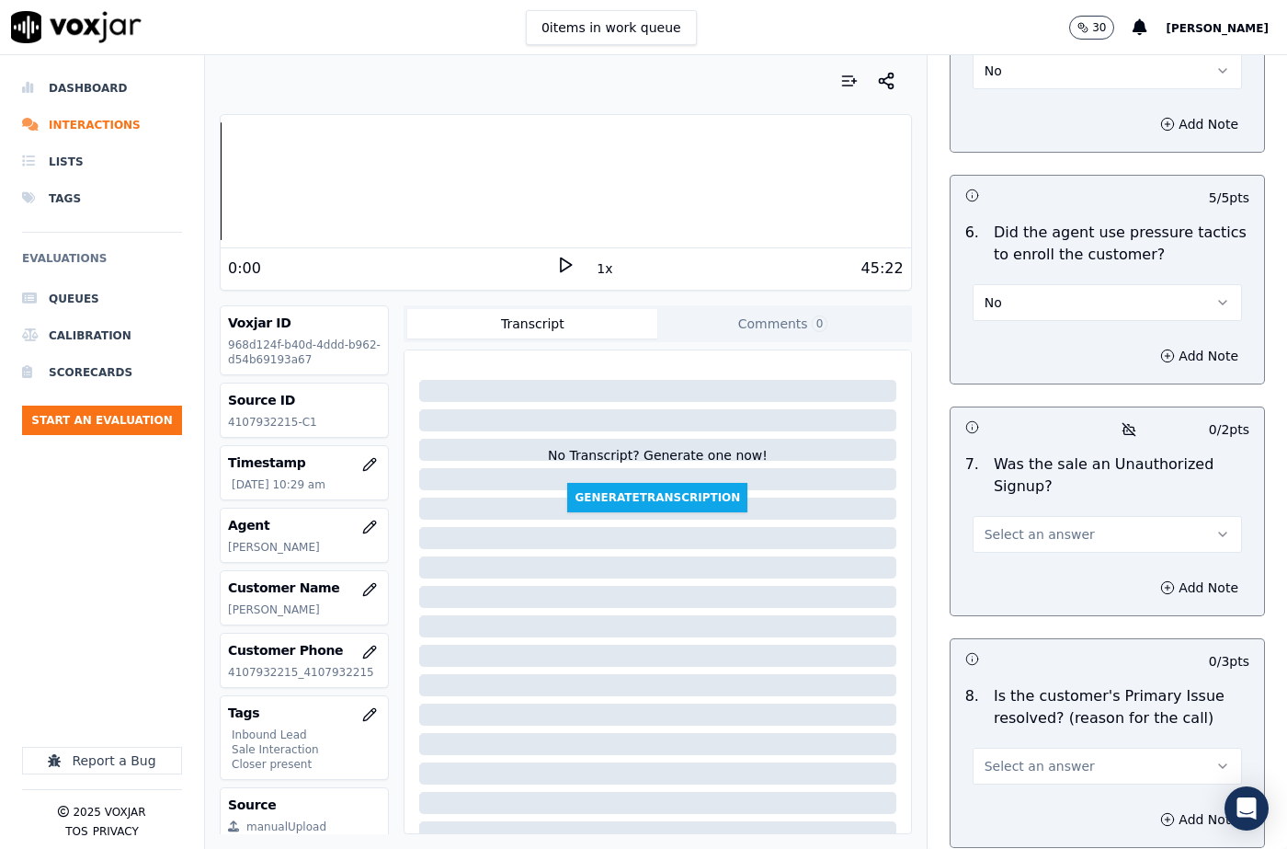
scroll to position [5424, 0]
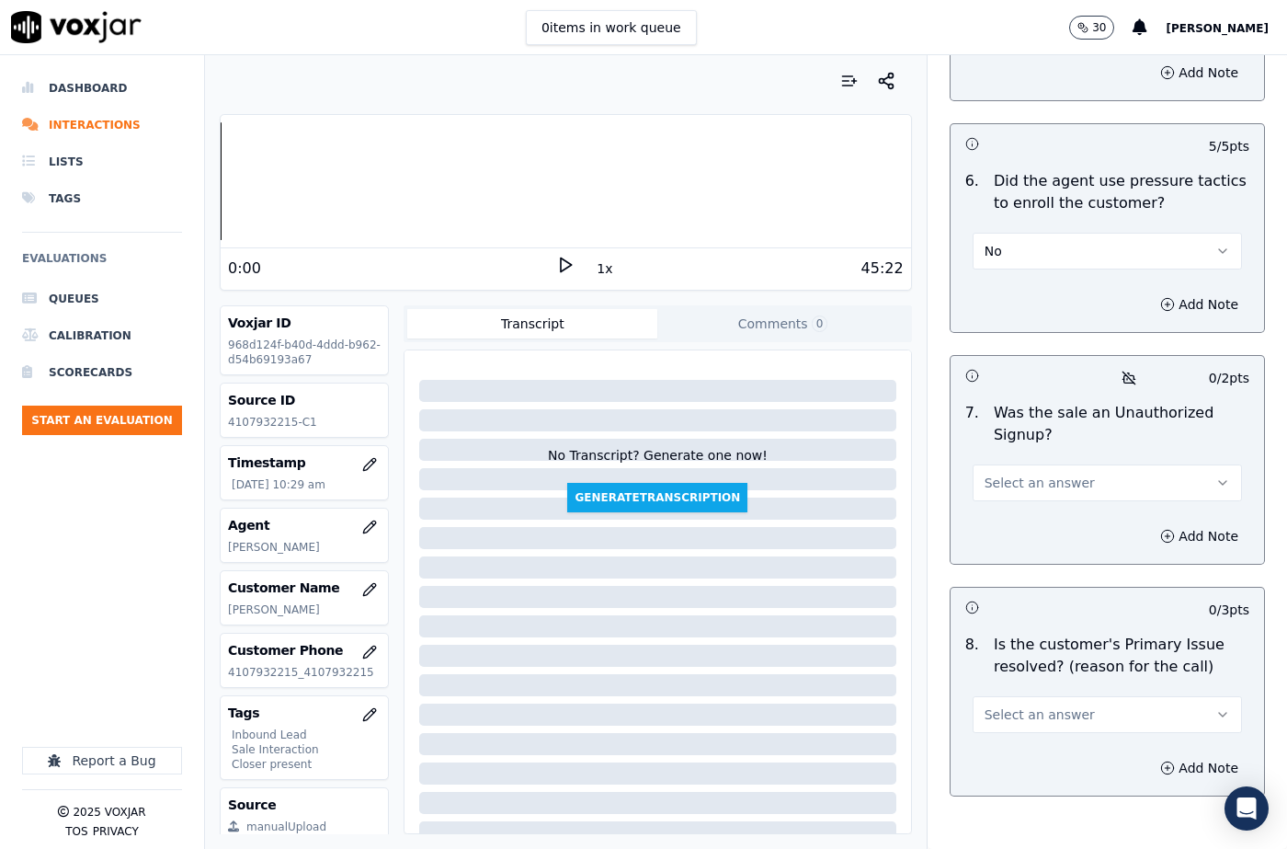
drag, startPoint x: 1011, startPoint y: 430, endPoint x: 1012, endPoint y: 451, distance: 21.2
click at [1012, 473] on span "Select an answer" at bounding box center [1040, 482] width 110 height 18
click at [1001, 521] on div "No" at bounding box center [1077, 509] width 237 height 29
drag, startPoint x: 1006, startPoint y: 425, endPoint x: 1007, endPoint y: 457, distance: 32.2
click at [1006, 464] on button "No" at bounding box center [1107, 482] width 269 height 37
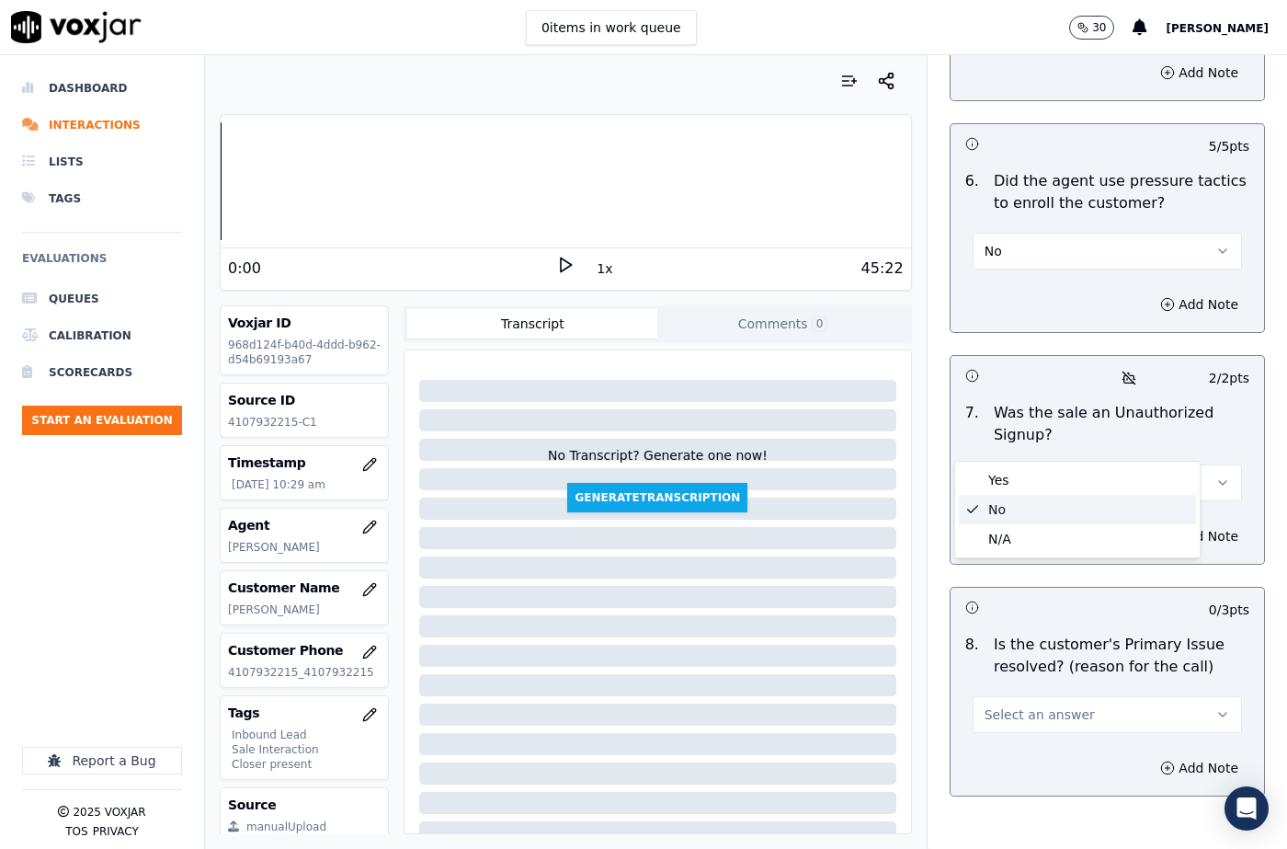
click at [1003, 510] on div "No" at bounding box center [1077, 509] width 237 height 29
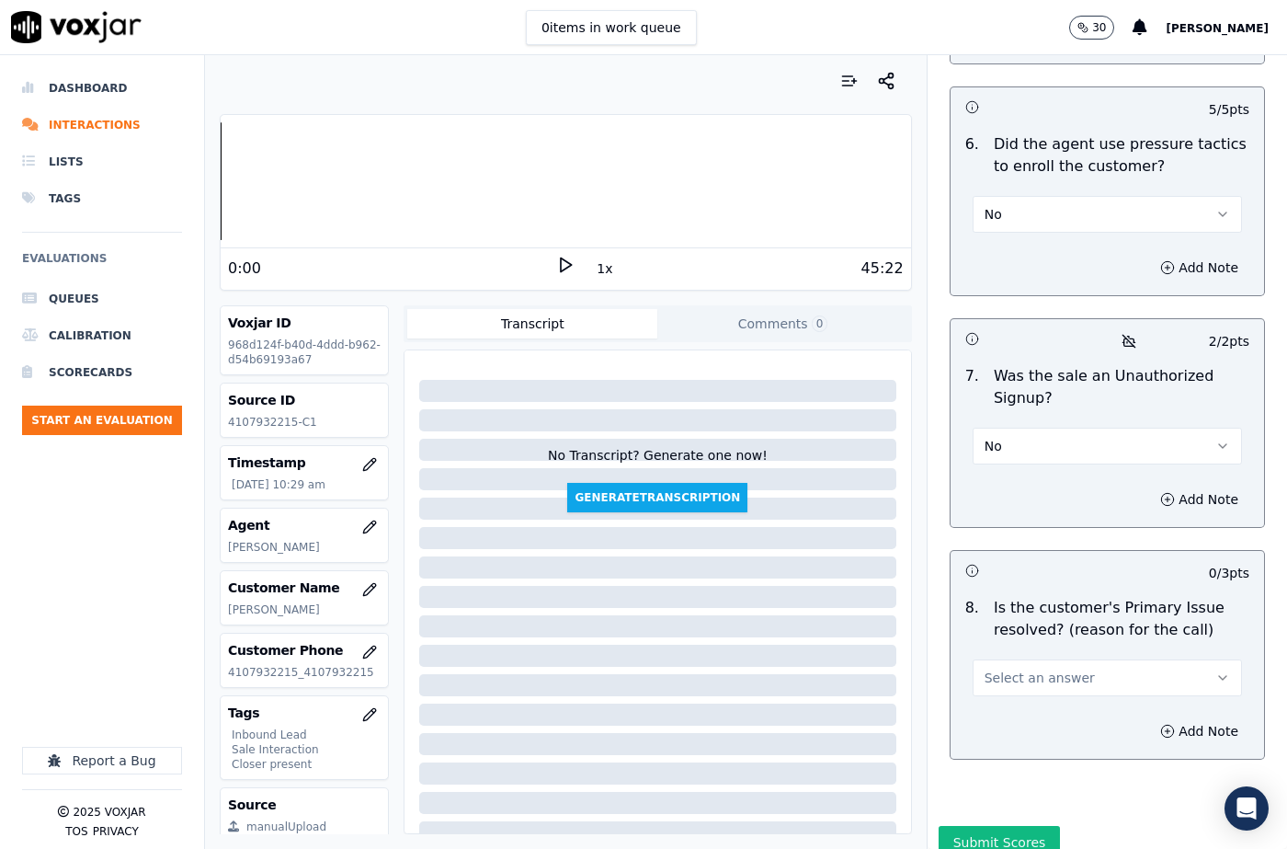
scroll to position [5479, 0]
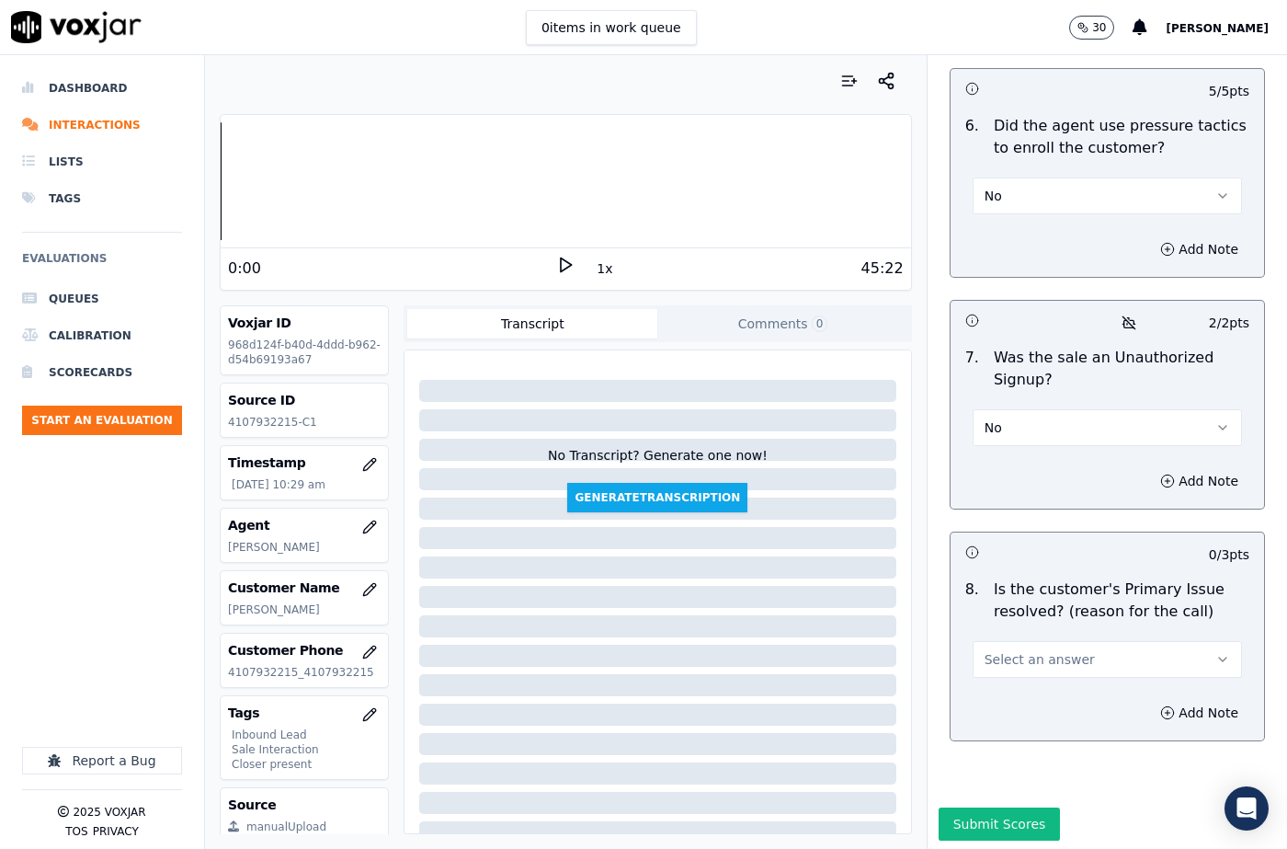
click at [1020, 650] on span "Select an answer" at bounding box center [1040, 659] width 110 height 18
click at [1016, 660] on div "Yes" at bounding box center [1077, 656] width 237 height 29
drag, startPoint x: 1167, startPoint y: 657, endPoint x: 1146, endPoint y: 678, distance: 29.3
click at [1165, 700] on button "Add Note" at bounding box center [1199, 713] width 100 height 26
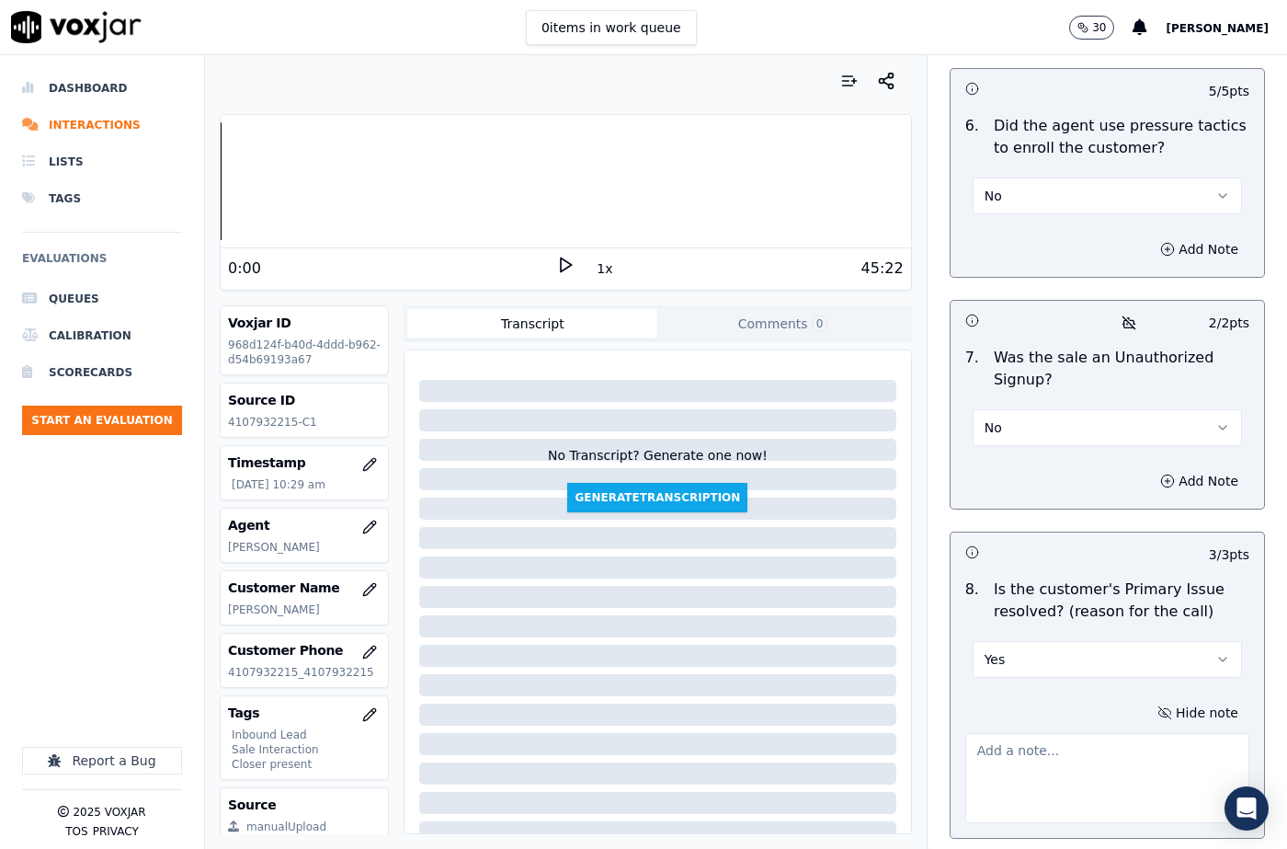
click at [1027, 742] on textarea at bounding box center [1107, 778] width 284 height 90
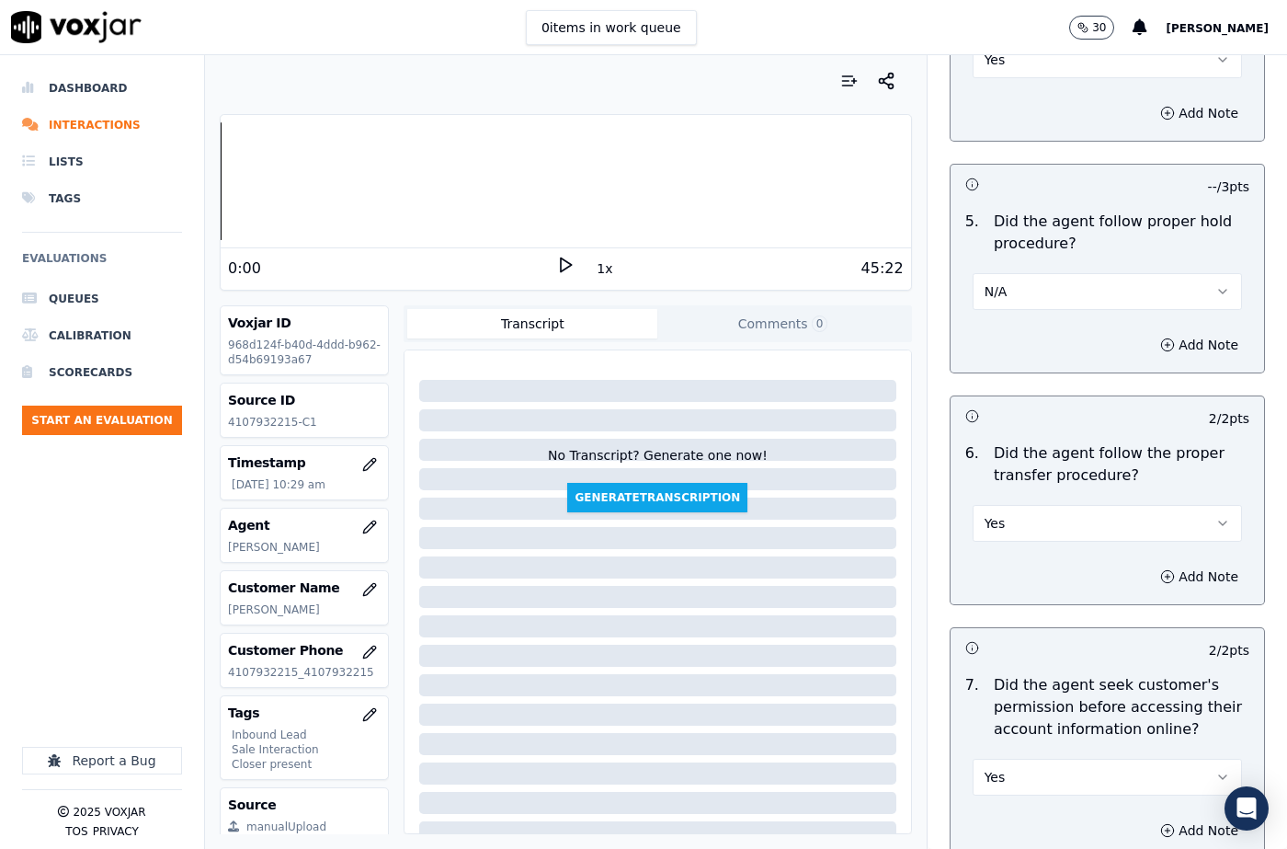
click at [992, 505] on button "Yes" at bounding box center [1107, 523] width 269 height 37
click at [1005, 549] on div "No" at bounding box center [1077, 549] width 237 height 29
click at [1157, 564] on button "Add Note" at bounding box center [1199, 577] width 100 height 26
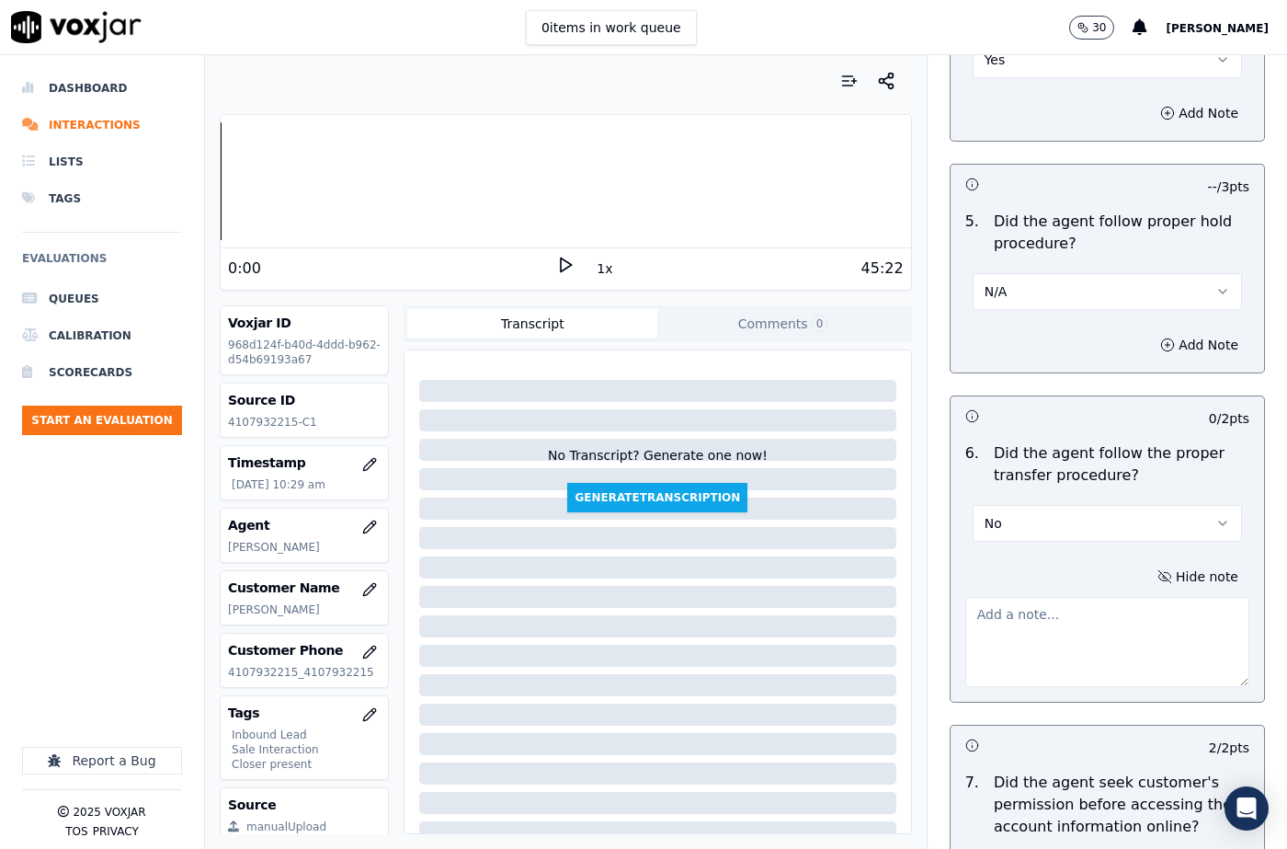
click at [1085, 607] on textarea at bounding box center [1107, 642] width 284 height 90
paste textarea "104704 - @3:17 The call was transferred to [PERSON_NAME] without informing the …"
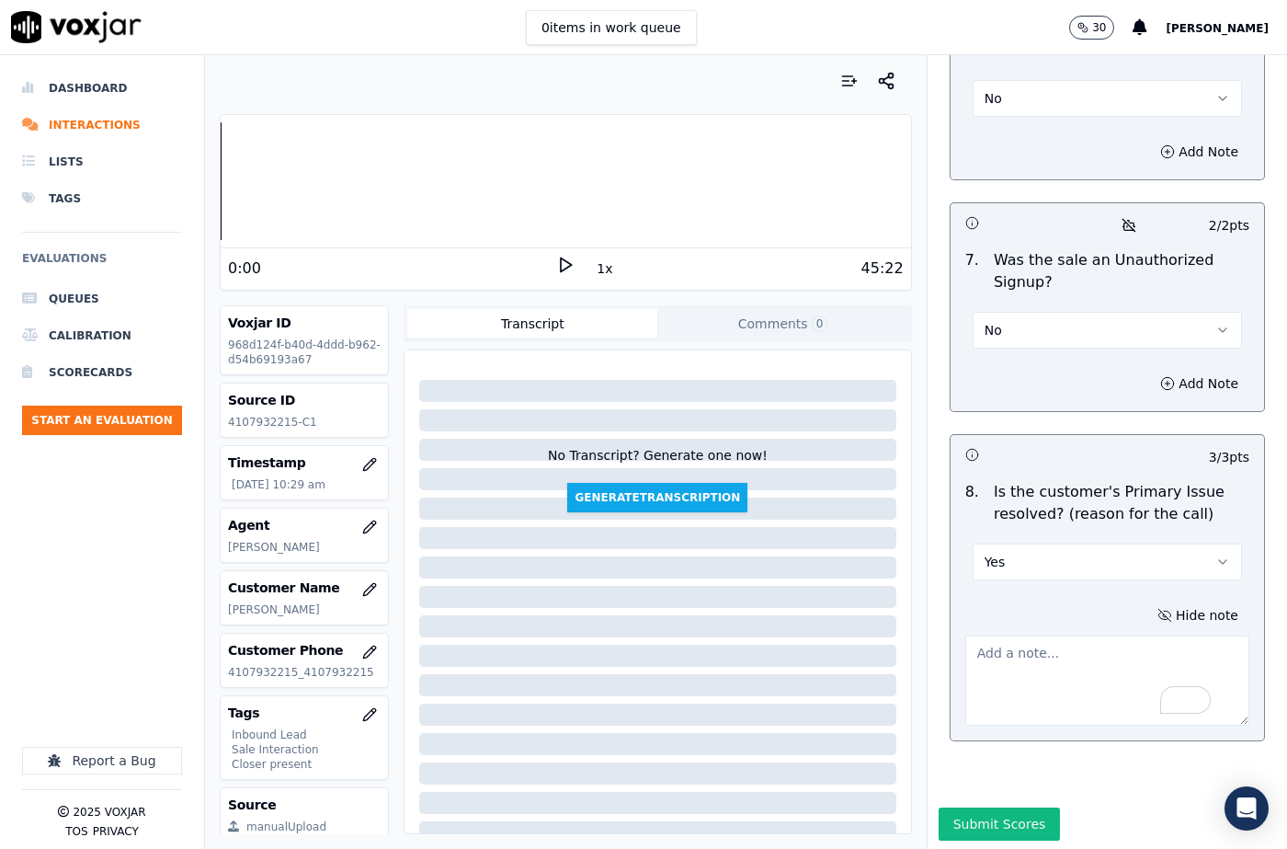
type textarea "104704 - @3:17 The call was transferred to [PERSON_NAME] without informing the …"
click at [1086, 643] on textarea "To enrich screen reader interactions, please activate Accessibility in Grammarl…" at bounding box center [1107, 680] width 284 height 90
